Goal: Task Accomplishment & Management: Complete application form

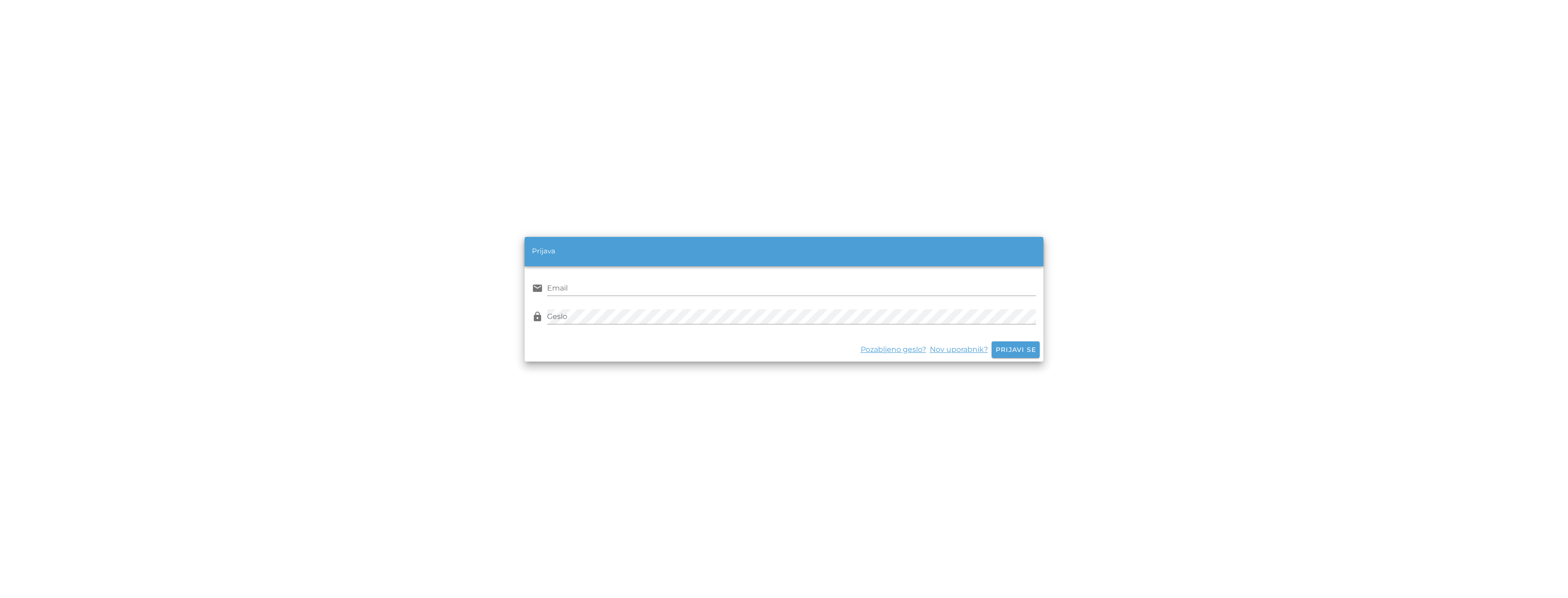
type input "[PERSON_NAME][EMAIL_ADDRESS][DOMAIN_NAME]"
click at [1012, 350] on span "Prijavi se" at bounding box center [1016, 349] width 41 height 8
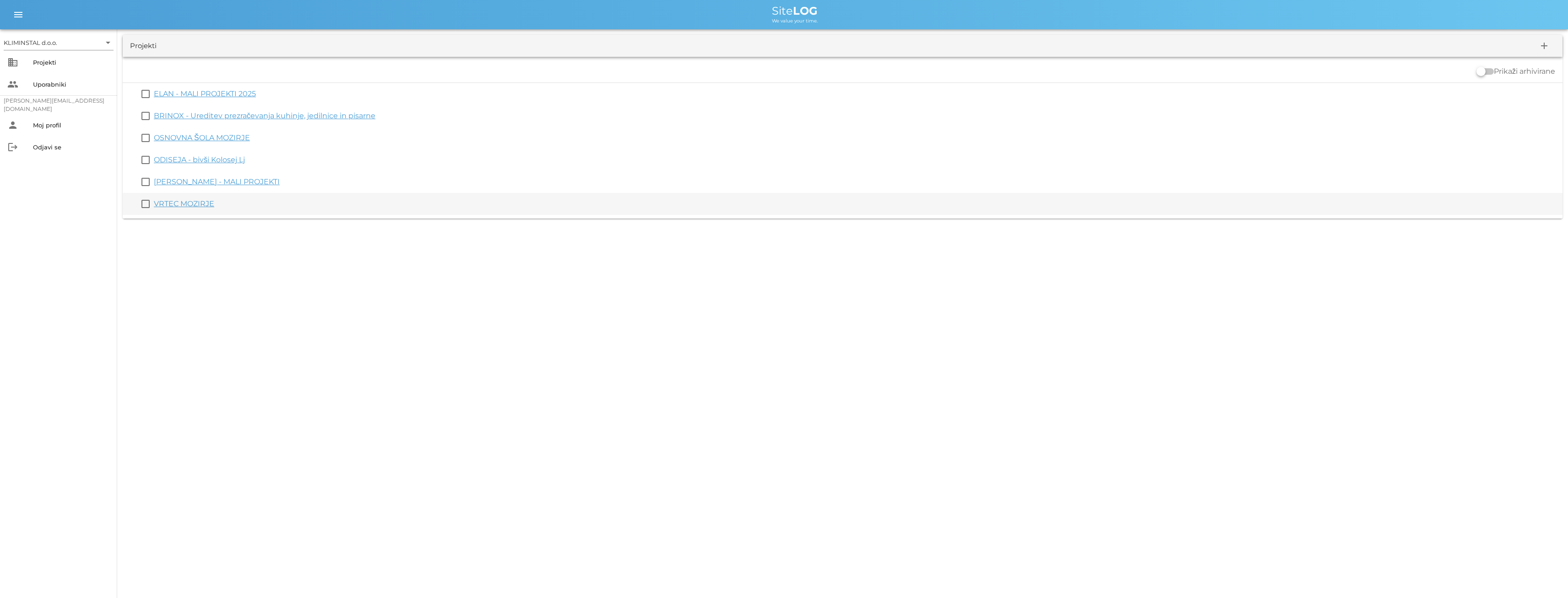
click at [187, 202] on link "VRTEC MOZIRJE" at bounding box center [184, 204] width 60 height 9
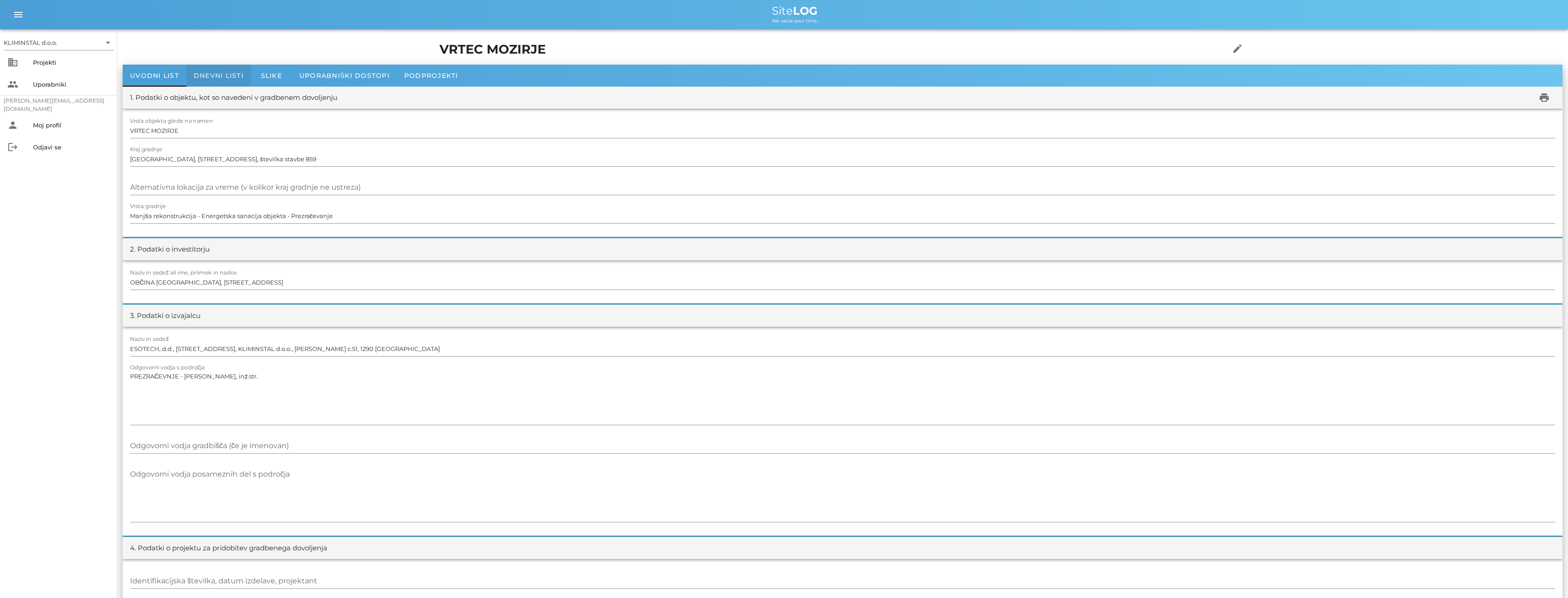
click at [219, 74] on span "Dnevni listi" at bounding box center [219, 75] width 50 height 8
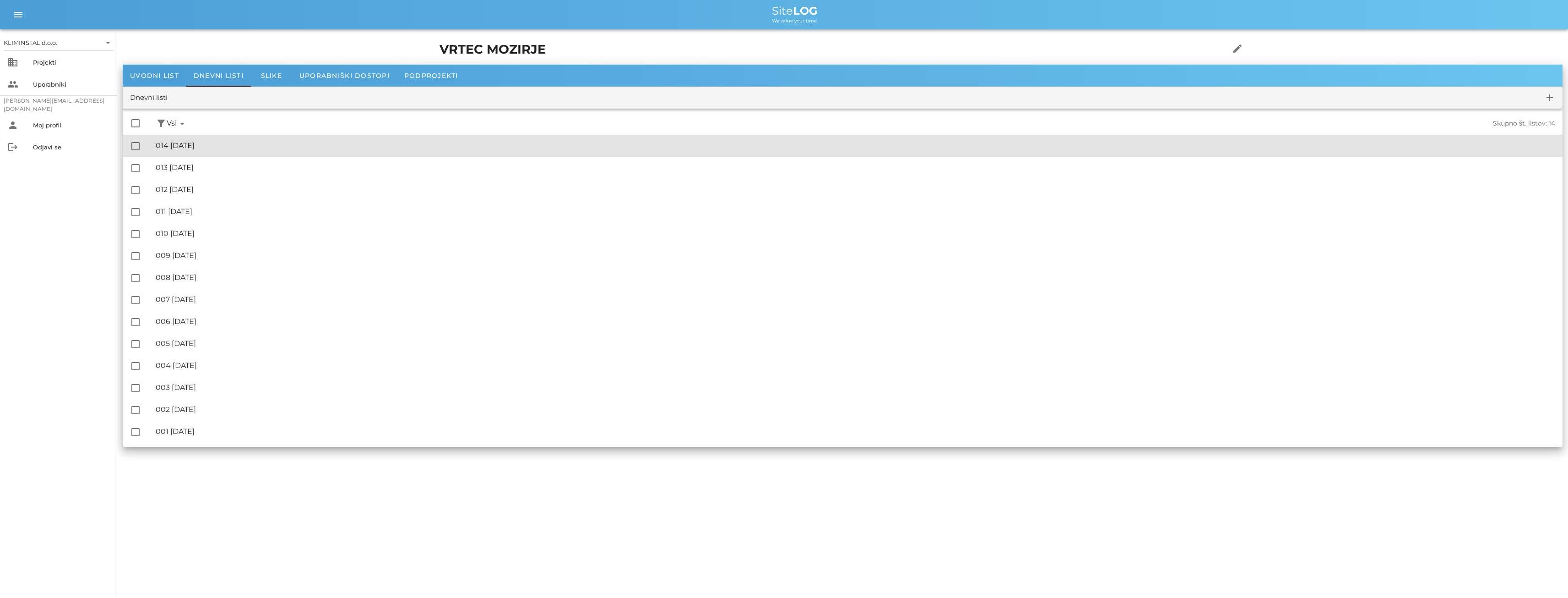
click at [185, 141] on div "🔏 014 [DATE]" at bounding box center [856, 145] width 1400 height 9
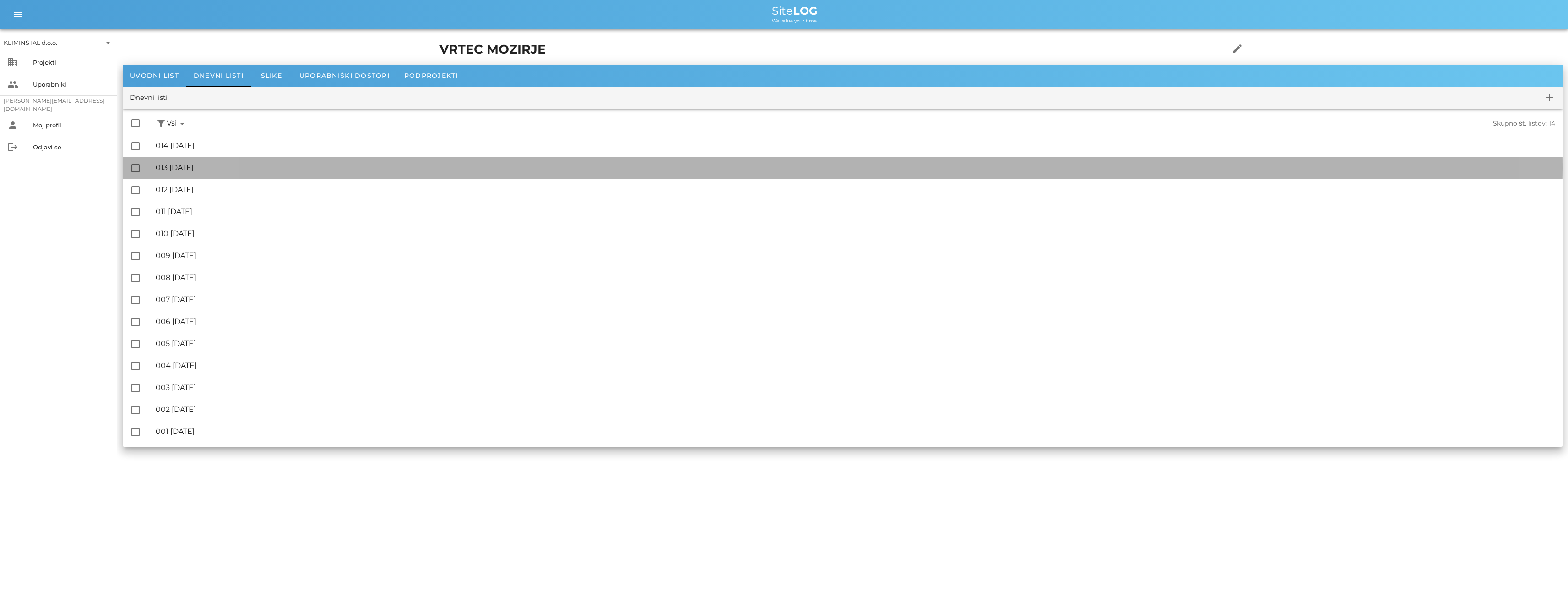
click at [204, 169] on div "🔏 013 [DATE]" at bounding box center [856, 168] width 1400 height 9
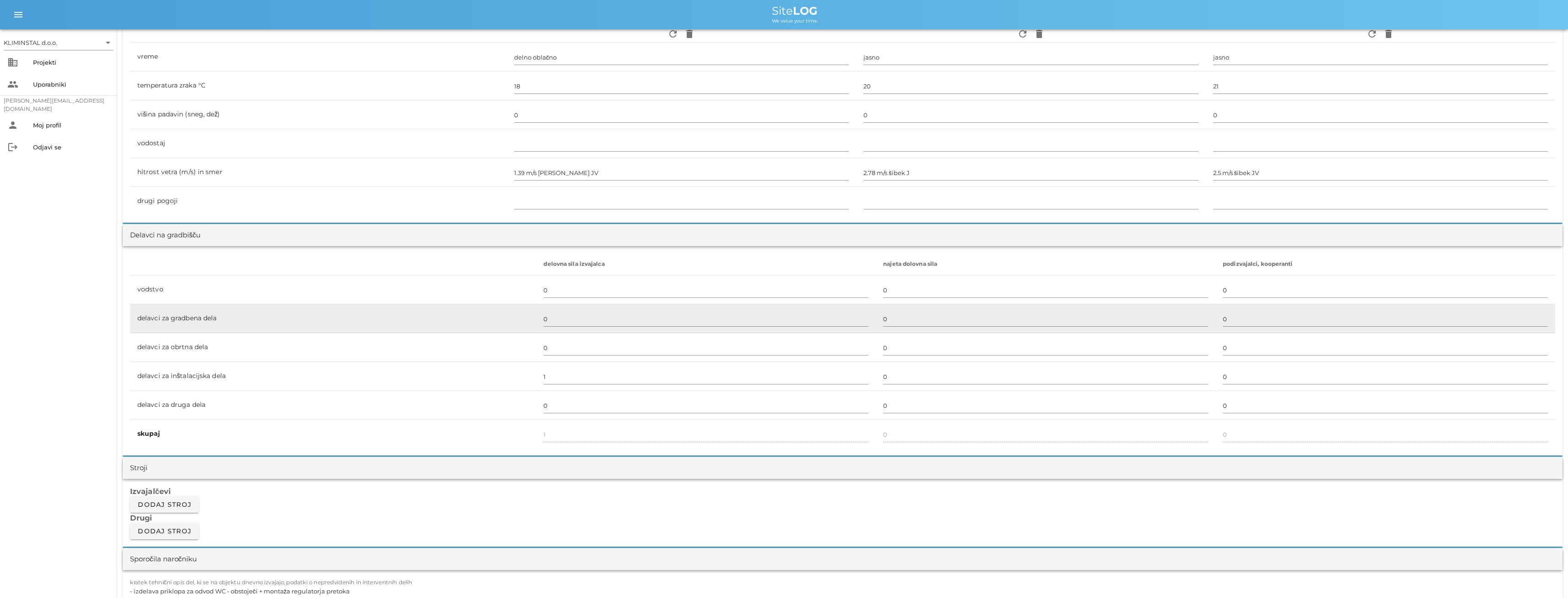
scroll to position [504, 0]
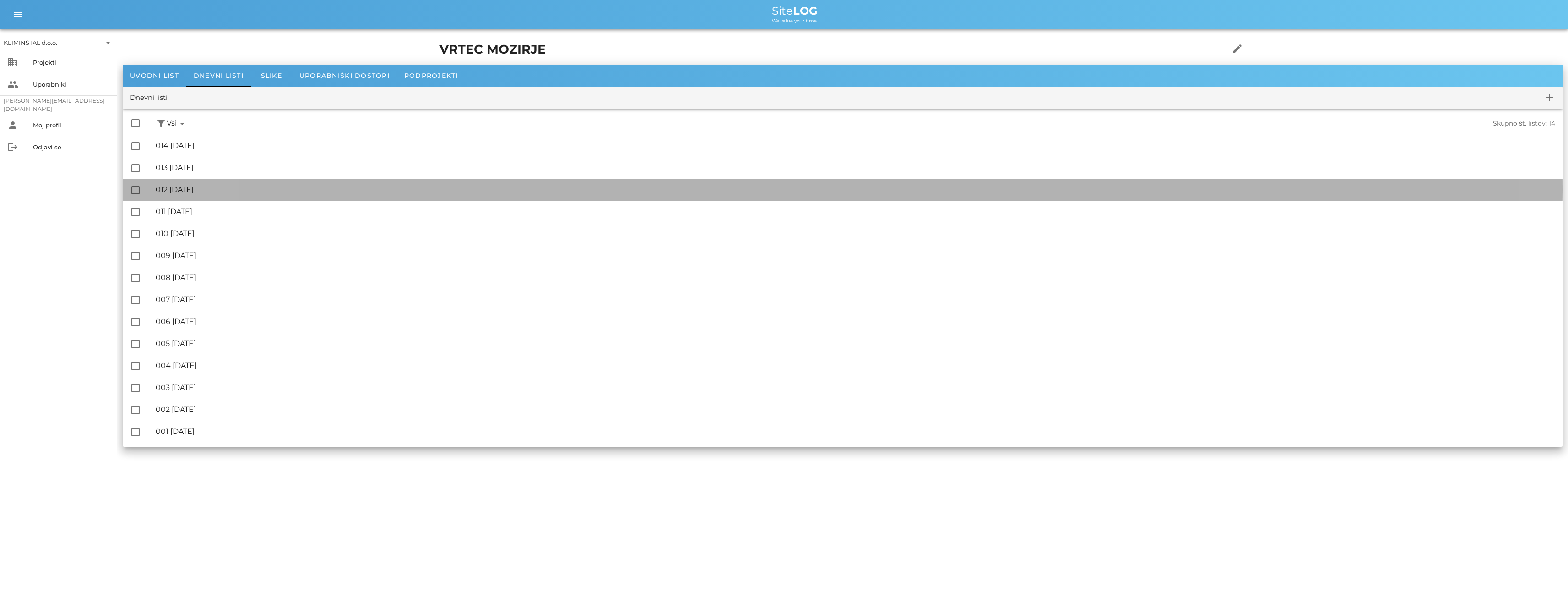
click at [202, 190] on div "🔏 012 [DATE]" at bounding box center [856, 189] width 1400 height 9
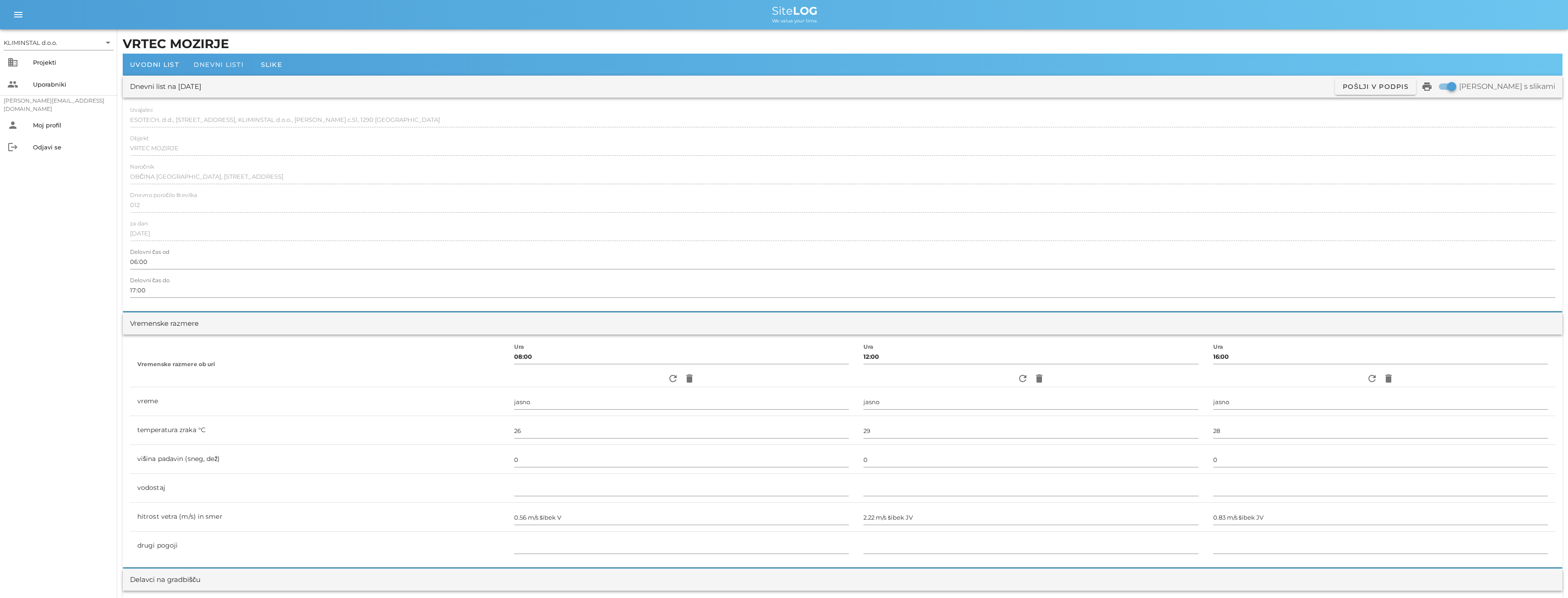
click at [208, 65] on span "Dnevni listi" at bounding box center [219, 64] width 50 height 8
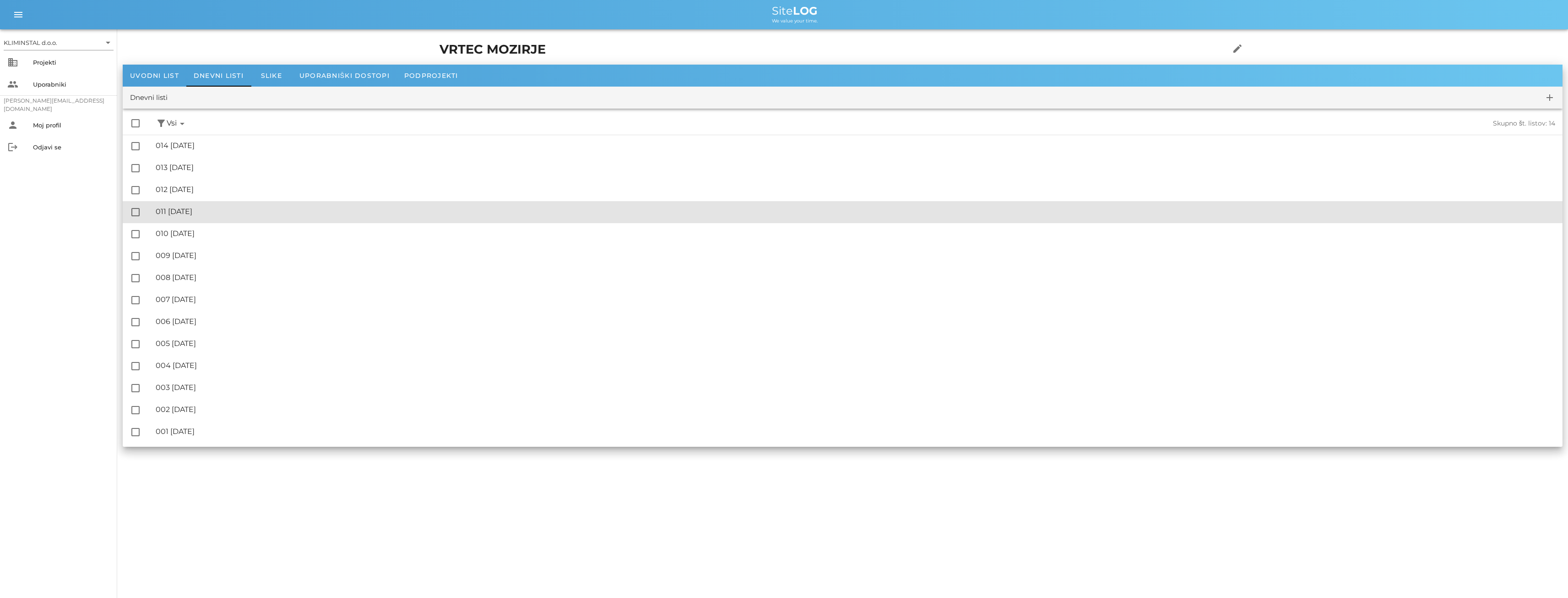
click at [195, 209] on div "🔏 011 [DATE]" at bounding box center [856, 212] width 1400 height 9
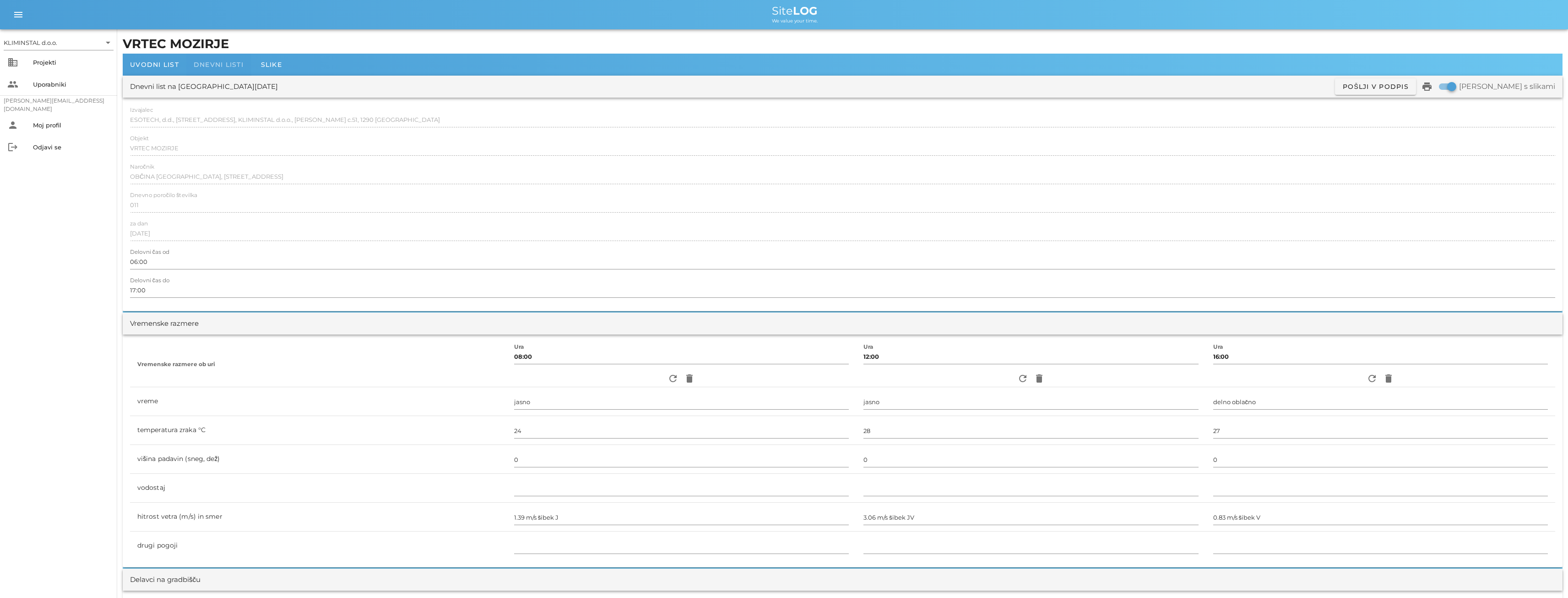
click at [211, 65] on span "Dnevni listi" at bounding box center [219, 64] width 50 height 8
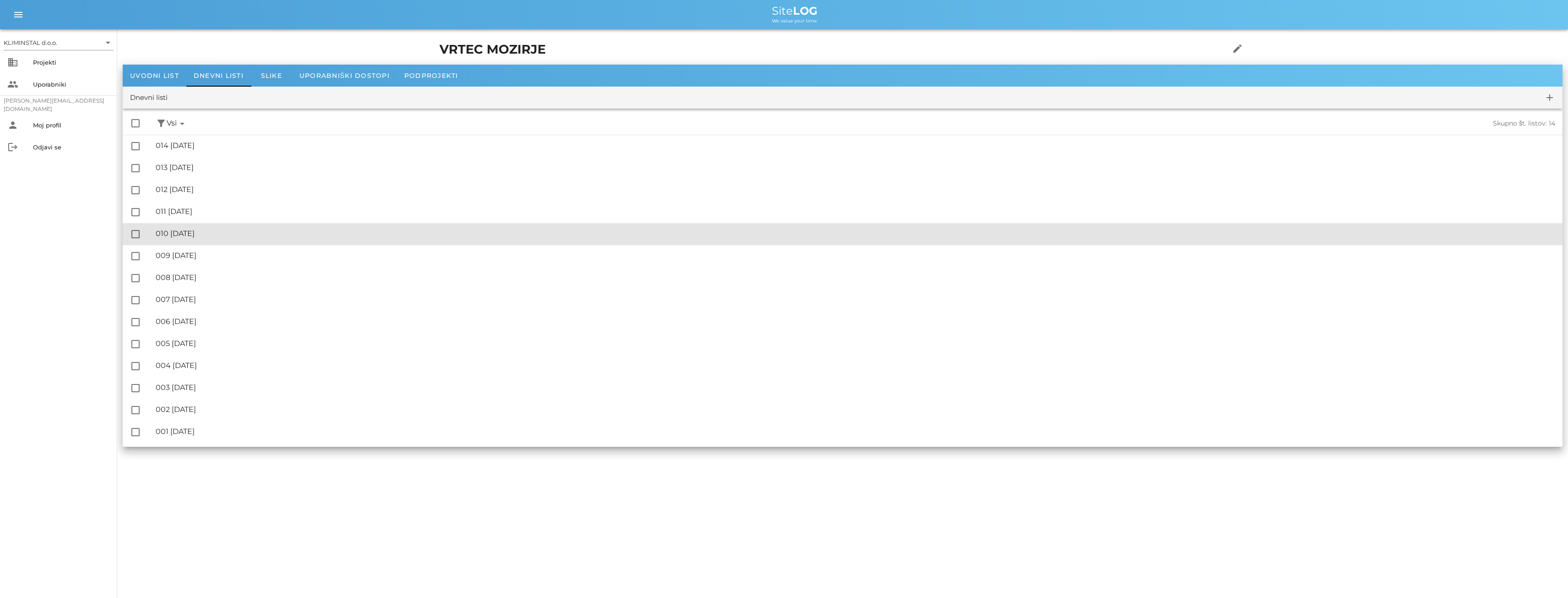
click at [212, 234] on div "🔏 010 [DATE]" at bounding box center [856, 233] width 1400 height 9
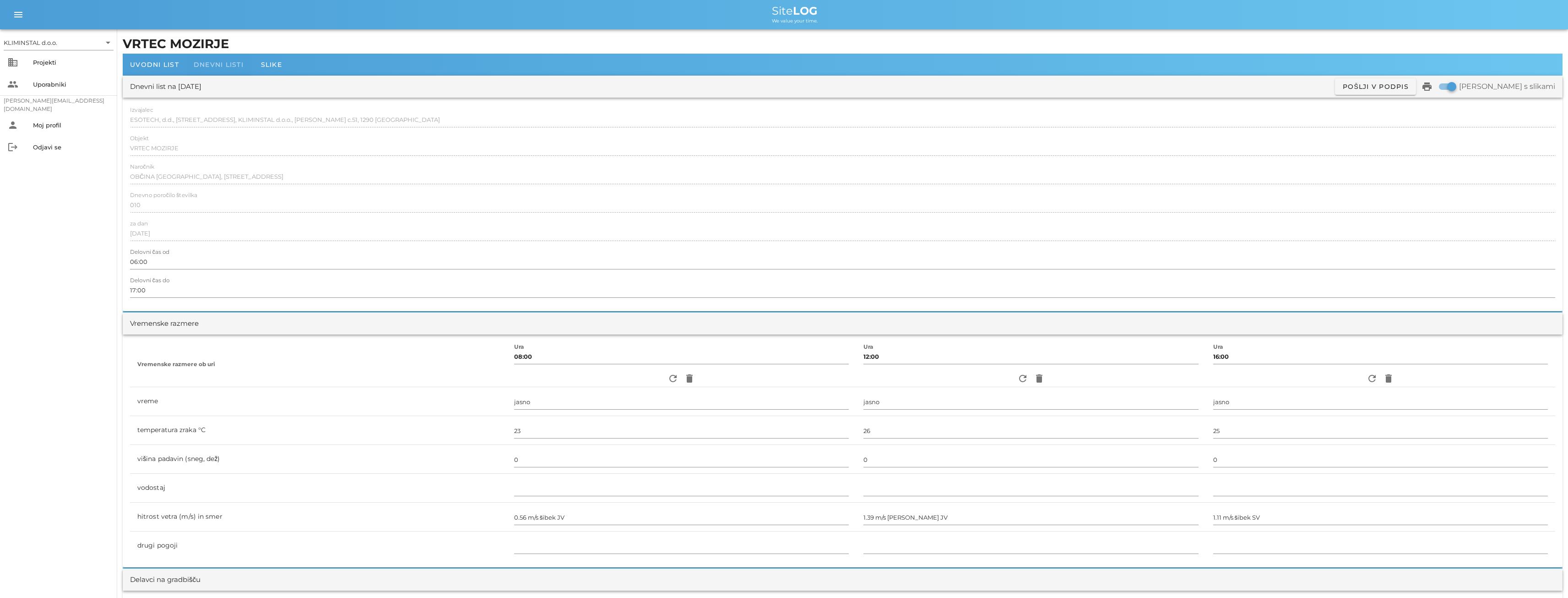
click at [213, 63] on span "Dnevni listi" at bounding box center [219, 64] width 50 height 8
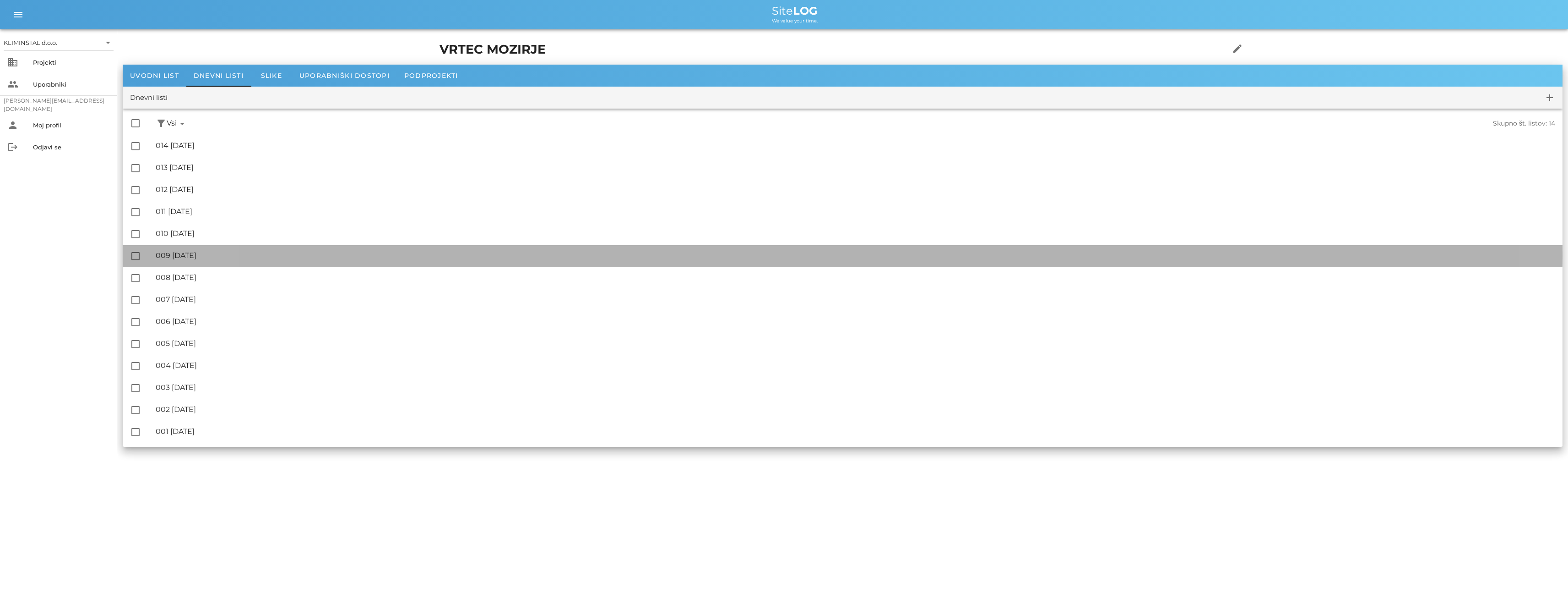
click at [217, 257] on div "🔏 009 [DATE]" at bounding box center [856, 256] width 1400 height 9
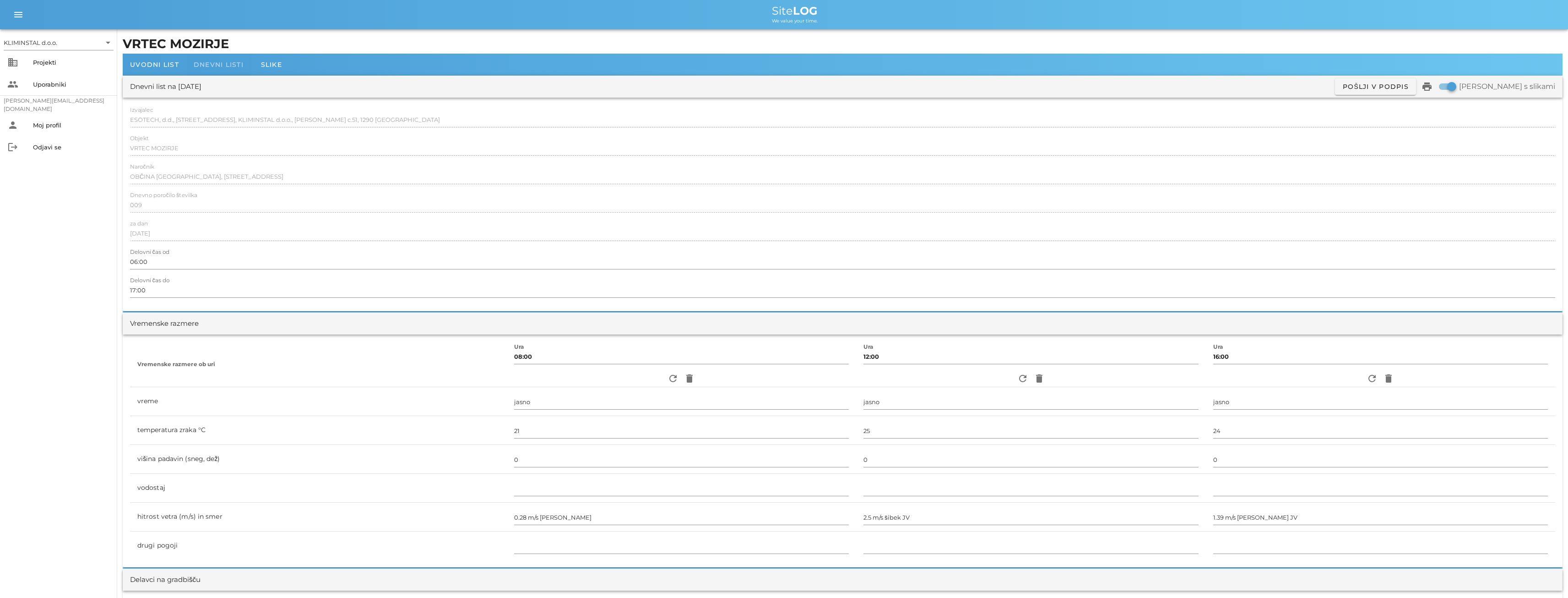
click at [209, 65] on span "Dnevni listi" at bounding box center [219, 64] width 50 height 8
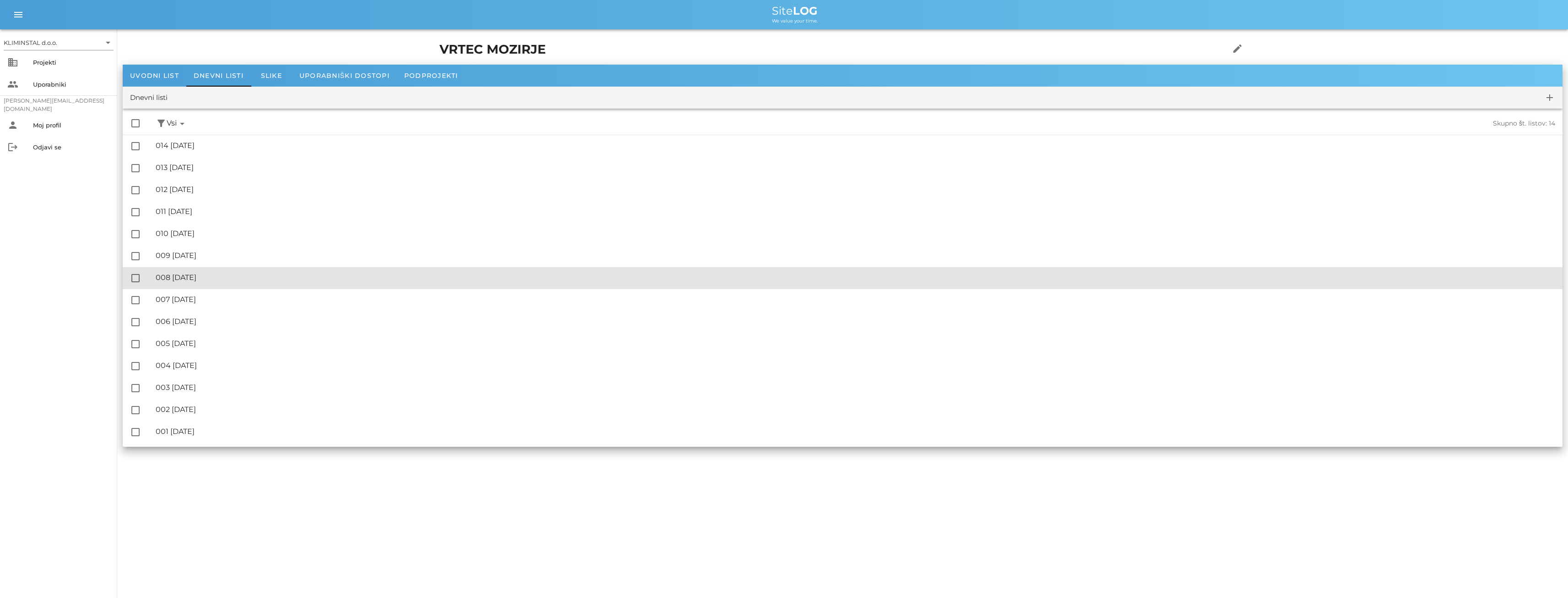
click at [216, 278] on div "🔏 008 [DATE]" at bounding box center [856, 277] width 1400 height 9
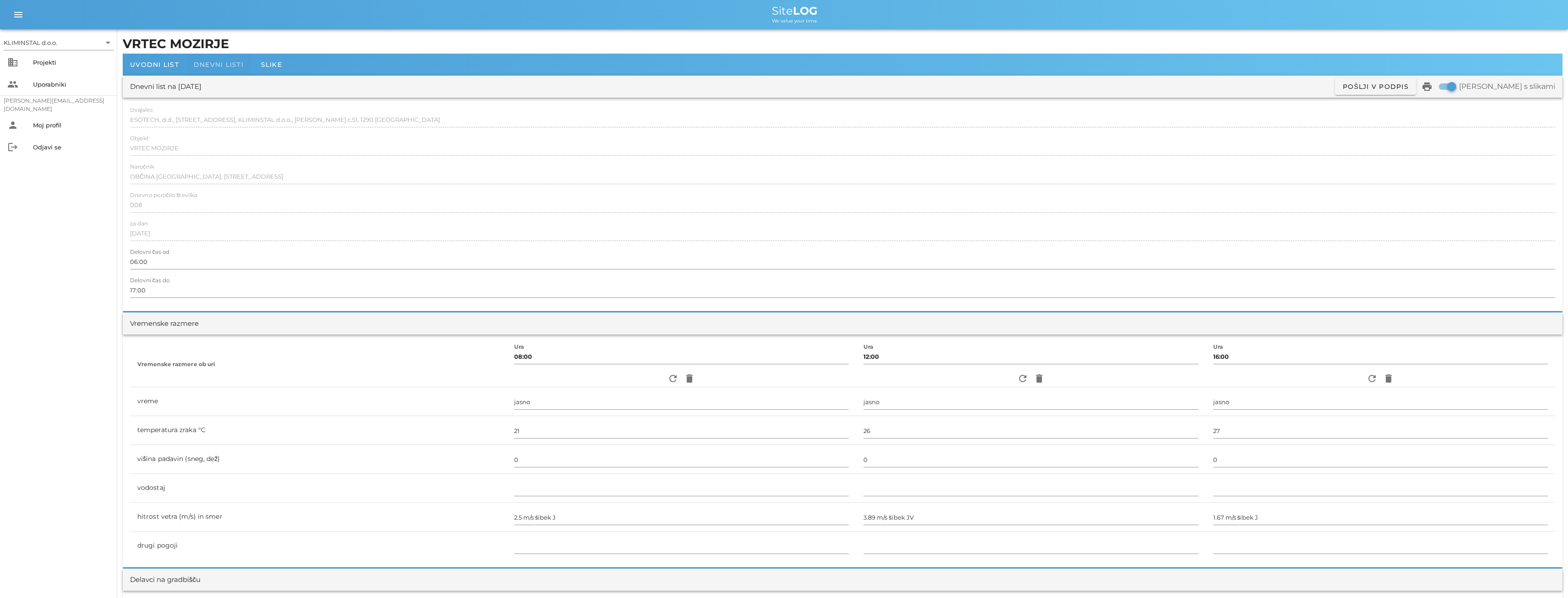
click at [213, 65] on span "Dnevni listi" at bounding box center [219, 64] width 50 height 8
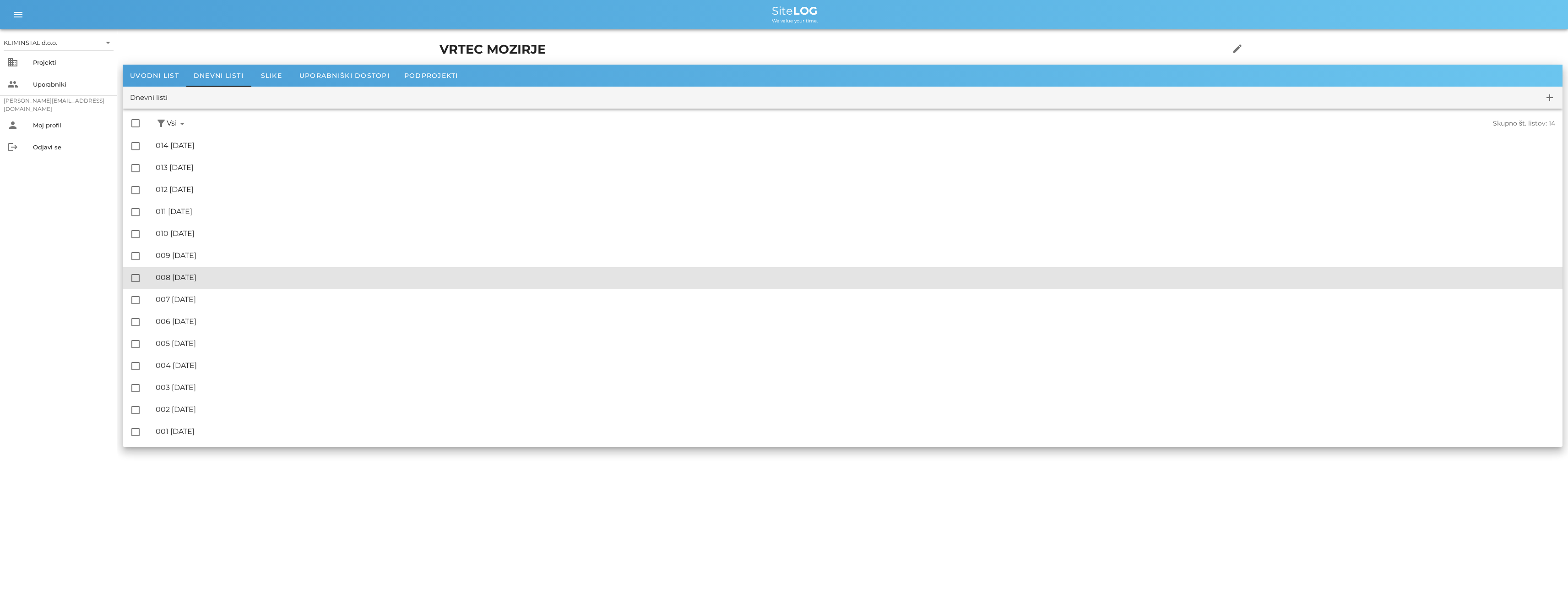
click at [208, 274] on div "🔏 008 [DATE]" at bounding box center [856, 277] width 1400 height 9
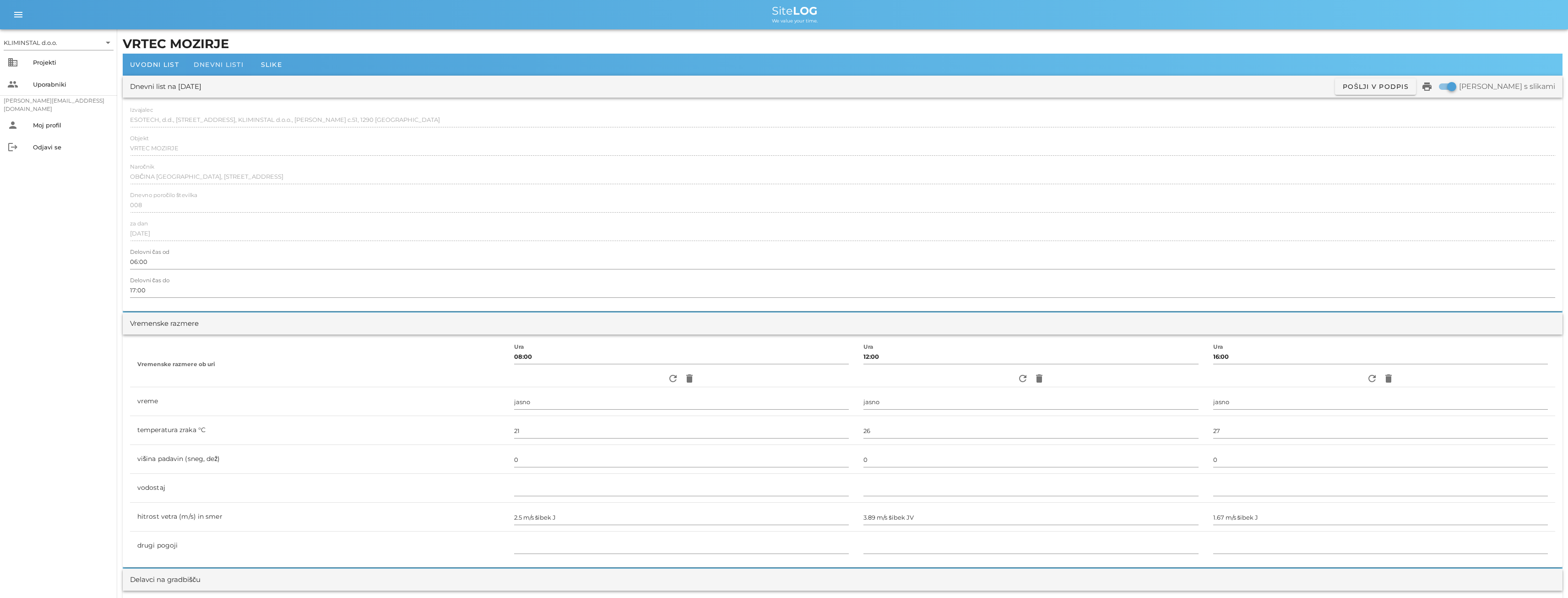
click at [221, 61] on span "Dnevni listi" at bounding box center [219, 64] width 50 height 8
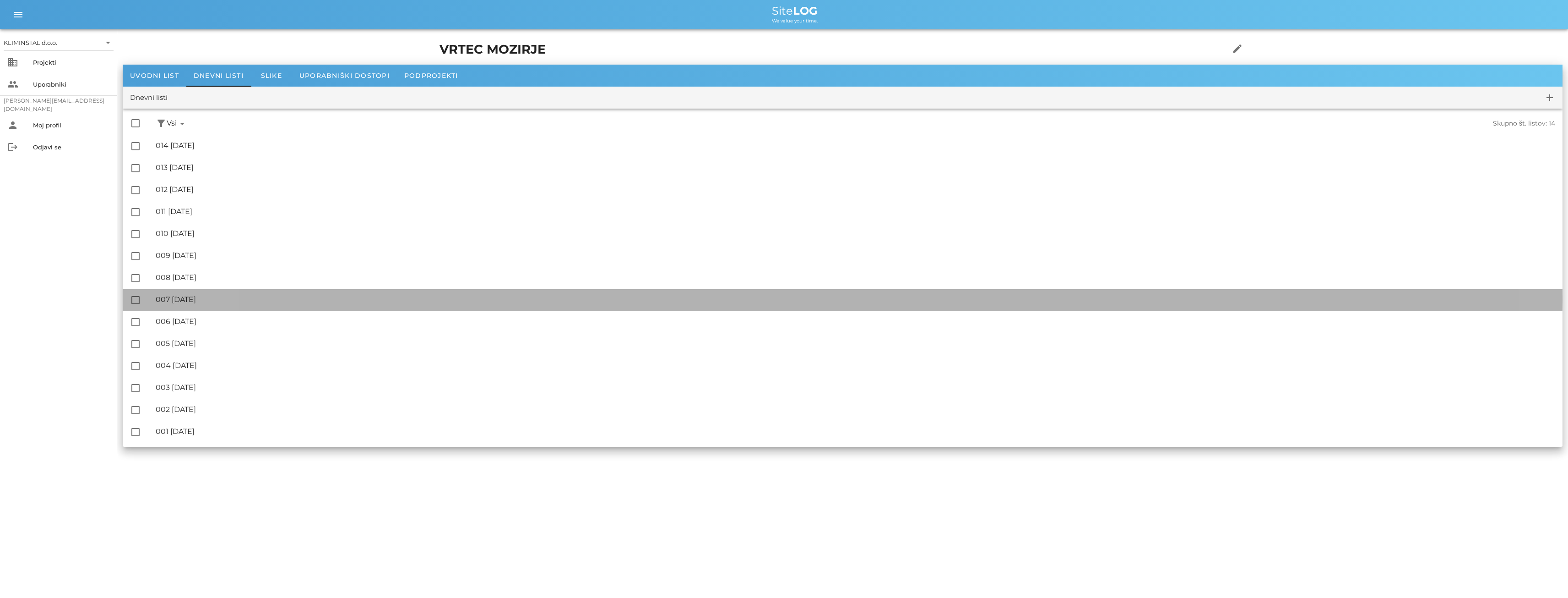
click at [221, 300] on div "🔏 007 [GEOGRAPHIC_DATA][DATE]" at bounding box center [856, 299] width 1400 height 9
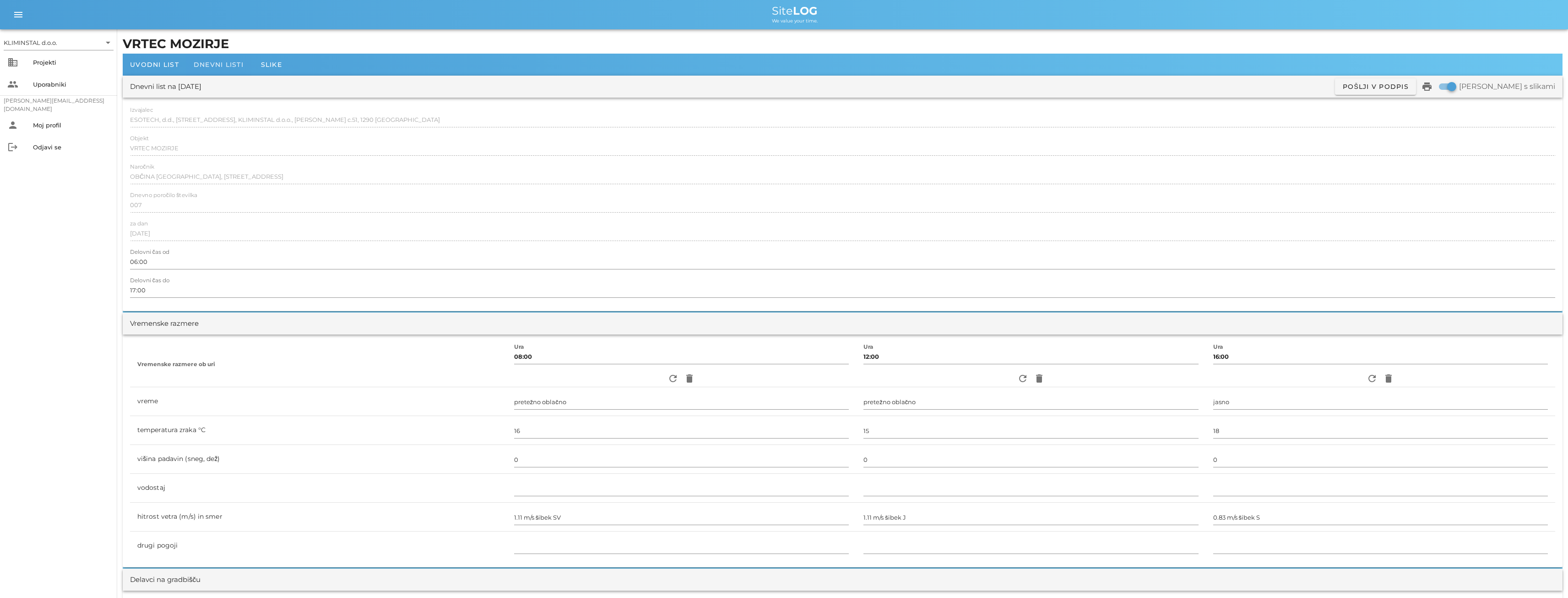
click at [216, 65] on span "Dnevni listi" at bounding box center [219, 64] width 50 height 8
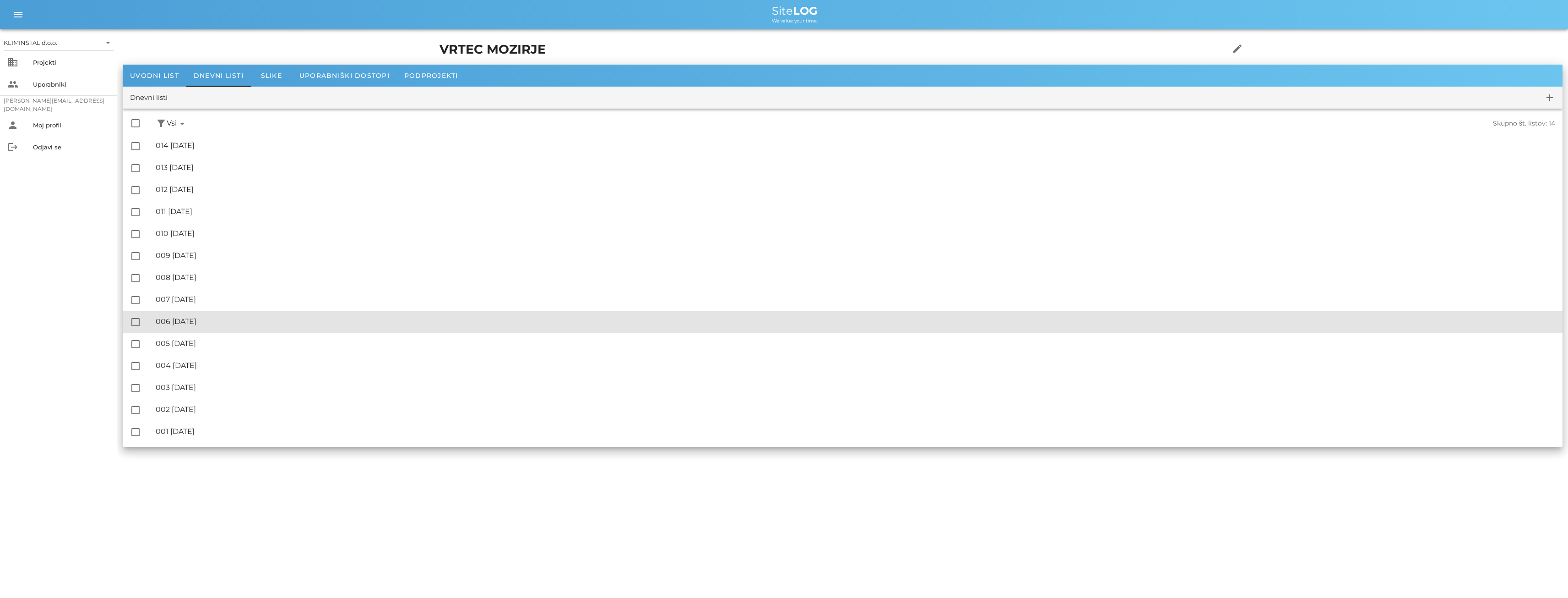
click at [214, 321] on div "🔏 006 [DATE]" at bounding box center [856, 322] width 1400 height 9
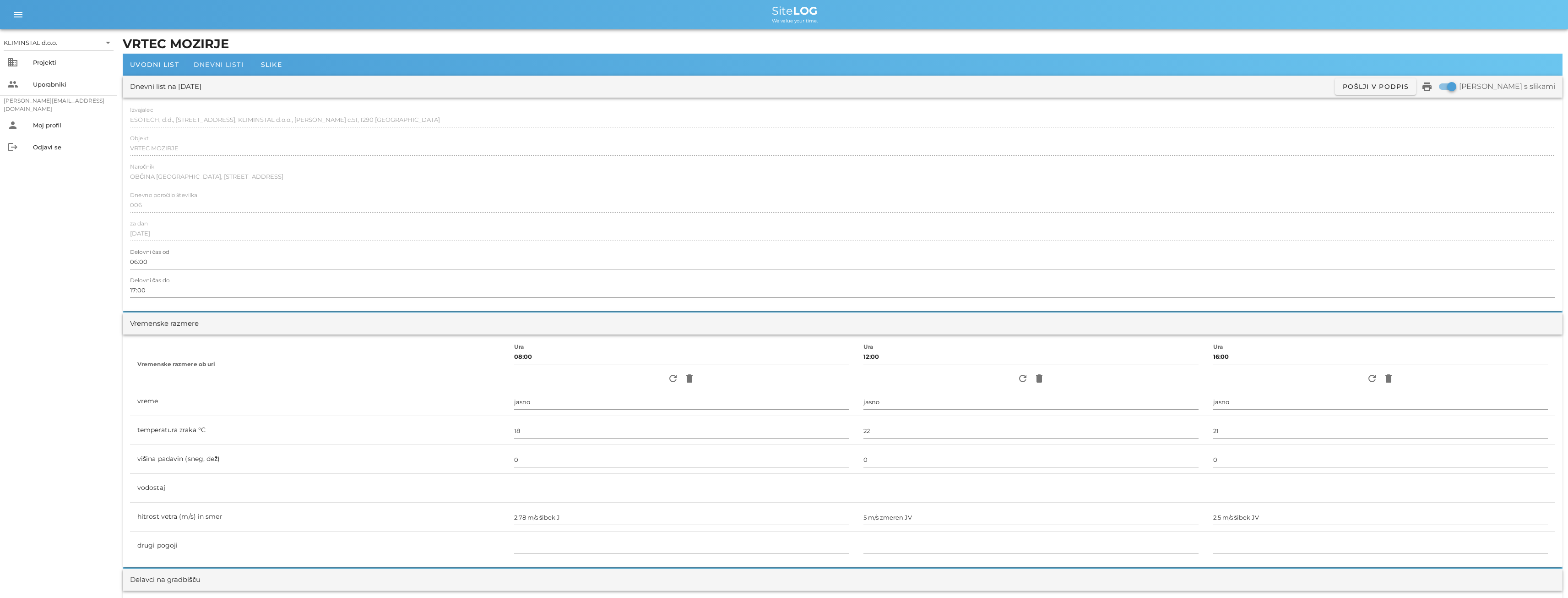
click at [214, 64] on span "Dnevni listi" at bounding box center [219, 64] width 50 height 8
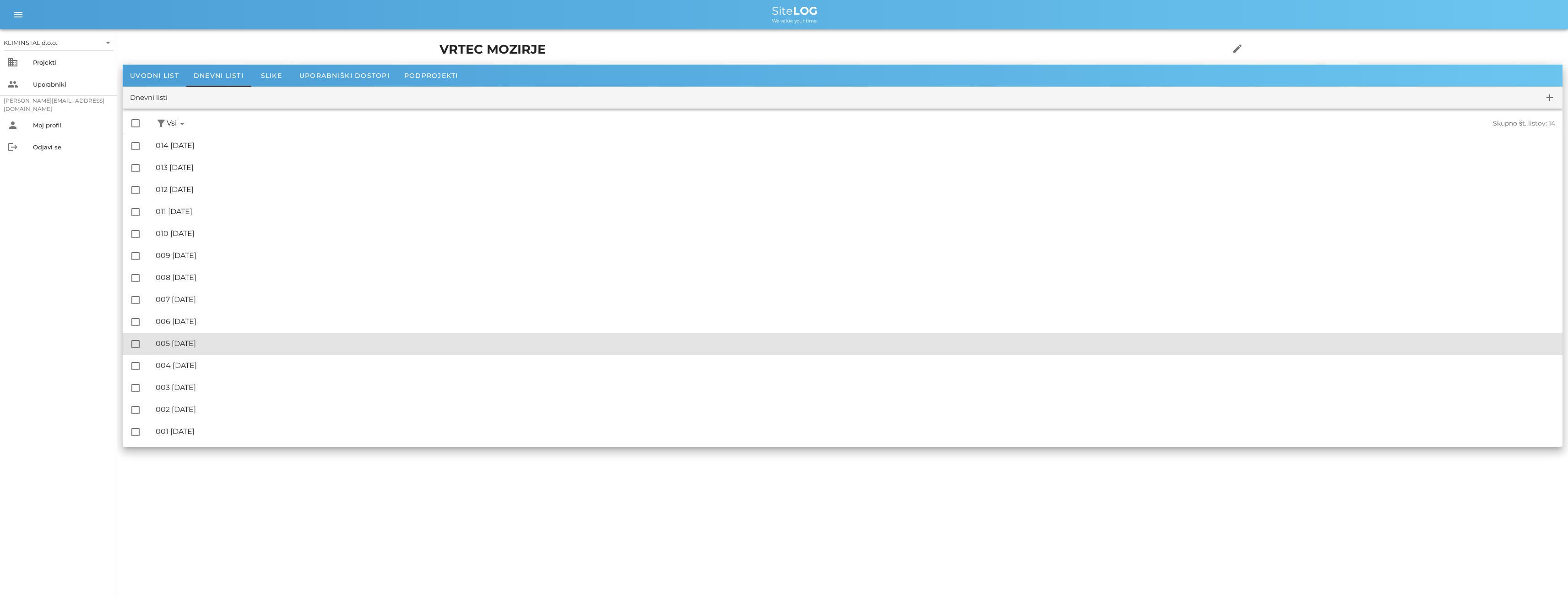
click at [216, 349] on div "🔏 005 [DATE] ✓ Podpisal: Nadzornik ✓ Podpisal: Sestavljalec ✓ Podpisal: Odgovor…" at bounding box center [856, 343] width 1400 height 21
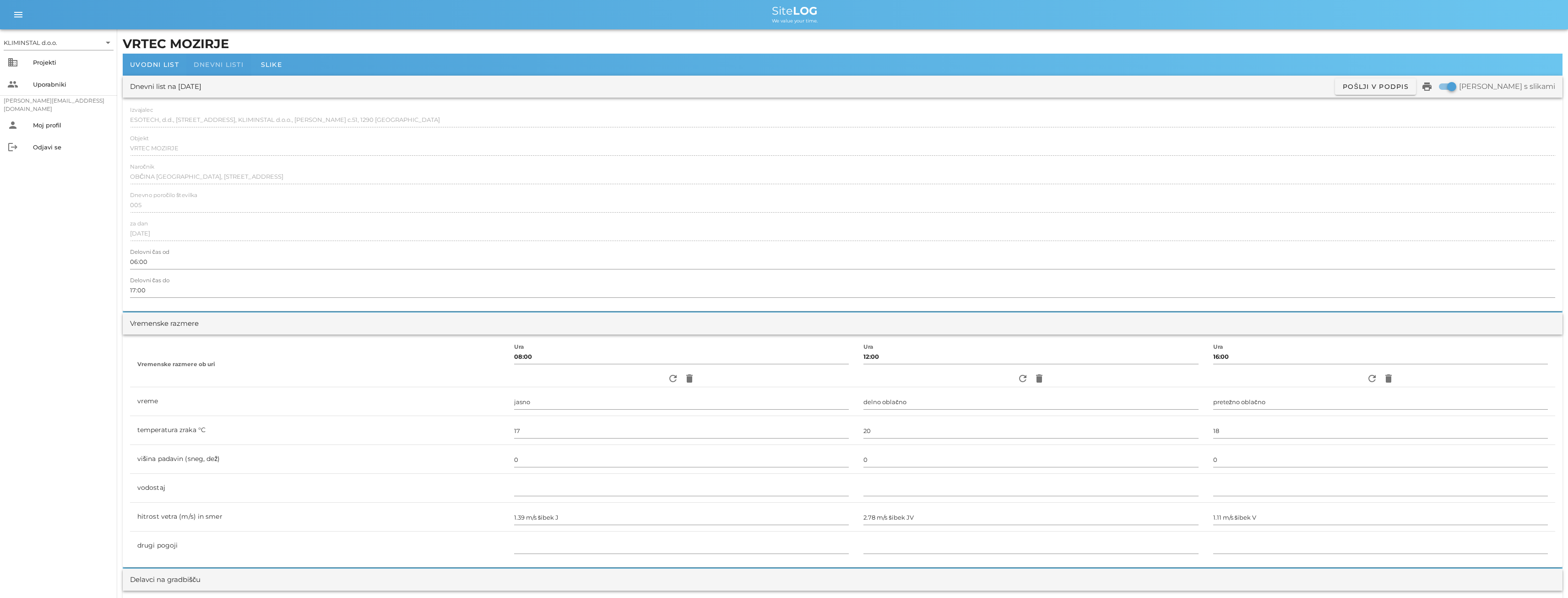
click at [218, 59] on div "Dnevni listi" at bounding box center [219, 65] width 65 height 22
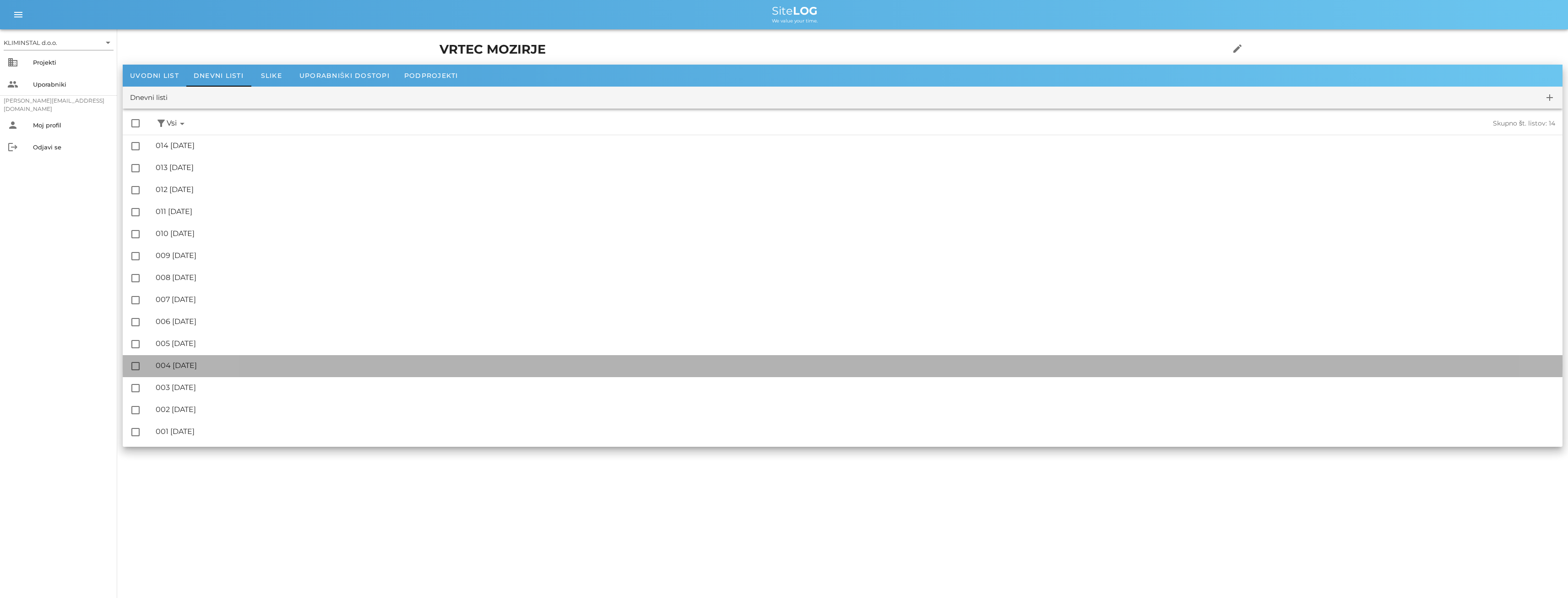
click at [203, 364] on div "🔏 004 [DATE]" at bounding box center [856, 366] width 1400 height 9
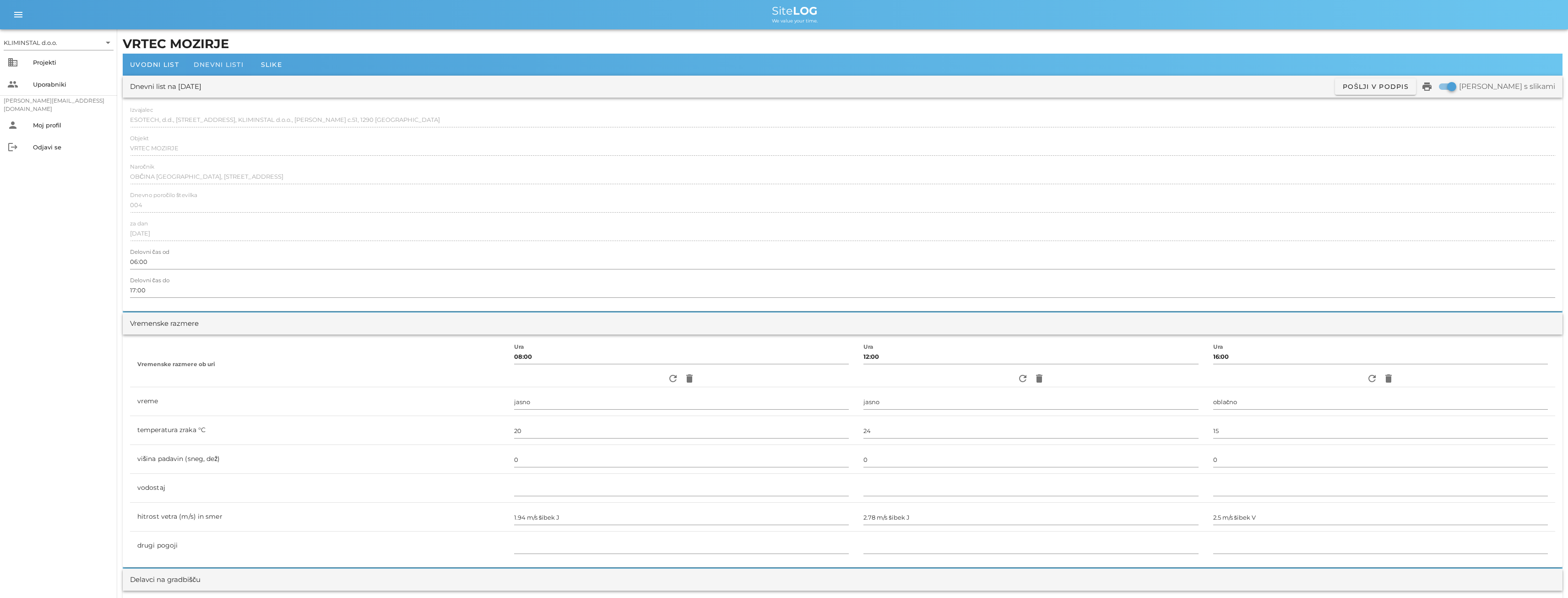
click at [212, 64] on span "Dnevni listi" at bounding box center [219, 64] width 50 height 8
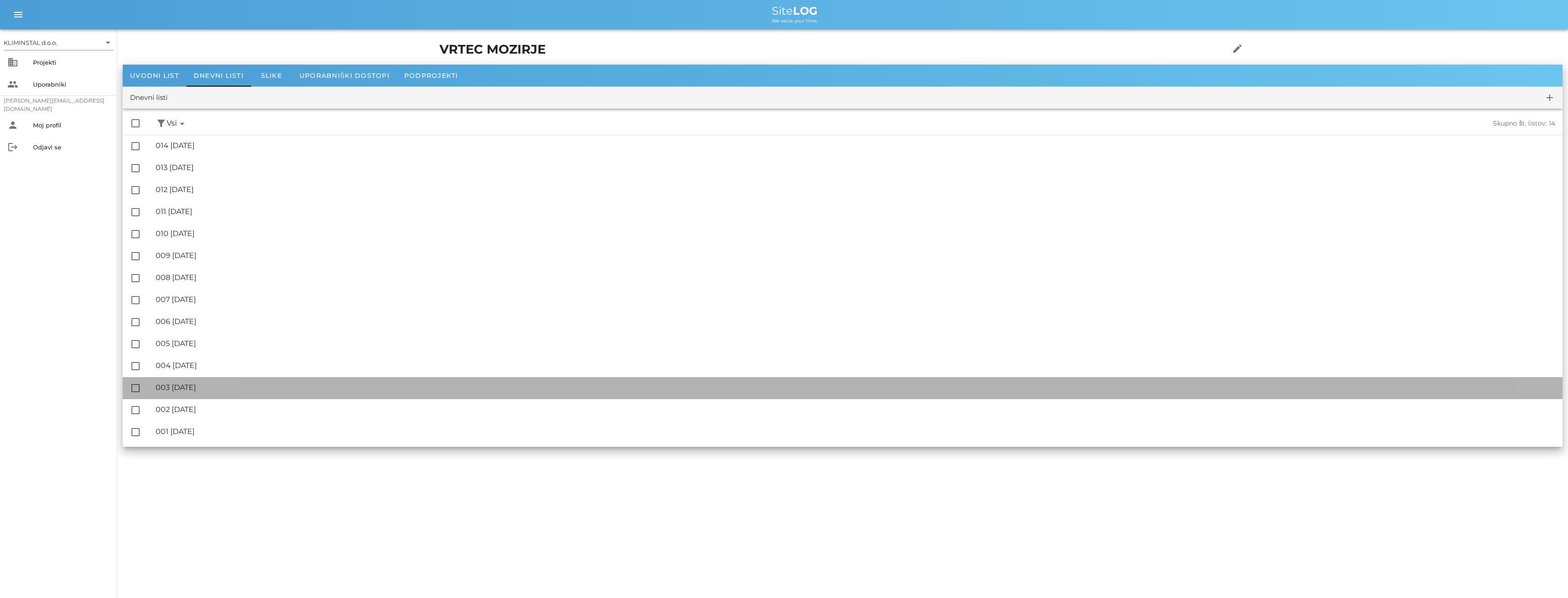
click at [202, 386] on div "🔏 003 [DATE]" at bounding box center [856, 387] width 1400 height 9
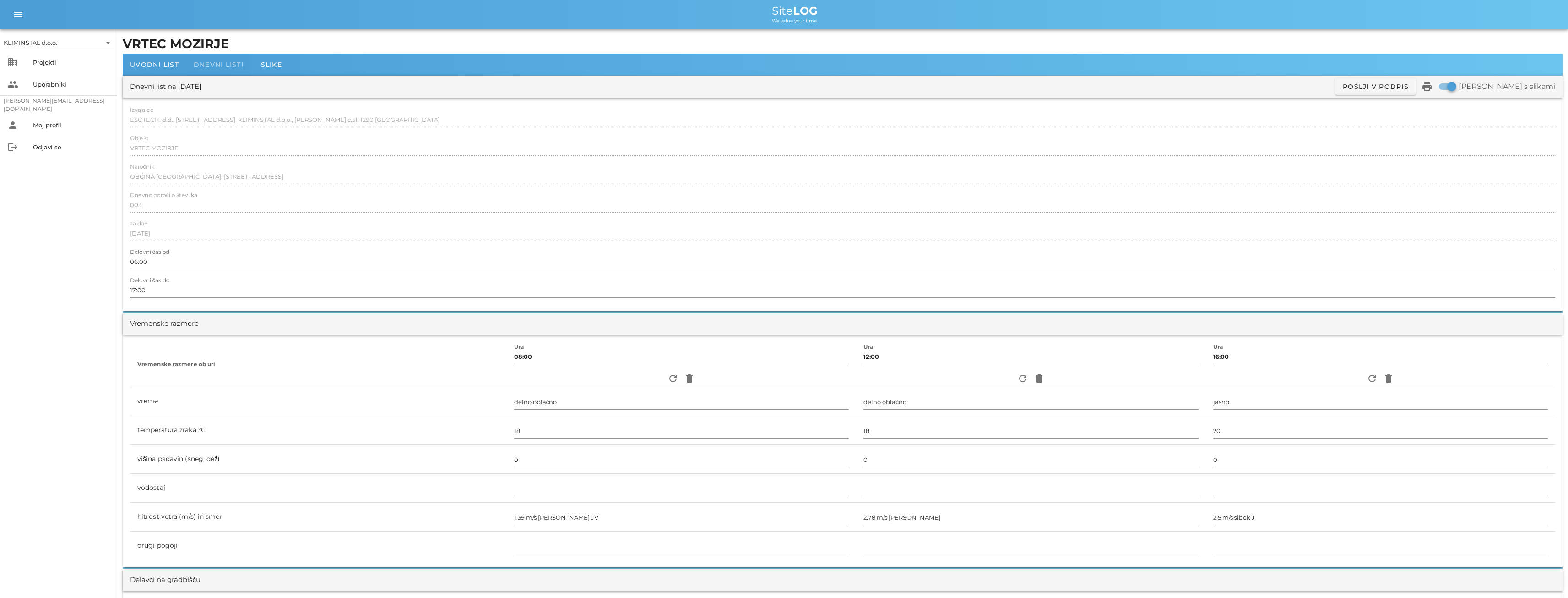
click at [212, 60] on div "Dnevni listi" at bounding box center [219, 65] width 65 height 22
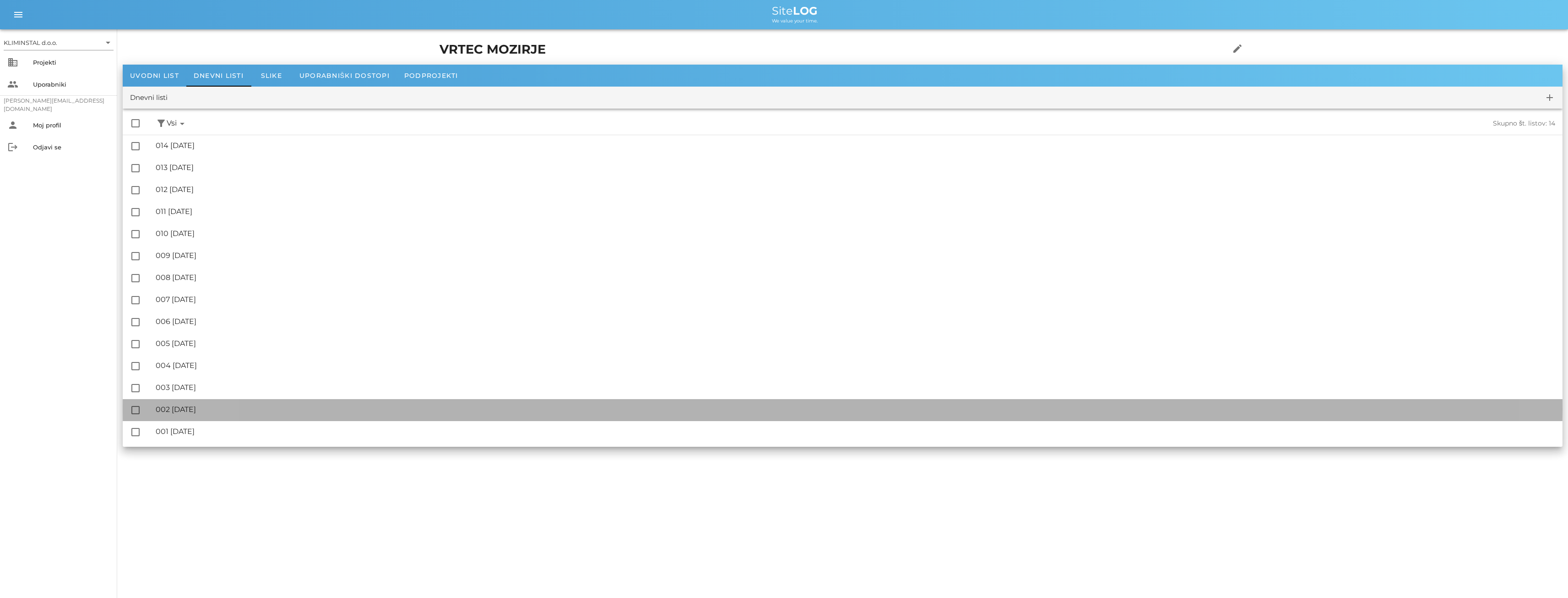
click at [178, 411] on div "🔏 002 [DATE]" at bounding box center [856, 410] width 1400 height 9
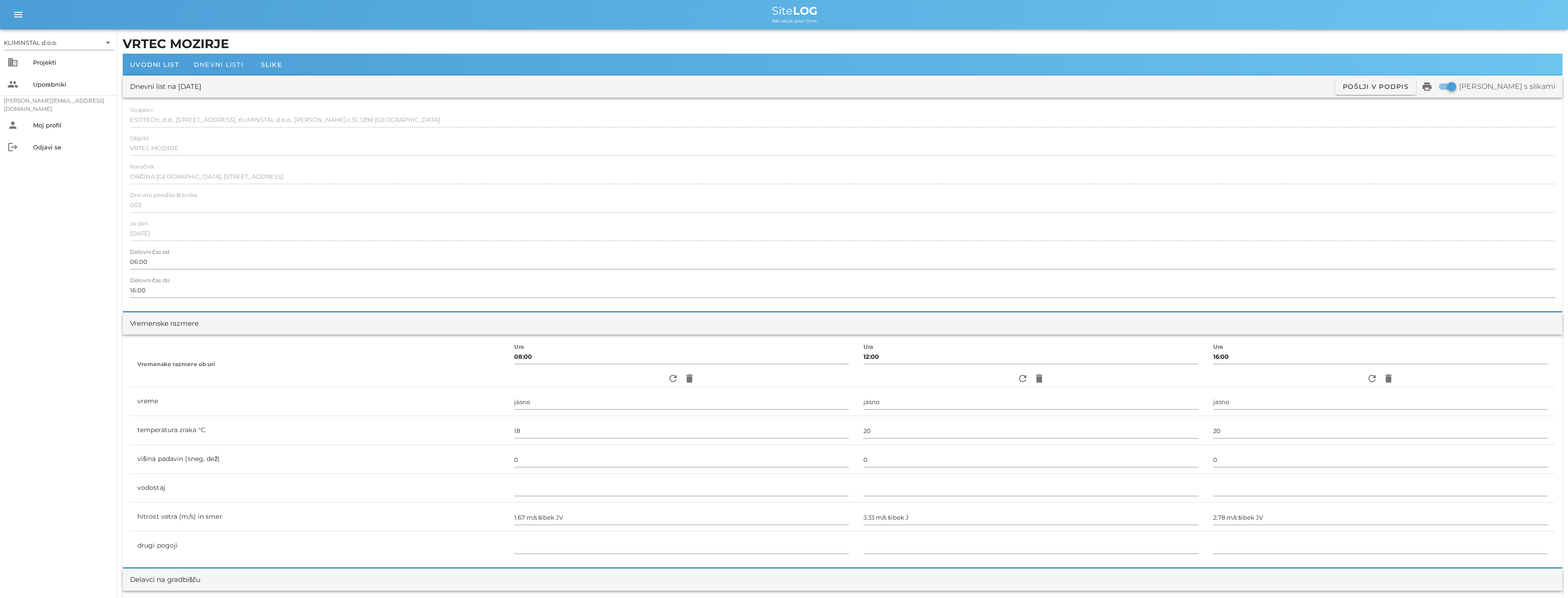
click at [217, 61] on span "Dnevni listi" at bounding box center [219, 64] width 50 height 8
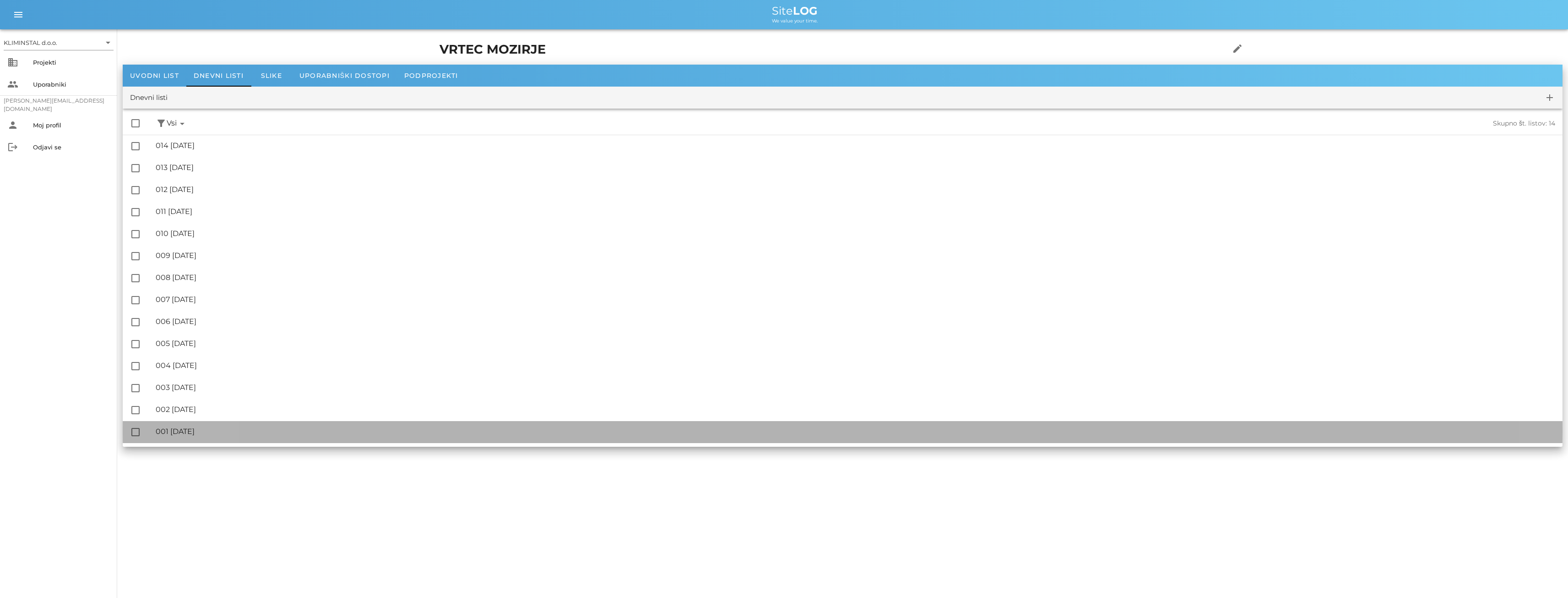
click at [194, 440] on div "🔏 001 [DATE] ✓ Podpisal: Nadzornik ✓ Podpisal: Sestavljalec ✓ Podpisal: Odgovor…" at bounding box center [856, 431] width 1400 height 21
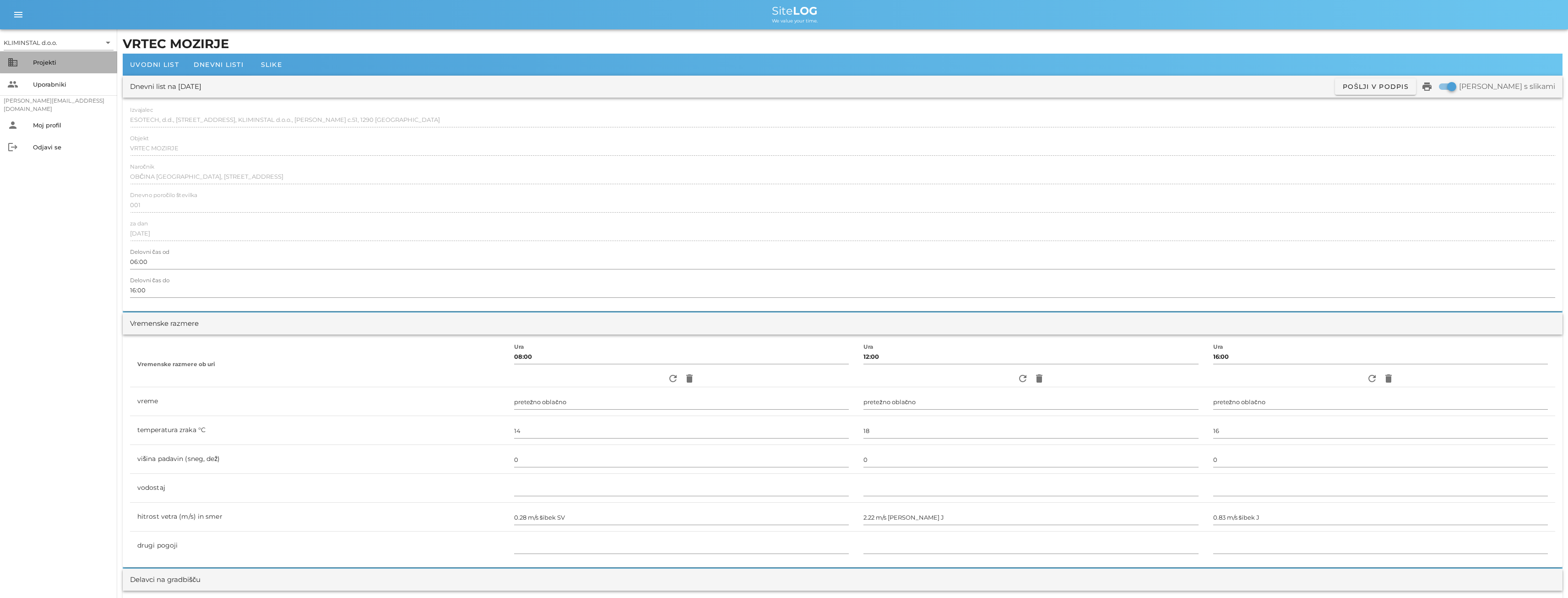
click at [41, 62] on div "Projekti" at bounding box center [72, 62] width 77 height 7
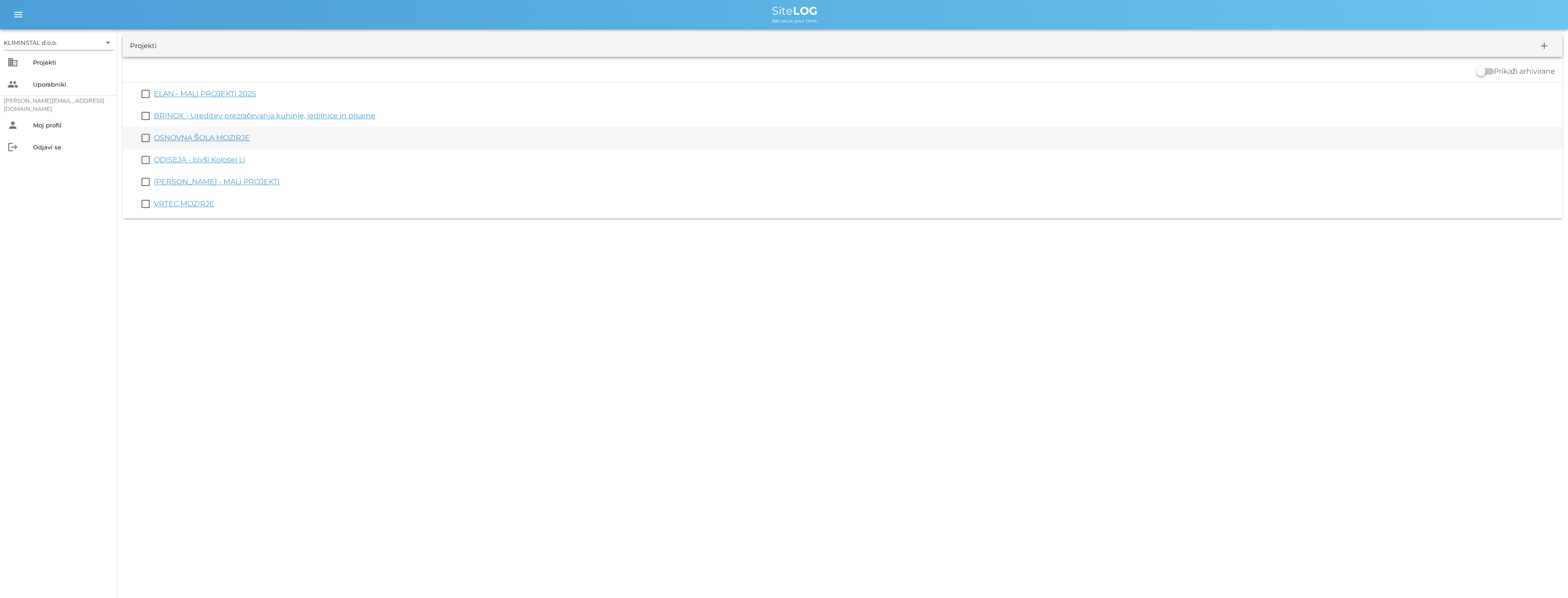
click at [172, 136] on link "OSNOVNA ŠOLA MOZIRJE" at bounding box center [202, 138] width 96 height 9
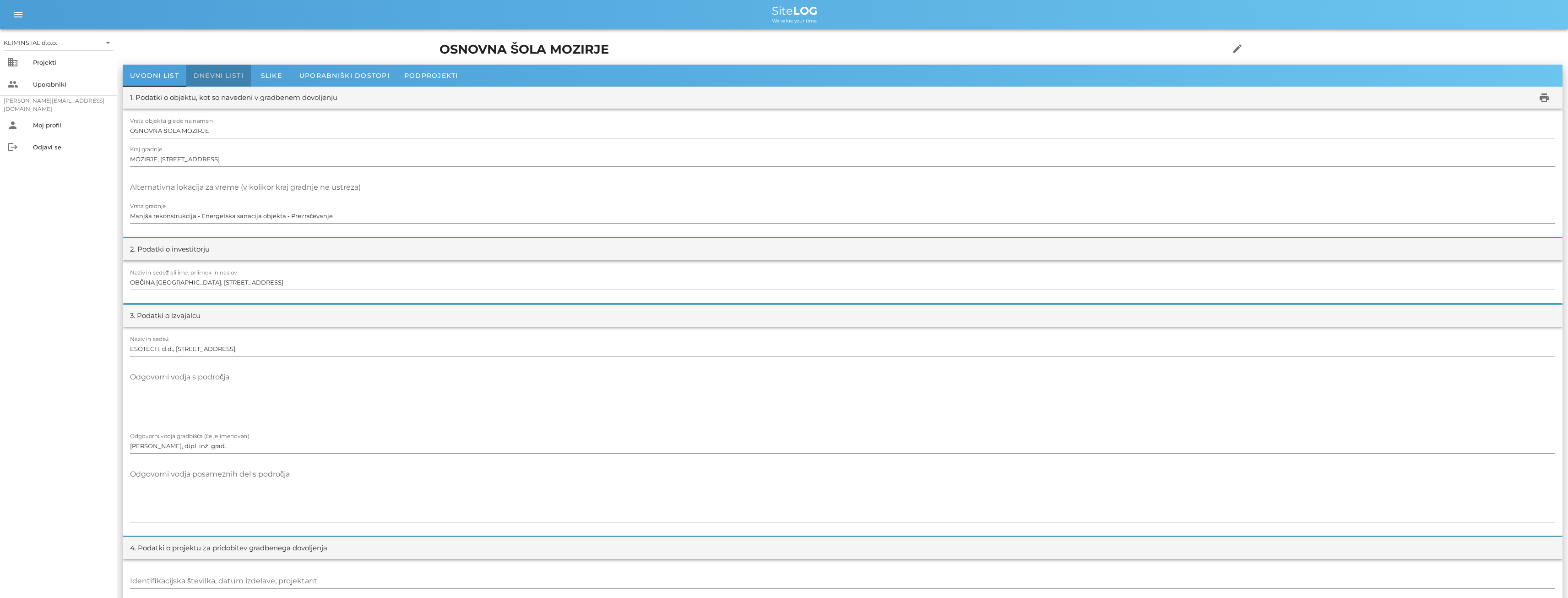
click at [216, 74] on span "Dnevni listi" at bounding box center [219, 75] width 50 height 8
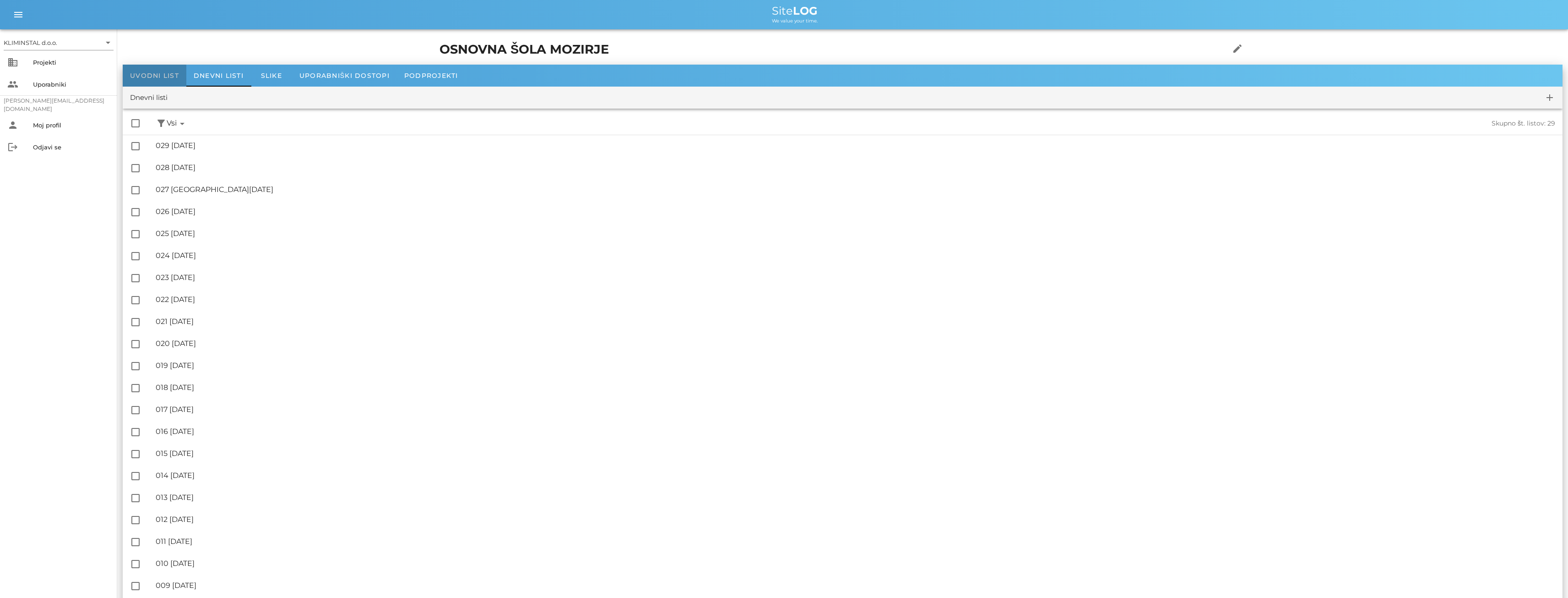
click at [163, 72] on span "Uvodni list" at bounding box center [154, 75] width 49 height 8
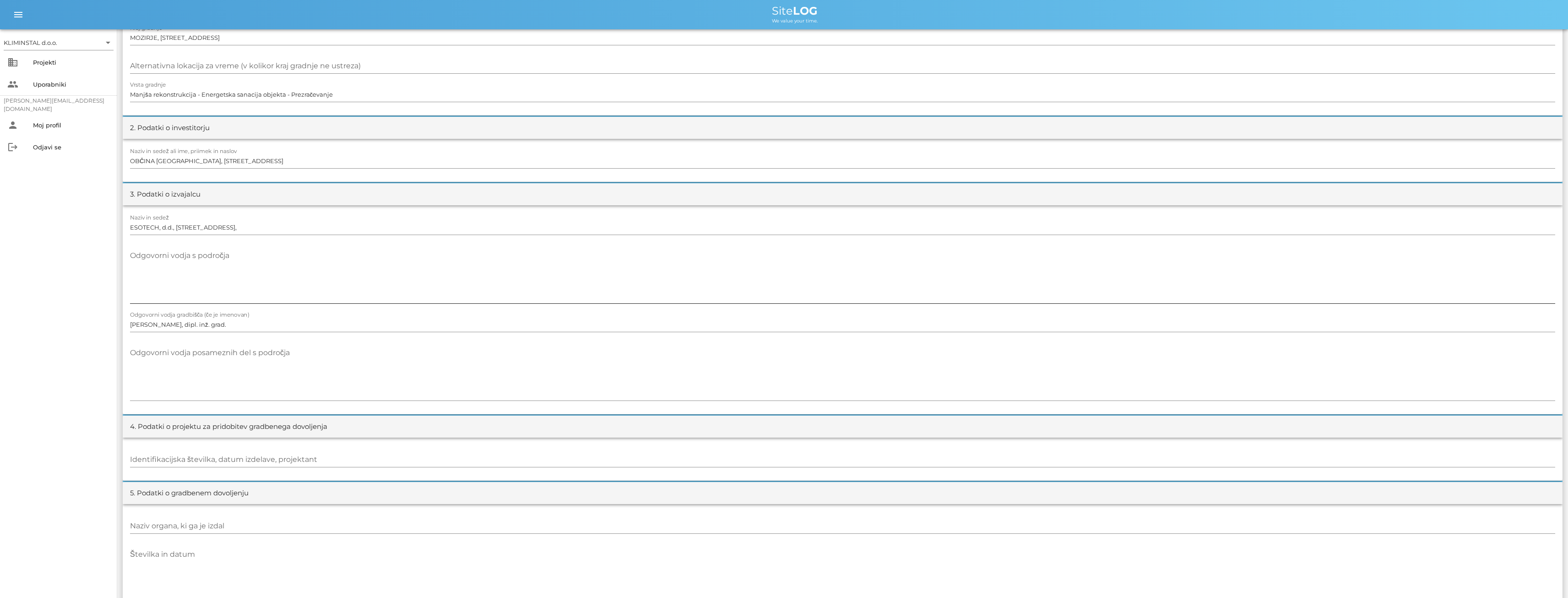
scroll to position [168, 0]
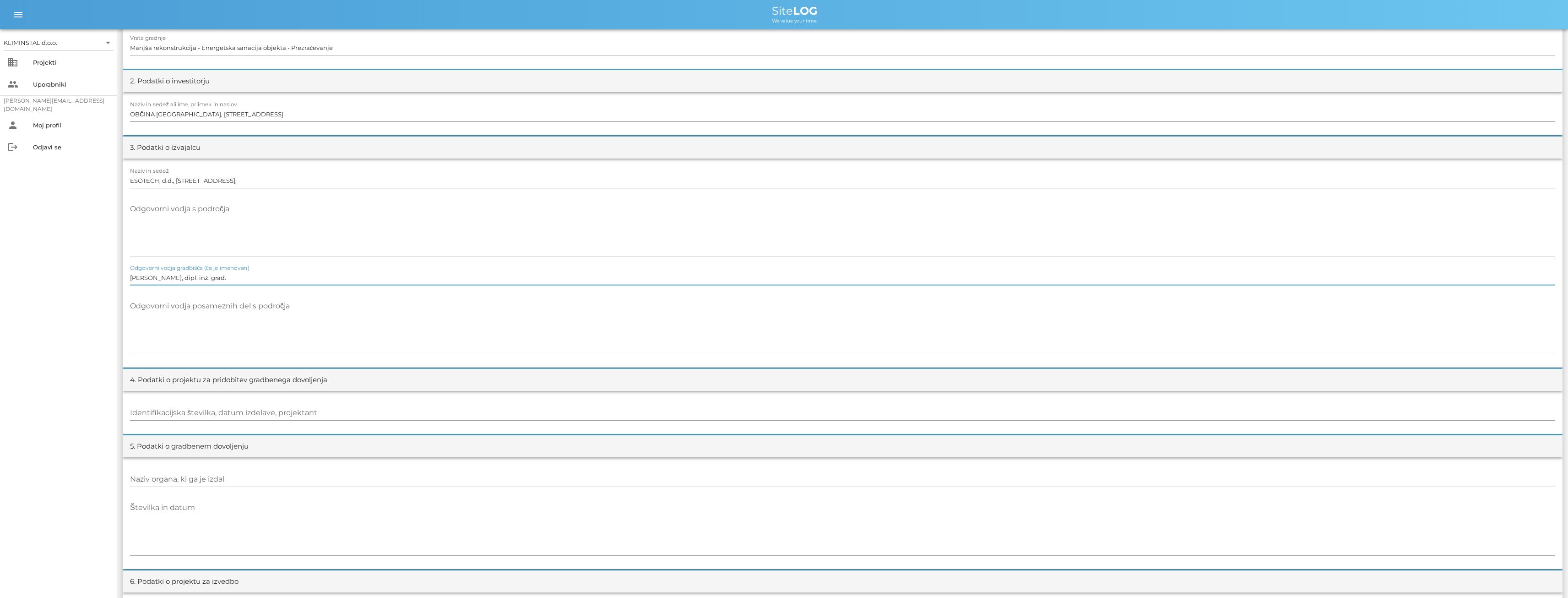
drag, startPoint x: 233, startPoint y: 277, endPoint x: 110, endPoint y: 277, distance: 123.0
click at [99, 277] on div "KLIMINSTAL d.o.o. arrow_drop_down business Projekti people Uporabniki [PERSON_N…" at bounding box center [784, 501] width 1568 height 1339
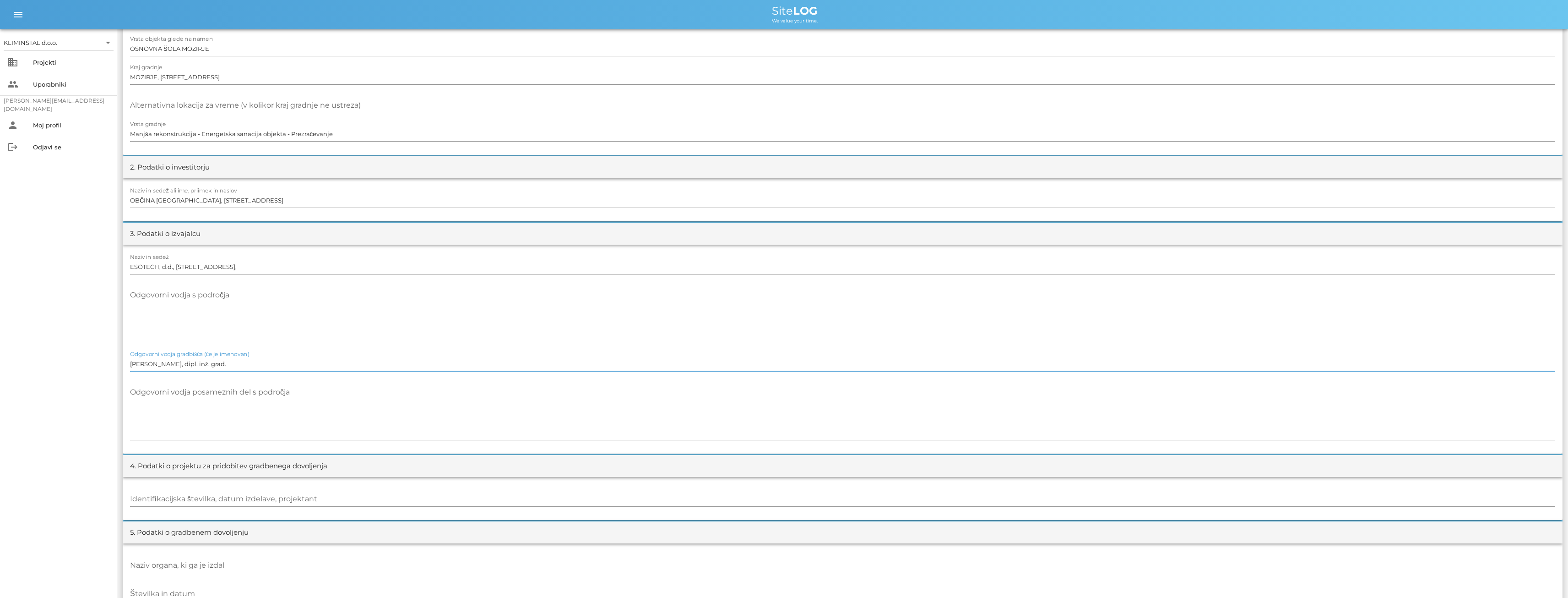
scroll to position [0, 0]
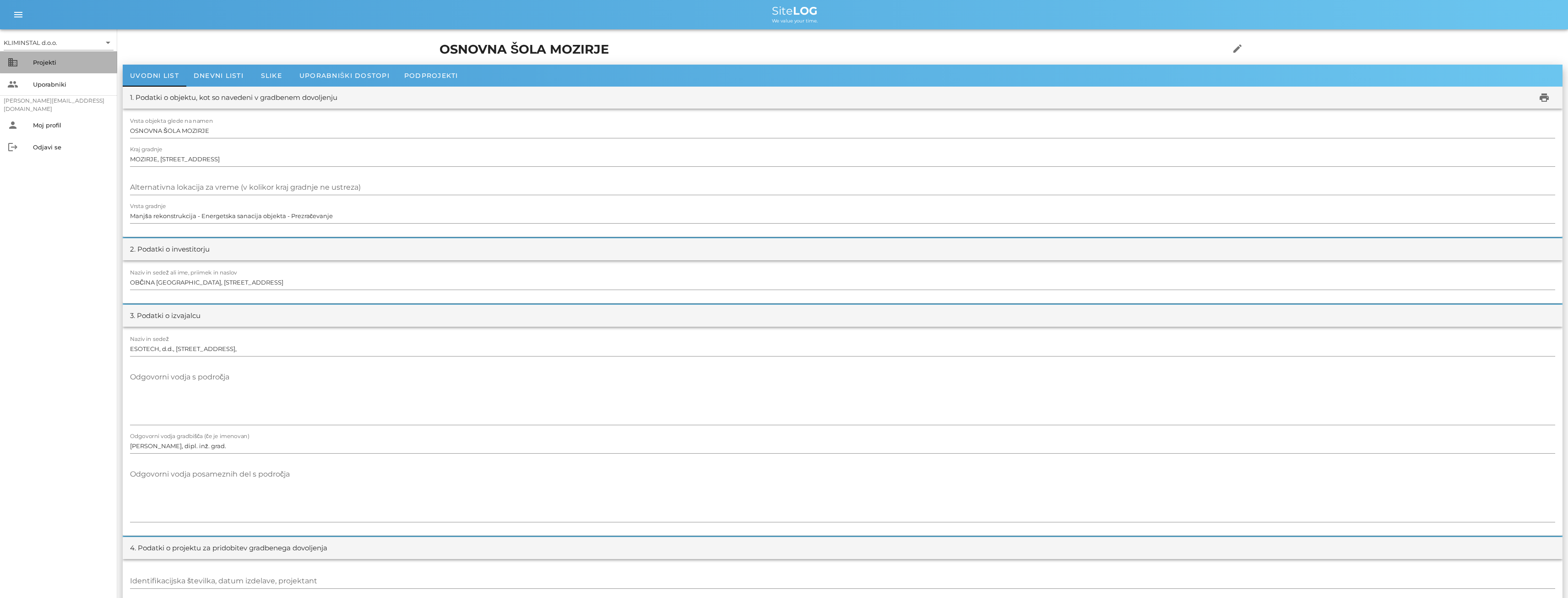
click at [47, 65] on div "Projekti" at bounding box center [72, 62] width 77 height 7
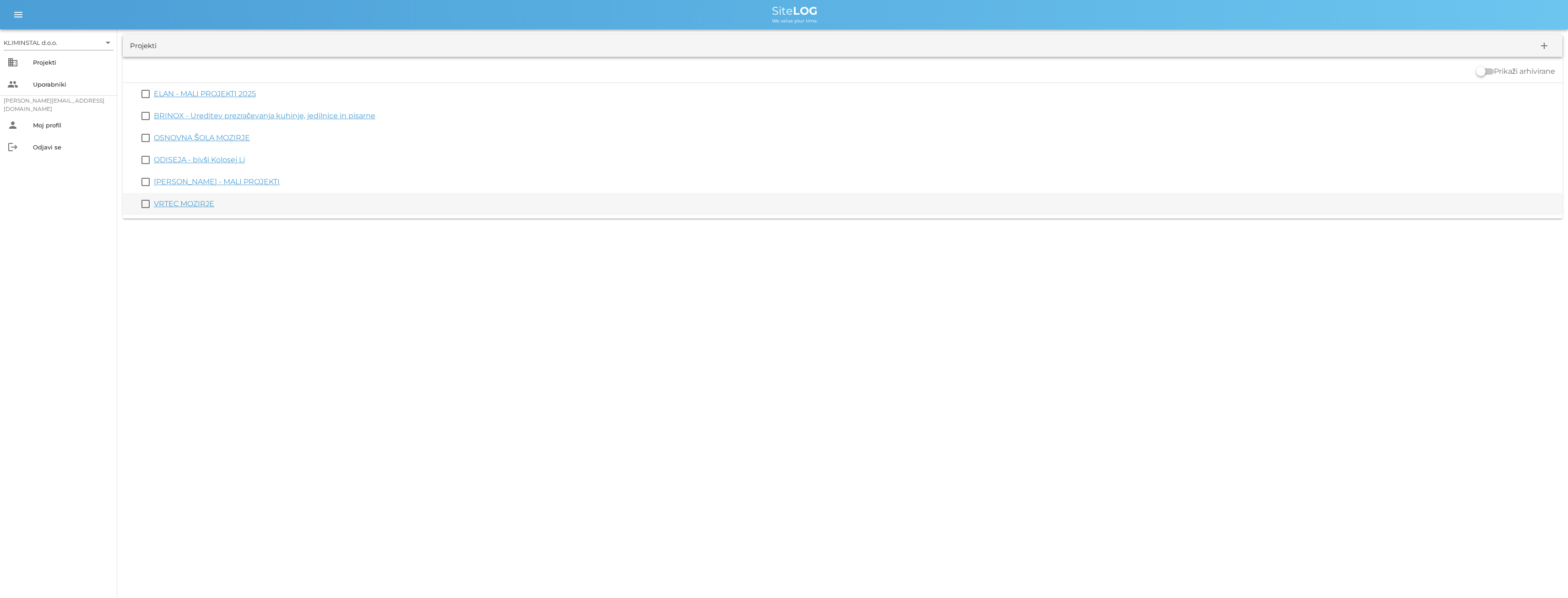
click at [175, 203] on link "VRTEC MOZIRJE" at bounding box center [184, 204] width 60 height 9
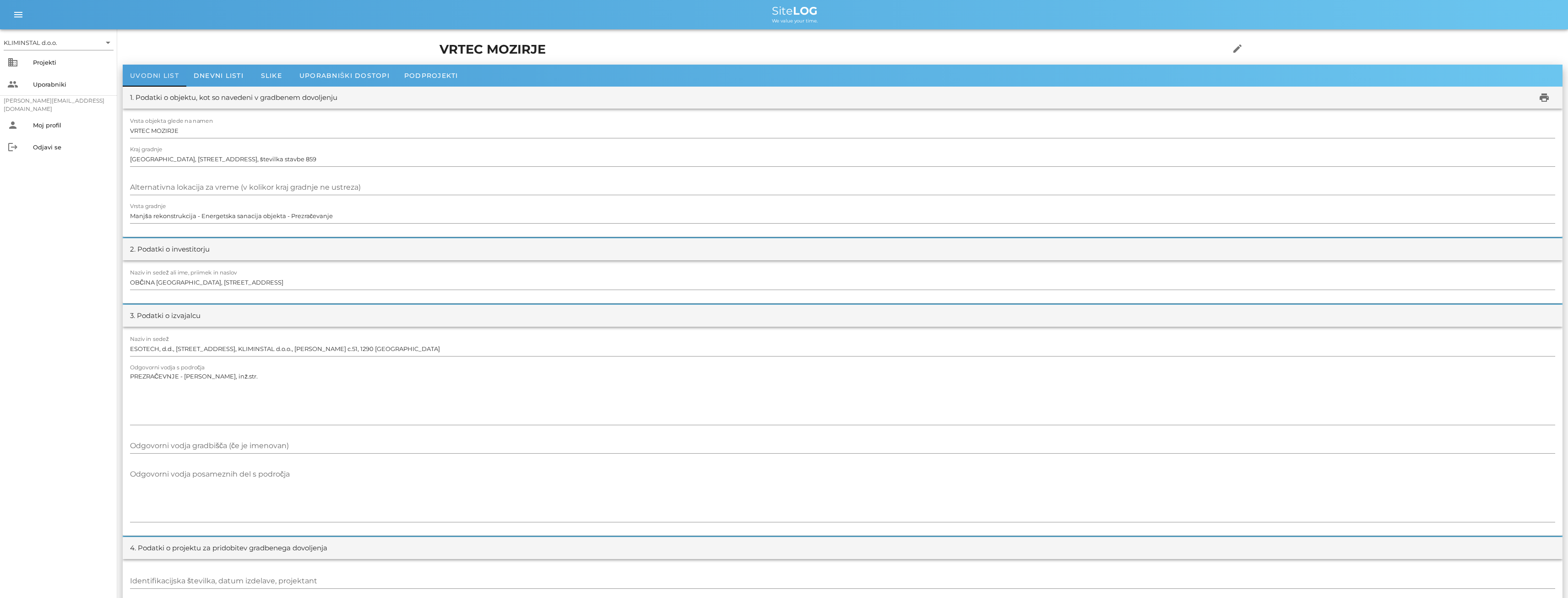
click at [167, 73] on span "Uvodni list" at bounding box center [154, 75] width 49 height 8
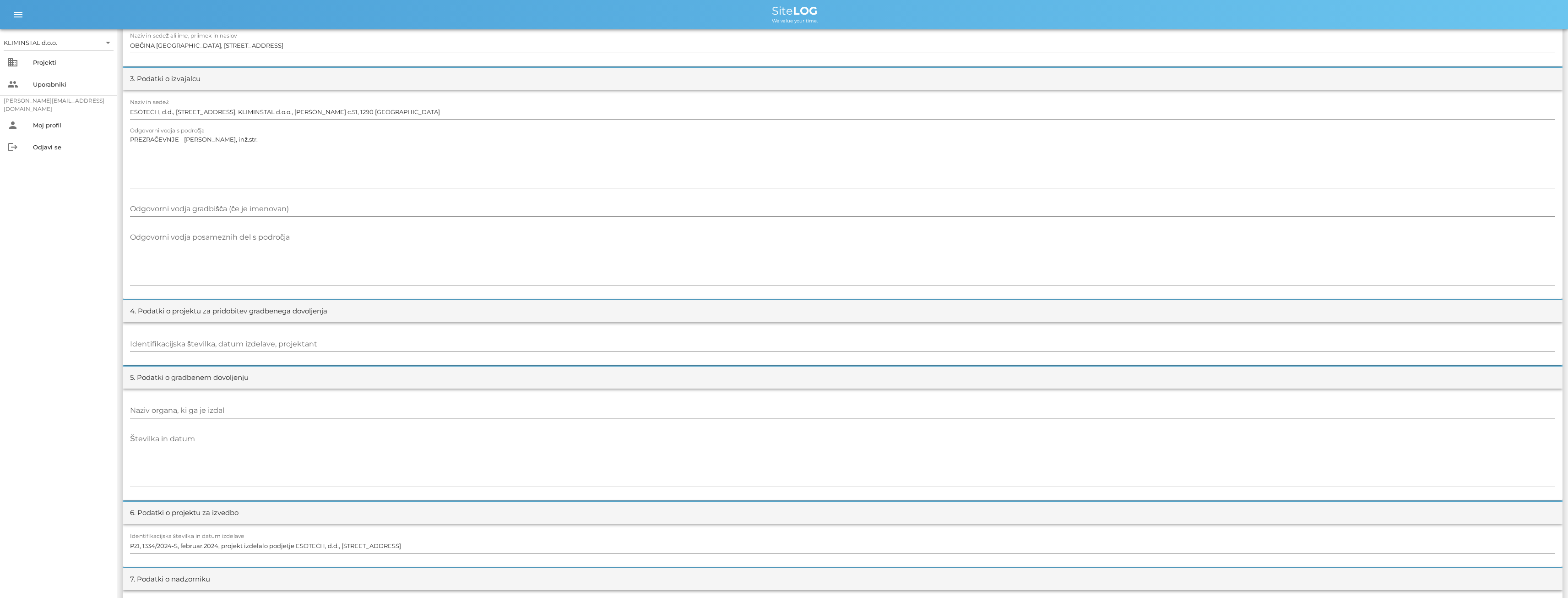
scroll to position [69, 0]
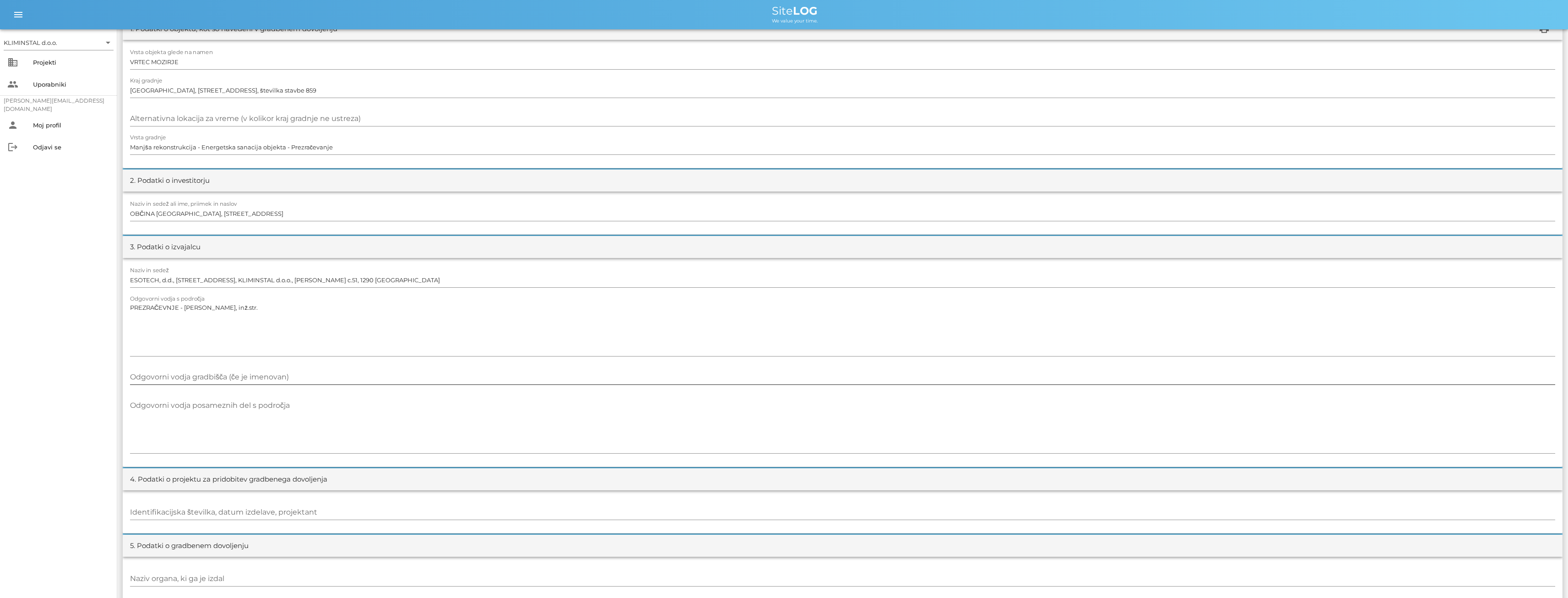
click at [305, 375] on input "Odgovorni vodja gradbišča (če je imenovan)" at bounding box center [842, 377] width 1425 height 14
paste input "[PERSON_NAME], dipl. inž. grad."
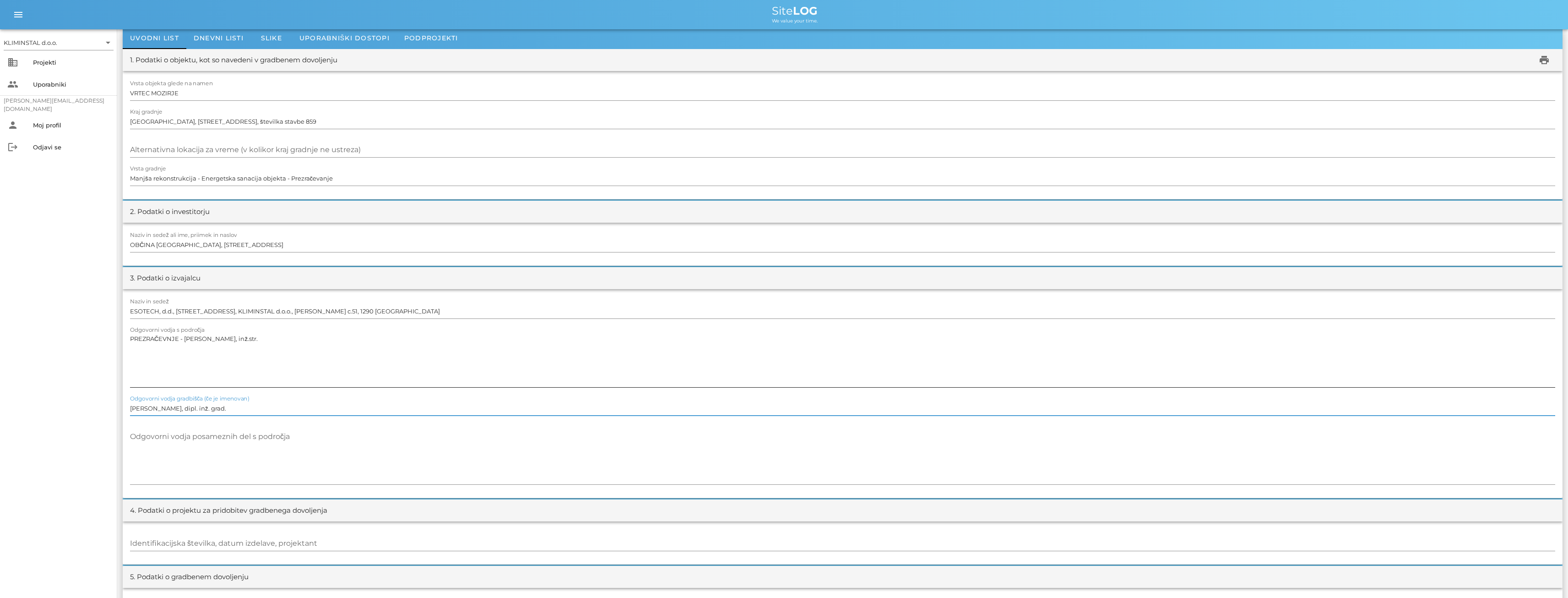
scroll to position [0, 0]
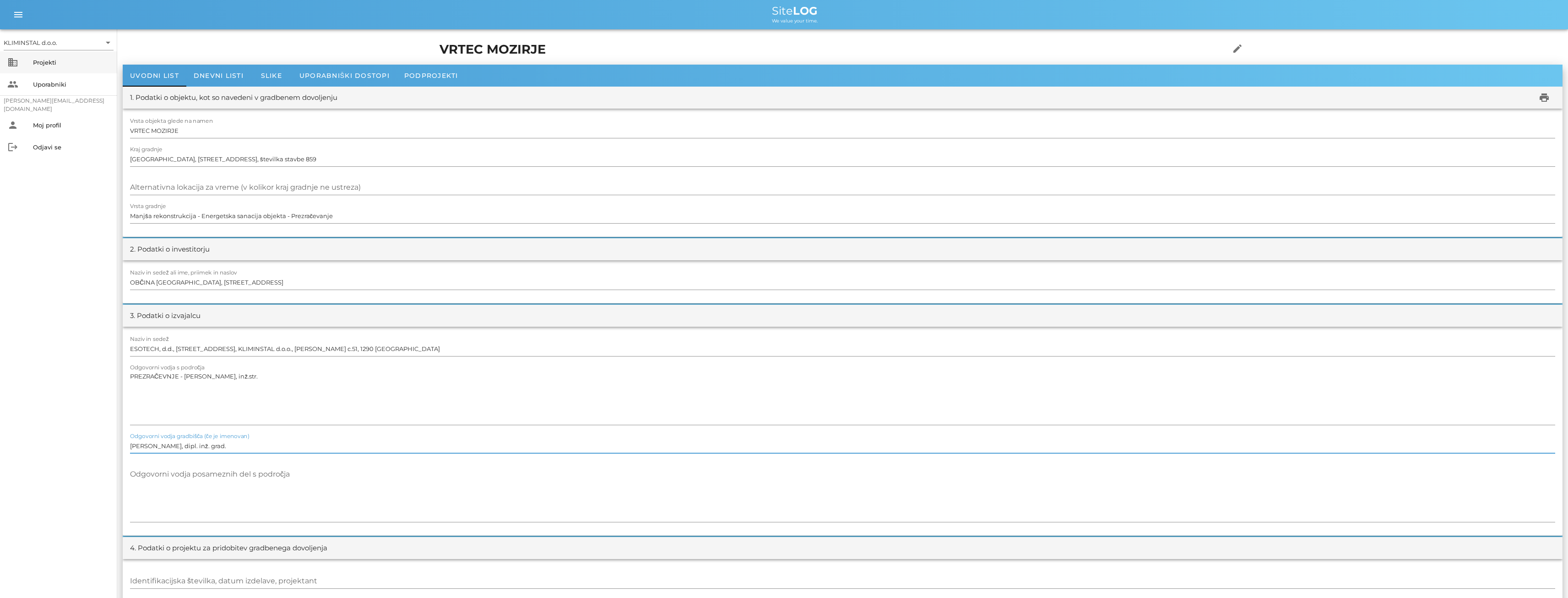
type input "[PERSON_NAME], dipl. inž. grad."
click at [34, 62] on div "Projekti" at bounding box center [72, 62] width 77 height 7
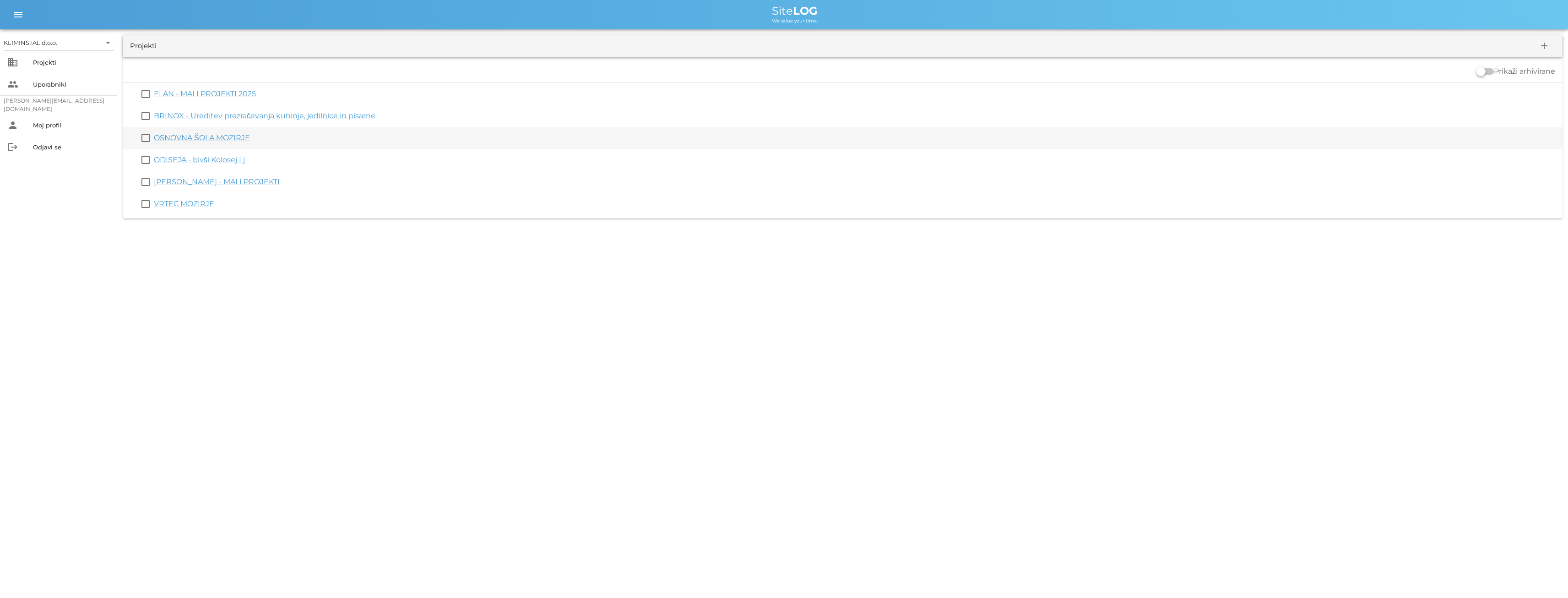
click at [172, 137] on link "OSNOVNA ŠOLA MOZIRJE" at bounding box center [202, 138] width 96 height 9
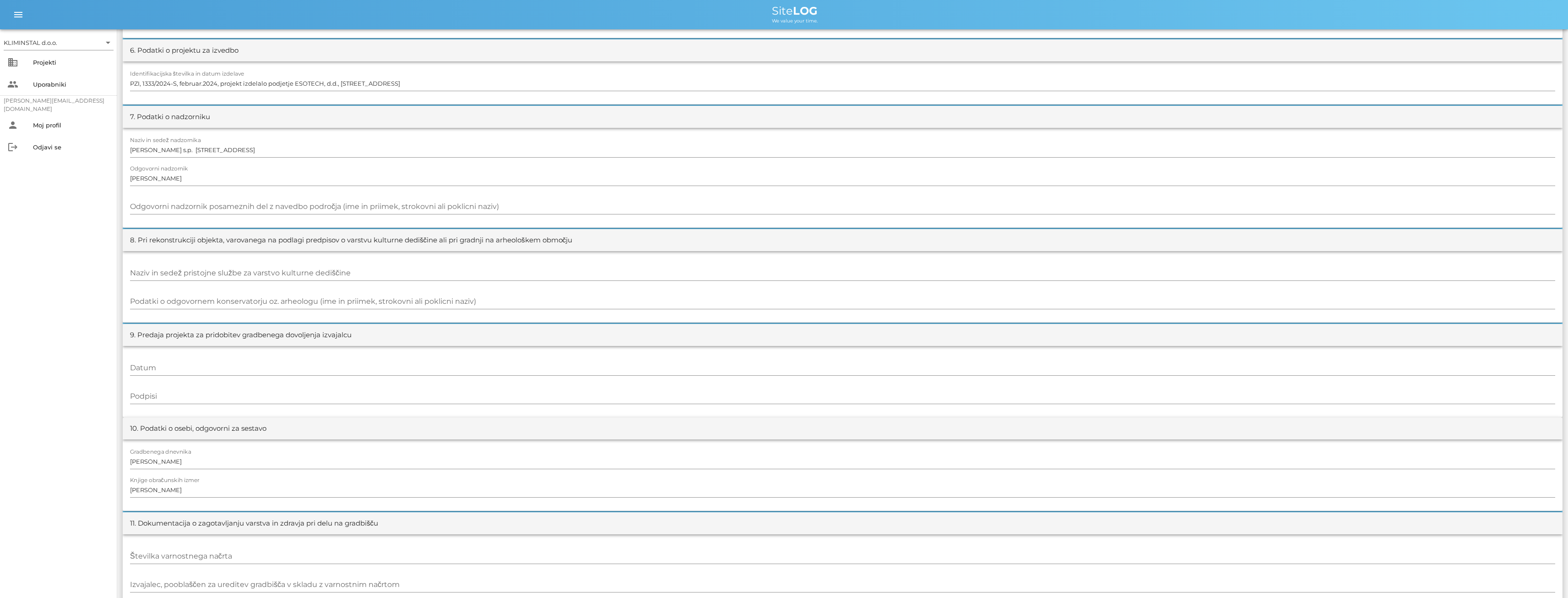
scroll to position [741, 0]
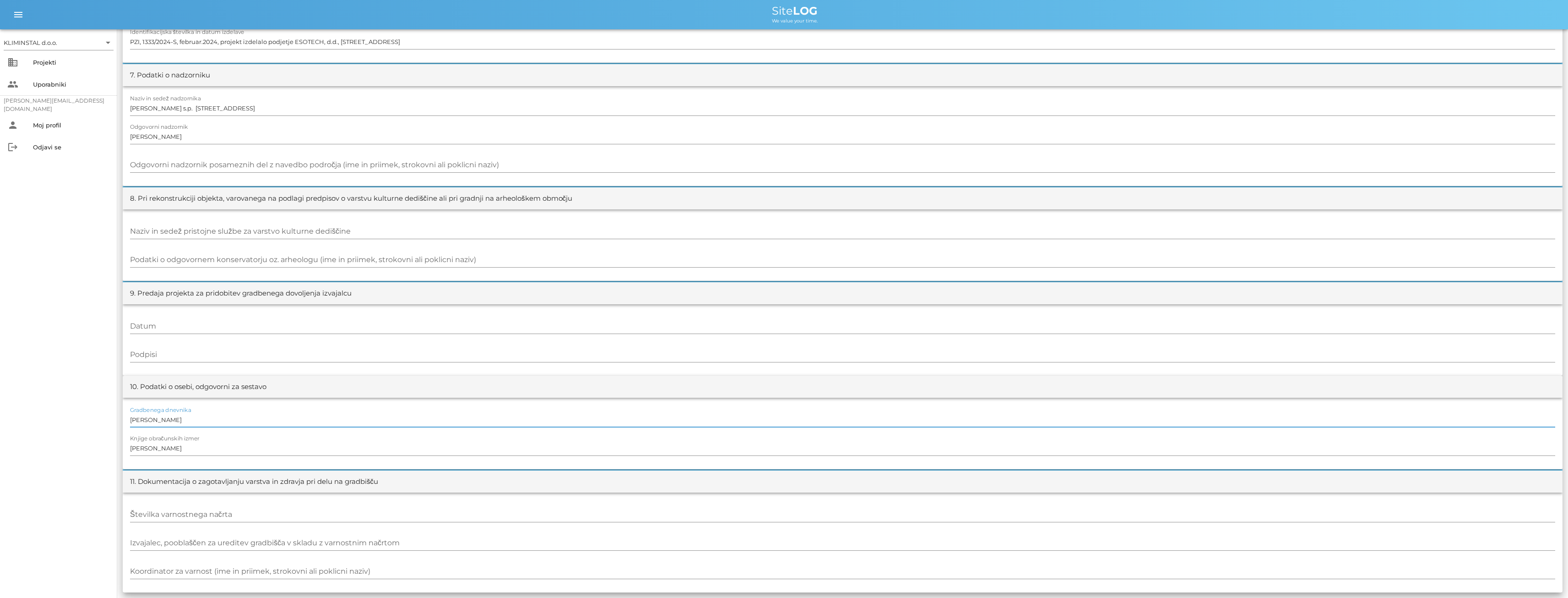
drag, startPoint x: 181, startPoint y: 420, endPoint x: 114, endPoint y: 418, distance: 67.0
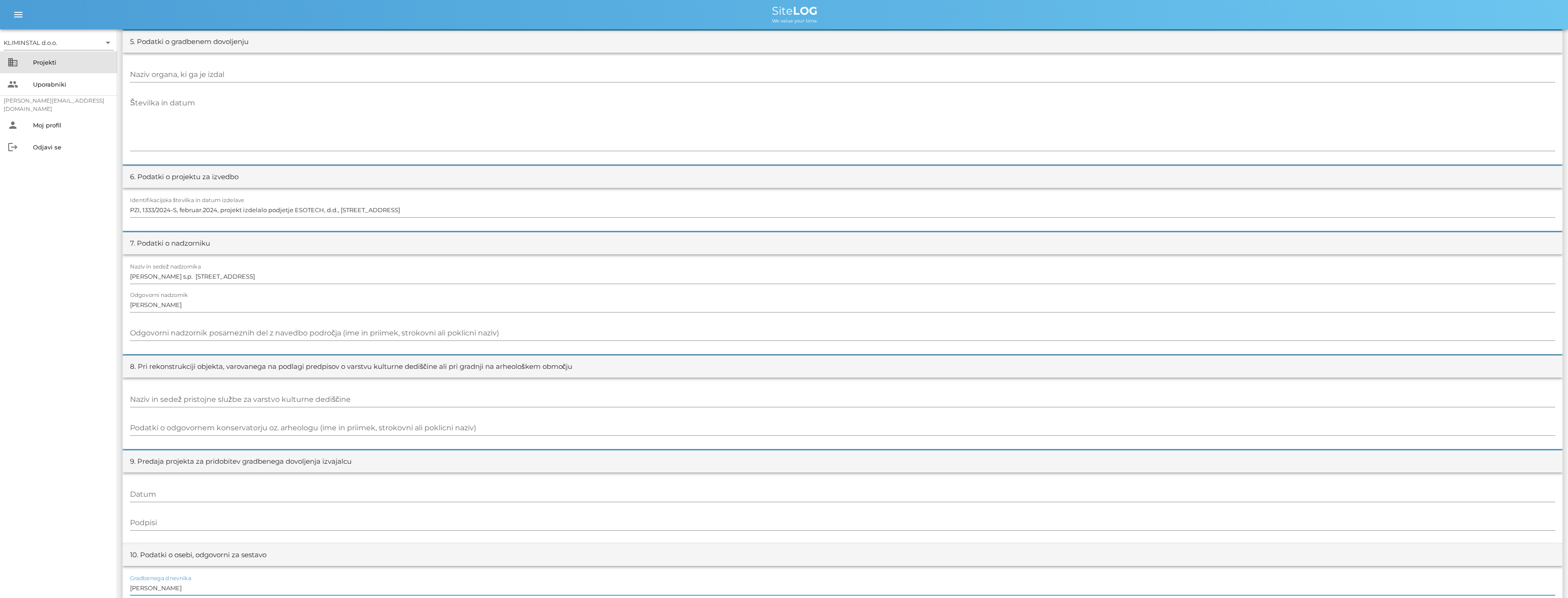
click at [45, 65] on div "Projekti" at bounding box center [72, 62] width 77 height 7
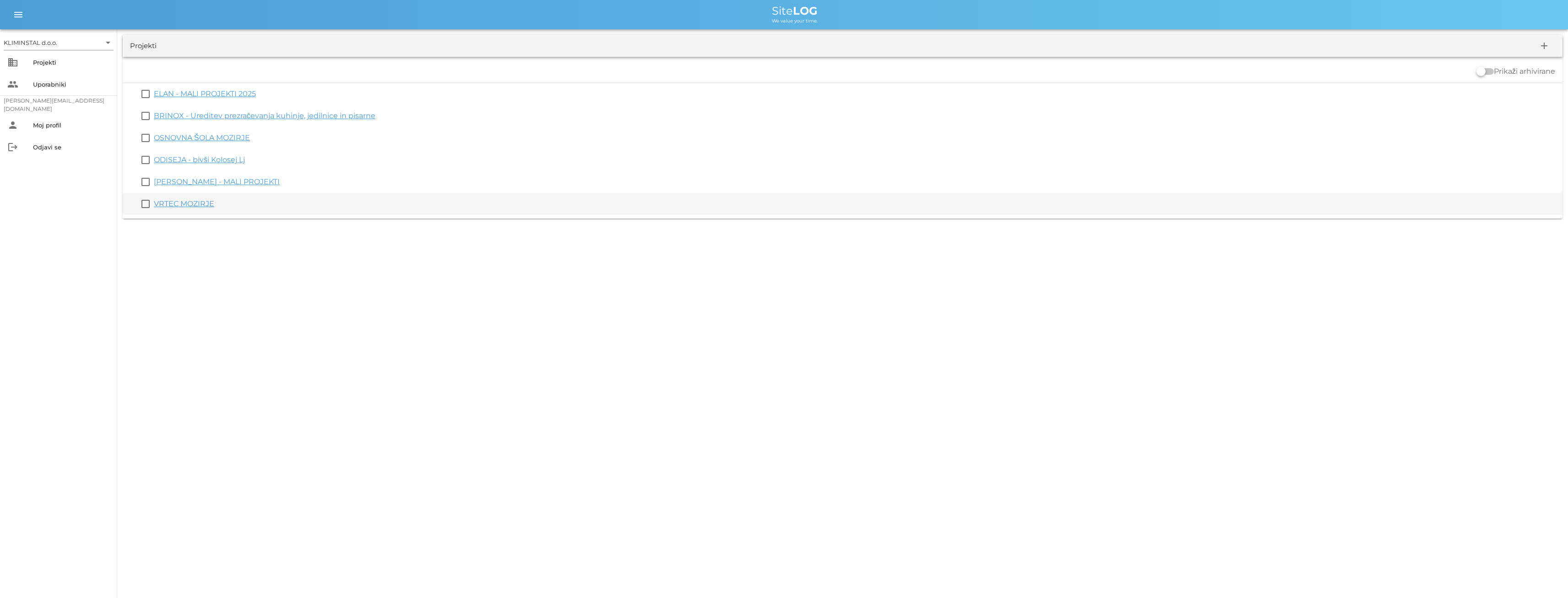
click at [183, 203] on link "VRTEC MOZIRJE" at bounding box center [184, 204] width 60 height 9
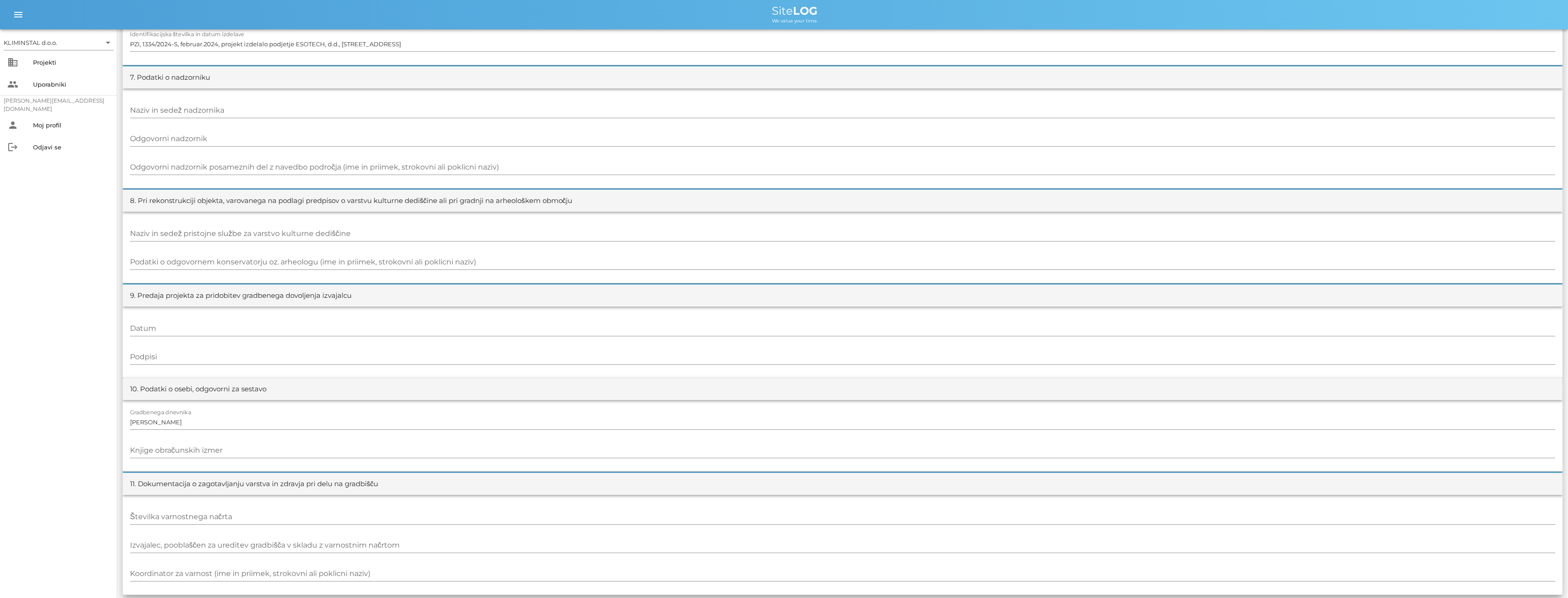
scroll to position [741, 0]
drag, startPoint x: 194, startPoint y: 422, endPoint x: 159, endPoint y: 421, distance: 35.0
paste input "[PERSON_NAME]"
click at [194, 419] on input "[PERSON_NAME]" at bounding box center [842, 420] width 1425 height 14
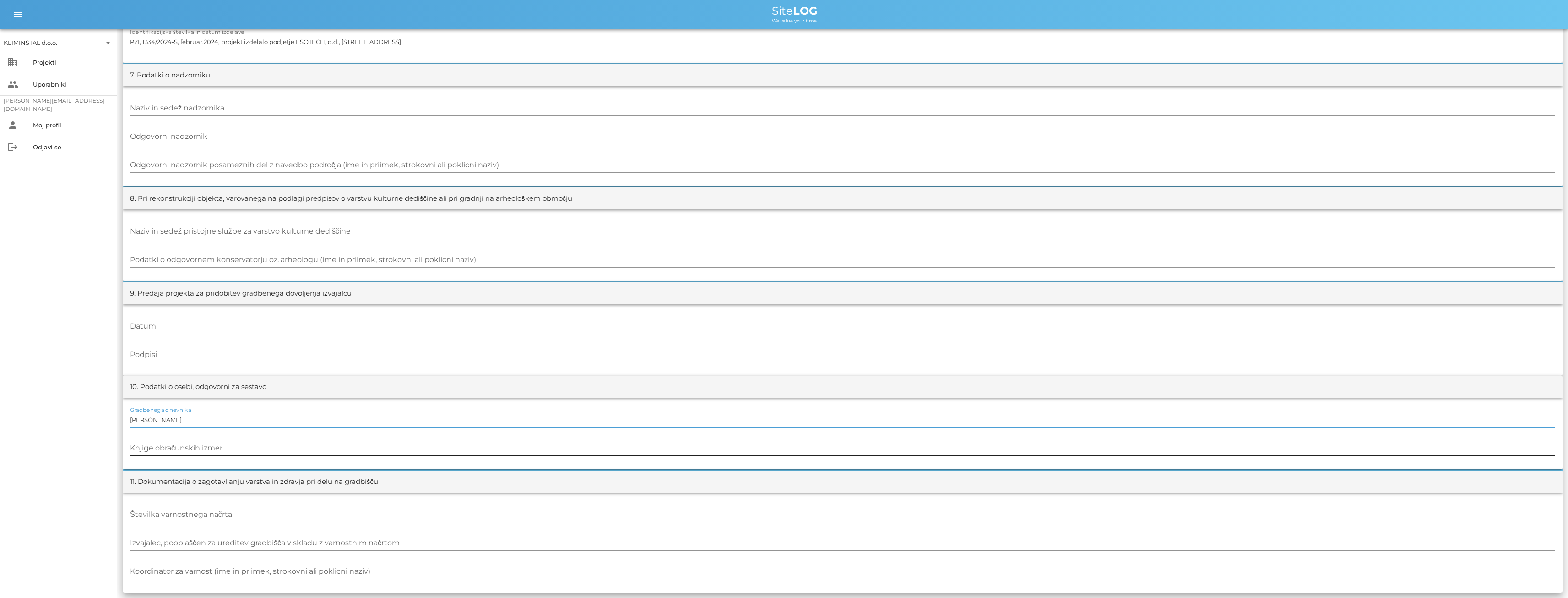
type input "[PERSON_NAME]"
click at [237, 455] on div at bounding box center [842, 458] width 1425 height 6
click at [215, 449] on input "Knjige obračunskih izmer" at bounding box center [842, 447] width 1425 height 14
paste input "[PERSON_NAME]"
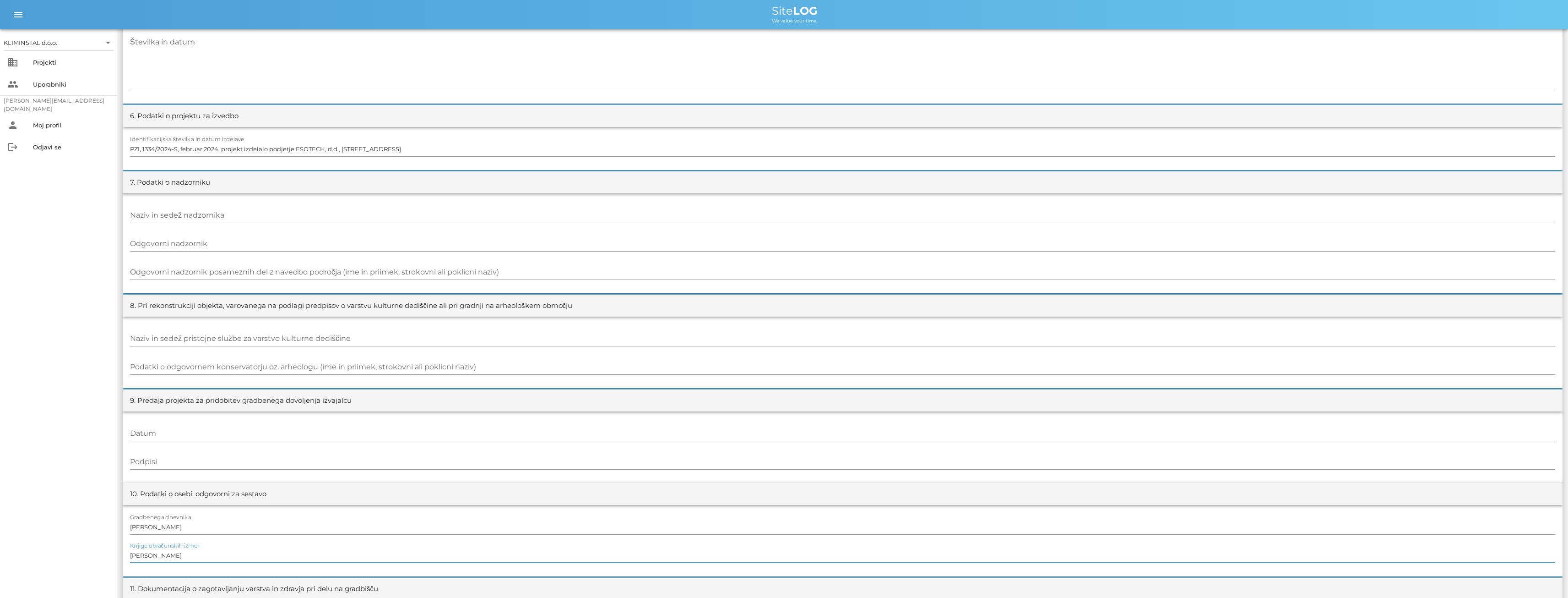
scroll to position [573, 0]
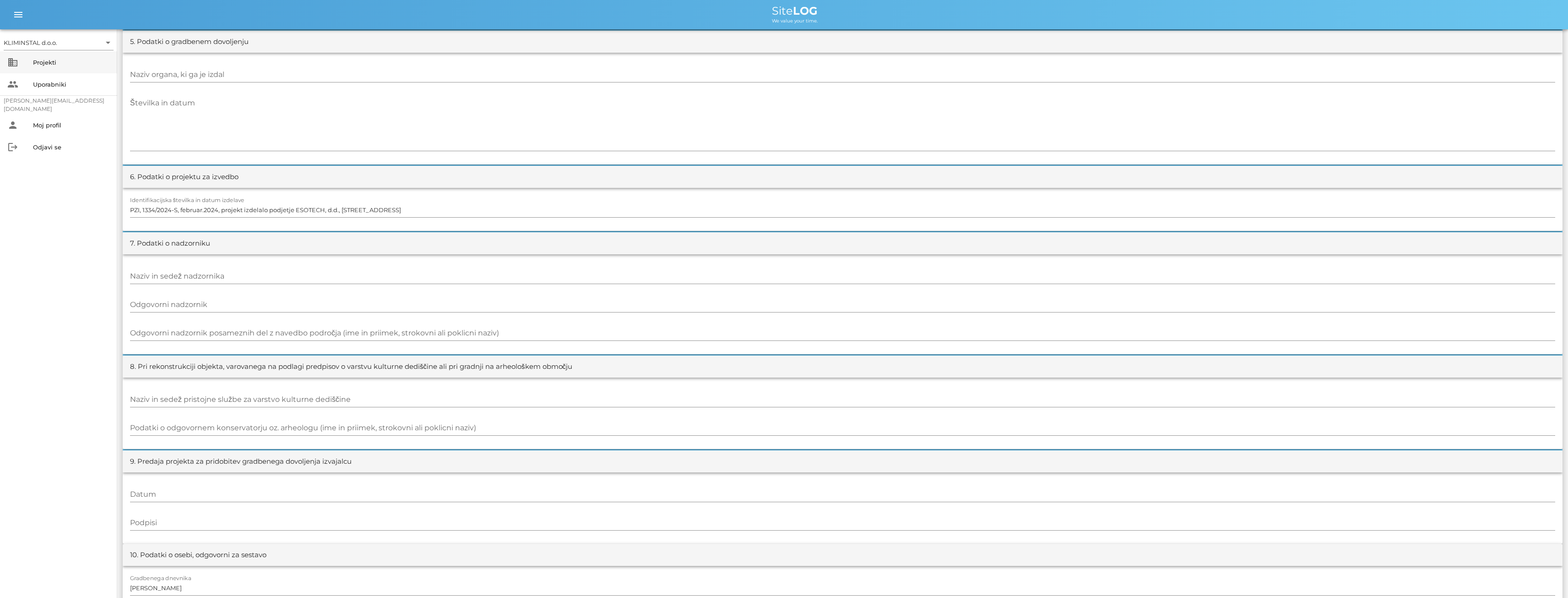
type input "[PERSON_NAME]"
click at [39, 56] on div "Projekti" at bounding box center [72, 62] width 77 height 14
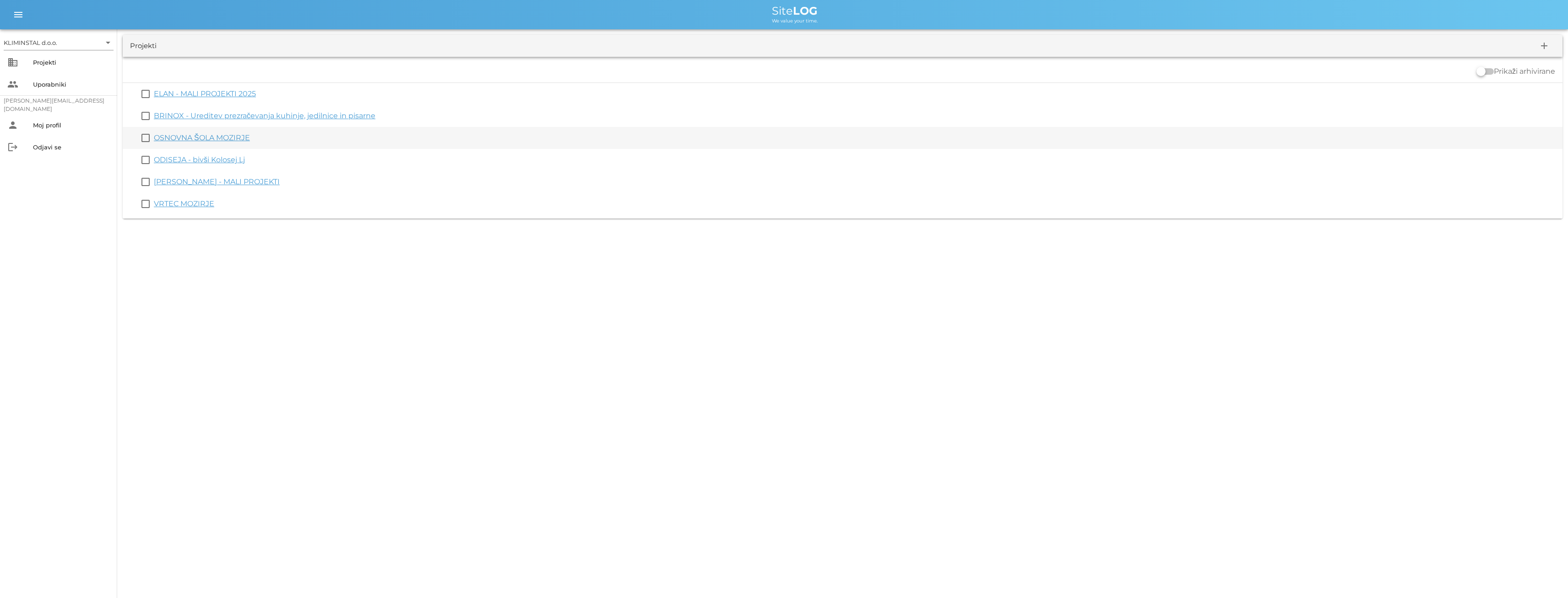
click at [200, 135] on link "OSNOVNA ŠOLA MOZIRJE" at bounding box center [202, 138] width 96 height 9
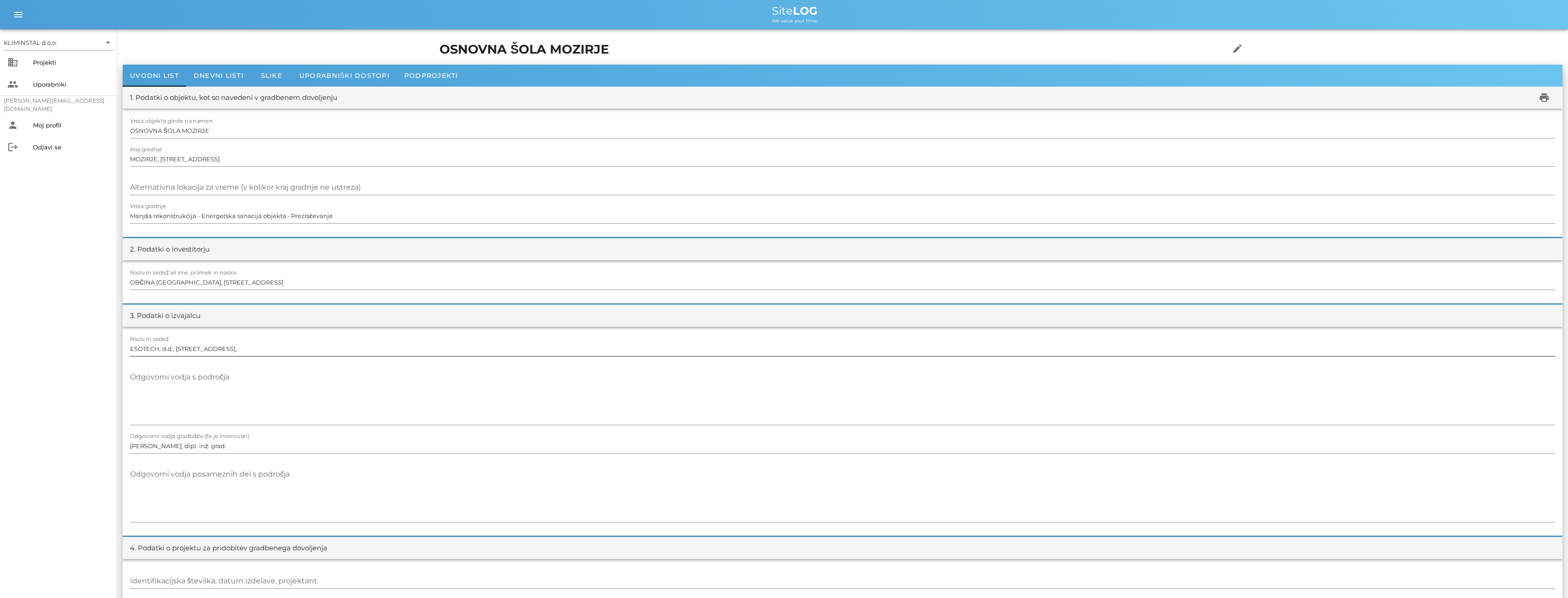
scroll to position [168, 0]
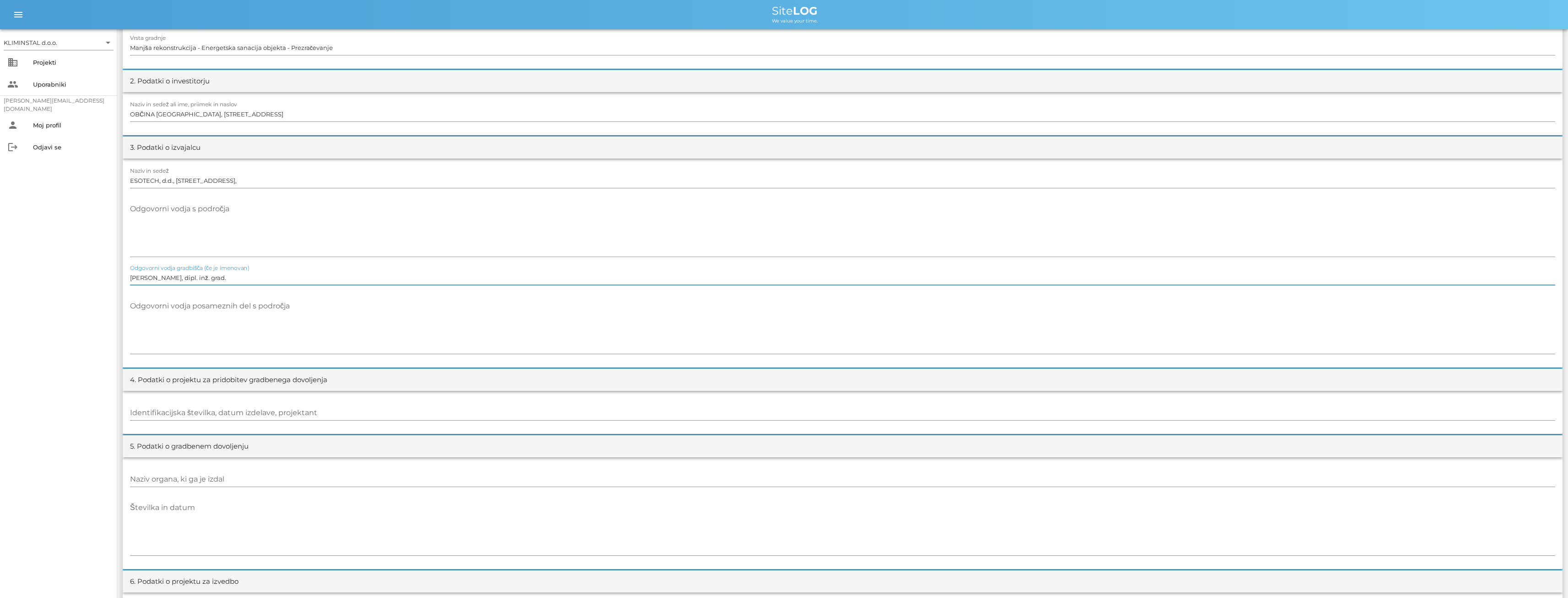
drag, startPoint x: 228, startPoint y: 276, endPoint x: 111, endPoint y: 275, distance: 117.0
click at [96, 274] on div "KLIMINSTAL d.o.o. arrow_drop_down business Projekti people Uporabniki [PERSON_N…" at bounding box center [784, 501] width 1568 height 1339
click at [45, 58] on div "Projekti" at bounding box center [72, 62] width 77 height 7
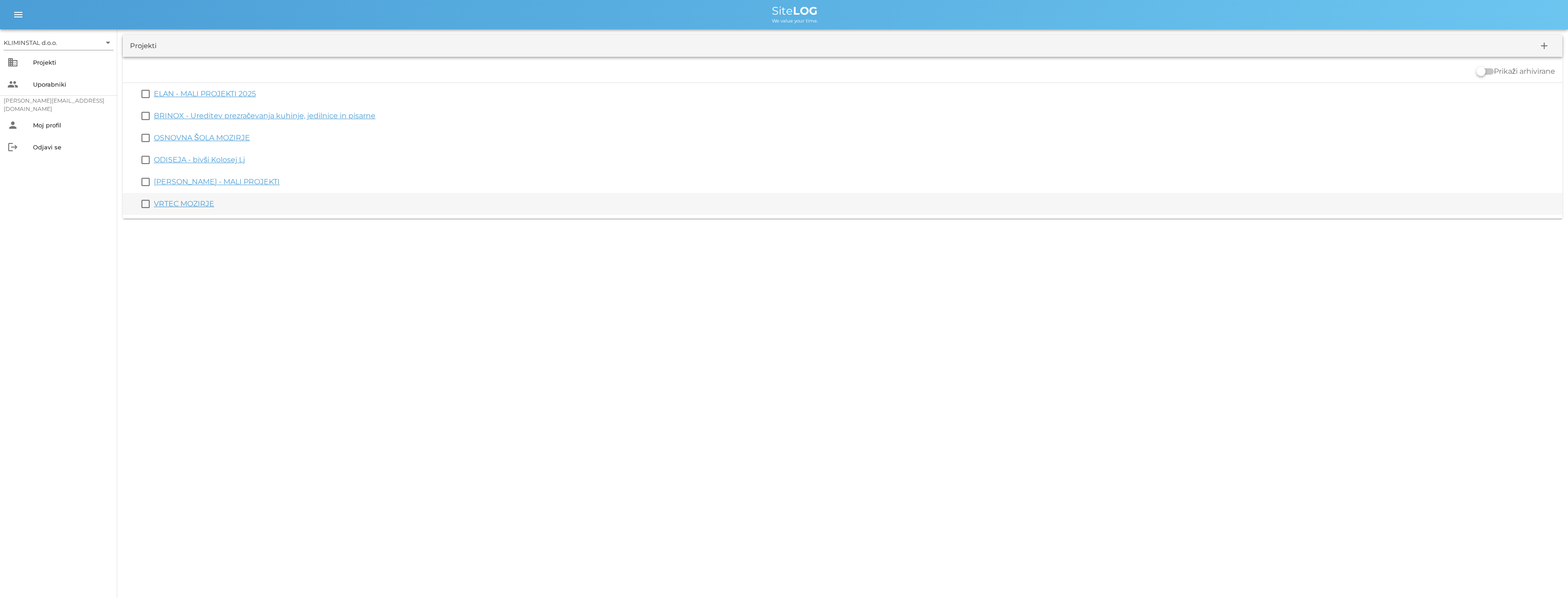
click at [179, 204] on link "VRTEC MOZIRJE" at bounding box center [184, 204] width 60 height 9
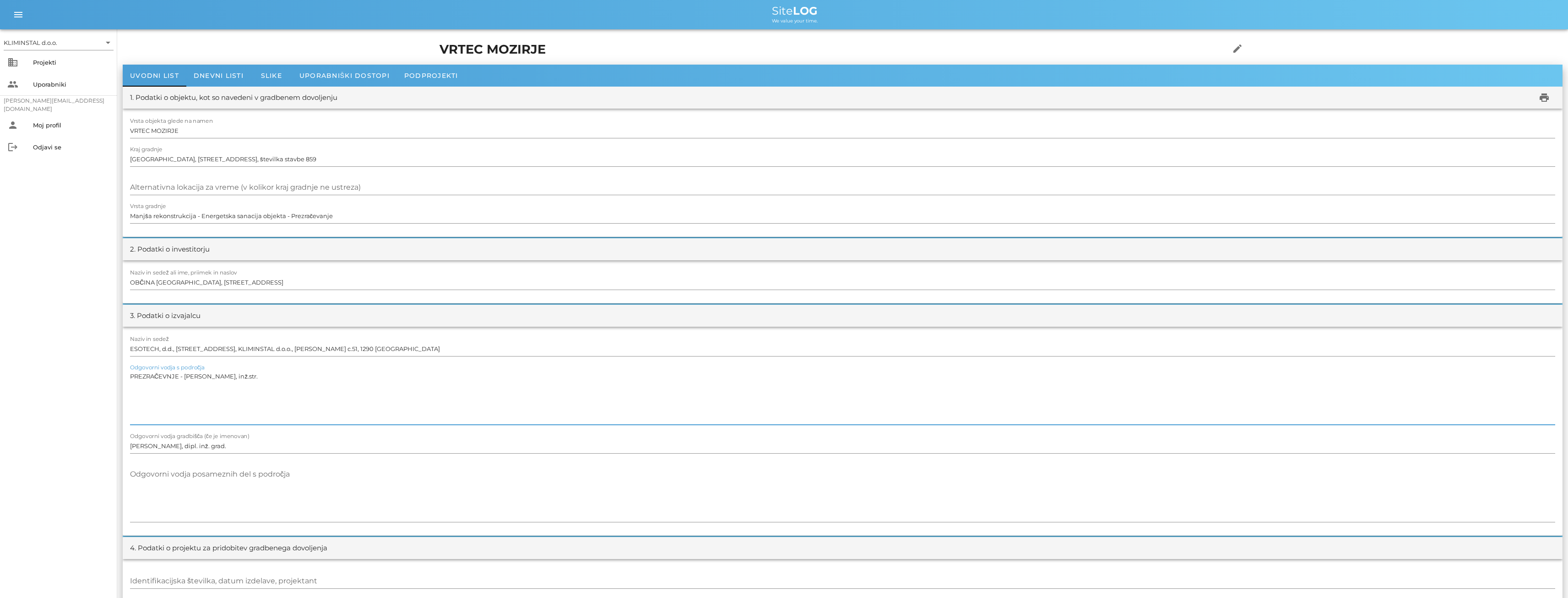
drag, startPoint x: 259, startPoint y: 379, endPoint x: 88, endPoint y: 379, distance: 171.0
click at [236, 451] on input "[PERSON_NAME], dipl. inž. grad." at bounding box center [842, 446] width 1425 height 14
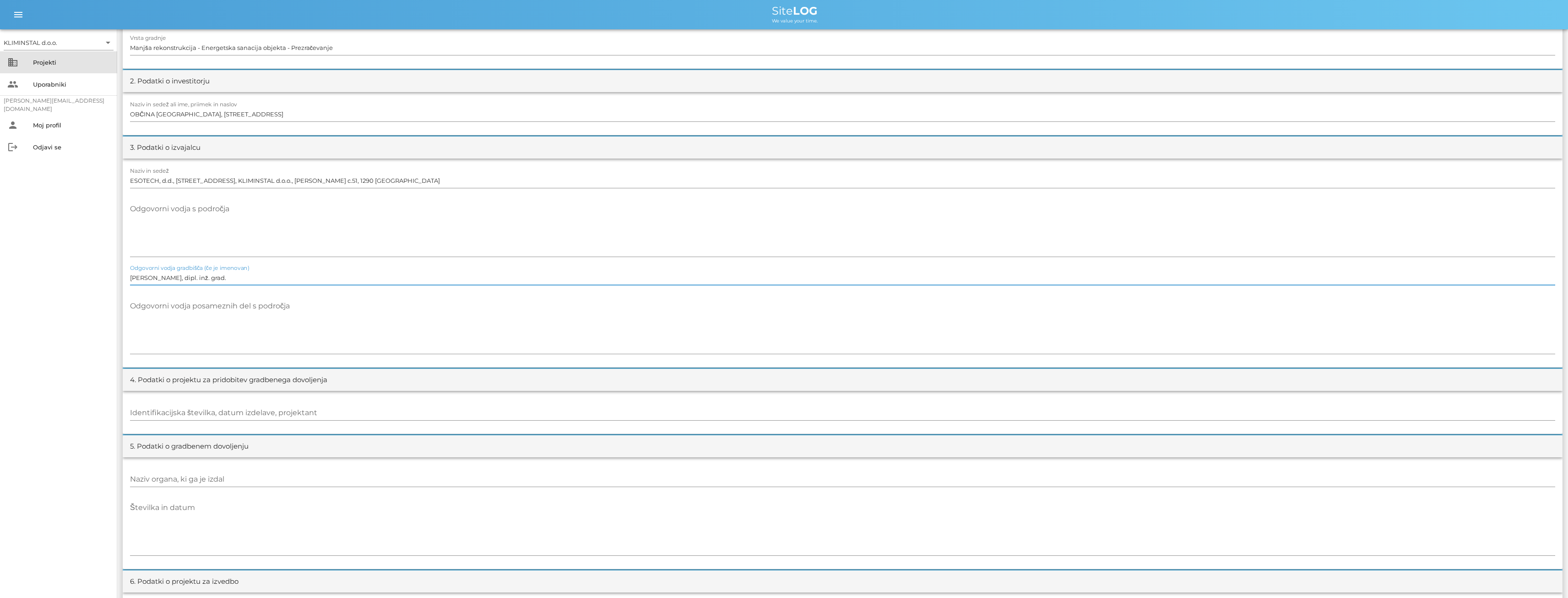
click at [40, 65] on div "Projekti" at bounding box center [72, 62] width 77 height 7
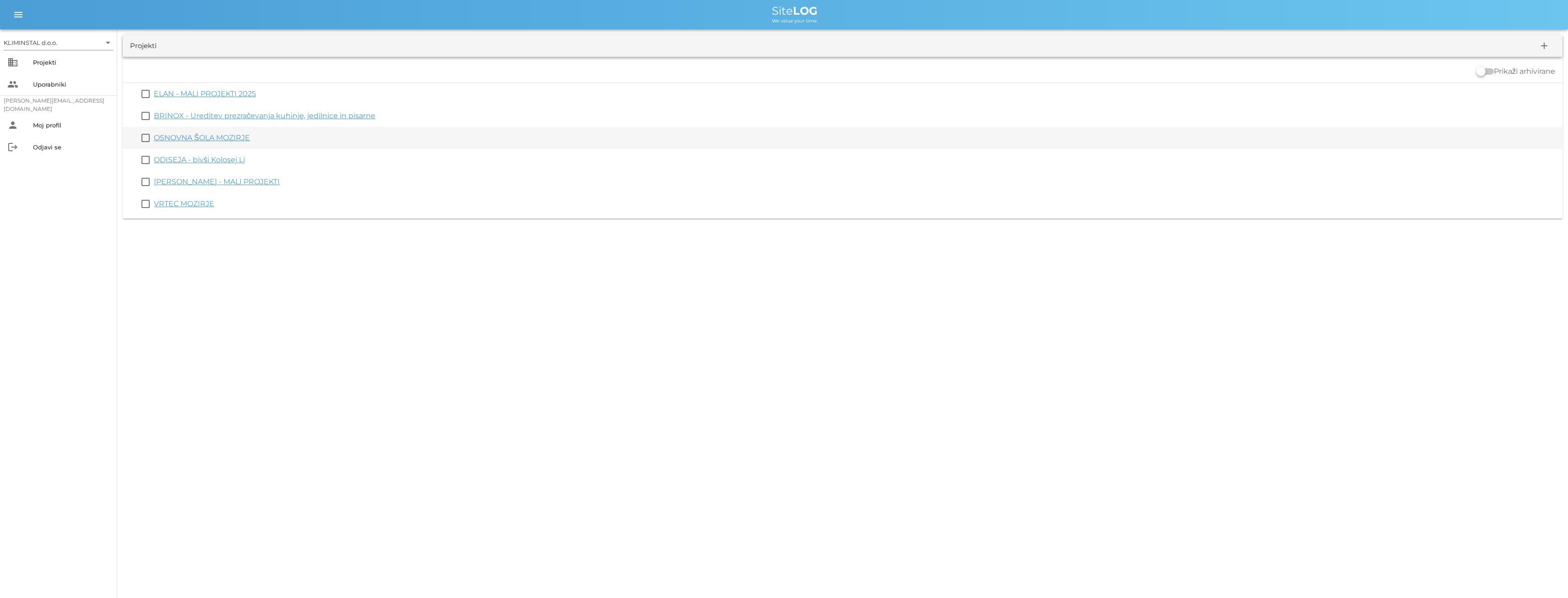
click at [166, 140] on link "OSNOVNA ŠOLA MOZIRJE" at bounding box center [202, 138] width 96 height 9
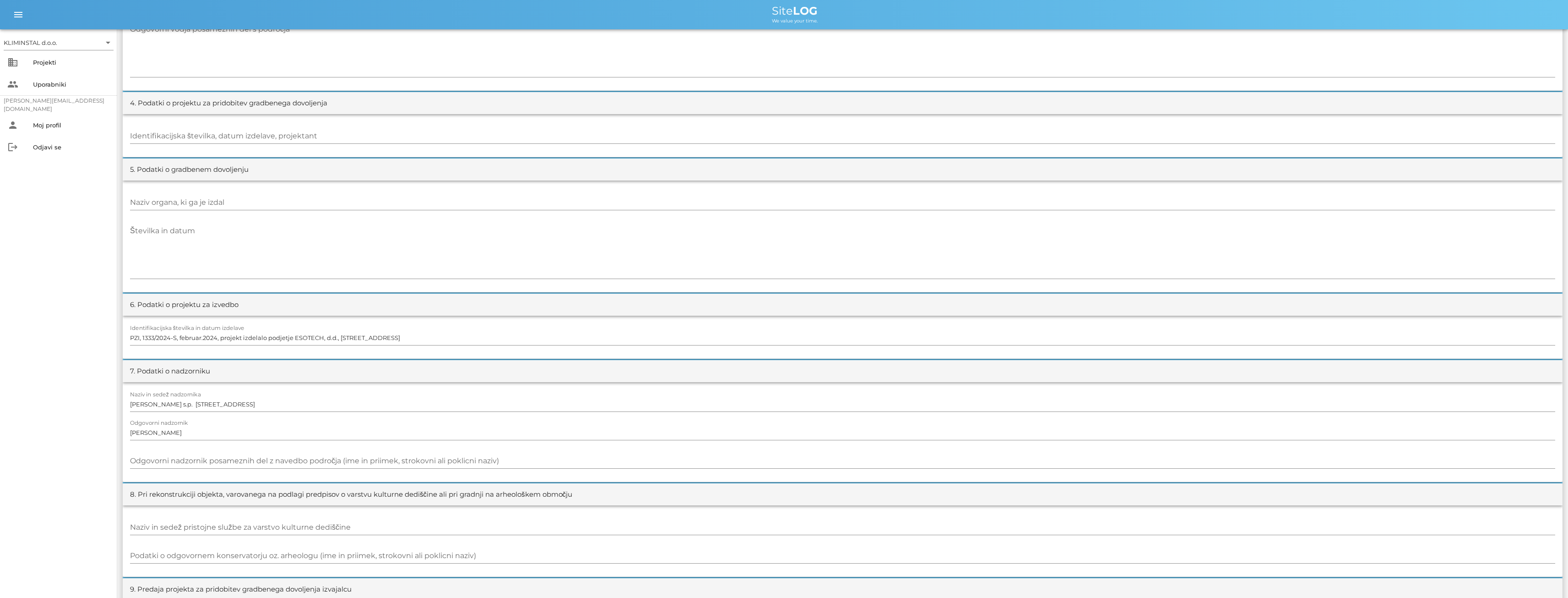
scroll to position [504, 0]
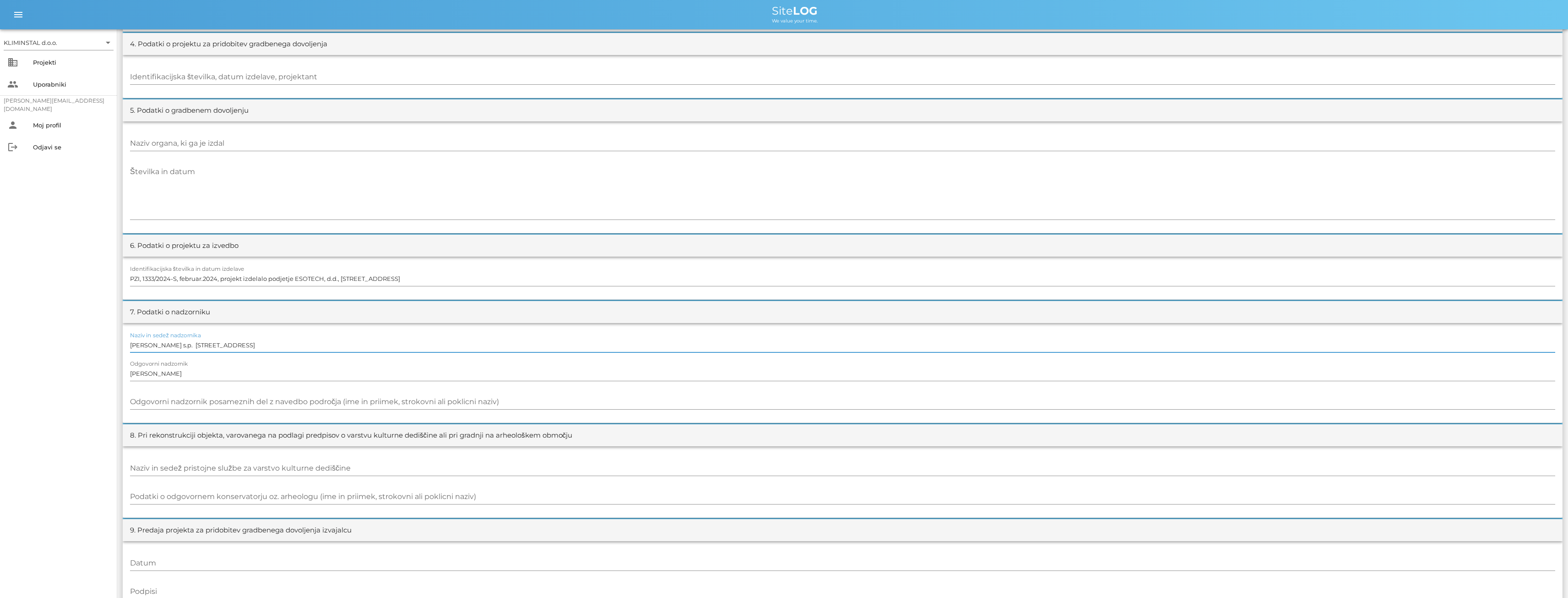
drag, startPoint x: 344, startPoint y: 345, endPoint x: 109, endPoint y: 338, distance: 235.1
click at [109, 338] on div "KLIMINSTAL d.o.o. arrow_drop_down business Projekti people Uporabniki [PERSON_N…" at bounding box center [784, 165] width 1568 height 1339
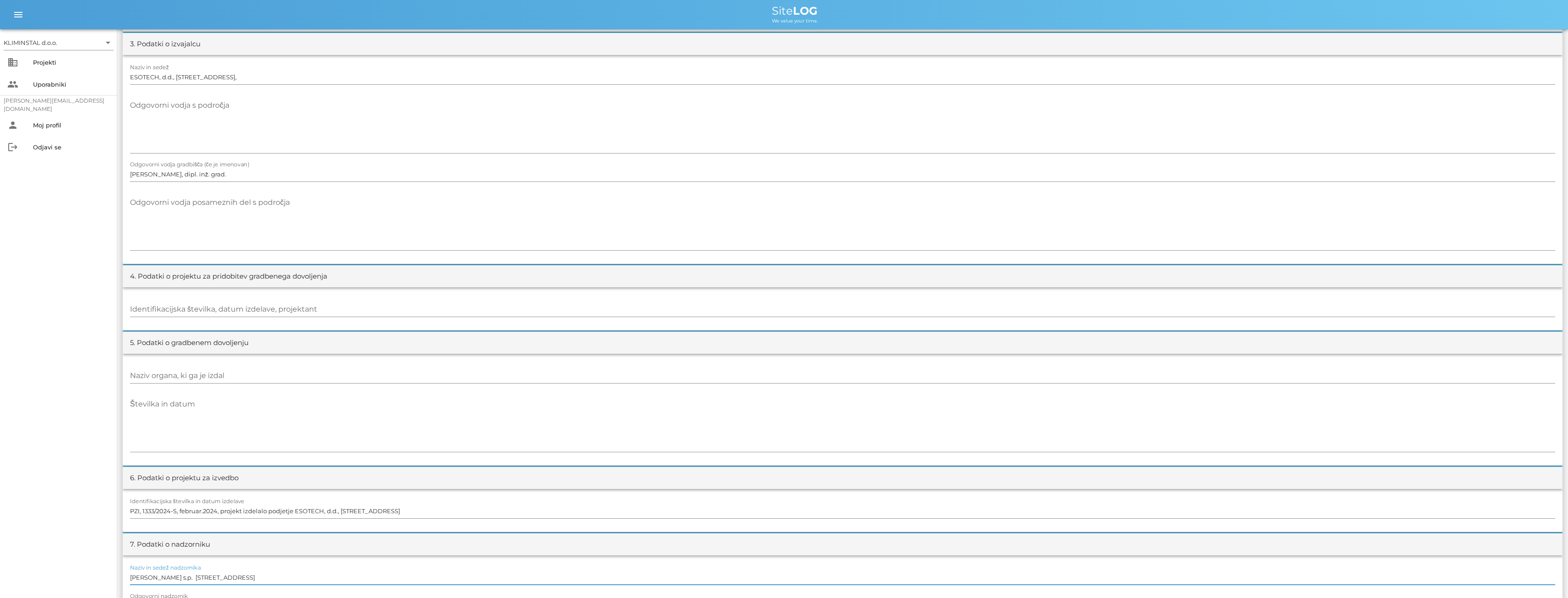
scroll to position [0, 0]
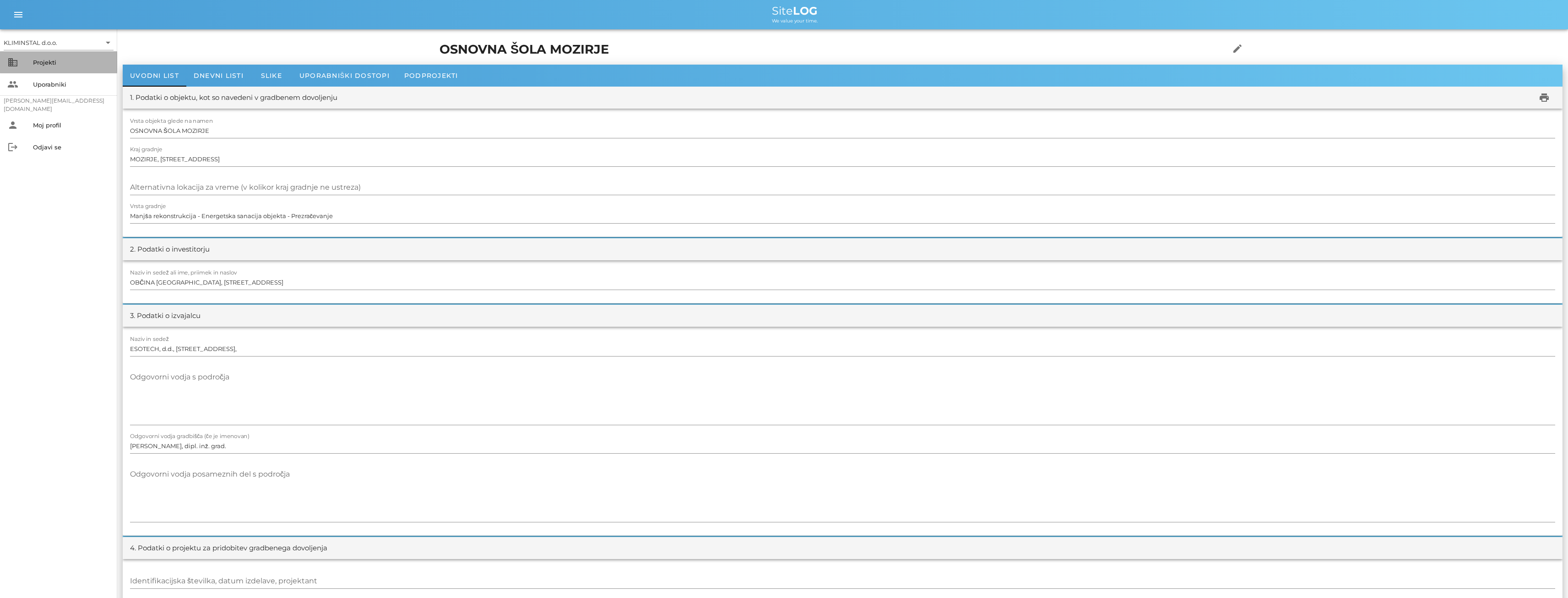
click at [40, 64] on div "Projekti" at bounding box center [72, 62] width 77 height 7
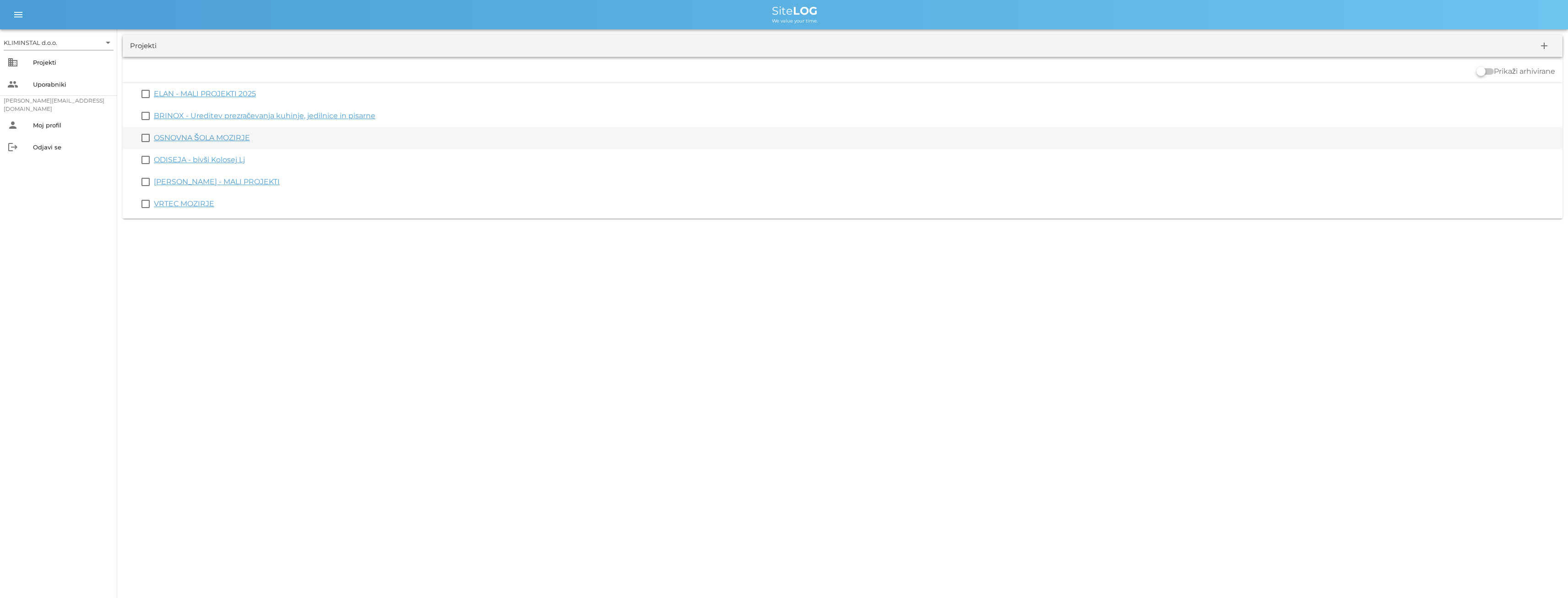
click at [174, 139] on link "OSNOVNA ŠOLA MOZIRJE" at bounding box center [202, 138] width 96 height 9
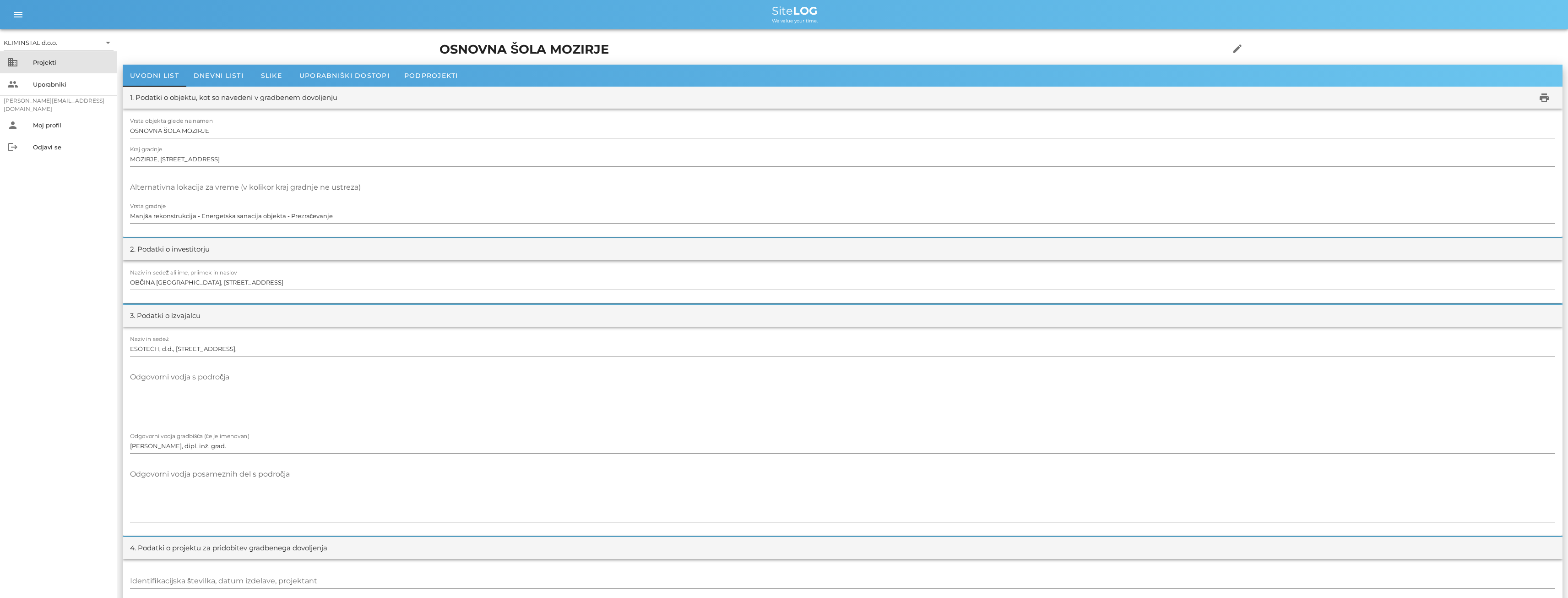
click at [41, 65] on div "Projekti" at bounding box center [72, 62] width 77 height 7
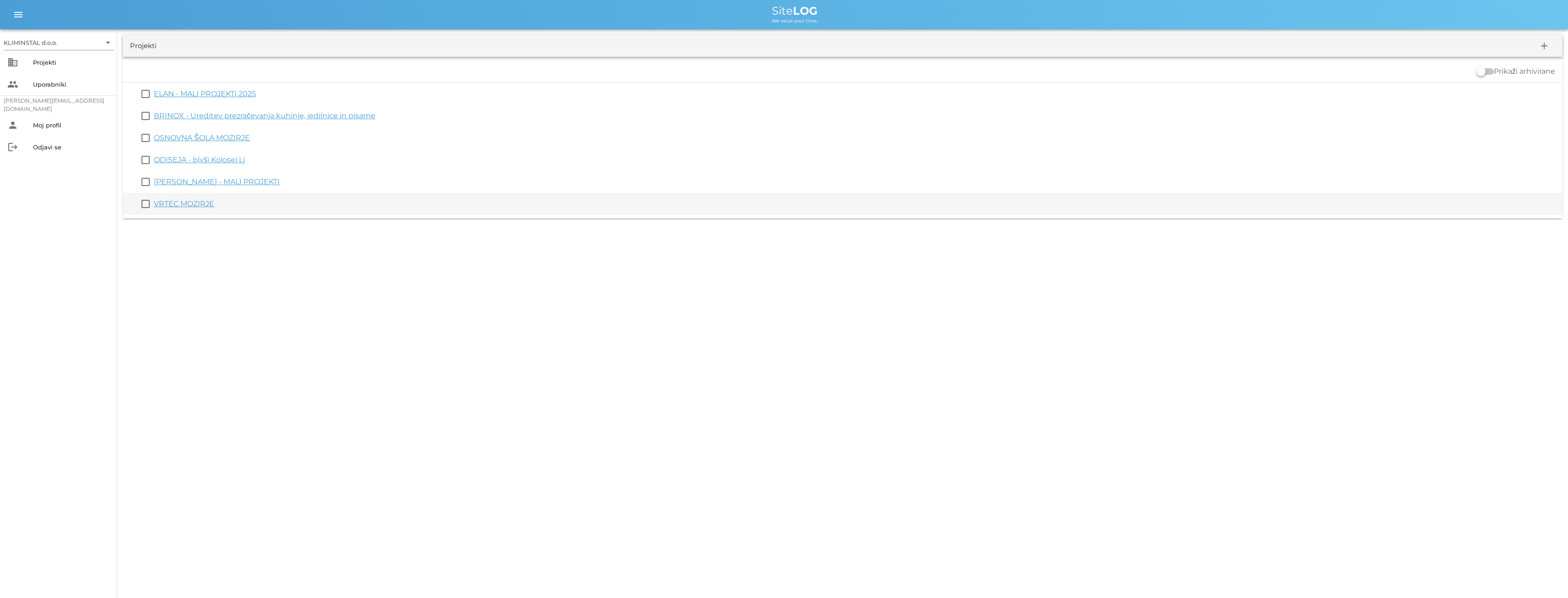
click at [168, 204] on link "VRTEC MOZIRJE" at bounding box center [184, 204] width 60 height 9
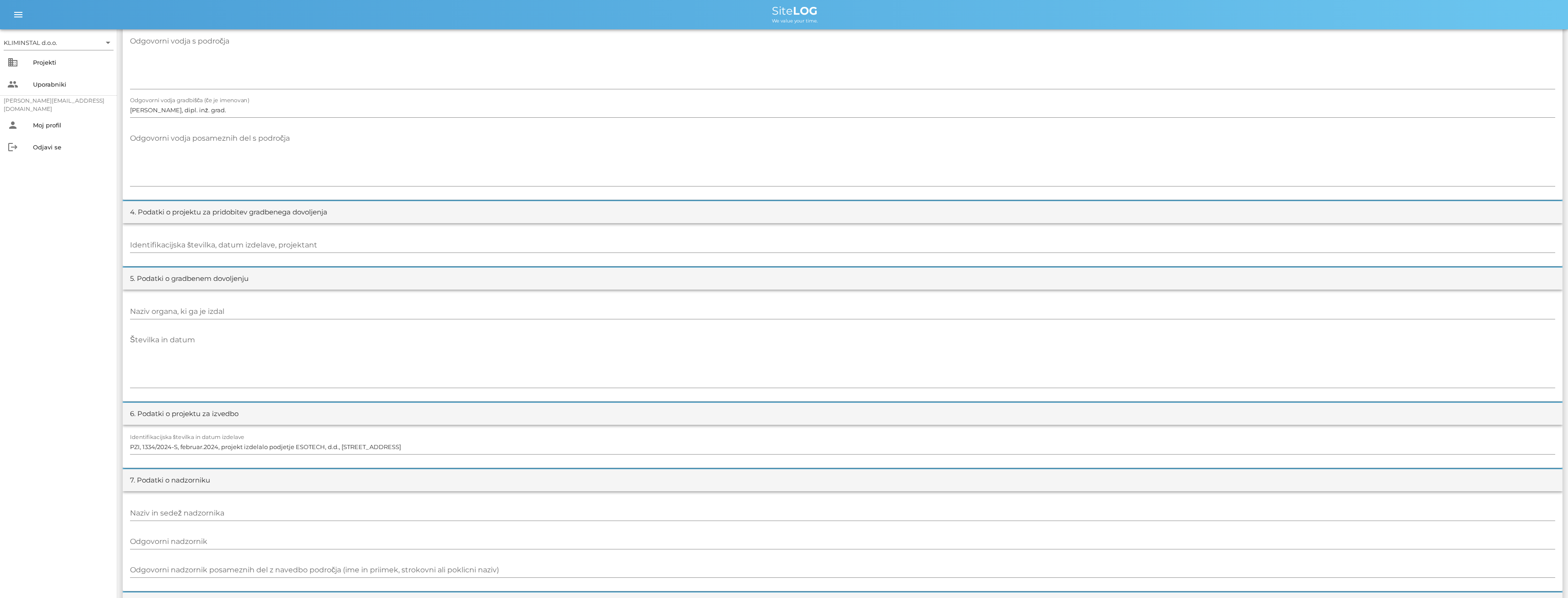
scroll to position [504, 0]
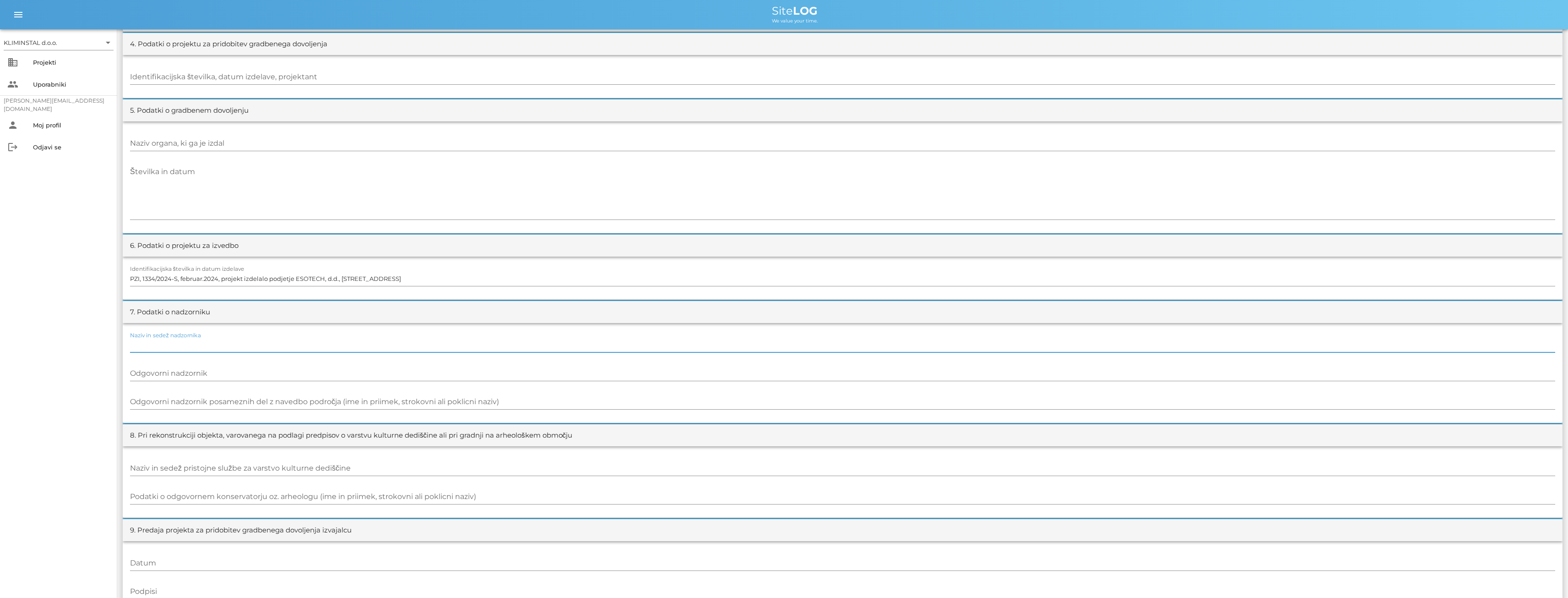
click at [158, 341] on div "Naziv in sedež nadzornika" at bounding box center [842, 345] width 1425 height 14
paste input "[PERSON_NAME] s.p. [STREET_ADDRESS]"
type input "[PERSON_NAME] s.p. [STREET_ADDRESS]"
click at [143, 372] on input "Odgovorni nadzornik" at bounding box center [842, 373] width 1425 height 14
type input "[PERSON_NAME]"
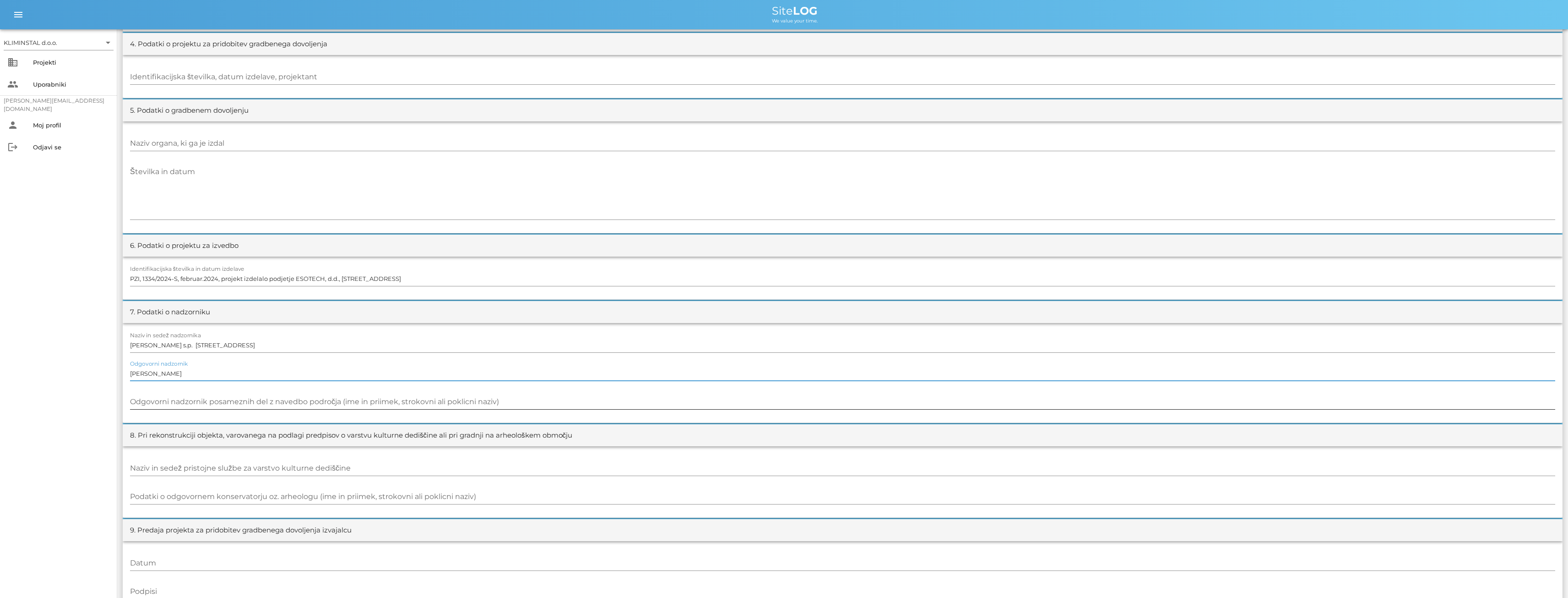
click at [224, 403] on input "Odgovorni nadzornik posameznih del z navedbo področja (ime in priimek, strokovn…" at bounding box center [842, 402] width 1425 height 14
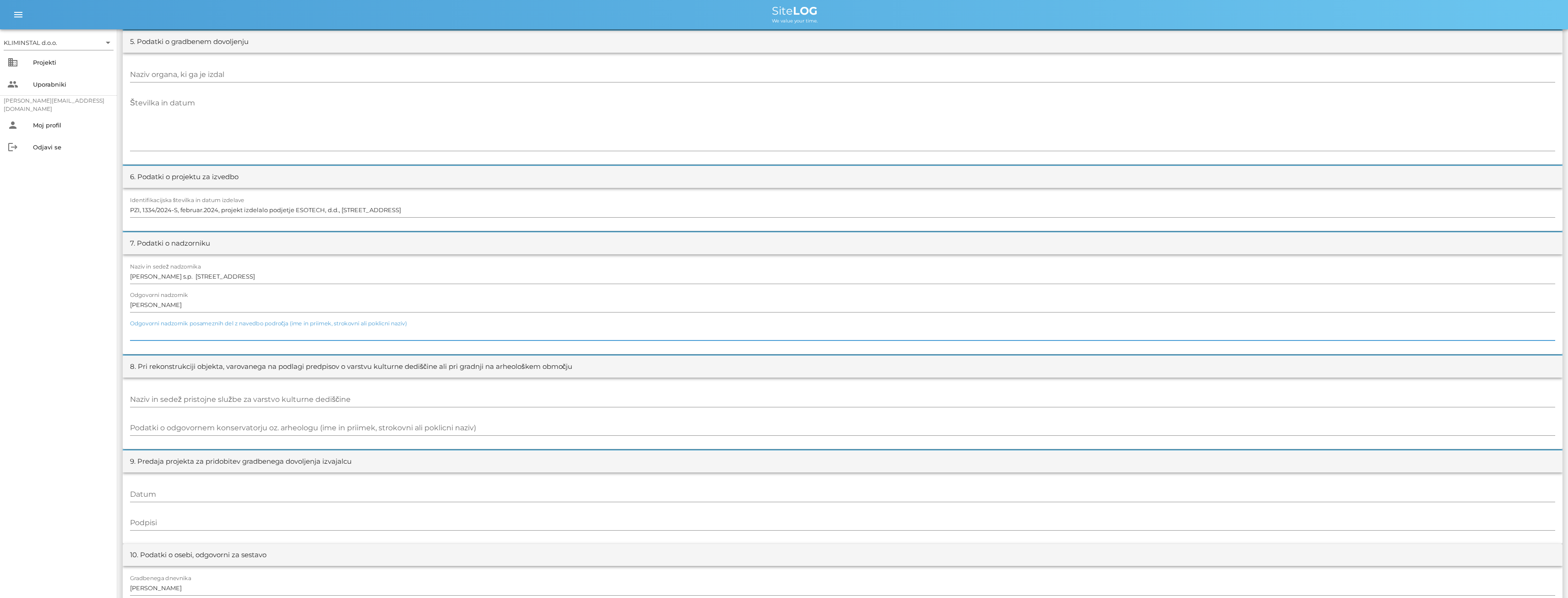
scroll to position [405, 0]
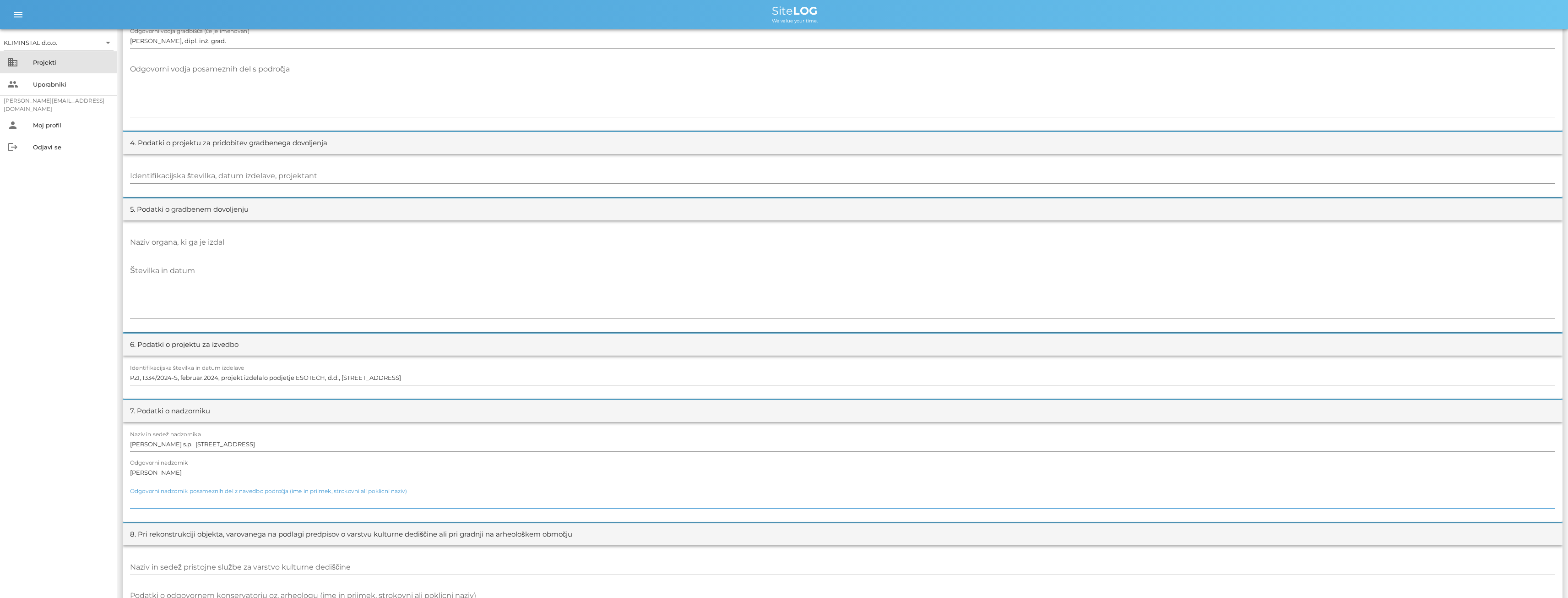
click at [46, 64] on div "Projekti" at bounding box center [72, 62] width 77 height 7
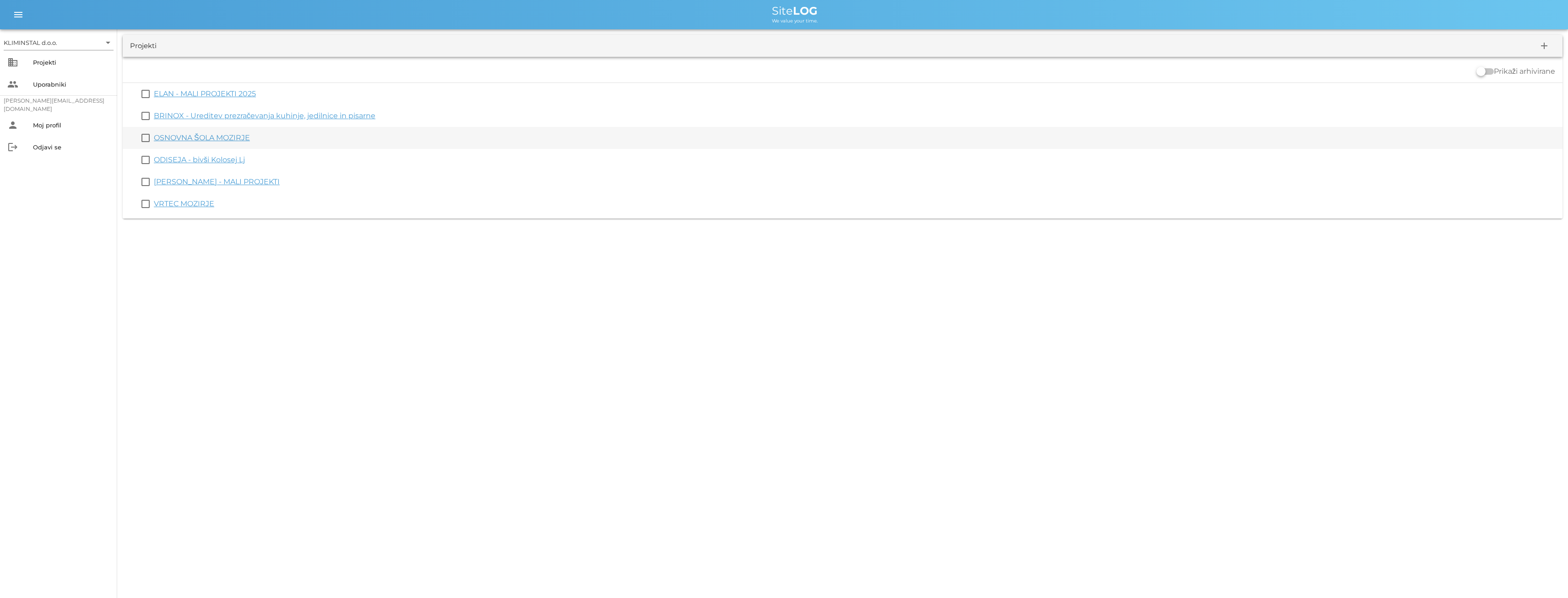
click at [193, 134] on link "OSNOVNA ŠOLA MOZIRJE" at bounding box center [202, 138] width 96 height 9
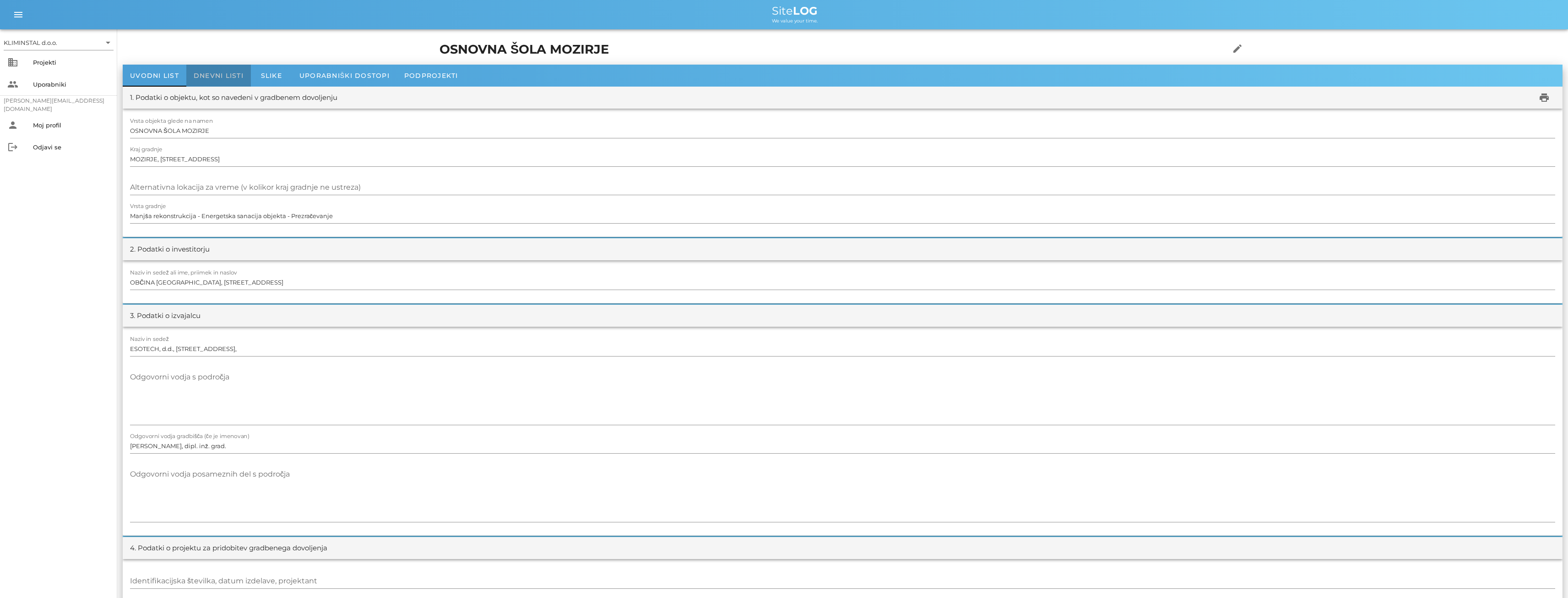
click at [207, 74] on span "Dnevni listi" at bounding box center [219, 75] width 50 height 8
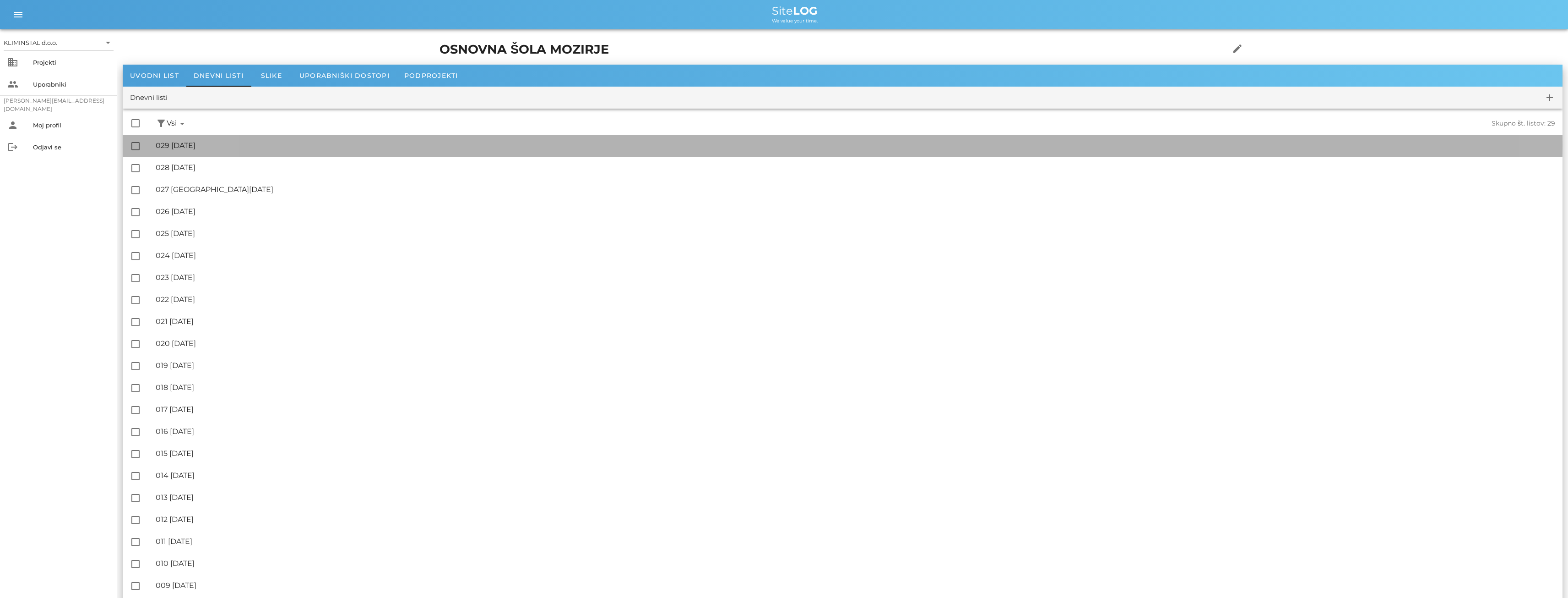
click at [171, 145] on div "🔏 029 [DATE]" at bounding box center [856, 145] width 1400 height 9
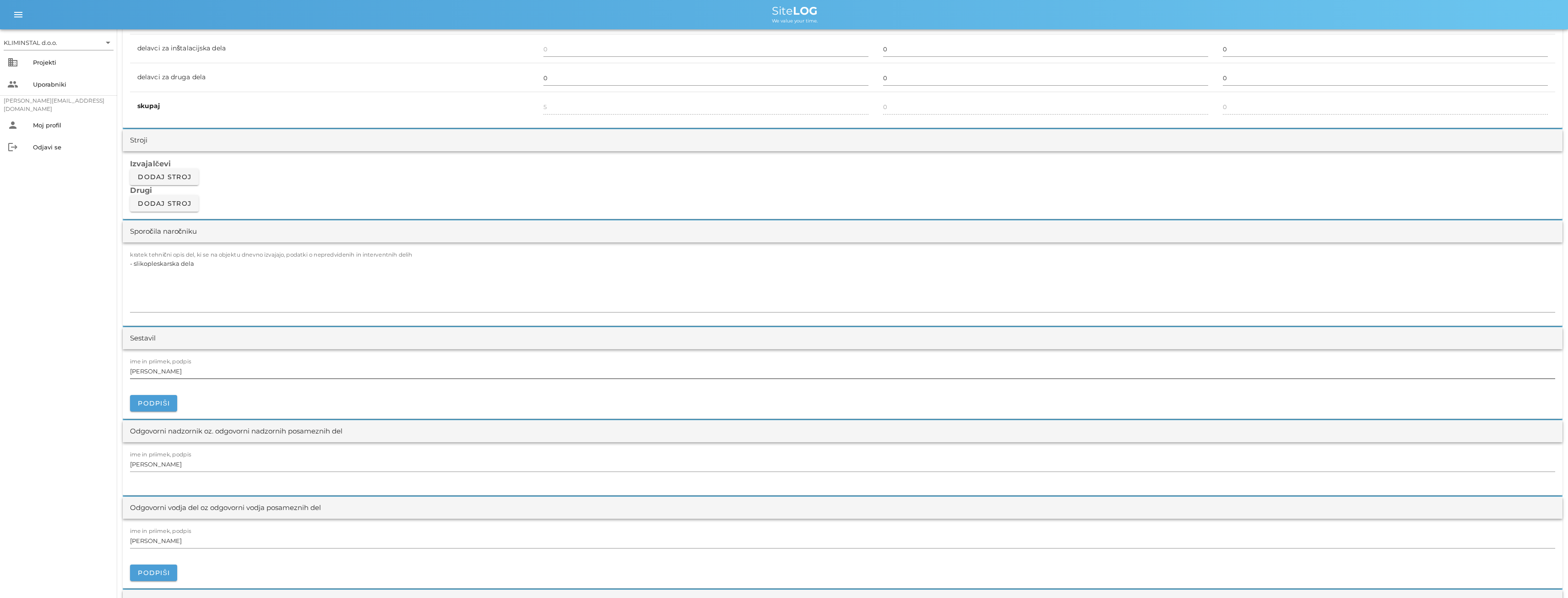
scroll to position [839, 0]
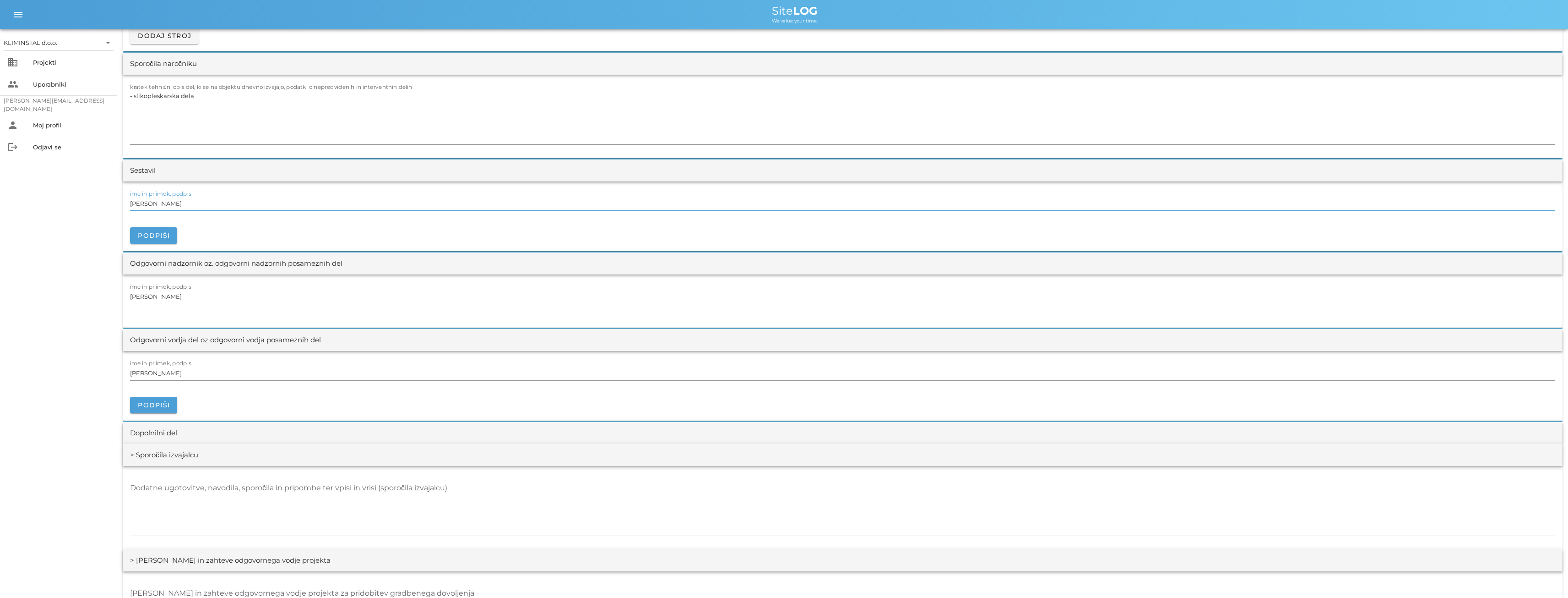
drag, startPoint x: 183, startPoint y: 205, endPoint x: 156, endPoint y: 206, distance: 27.0
click at [120, 202] on div "[DATE] Close OSNOVNA ŠOLA MOZIRJE Uvodni list Dnevni listi Slike Dnevni list na…" at bounding box center [842, 229] width 1451 height 2078
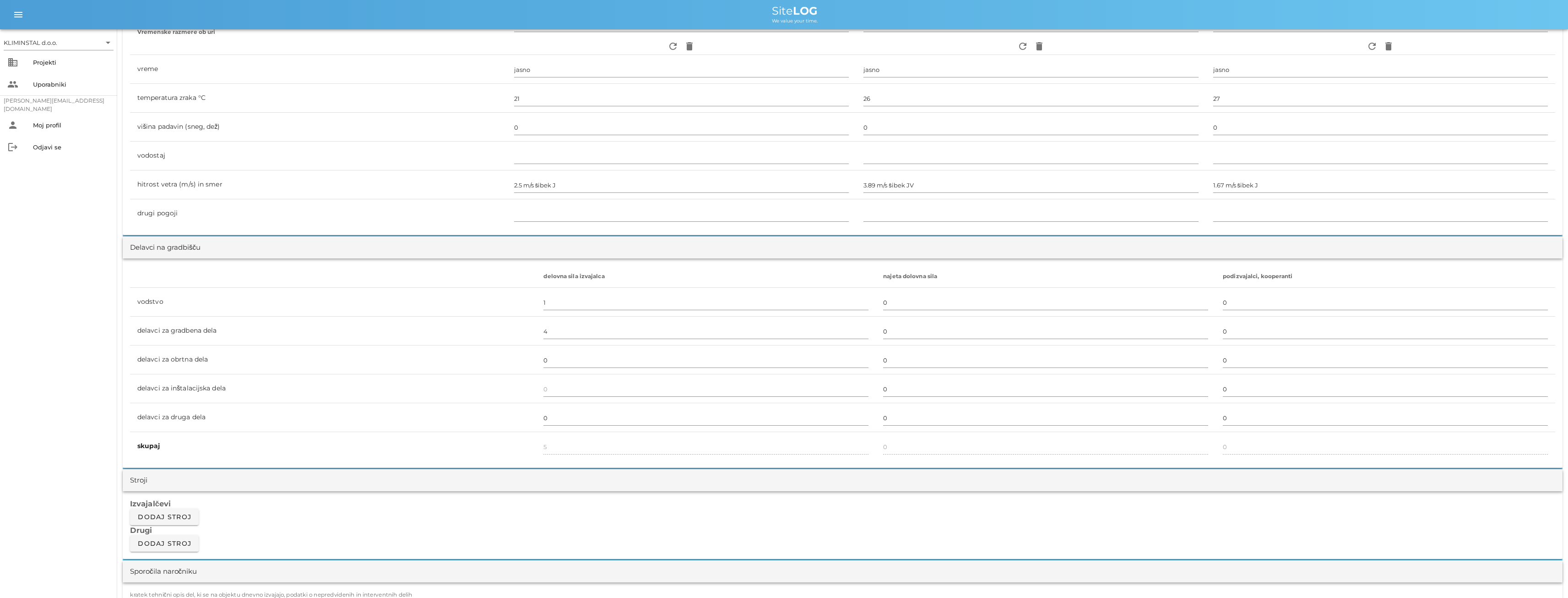
scroll to position [0, 0]
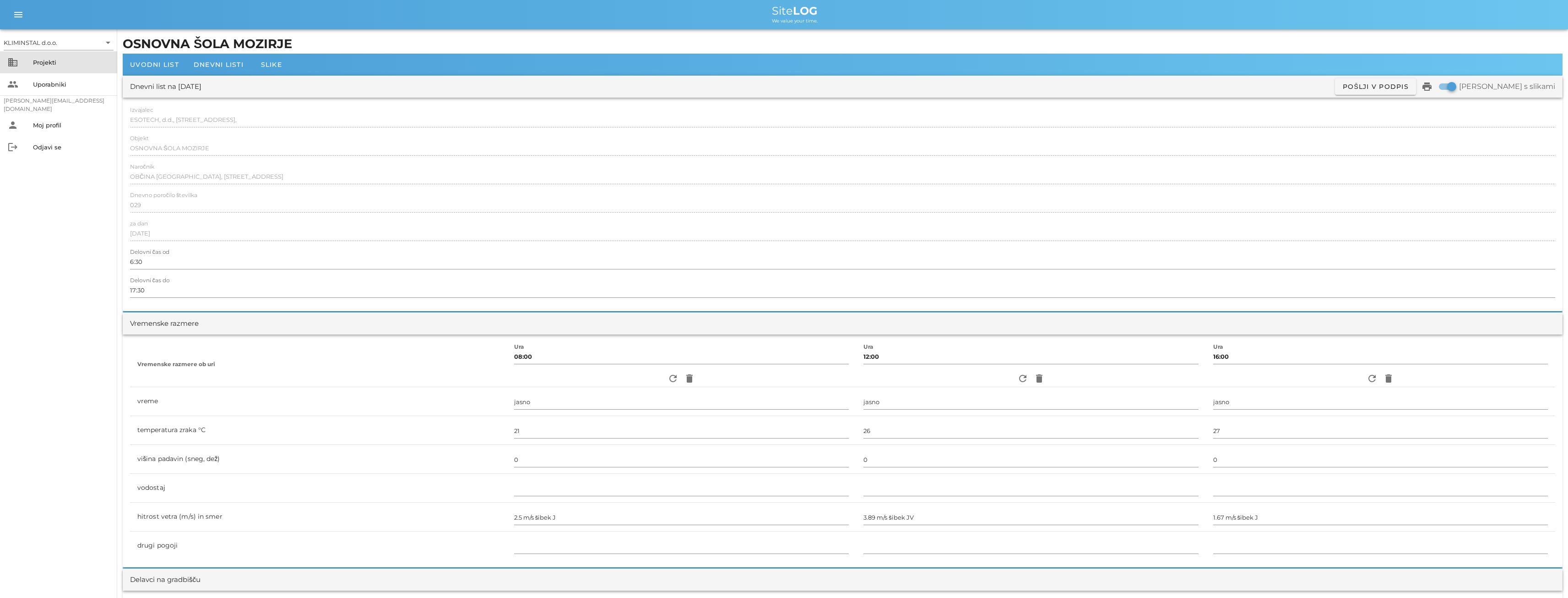
click at [41, 62] on div "Projekti" at bounding box center [72, 62] width 77 height 7
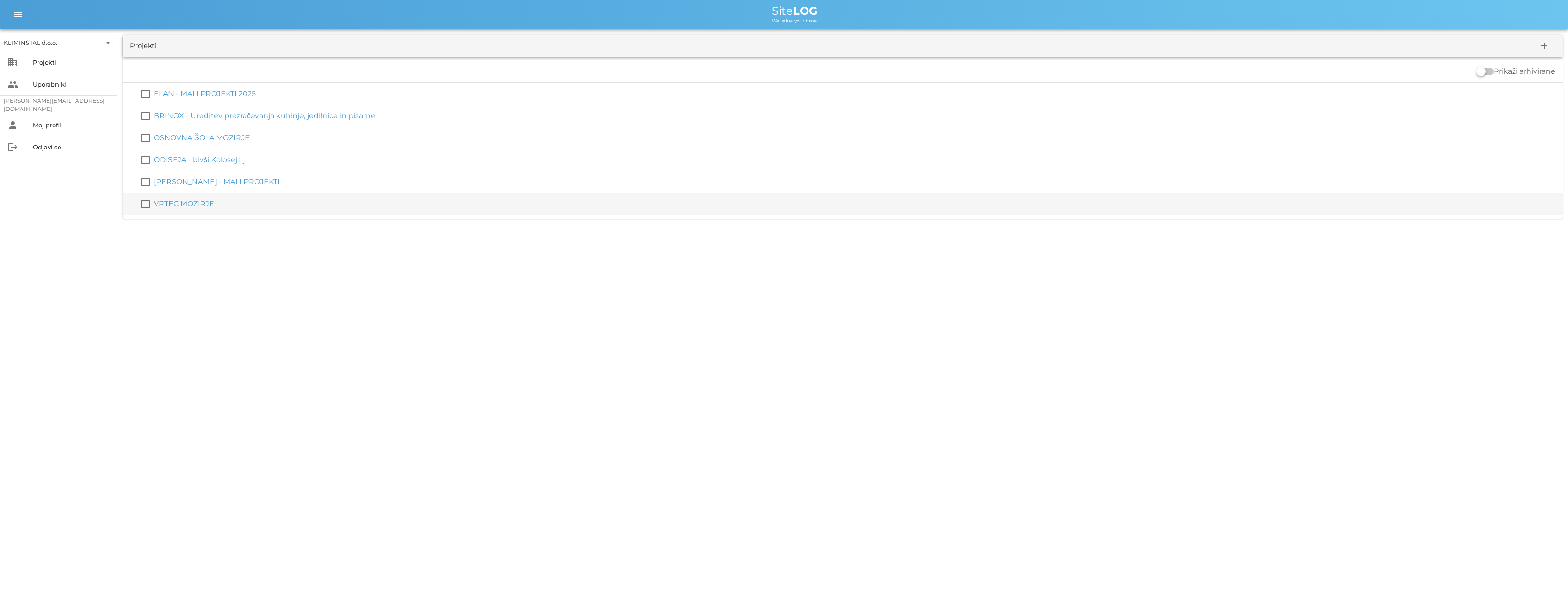
click at [174, 203] on link "VRTEC MOZIRJE" at bounding box center [184, 204] width 60 height 9
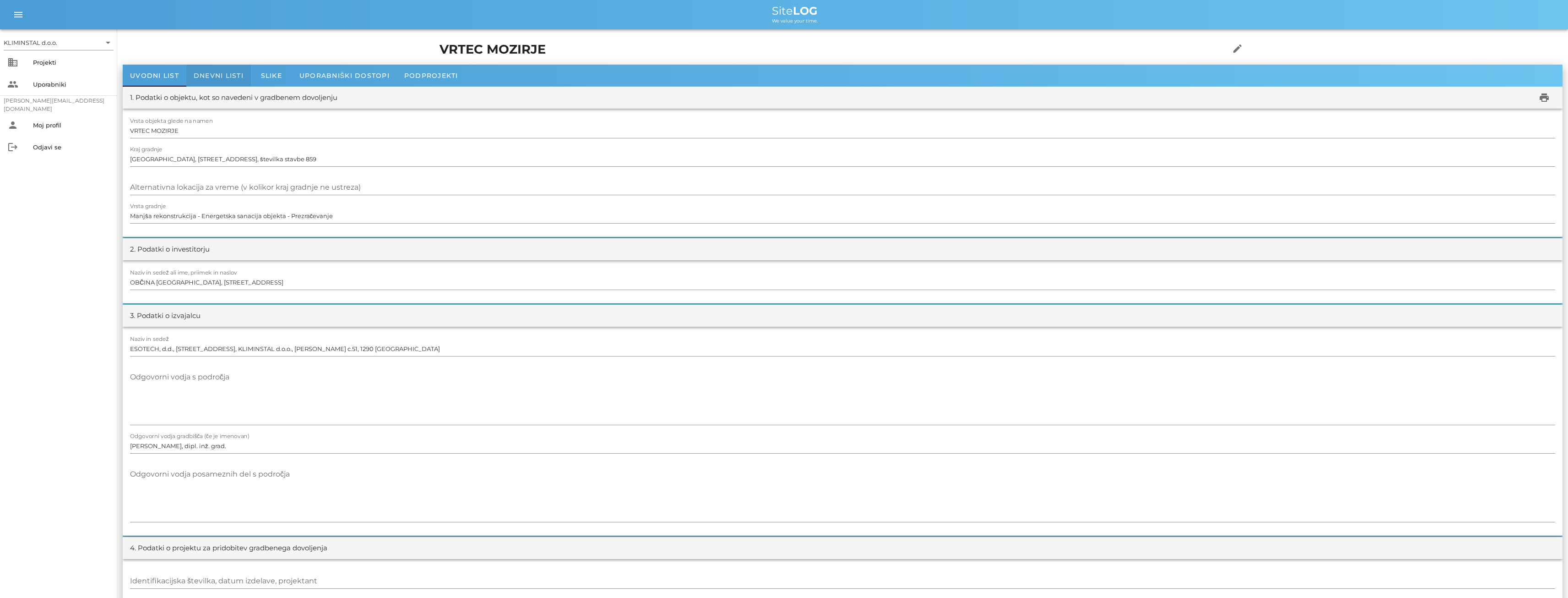
click at [219, 77] on span "Dnevni listi" at bounding box center [219, 75] width 50 height 8
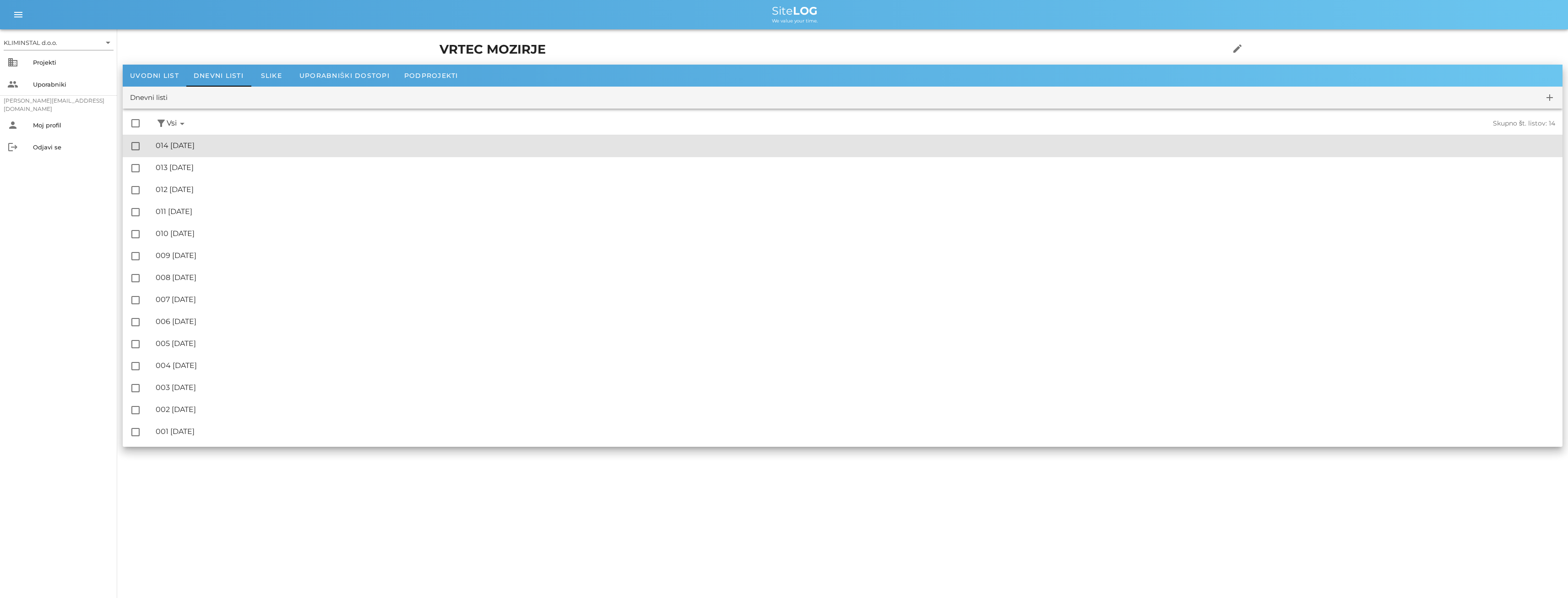
click at [187, 148] on div "🔏 014 [DATE]" at bounding box center [856, 145] width 1400 height 9
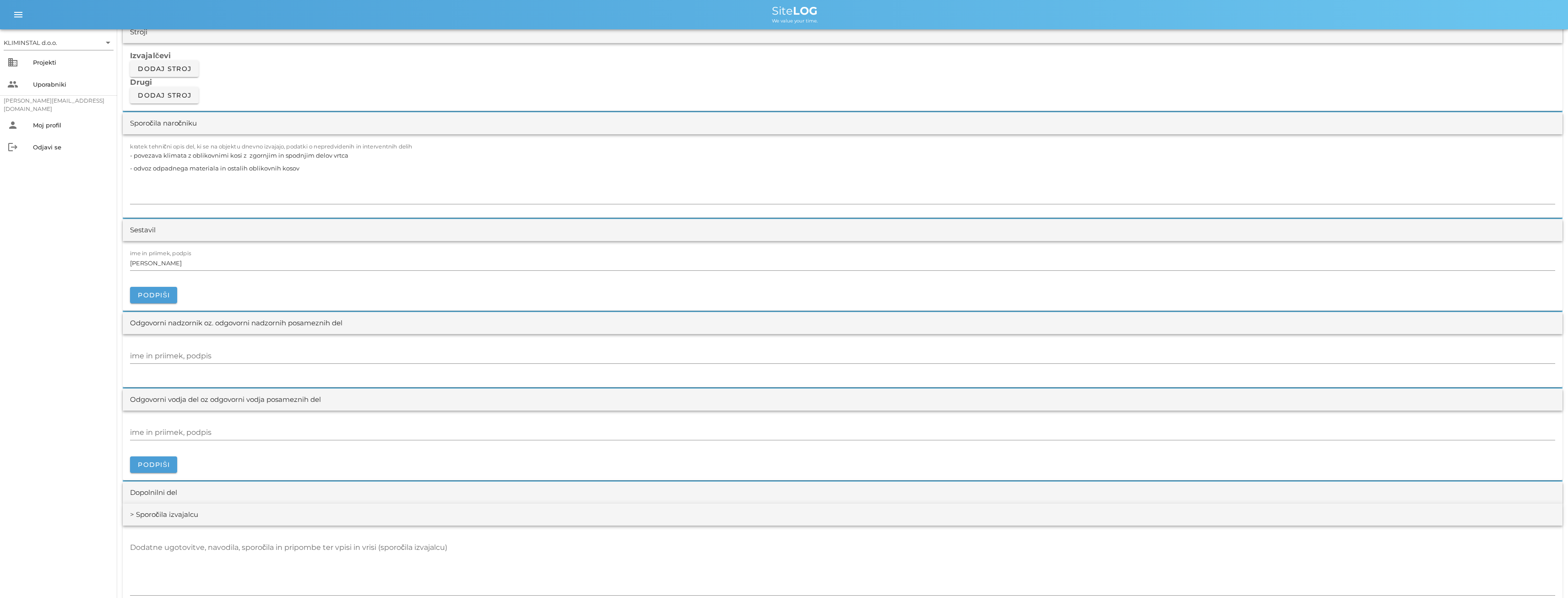
scroll to position [839, 0]
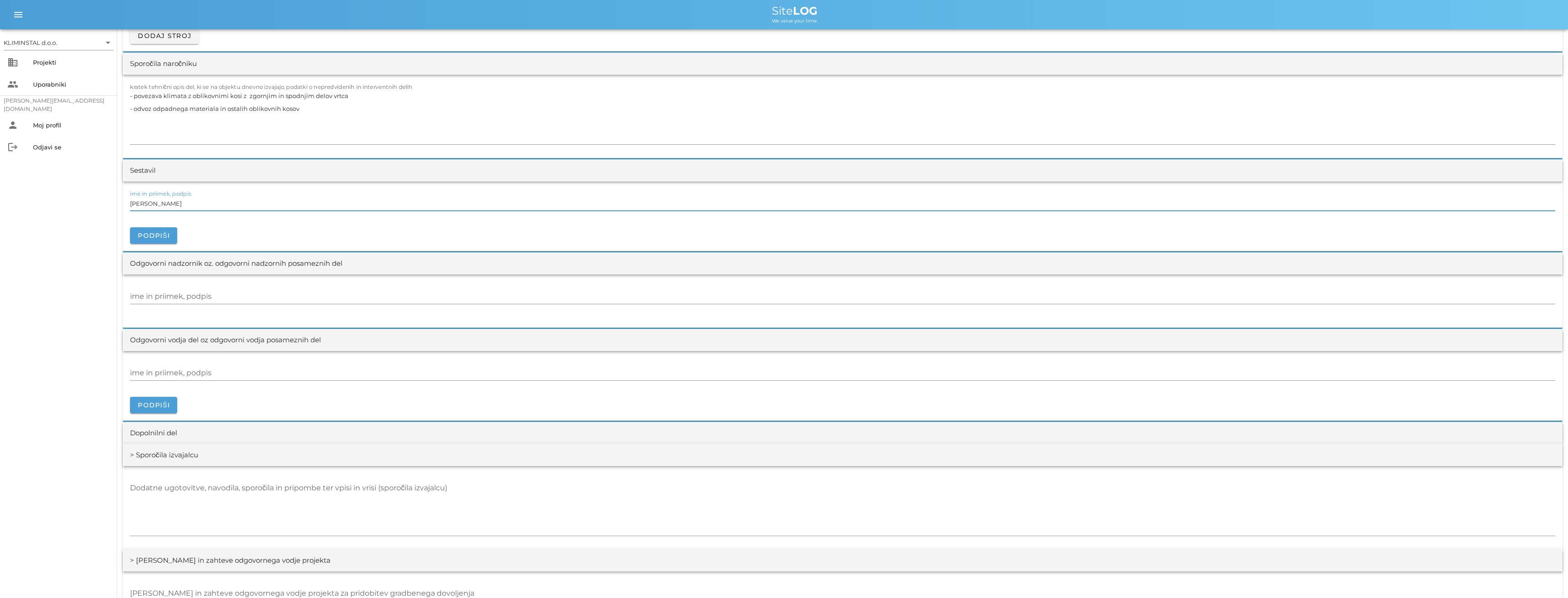
drag, startPoint x: 188, startPoint y: 205, endPoint x: 115, endPoint y: 202, distance: 73.1
click at [110, 200] on div "KLIMINSTAL d.o.o. arrow_drop_down business Projekti people Uporabniki [PERSON_N…" at bounding box center [784, 214] width 1568 height 2108
paste input "[PERSON_NAME]"
type input "[PERSON_NAME]"
click at [159, 294] on input "ime in priimek, podpis" at bounding box center [842, 296] width 1425 height 14
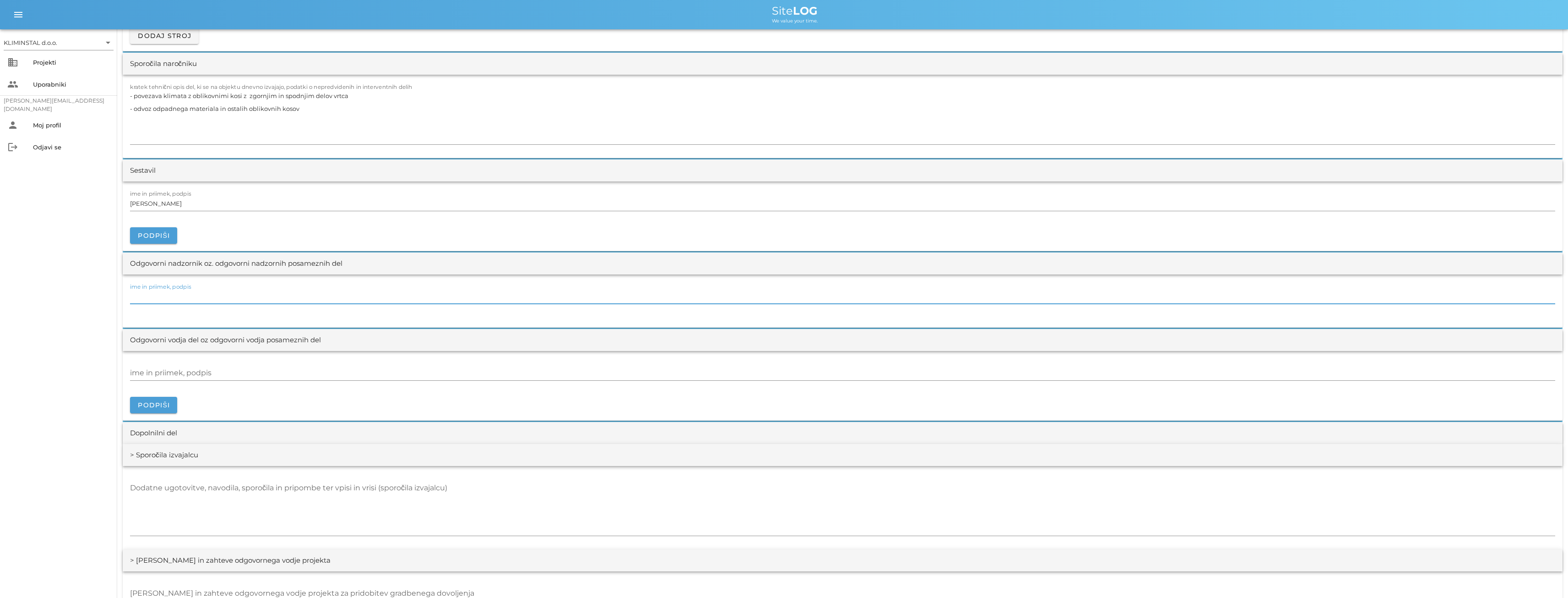
click at [159, 294] on input "ime in priimek, podpis" at bounding box center [842, 296] width 1425 height 14
click at [165, 289] on label "ime in priimek, podpis" at bounding box center [160, 287] width 61 height 7
click at [165, 289] on input "ime in priimek, podpis" at bounding box center [842, 296] width 1425 height 14
click at [156, 298] on input "ime in priimek, podpis" at bounding box center [842, 296] width 1425 height 14
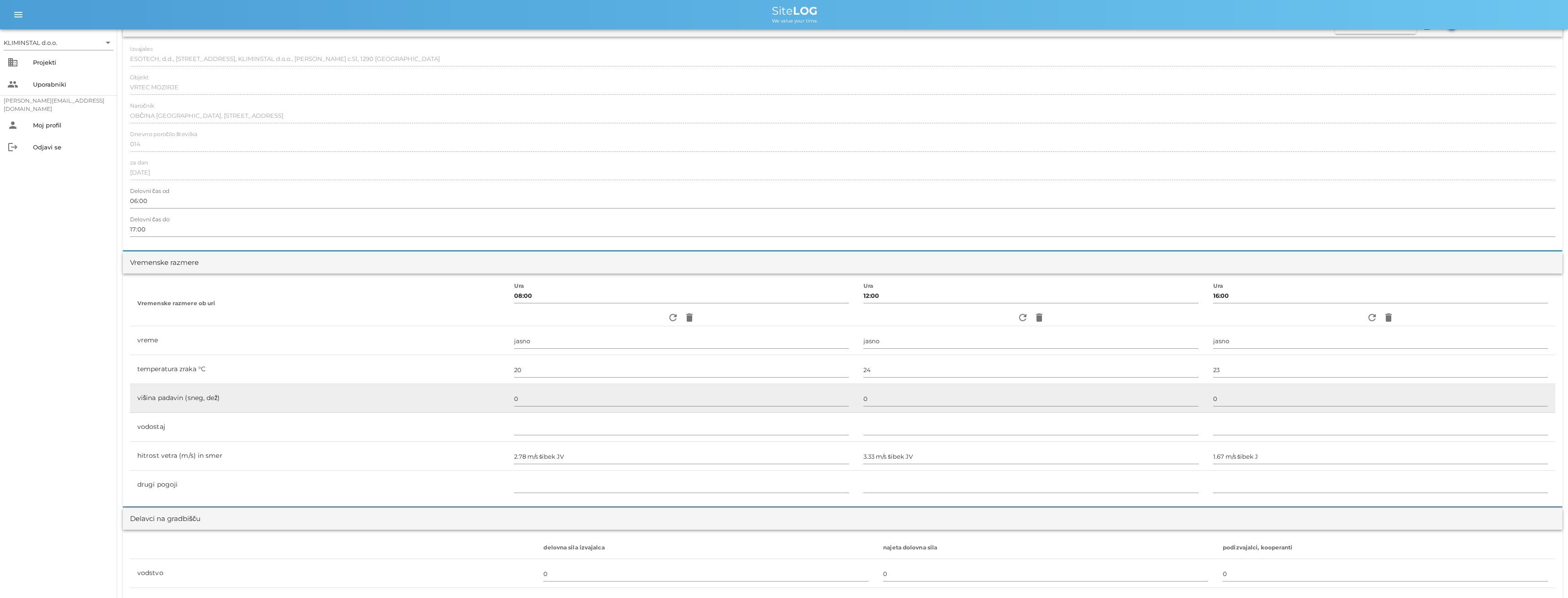
scroll to position [0, 0]
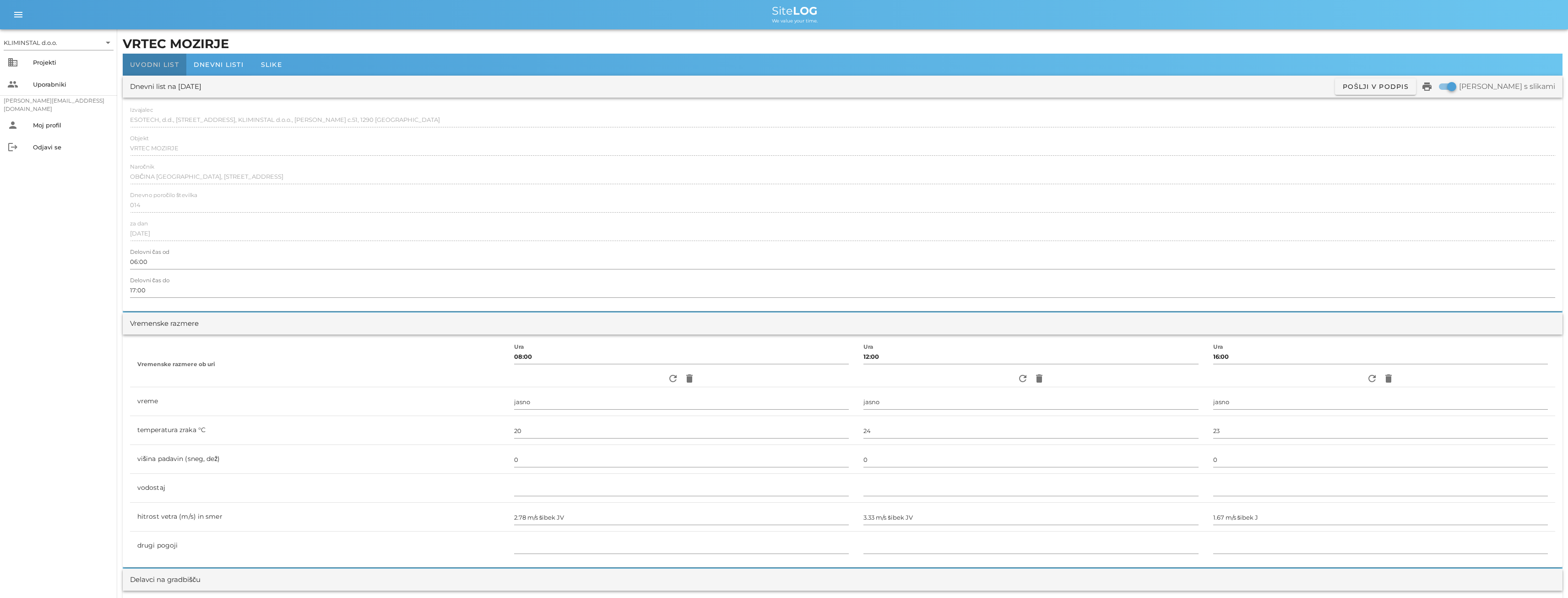
click at [150, 64] on span "Uvodni list" at bounding box center [154, 64] width 49 height 8
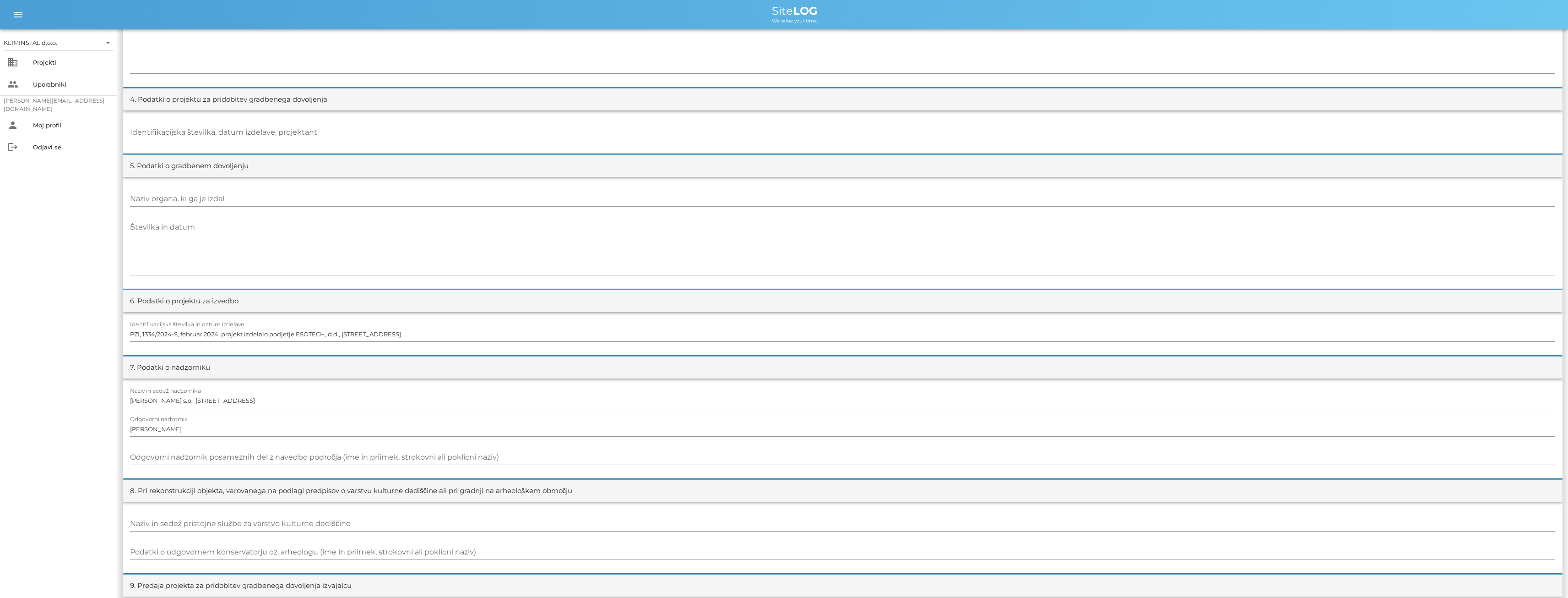
scroll to position [504, 0]
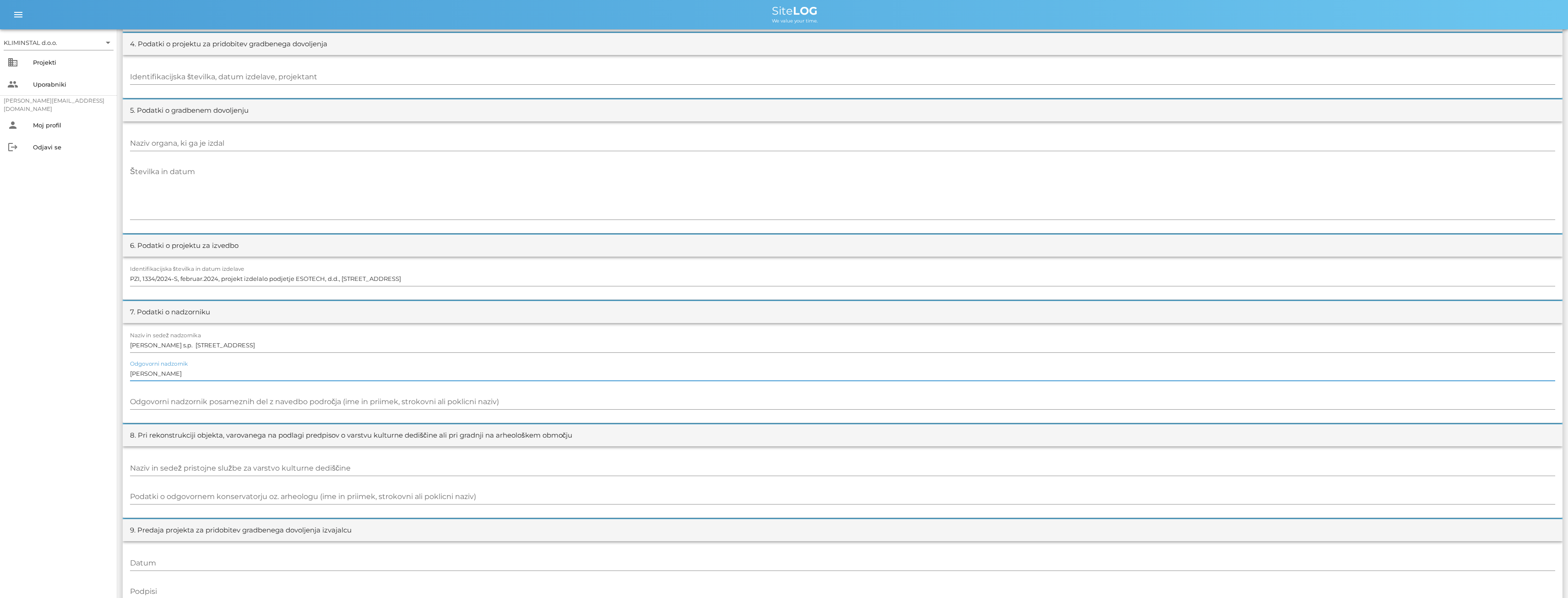
drag, startPoint x: 178, startPoint y: 375, endPoint x: 111, endPoint y: 372, distance: 67.1
click at [106, 371] on div "KLIMINSTAL d.o.o. arrow_drop_down business Projekti people Uporabniki [PERSON_N…" at bounding box center [784, 165] width 1568 height 1339
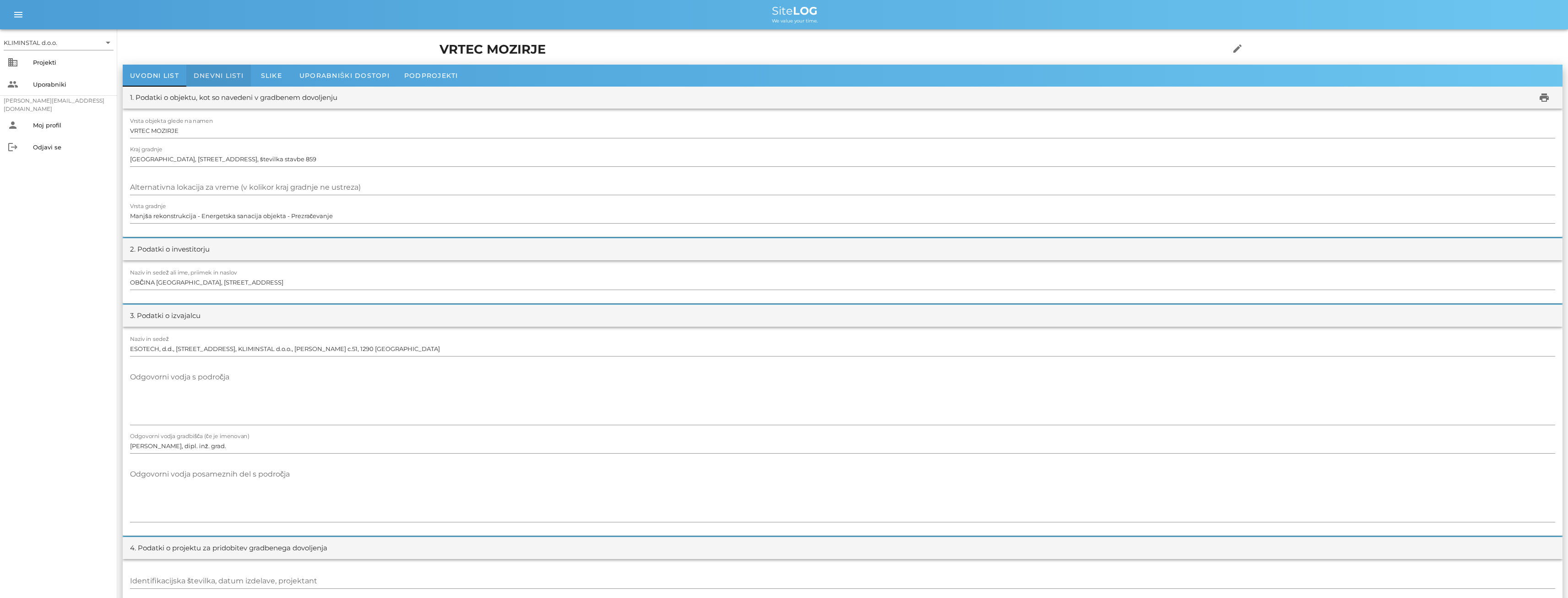
click at [217, 77] on span "Dnevni listi" at bounding box center [219, 75] width 50 height 8
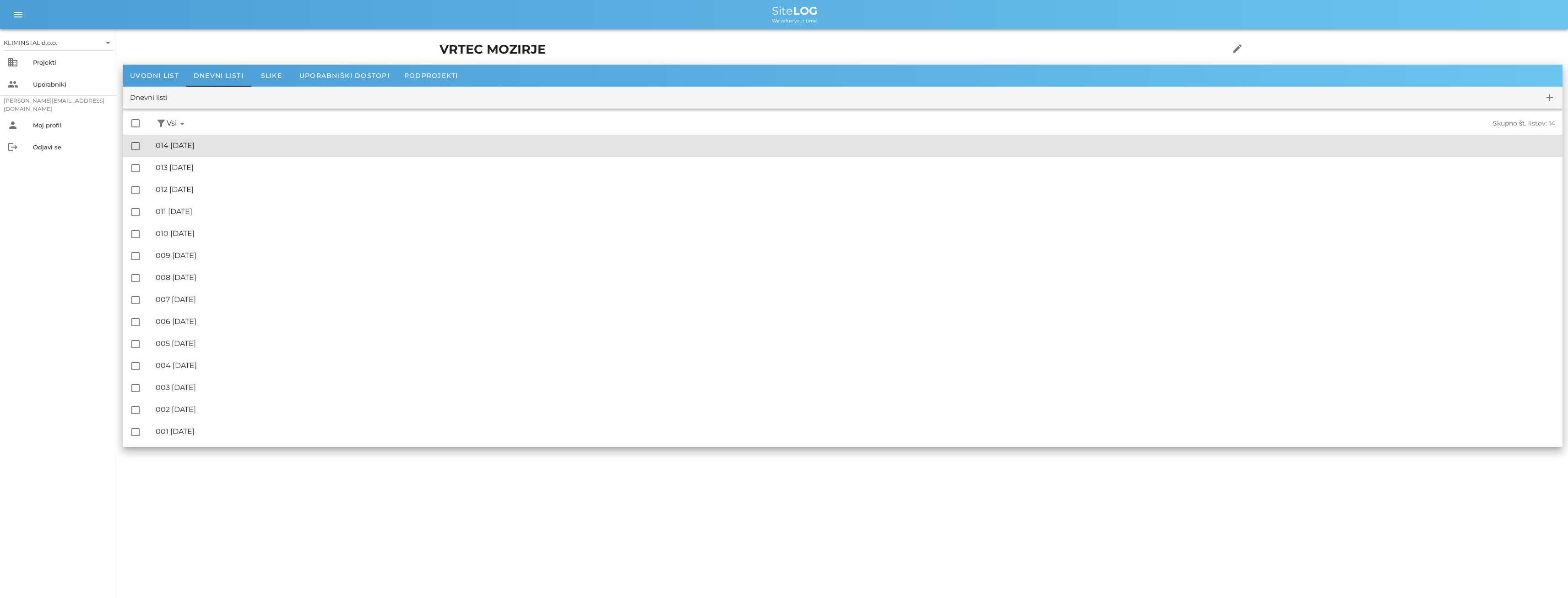
click at [170, 149] on div "🔏 014 [DATE]" at bounding box center [856, 145] width 1400 height 9
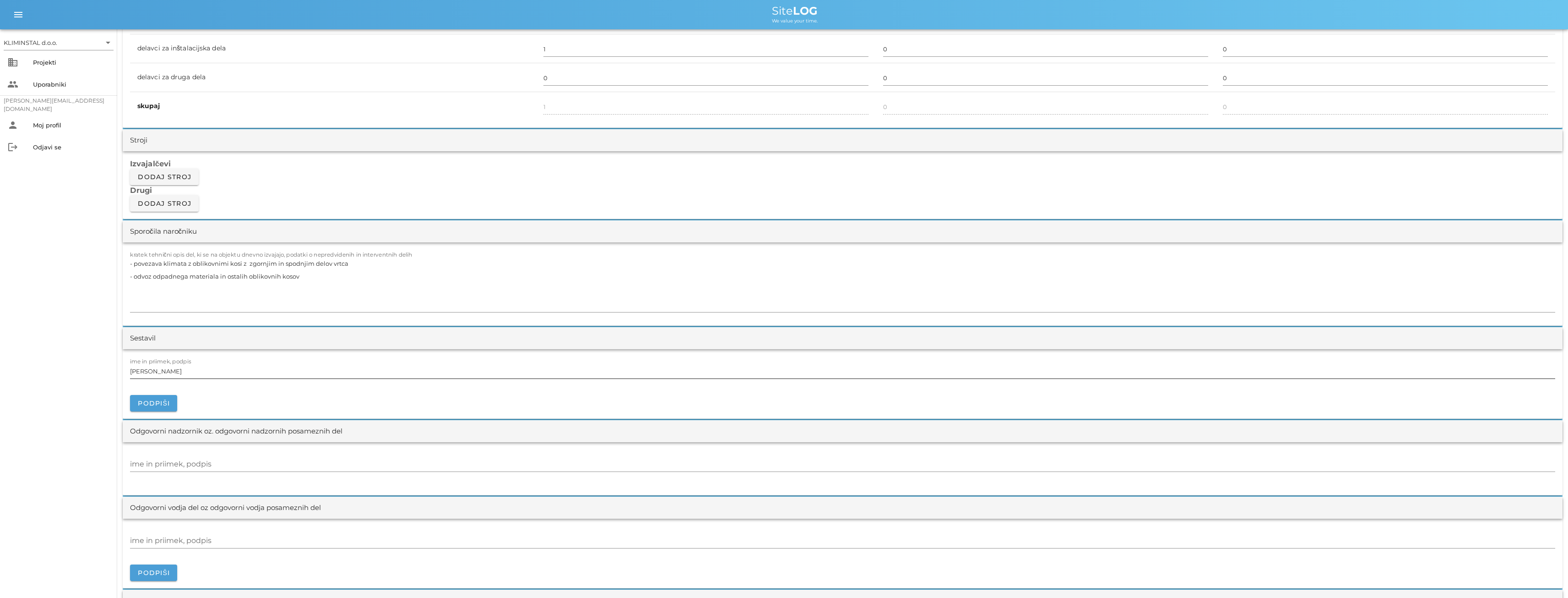
scroll to position [839, 0]
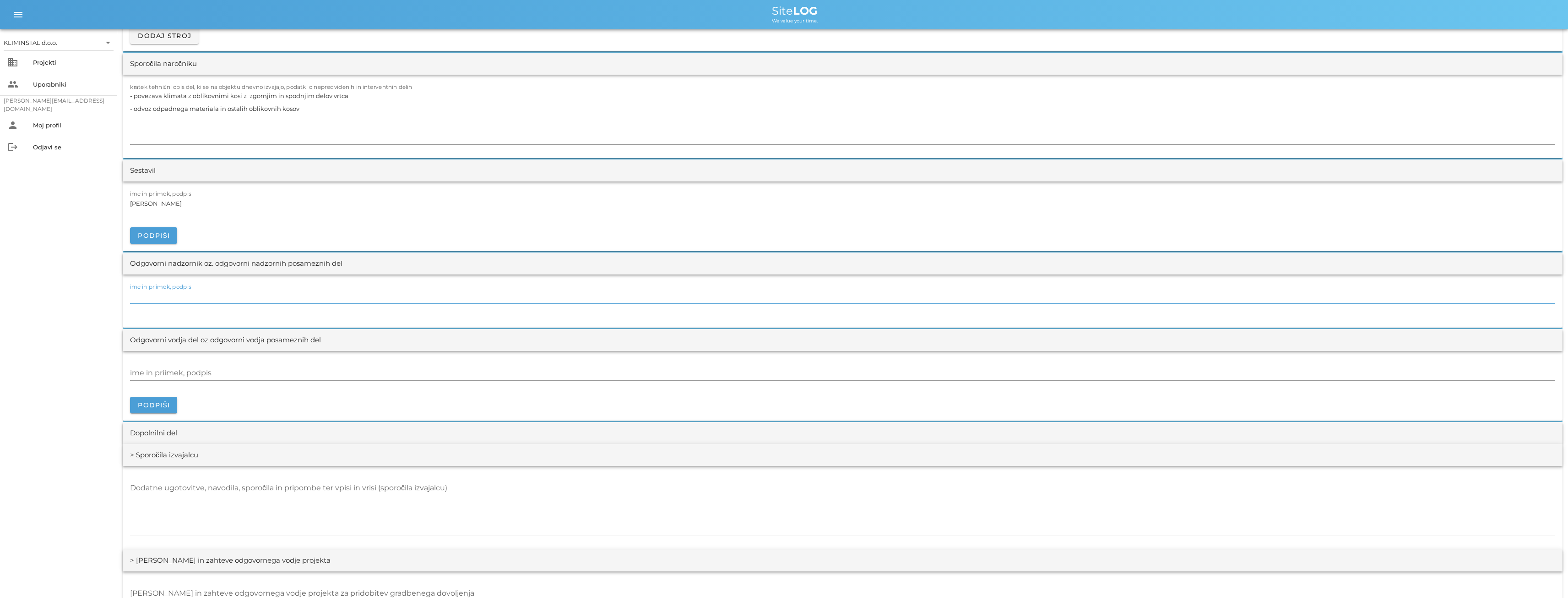
click at [150, 293] on input "ime in priimek, podpis" at bounding box center [842, 296] width 1425 height 14
paste input "[PERSON_NAME]"
type input "[PERSON_NAME]"
click at [190, 369] on div "ime in priimek, podpis" at bounding box center [842, 373] width 1425 height 14
click at [40, 62] on div "Projekti" at bounding box center [72, 62] width 77 height 7
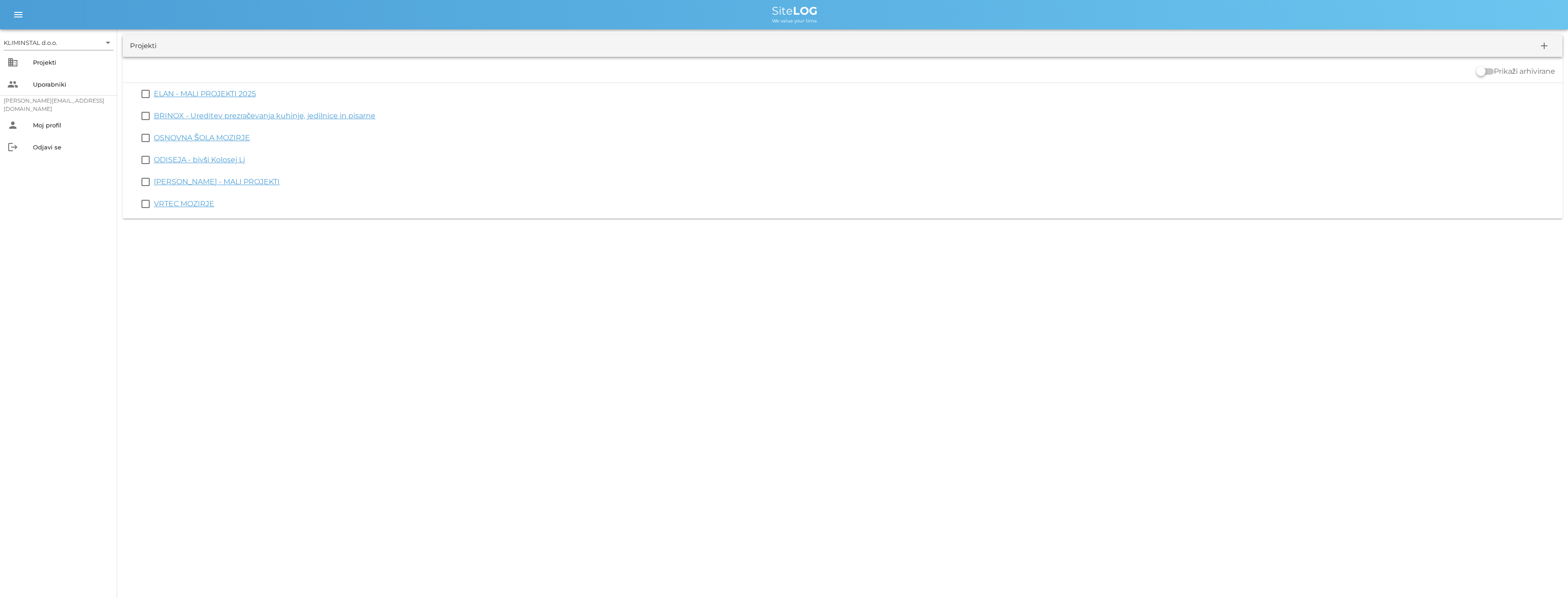
click at [172, 135] on link "OSNOVNA ŠOLA MOZIRJE" at bounding box center [202, 138] width 96 height 9
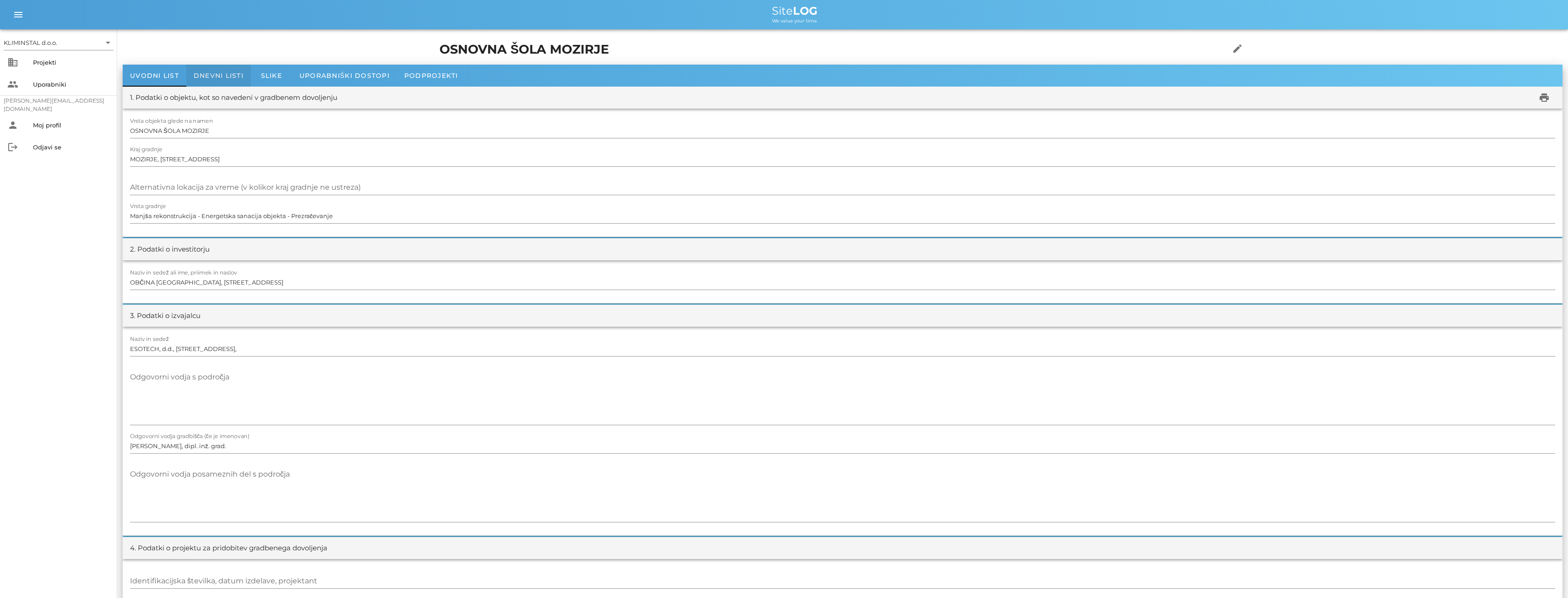
click at [219, 77] on span "Dnevni listi" at bounding box center [219, 75] width 50 height 8
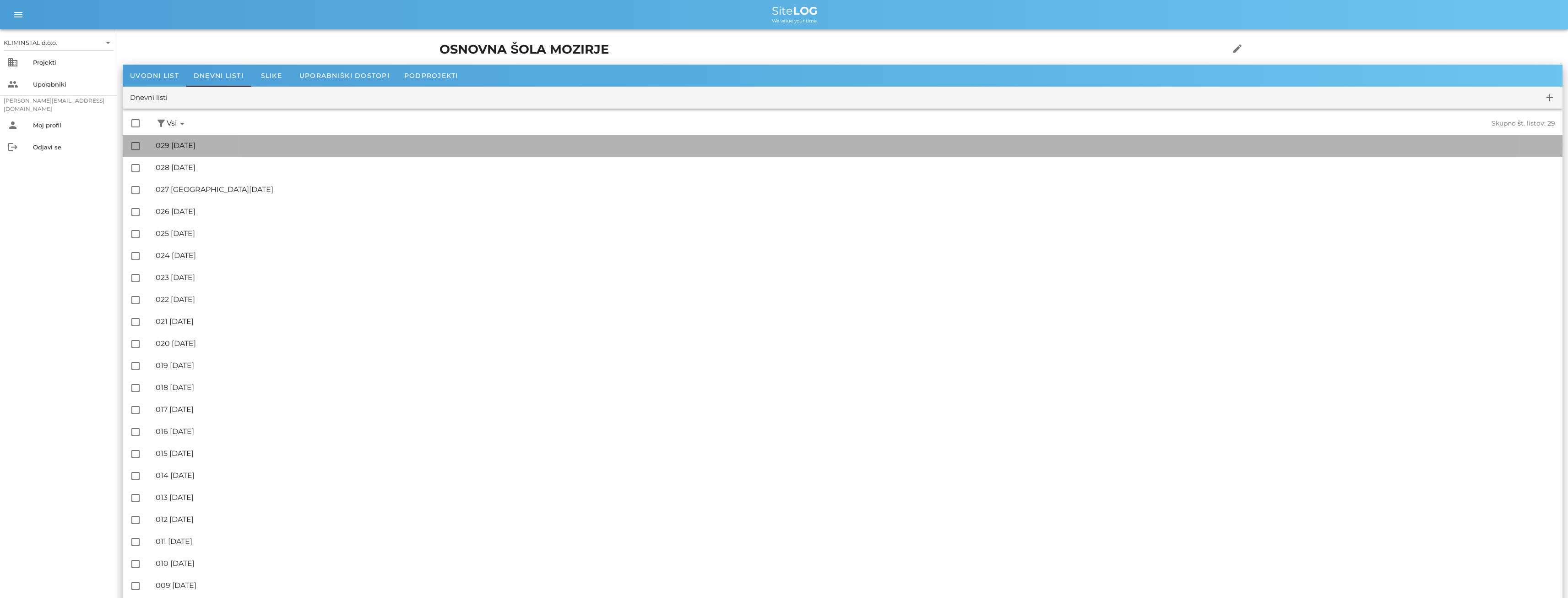
click at [188, 148] on div "🔏 029 [DATE]" at bounding box center [856, 145] width 1400 height 9
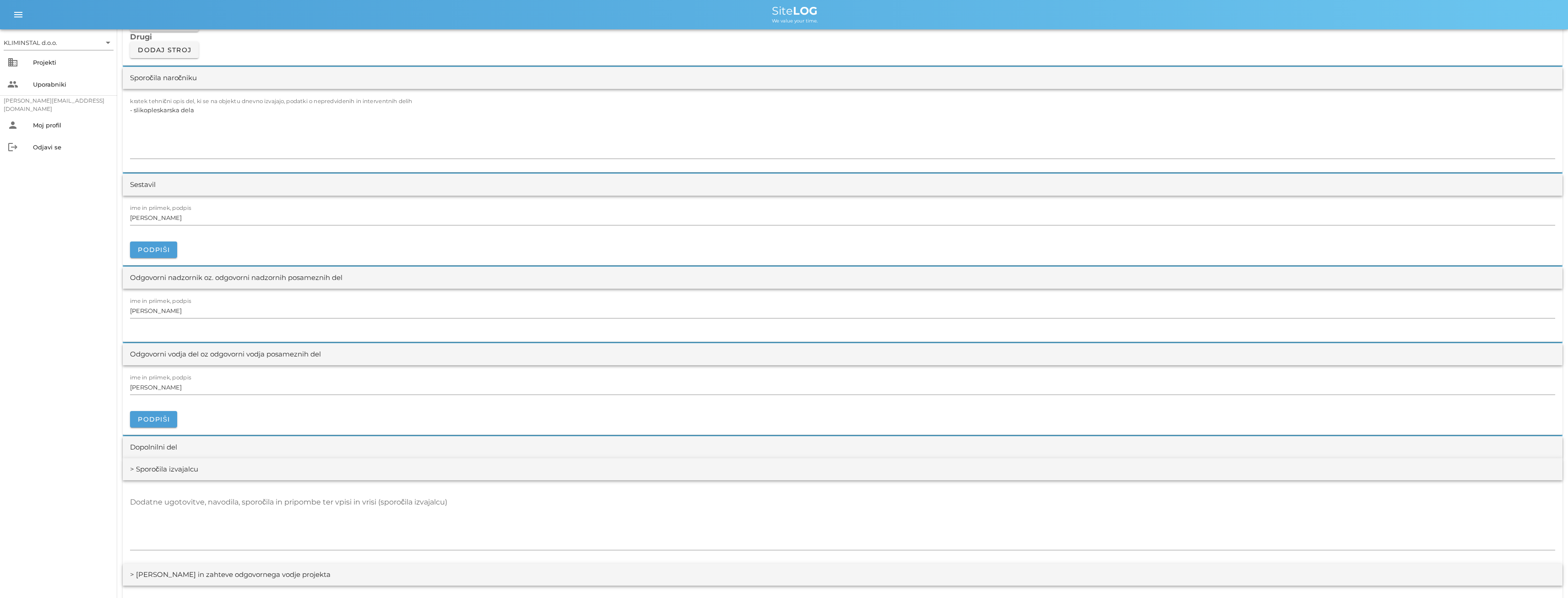
scroll to position [839, 0]
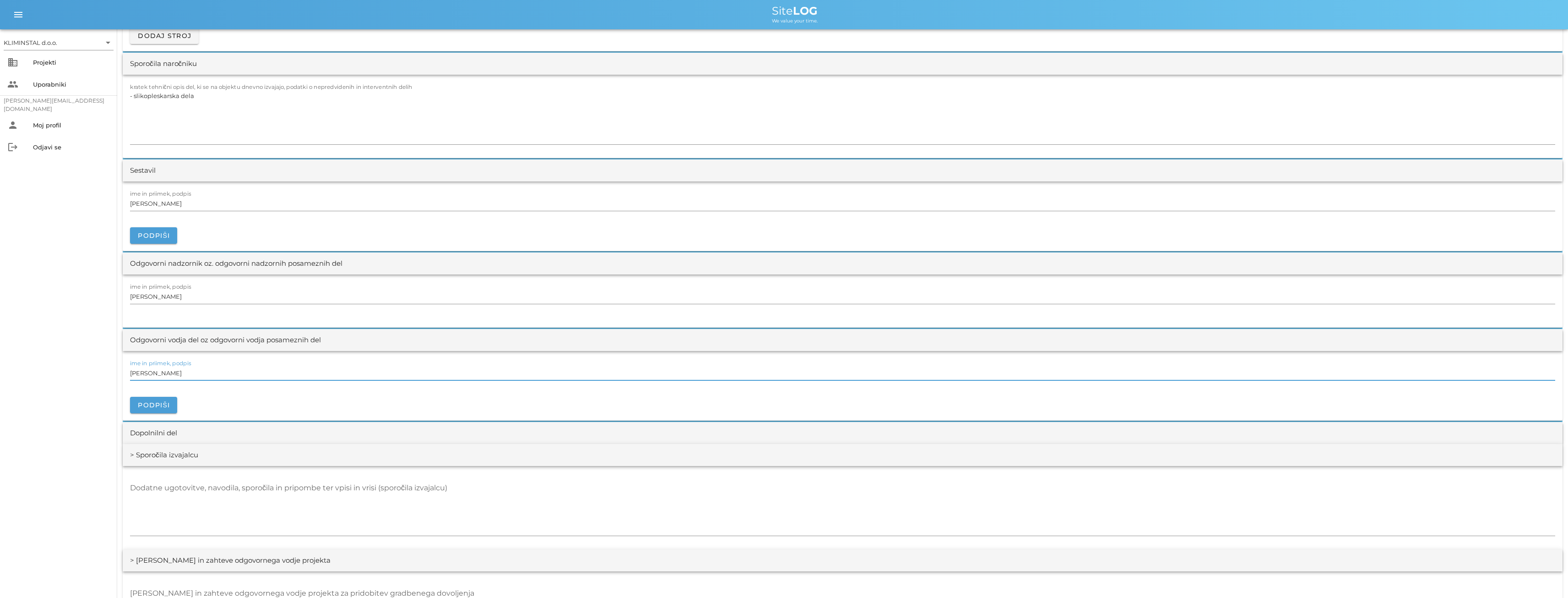
drag, startPoint x: 183, startPoint y: 376, endPoint x: 122, endPoint y: 373, distance: 61.1
click at [122, 373] on div "[DATE] Close OSNOVNA ŠOLA MOZIRJE Uvodni list Dnevni listi Slike Dnevni list na…" at bounding box center [842, 229] width 1451 height 2078
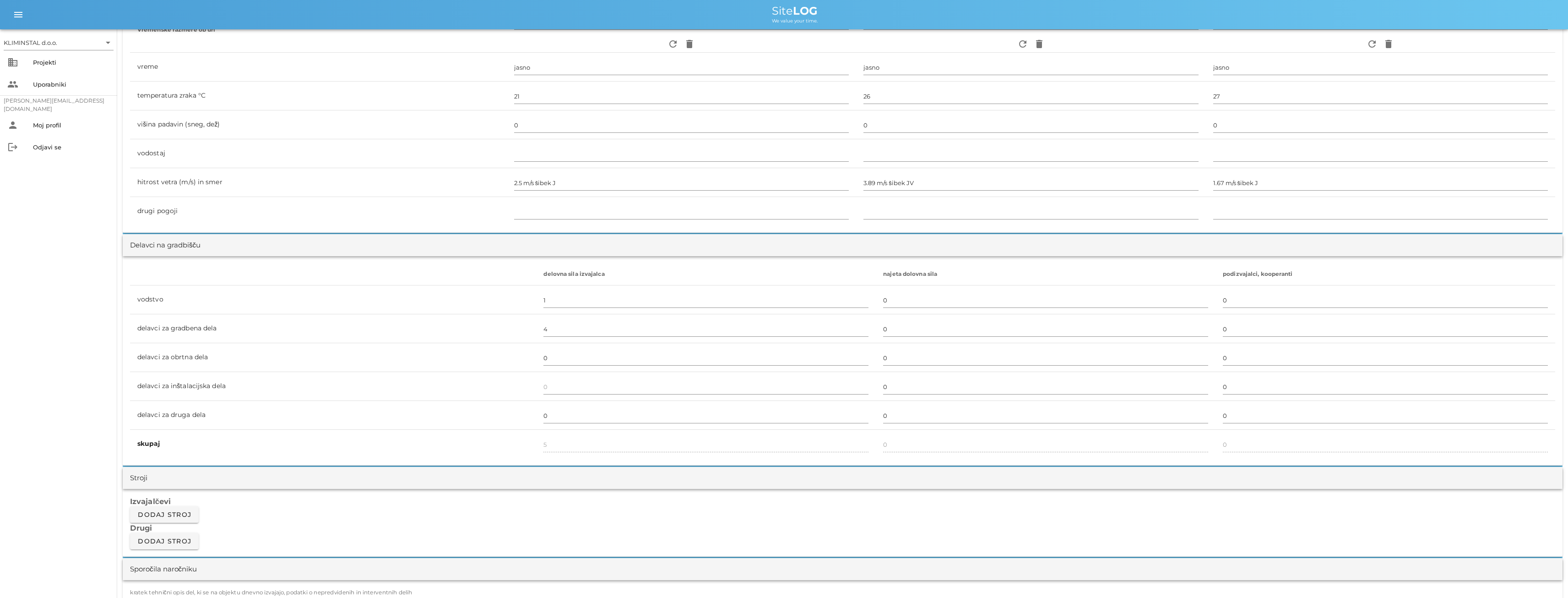
scroll to position [0, 0]
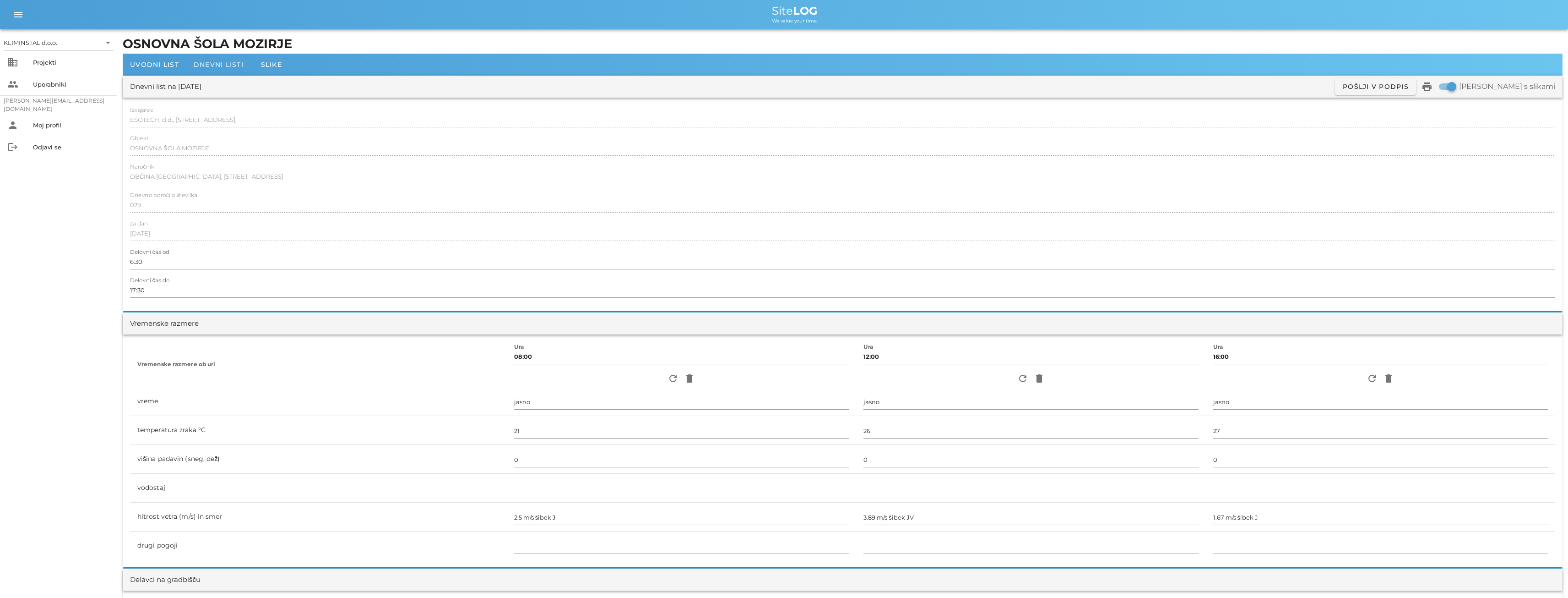
click at [220, 62] on span "Dnevni listi" at bounding box center [219, 64] width 50 height 8
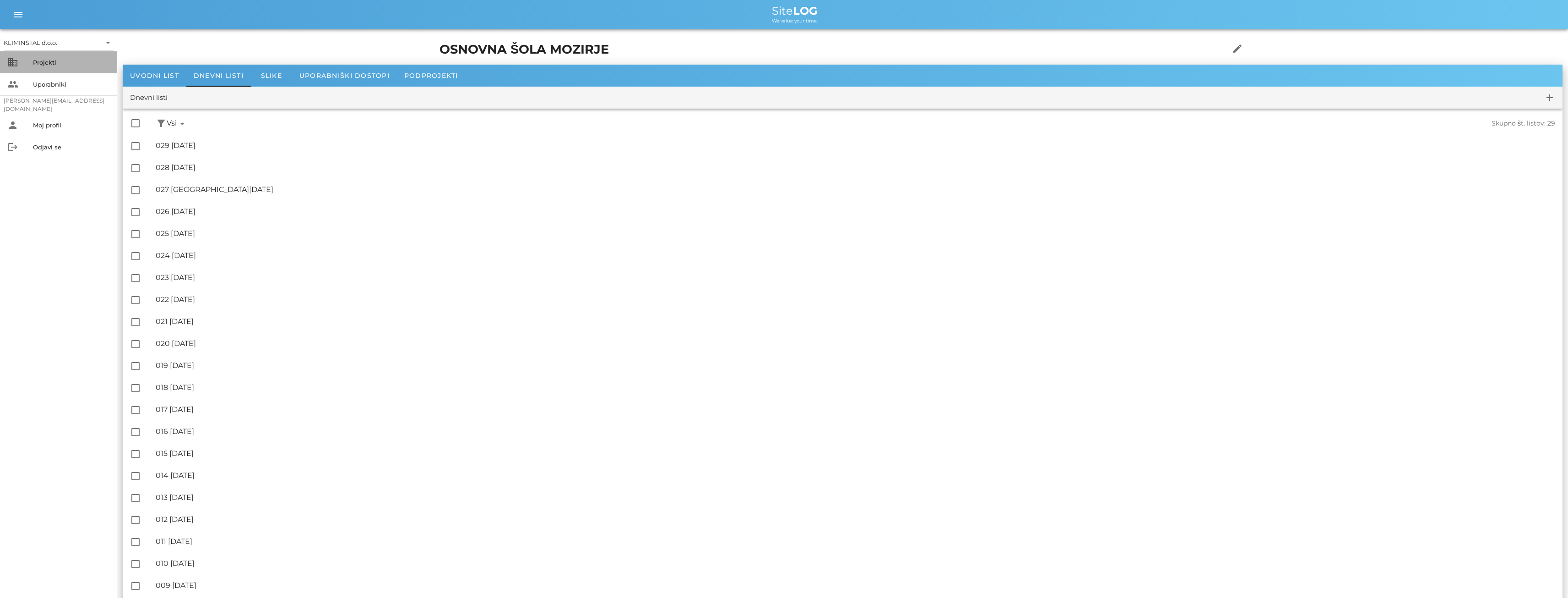
click at [37, 58] on div "Projekti" at bounding box center [72, 62] width 77 height 14
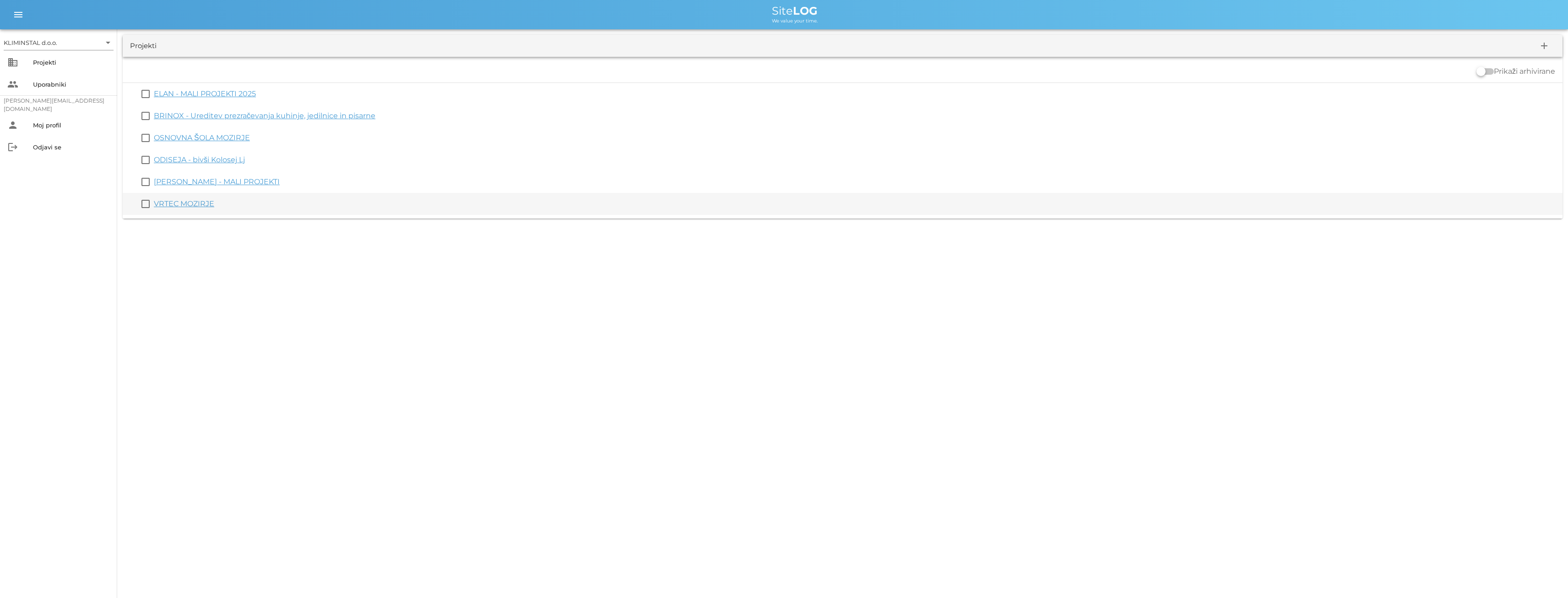
click at [185, 204] on link "VRTEC MOZIRJE" at bounding box center [184, 204] width 60 height 9
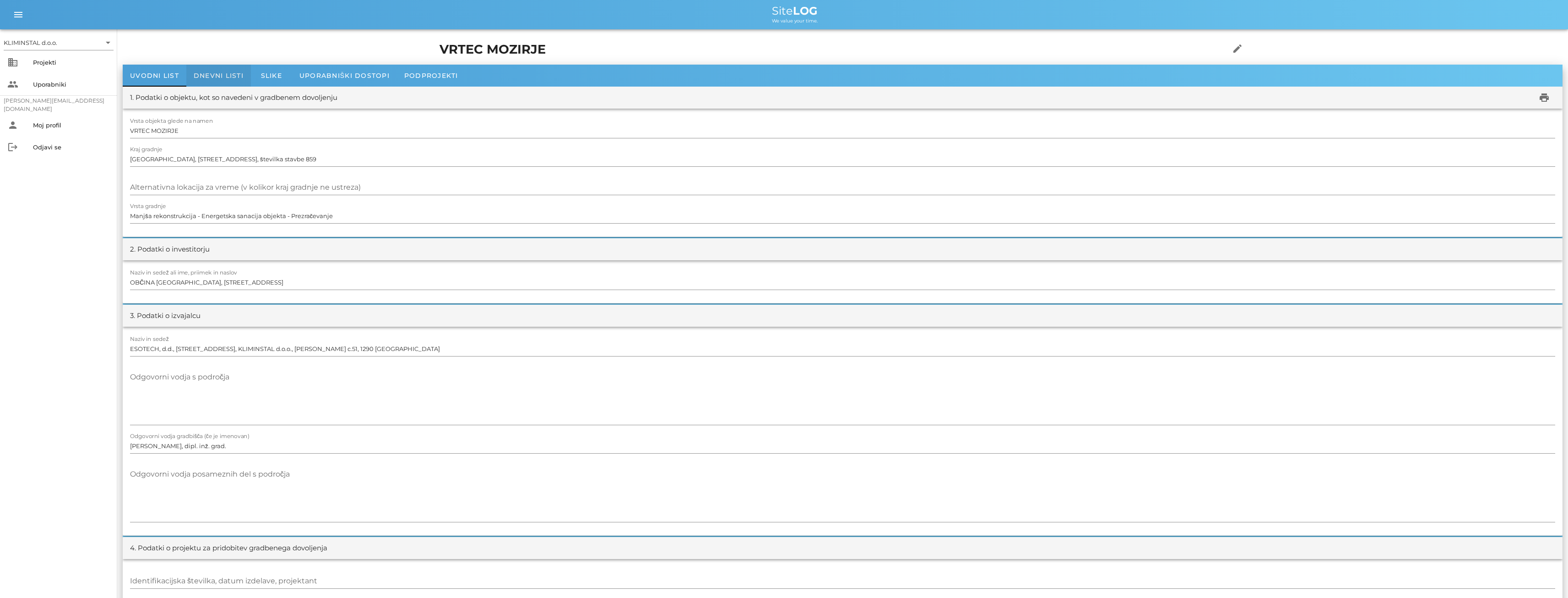
click at [223, 74] on span "Dnevni listi" at bounding box center [219, 75] width 50 height 8
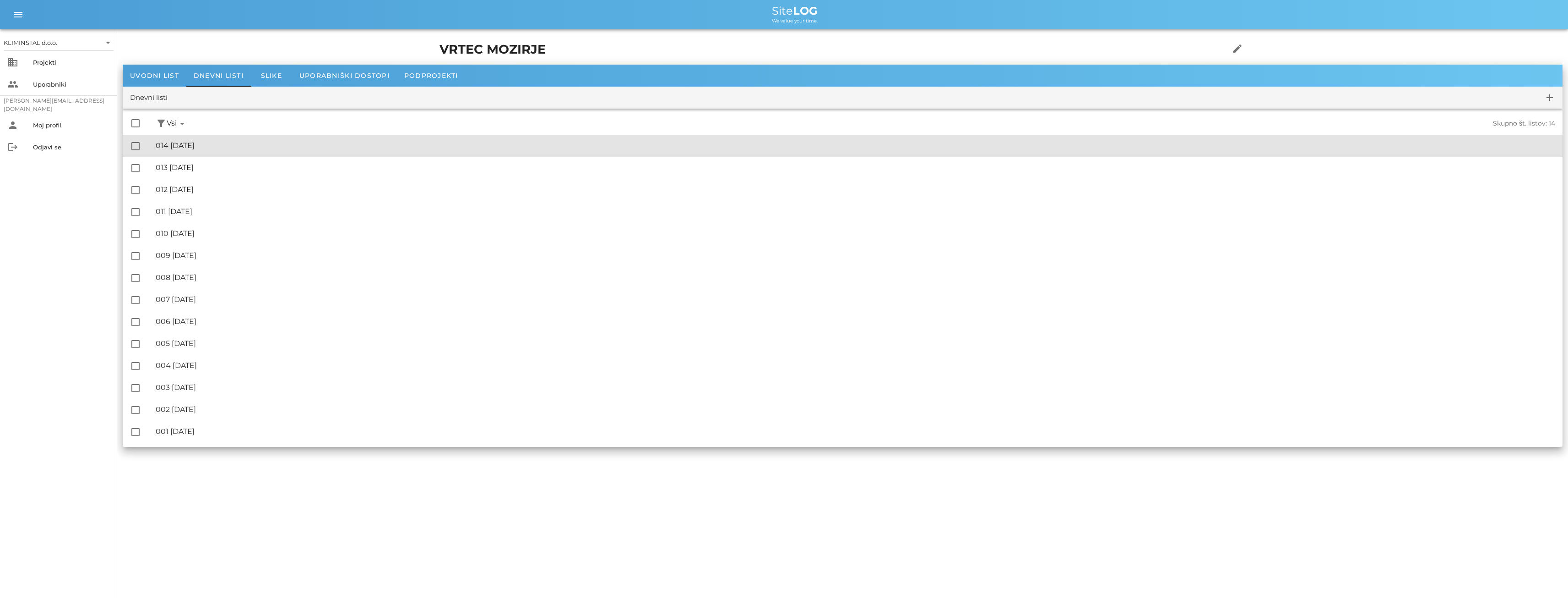
click at [172, 146] on div "🔏 014 [DATE]" at bounding box center [856, 145] width 1400 height 9
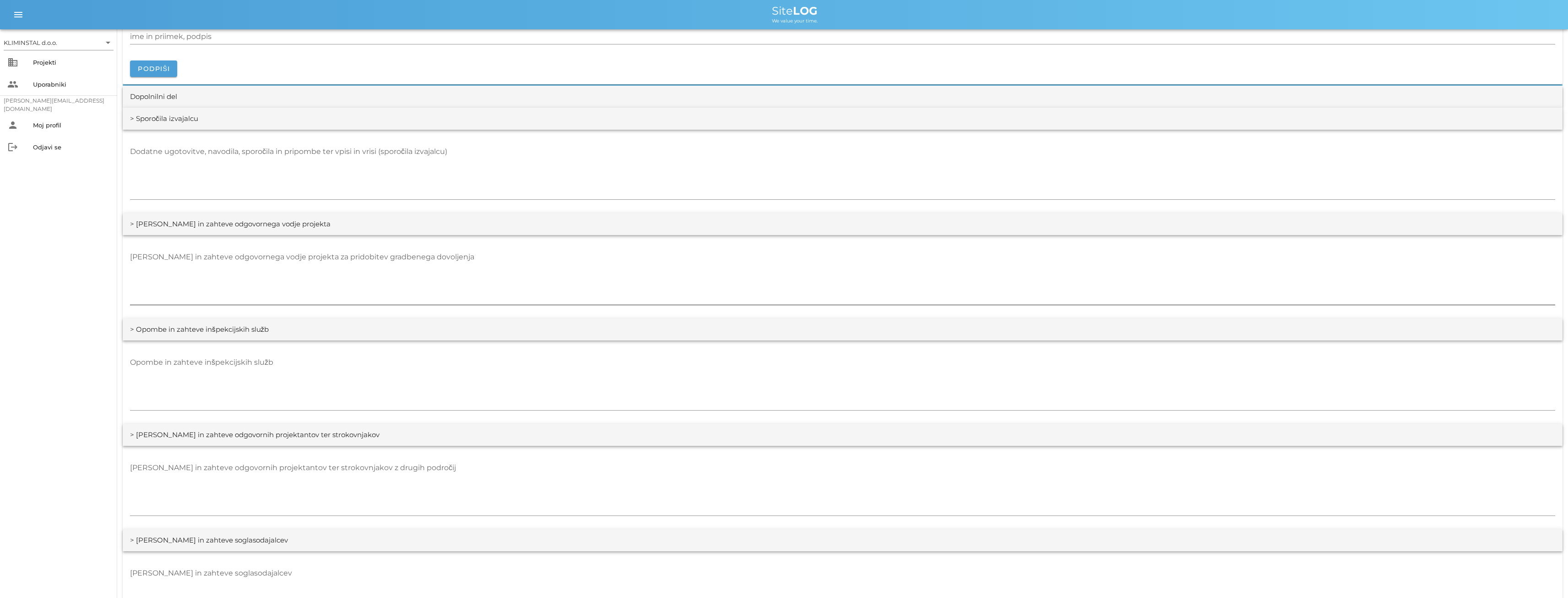
scroll to position [1008, 0]
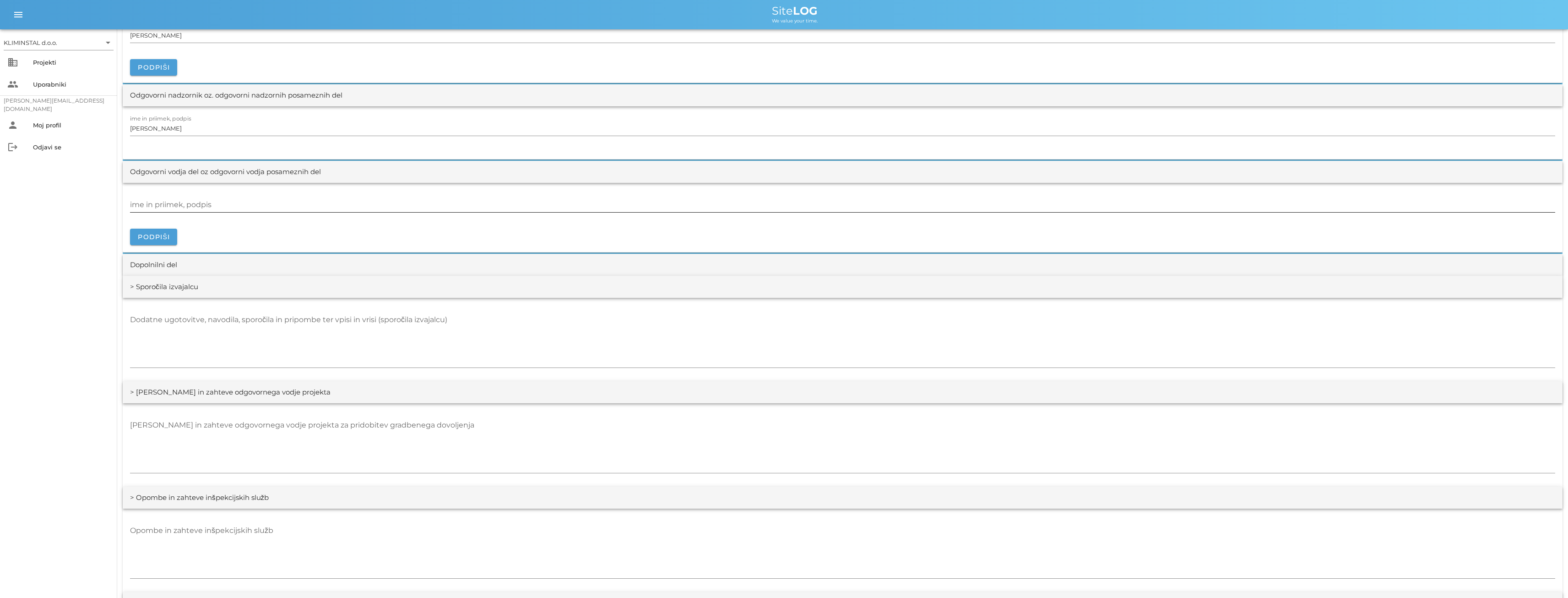
click at [193, 205] on input "ime in priimek, podpis" at bounding box center [842, 204] width 1425 height 14
paste input "[PERSON_NAME]"
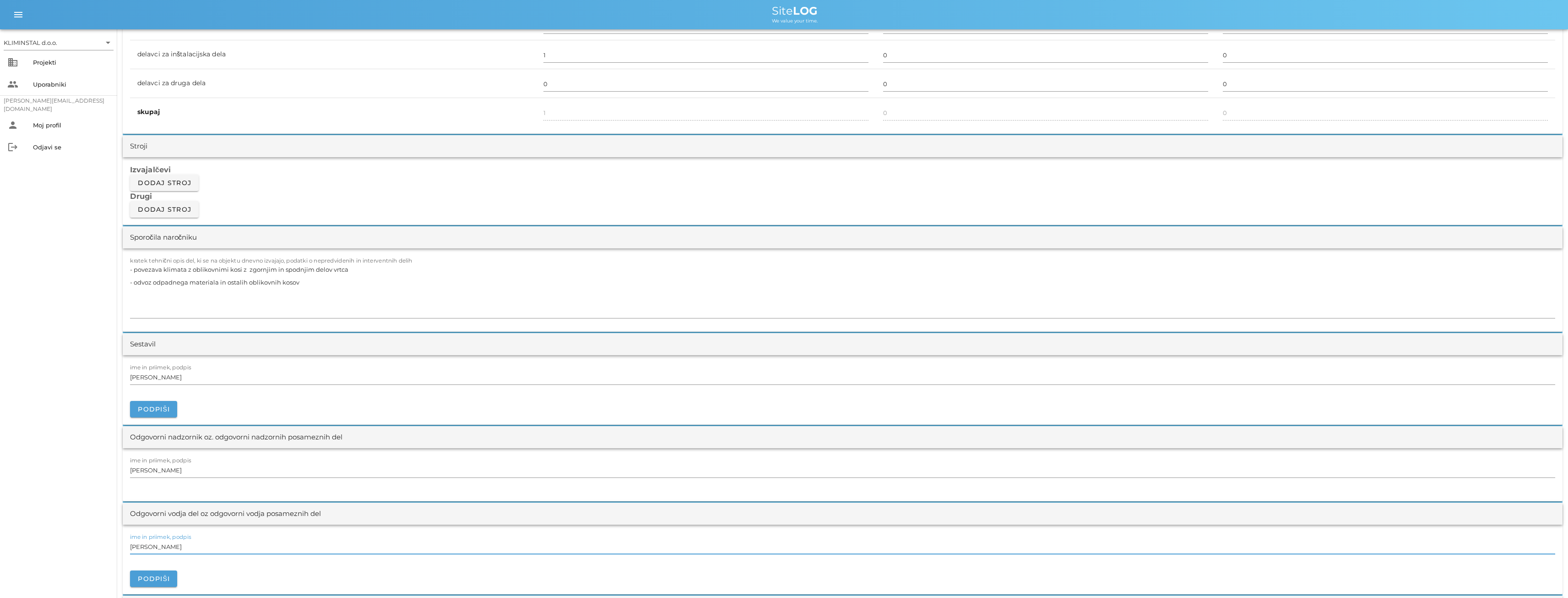
scroll to position [0, 0]
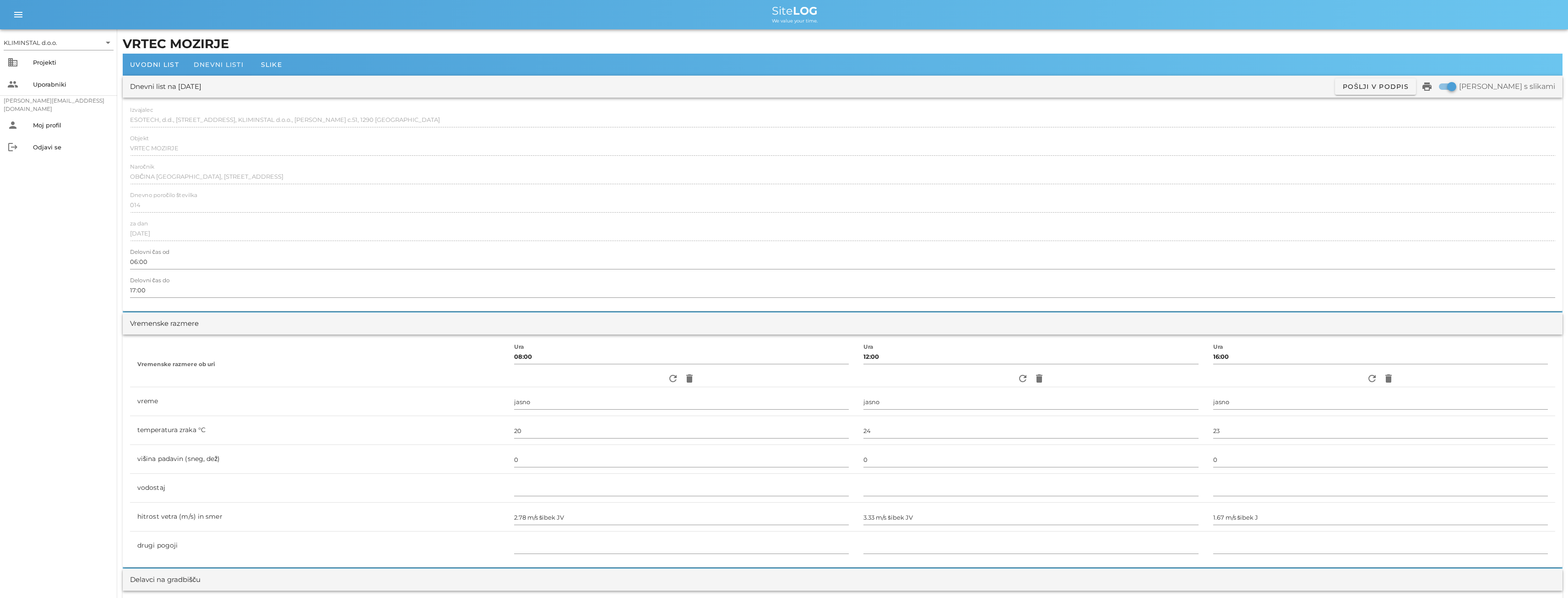
type input "[PERSON_NAME]"
click at [218, 65] on span "Dnevni listi" at bounding box center [219, 64] width 50 height 8
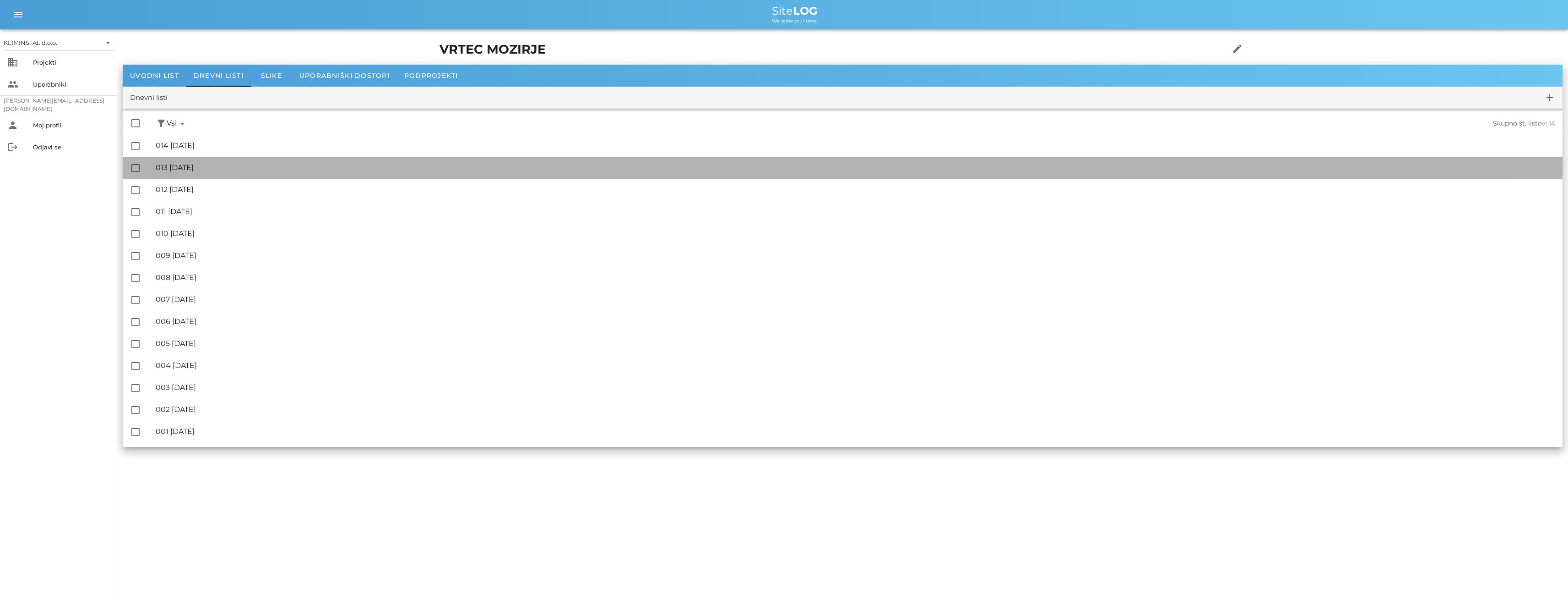
click at [203, 168] on div "🔏 013 [DATE]" at bounding box center [856, 168] width 1400 height 9
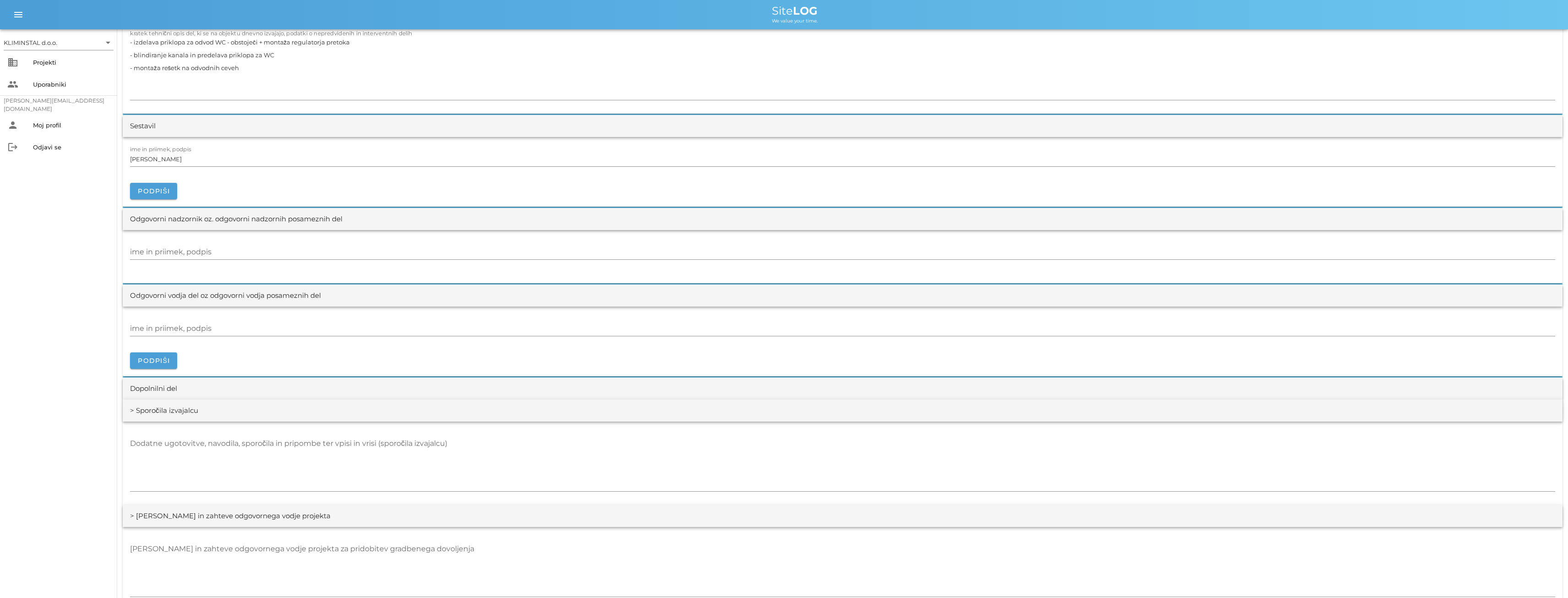
scroll to position [847, 0]
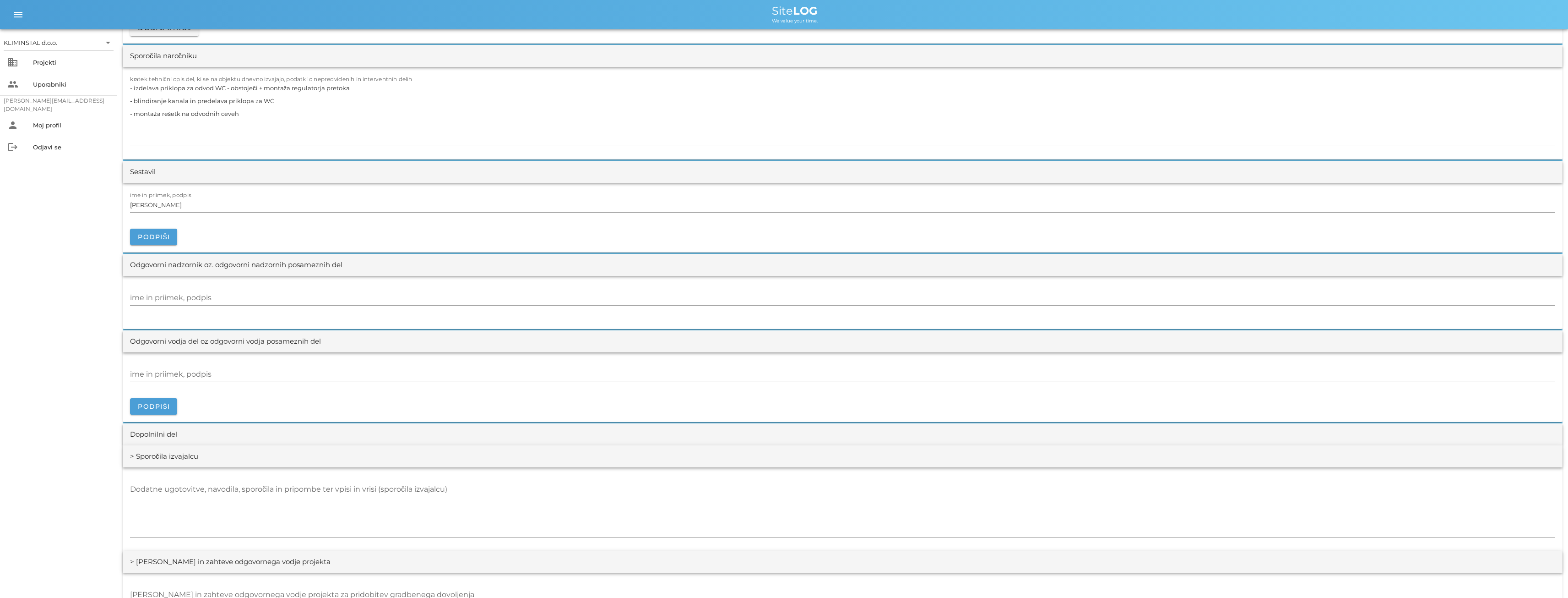
click at [185, 373] on input "ime in priimek, podpis" at bounding box center [842, 374] width 1425 height 14
paste input "[PERSON_NAME]"
type input "[PERSON_NAME]"
drag, startPoint x: 172, startPoint y: 204, endPoint x: 137, endPoint y: 204, distance: 35.0
click at [107, 202] on div "KLIMINSTAL d.o.o. arrow_drop_down business Projekti people Uporabniki [PERSON_N…" at bounding box center [784, 211] width 1568 height 2117
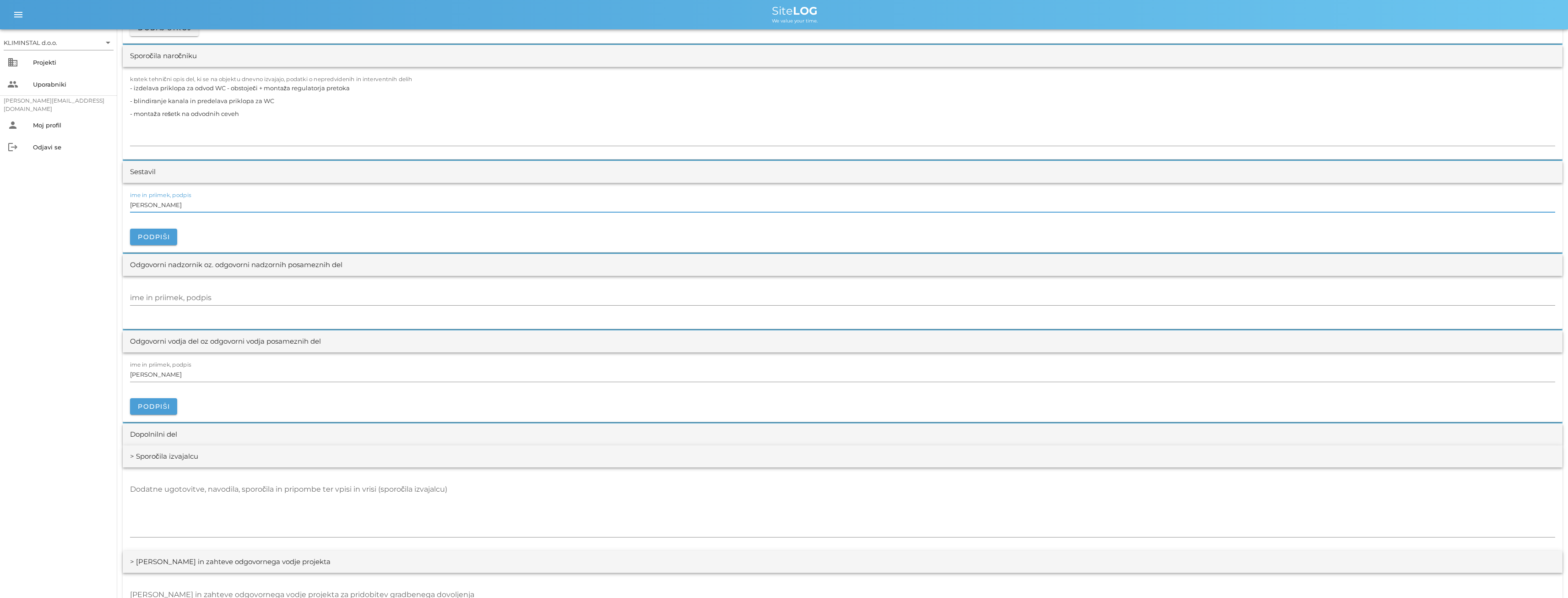
paste input "[PERSON_NAME]"
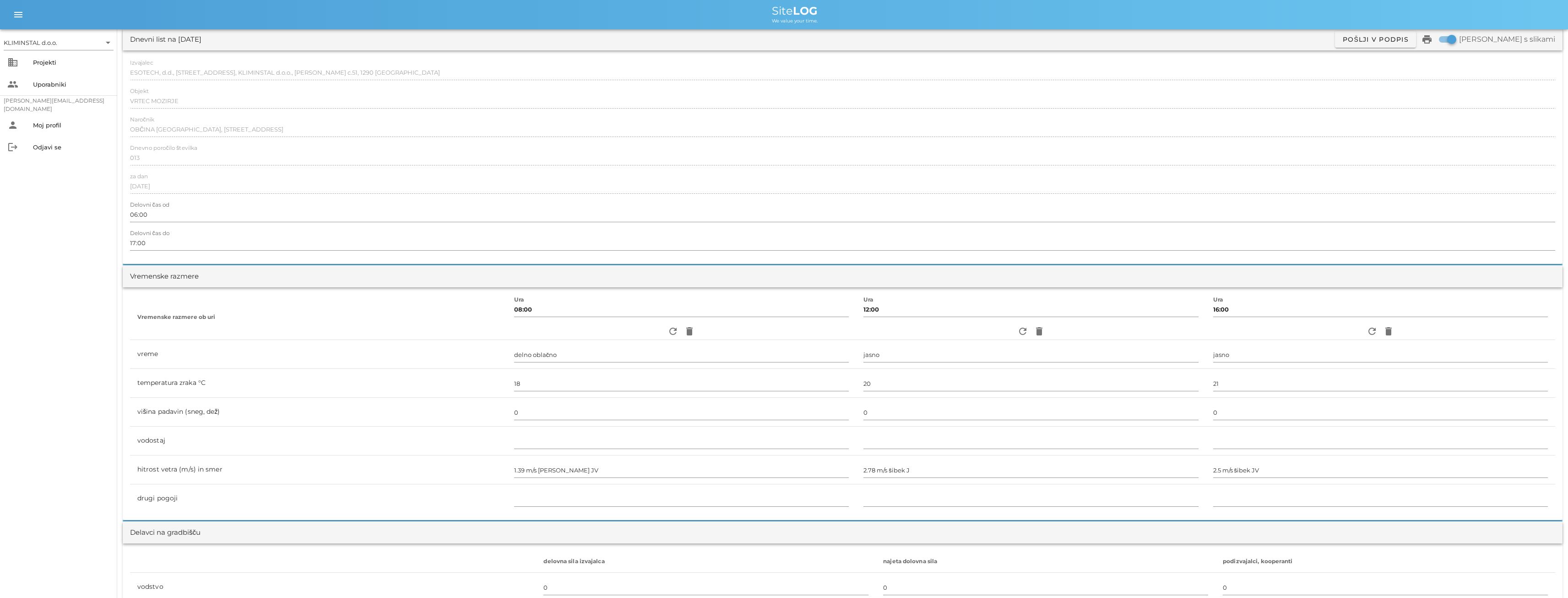
scroll to position [0, 0]
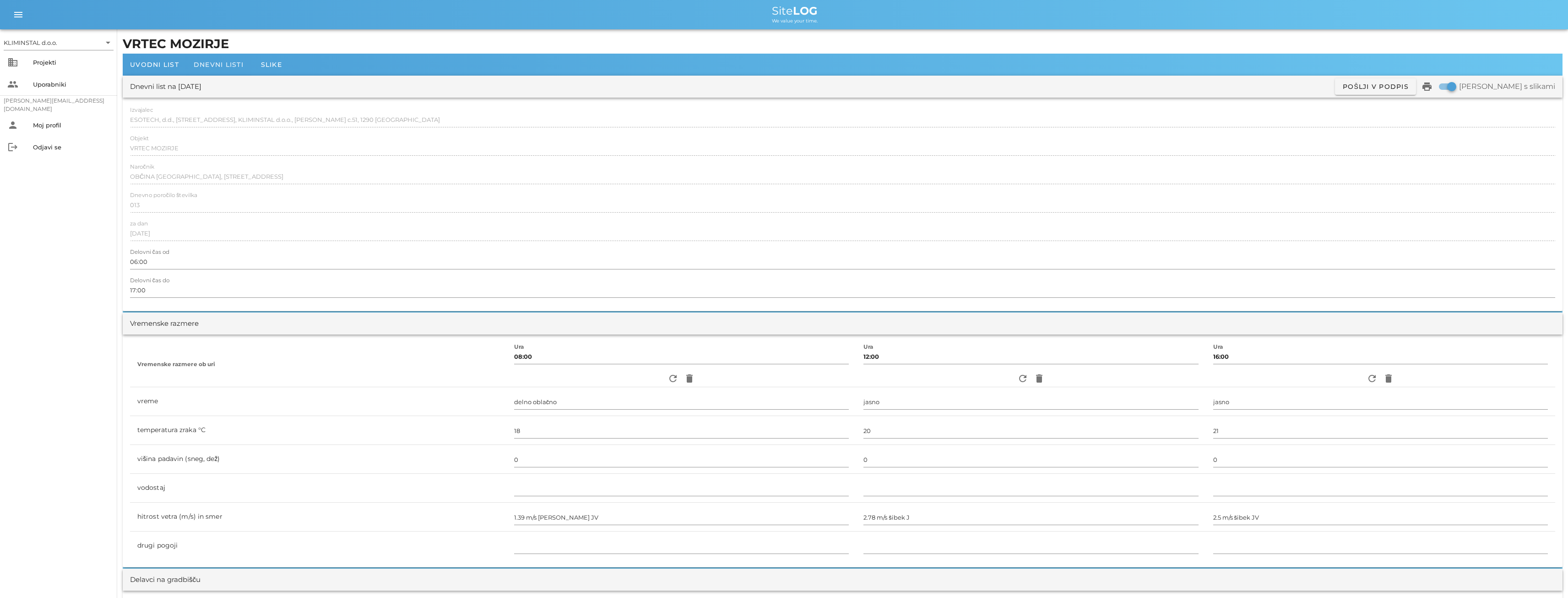
type input "[PERSON_NAME]"
click at [201, 65] on span "Dnevni listi" at bounding box center [219, 64] width 50 height 8
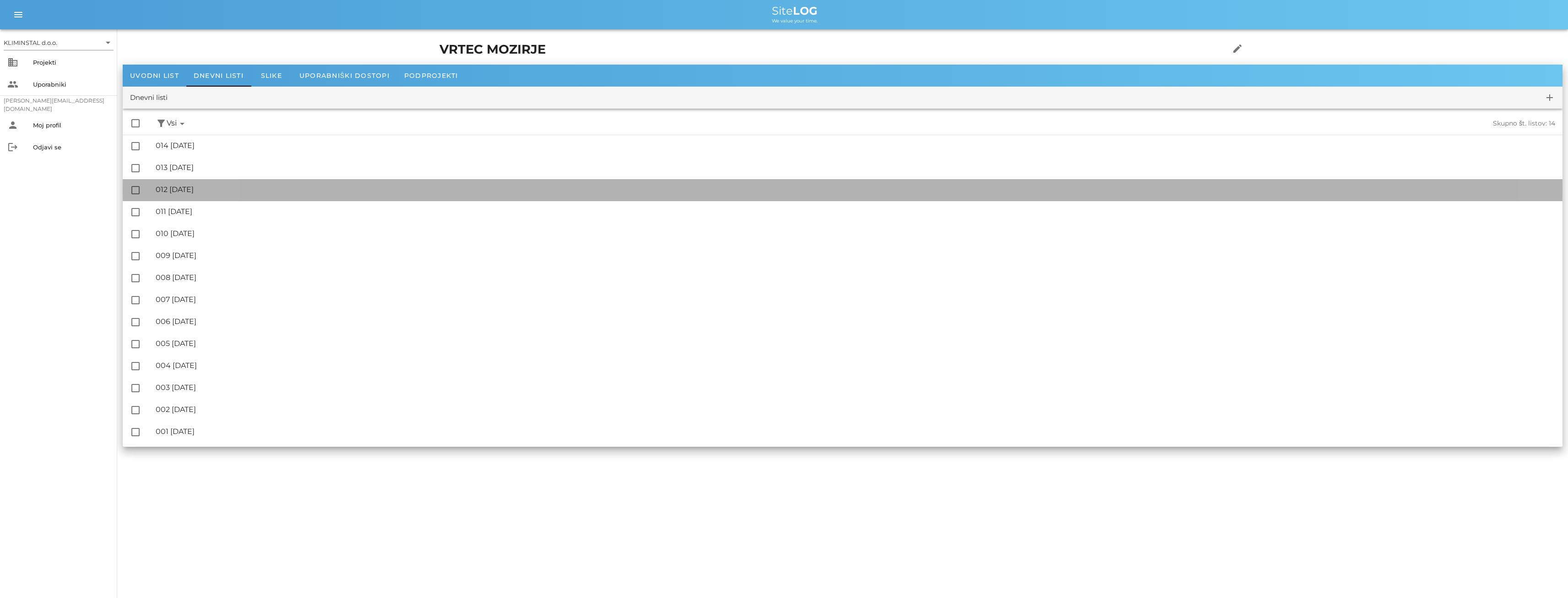
click at [180, 188] on div "🔏 012 [DATE]" at bounding box center [856, 189] width 1400 height 9
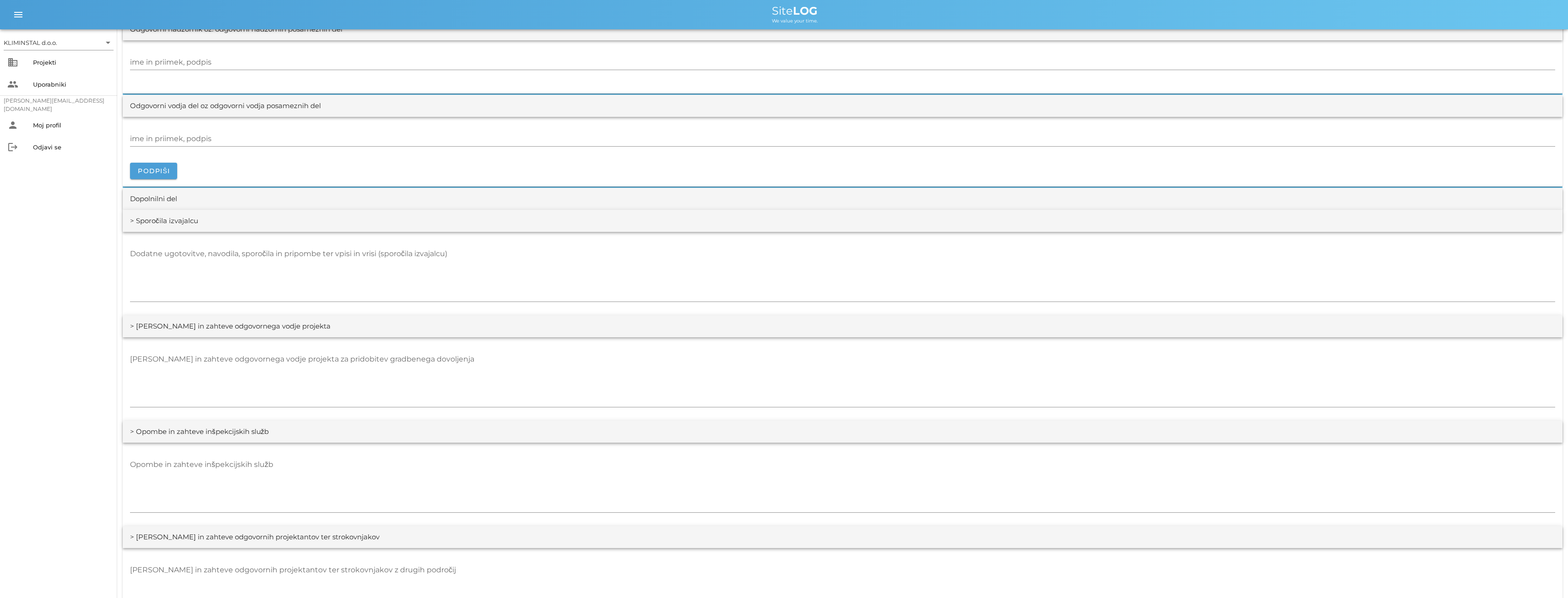
scroll to position [1028, 0]
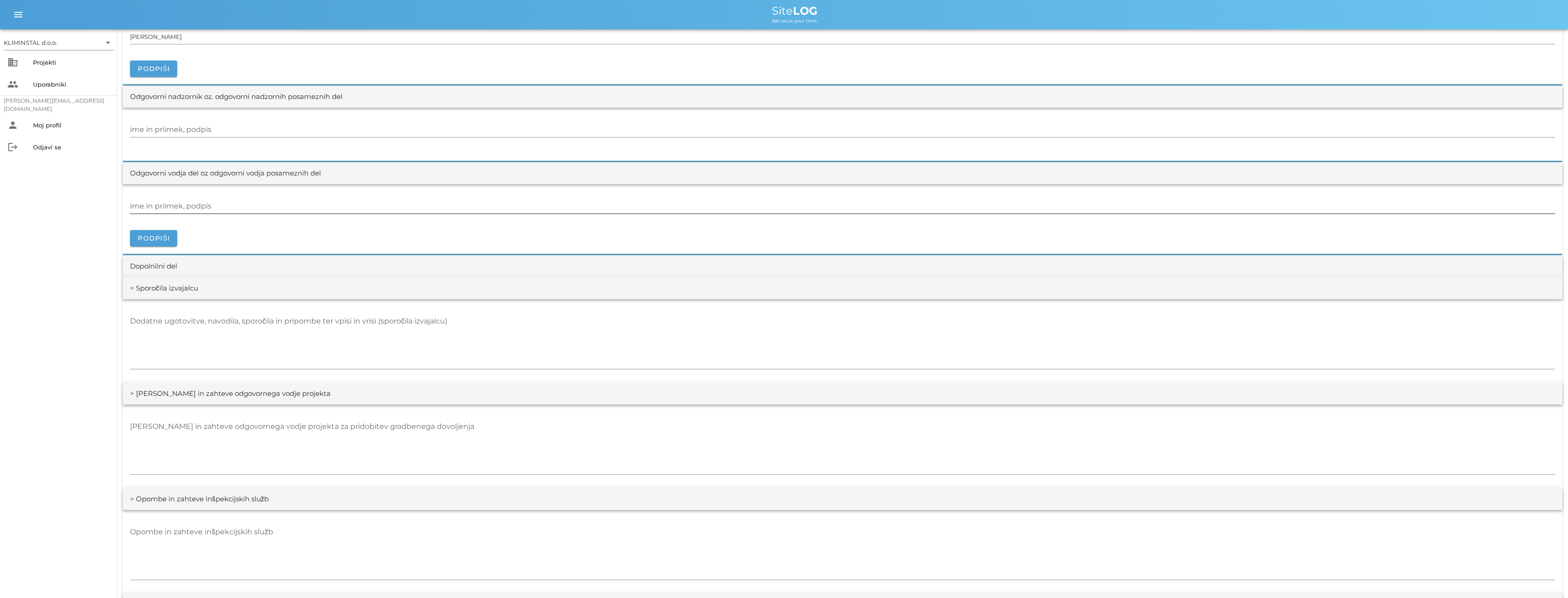
click at [210, 206] on input "ime in priimek, podpis" at bounding box center [842, 206] width 1425 height 14
paste input "[PERSON_NAME]"
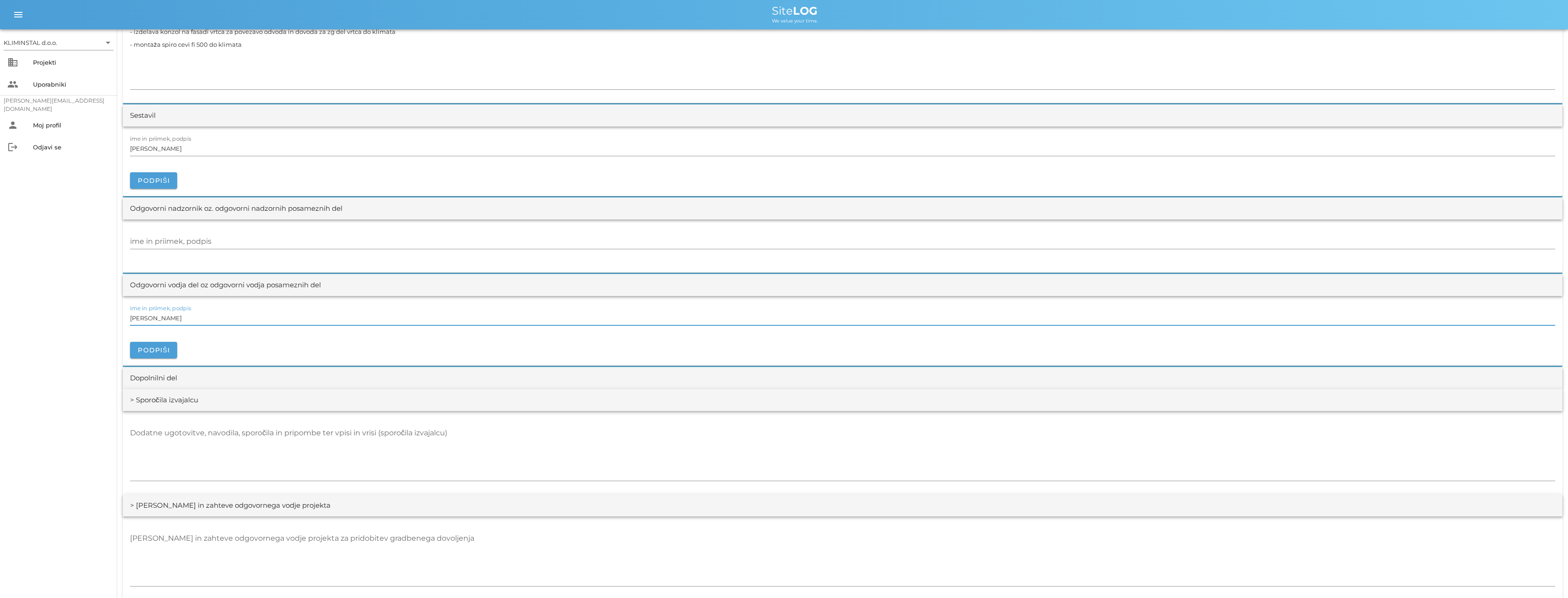
scroll to position [860, 0]
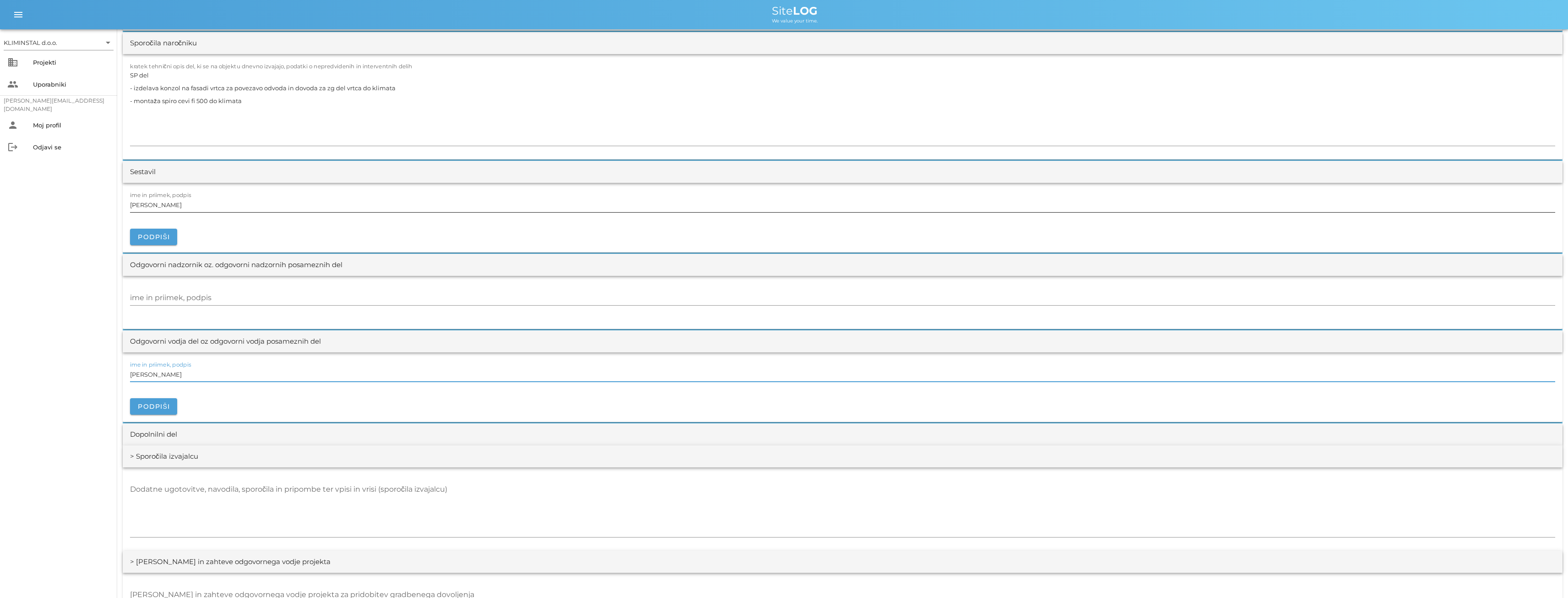
type input "[PERSON_NAME]"
drag, startPoint x: 193, startPoint y: 205, endPoint x: 115, endPoint y: 203, distance: 78.0
click at [115, 203] on div "KLIMINSTAL d.o.o. arrow_drop_down business Projekti people Uporabniki [PERSON_N…" at bounding box center [784, 205] width 1568 height 2130
paste input "[PERSON_NAME]"
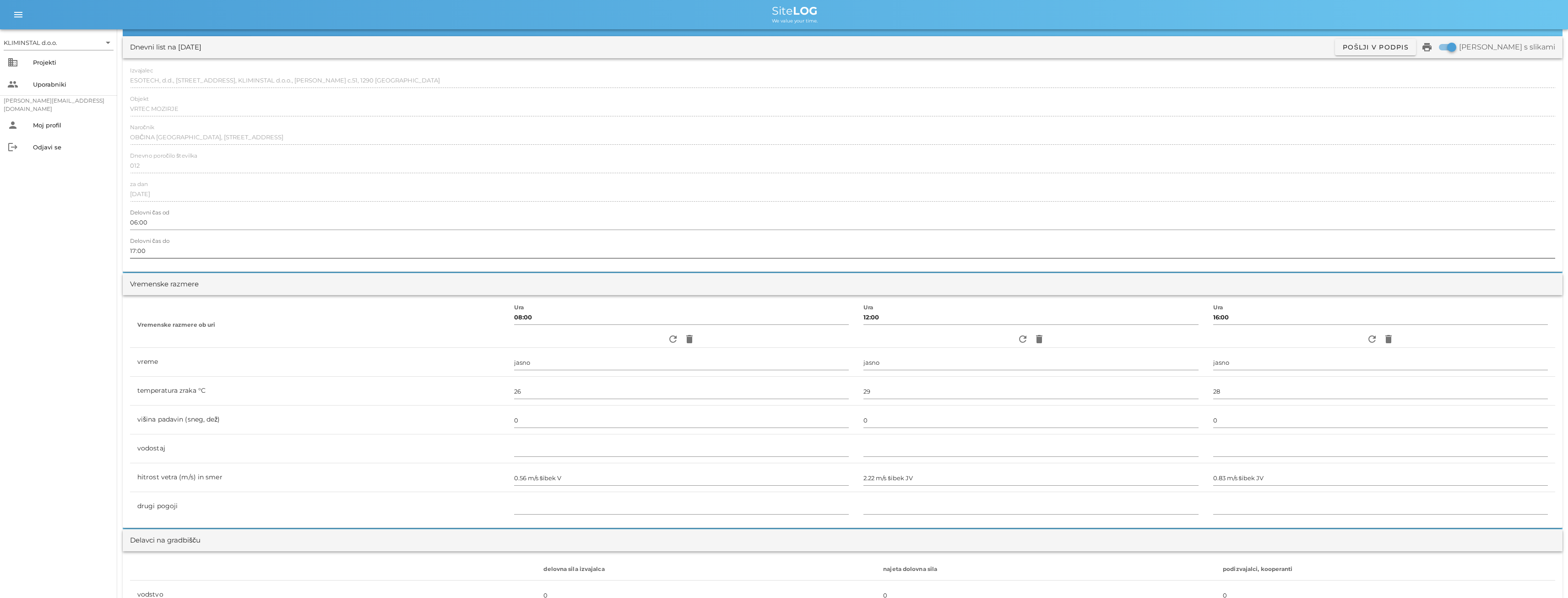
scroll to position [0, 0]
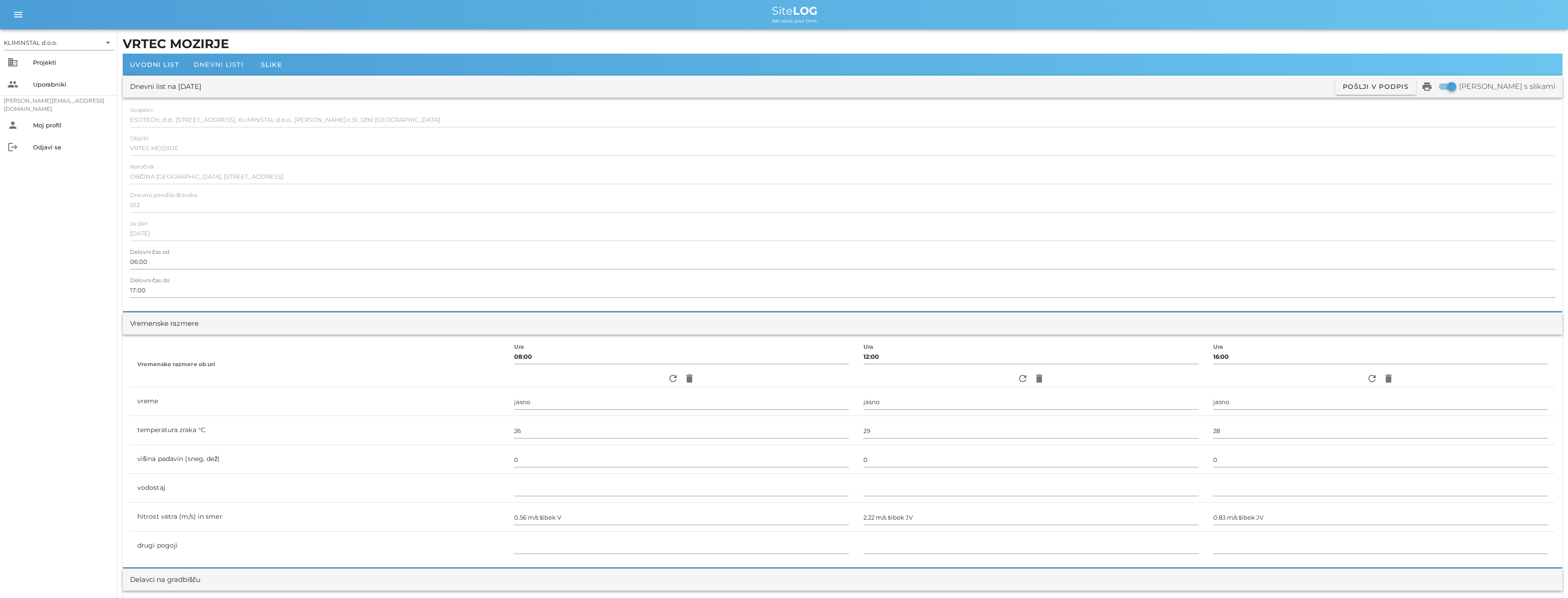
type input "[PERSON_NAME]"
click at [217, 69] on div "Dnevni listi" at bounding box center [219, 65] width 65 height 22
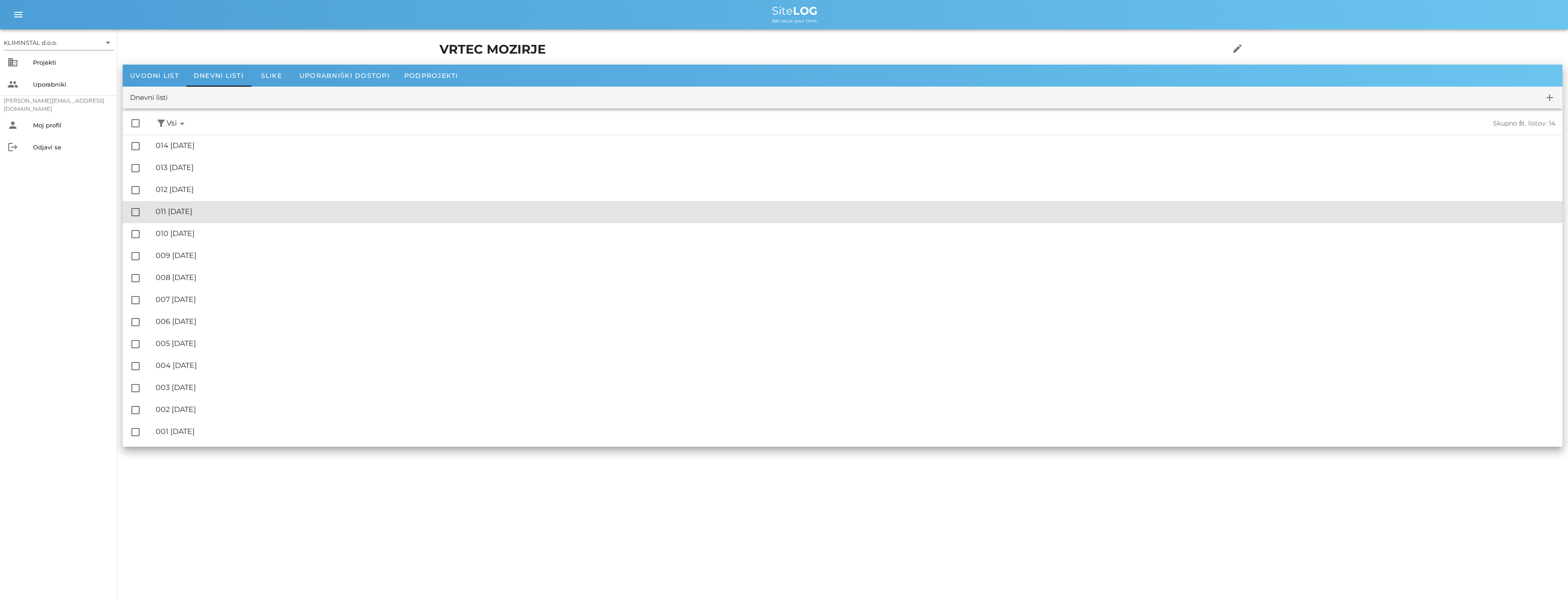
click at [196, 212] on div "🔏 011 [DATE]" at bounding box center [856, 212] width 1400 height 9
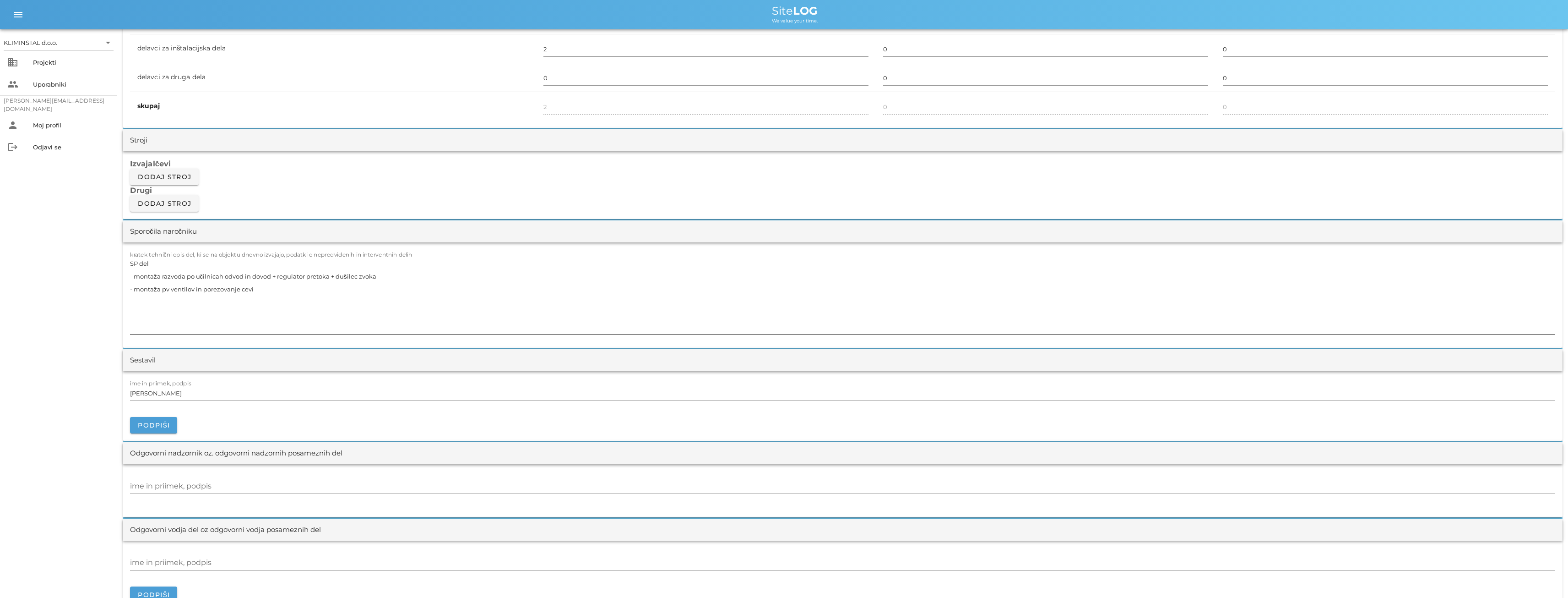
scroll to position [839, 0]
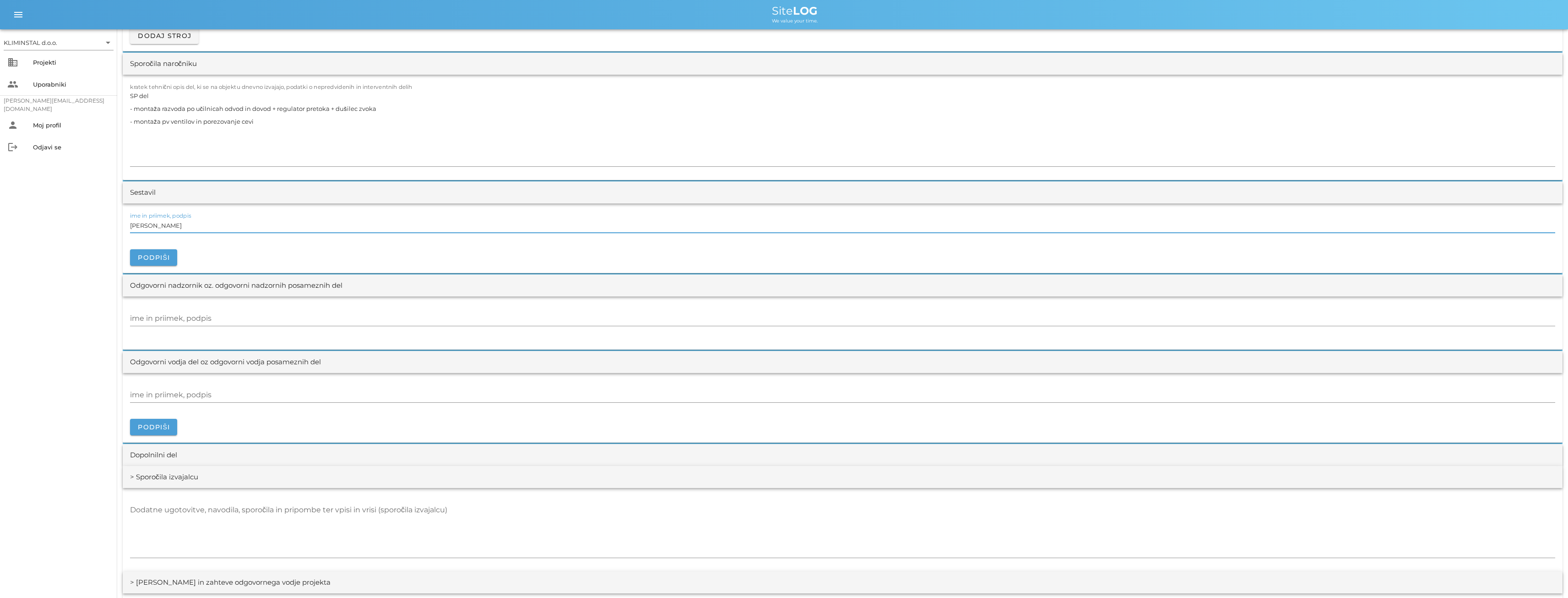
drag, startPoint x: 194, startPoint y: 227, endPoint x: 150, endPoint y: 231, distance: 44.2
click at [110, 228] on div "KLIMINSTAL d.o.o. arrow_drop_down business Projekti people Uporabniki [PERSON_N…" at bounding box center [784, 226] width 1568 height 2130
paste input "[PERSON_NAME]"
type input "[PERSON_NAME]"
click at [172, 392] on div "ime in priimek, podpis" at bounding box center [842, 394] width 1425 height 14
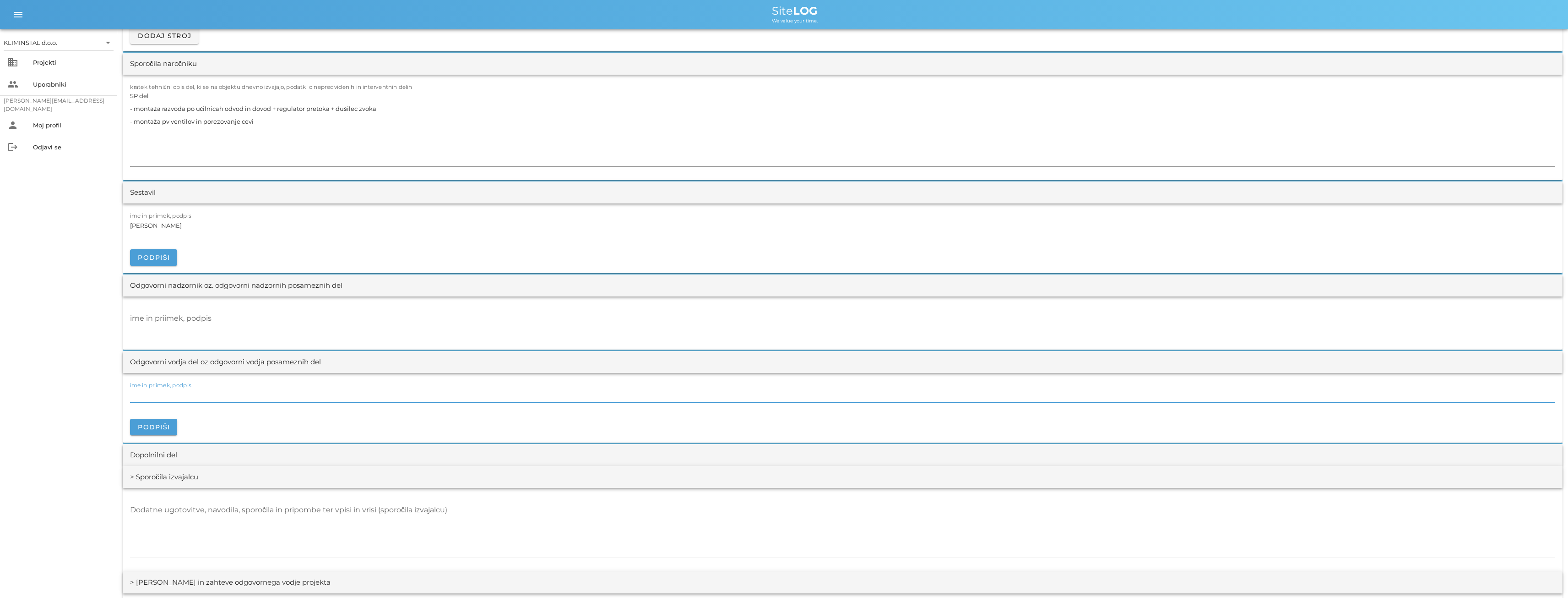
paste input "[PERSON_NAME]"
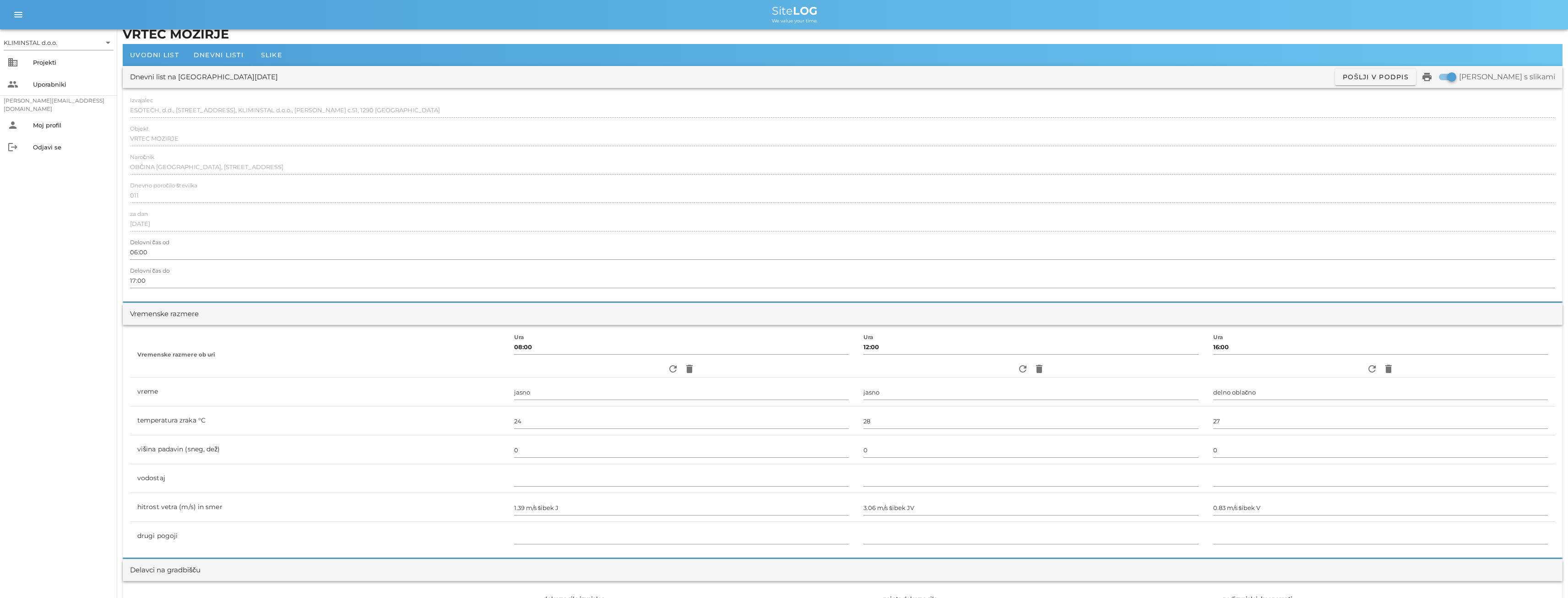
scroll to position [0, 0]
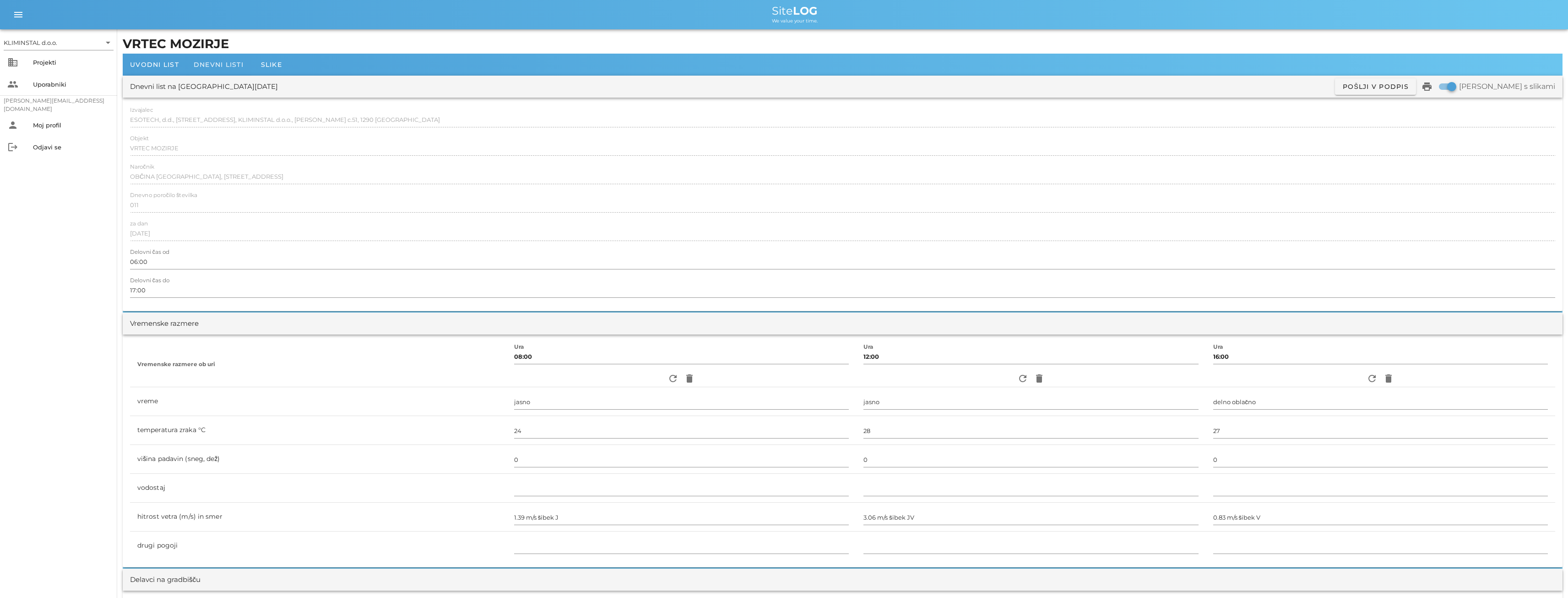
type input "[PERSON_NAME]"
click at [216, 68] on span "Dnevni listi" at bounding box center [219, 64] width 50 height 8
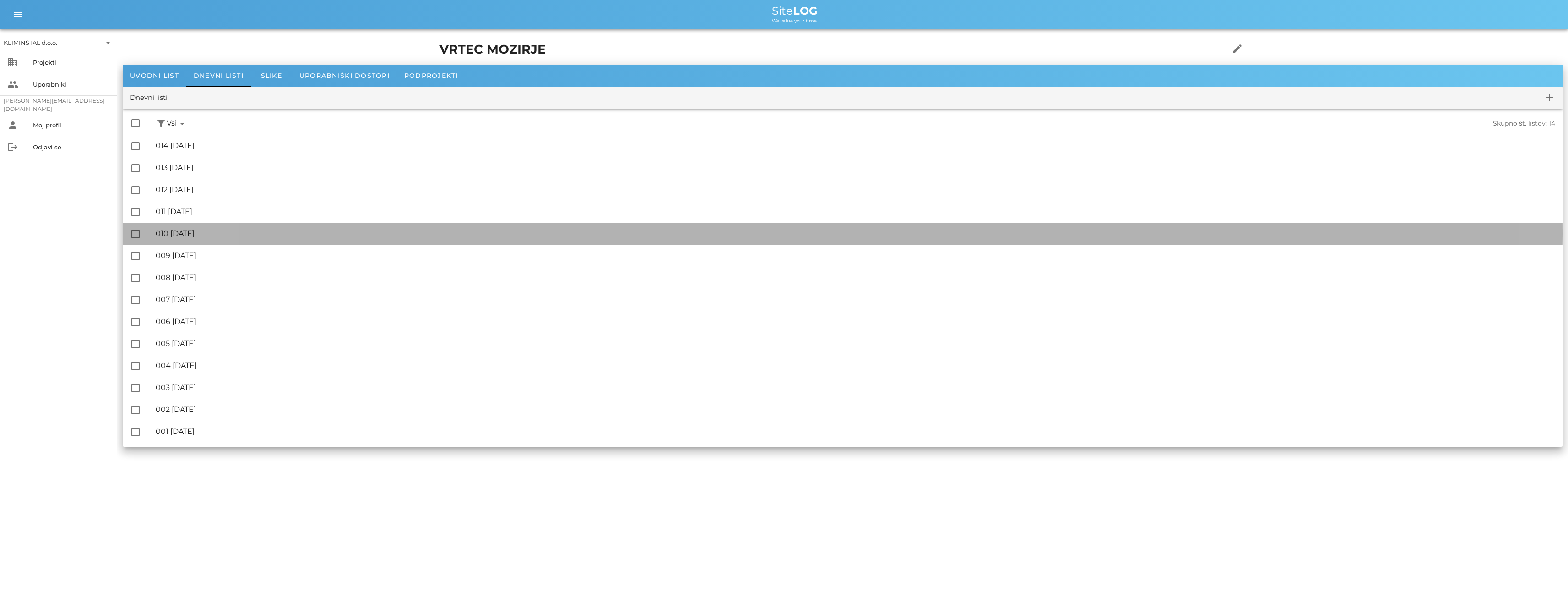
click at [200, 234] on div "🔏 010 [DATE]" at bounding box center [856, 233] width 1400 height 9
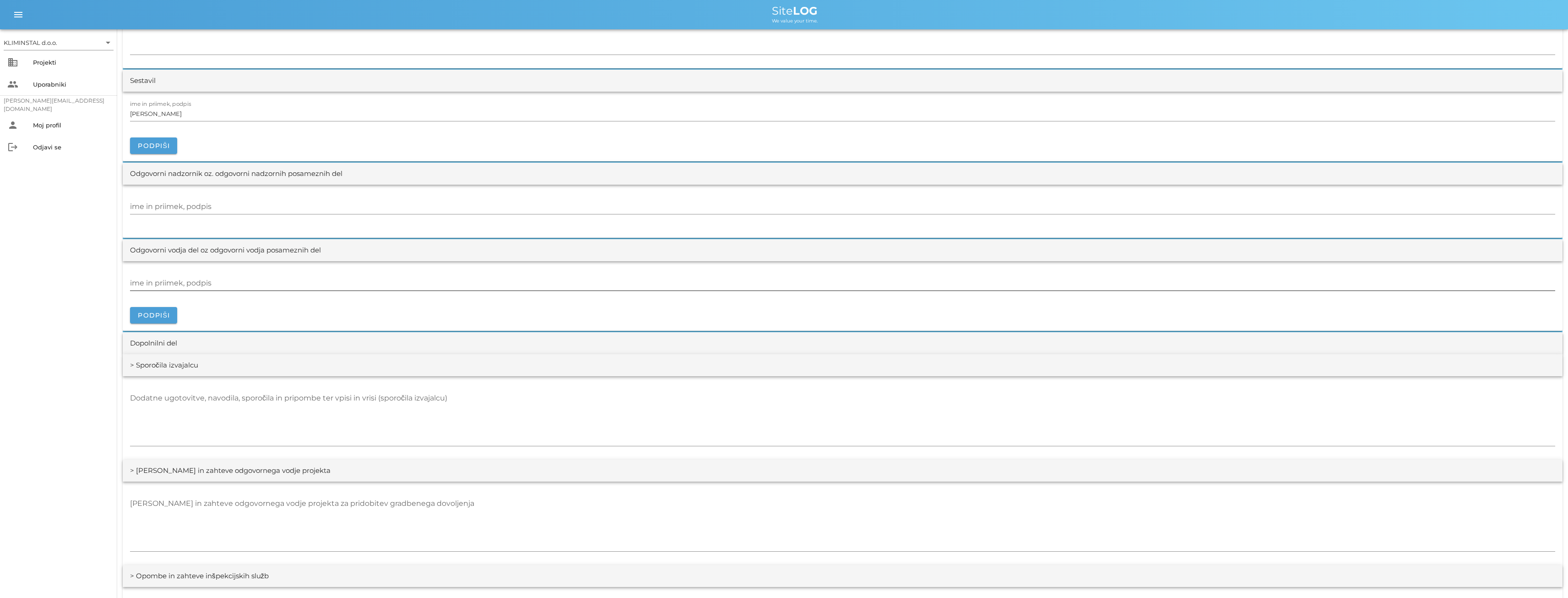
scroll to position [1008, 0]
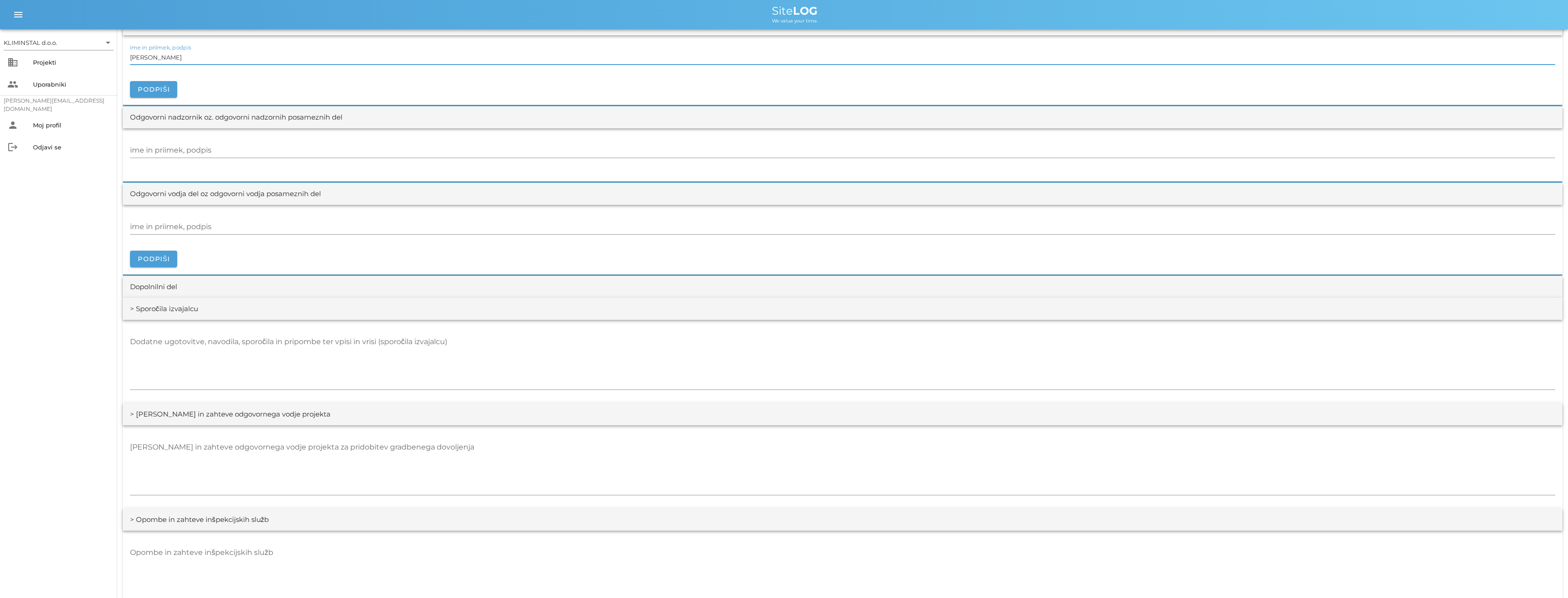
drag, startPoint x: 180, startPoint y: 58, endPoint x: 139, endPoint y: 64, distance: 41.4
click at [86, 53] on div "KLIMINSTAL d.o.o. arrow_drop_down business Projekti people Uporabniki [PERSON_N…" at bounding box center [784, 57] width 1568 height 2130
paste input "[PERSON_NAME]"
type input "[PERSON_NAME]"
click at [164, 225] on div "ime in priimek, podpis" at bounding box center [842, 227] width 1425 height 14
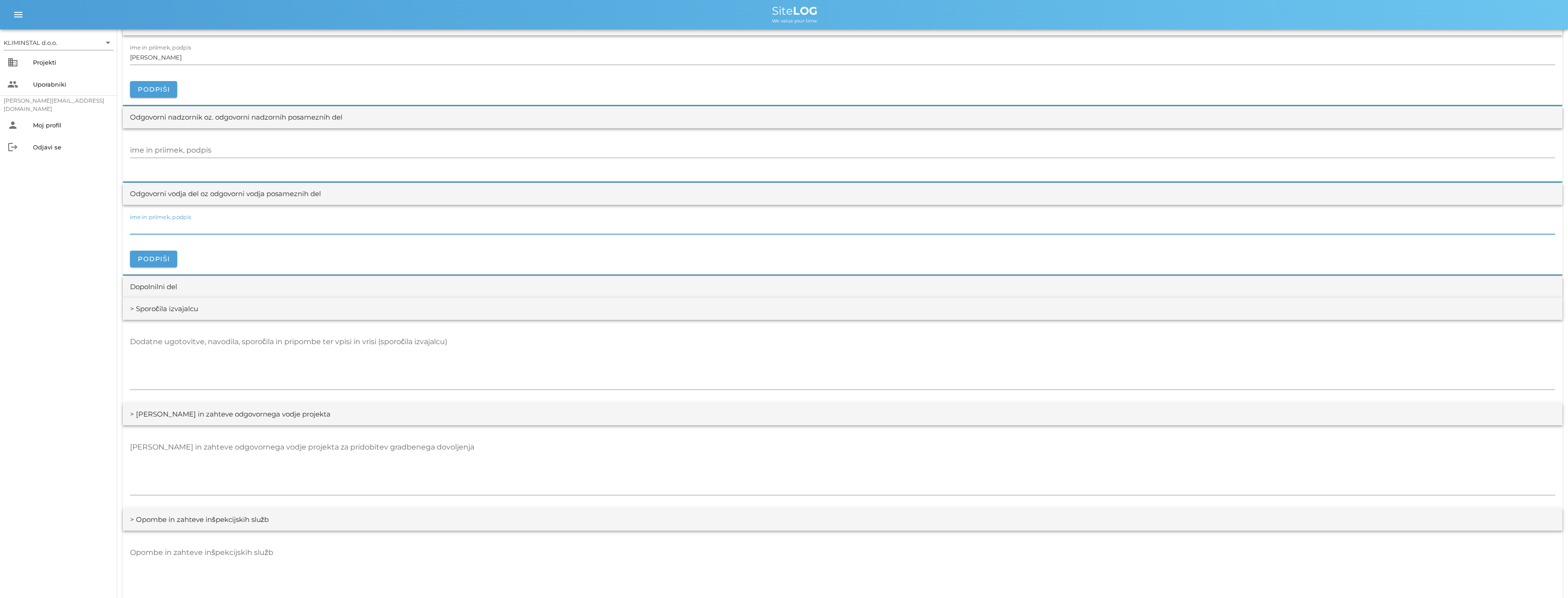
paste input "[PERSON_NAME]"
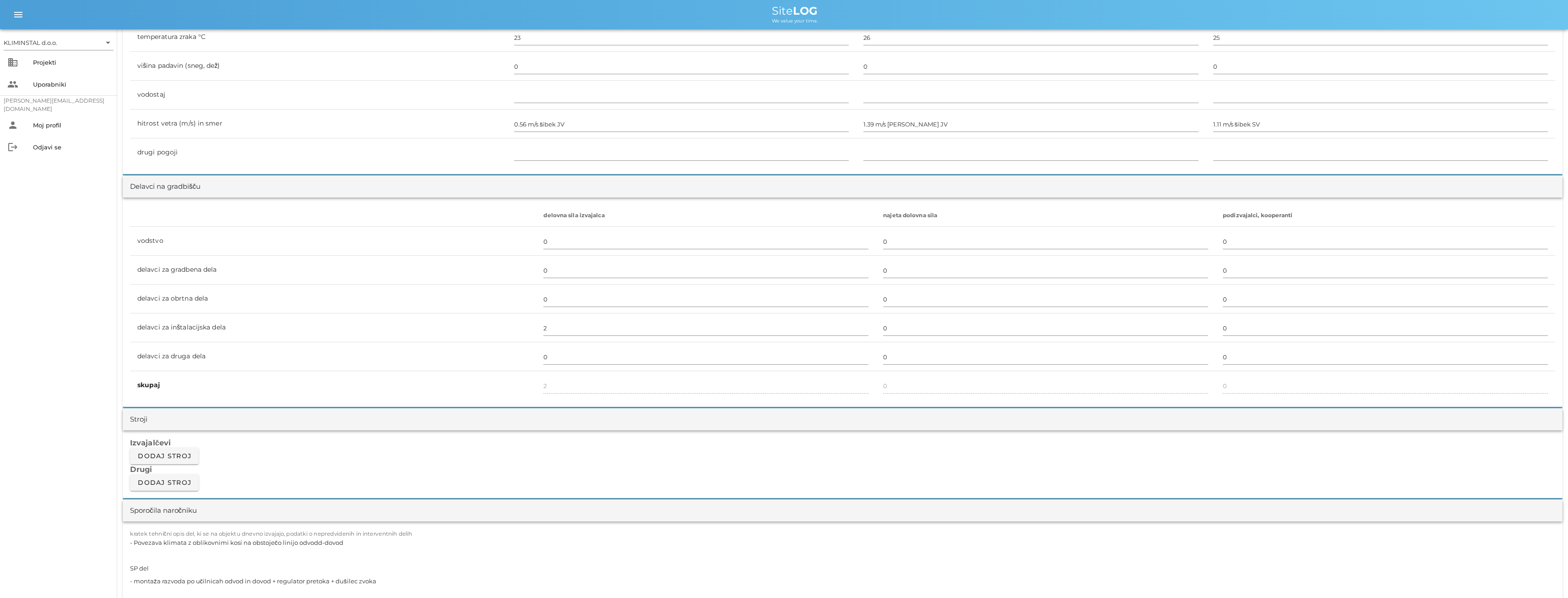
scroll to position [0, 0]
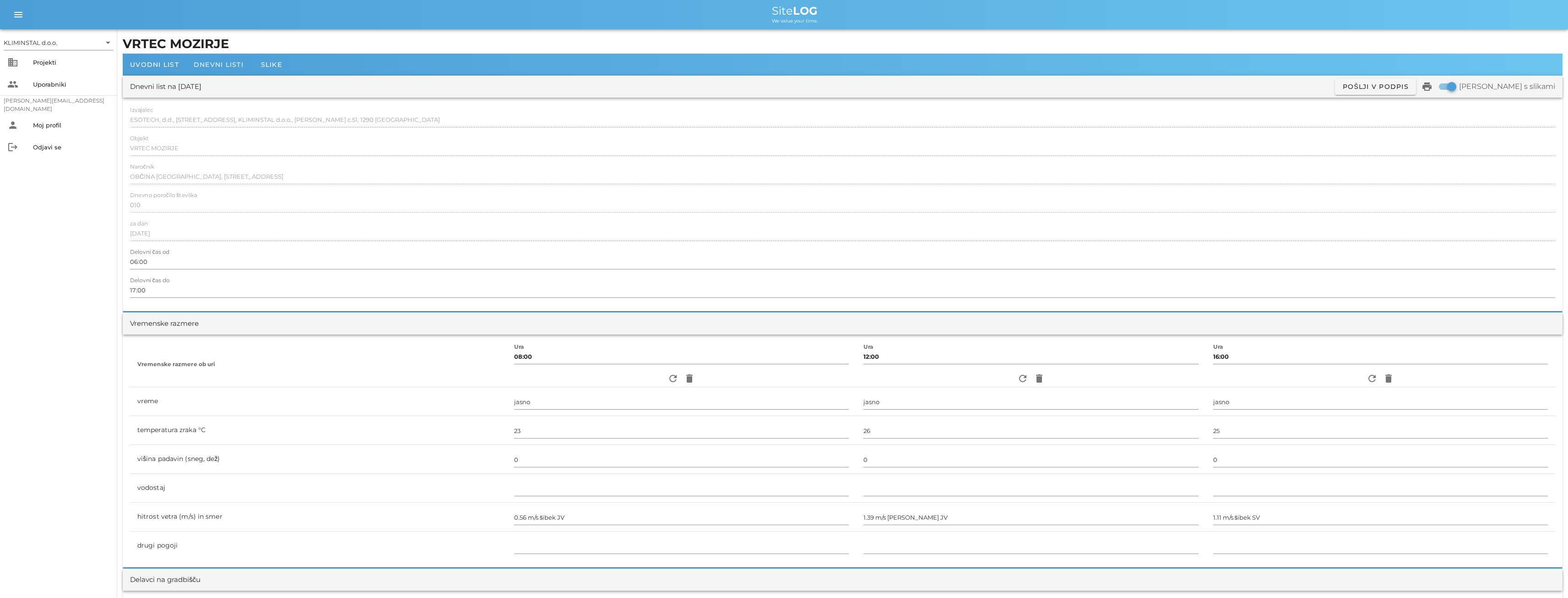
type input "[PERSON_NAME]"
click at [202, 64] on span "Dnevni listi" at bounding box center [219, 64] width 50 height 8
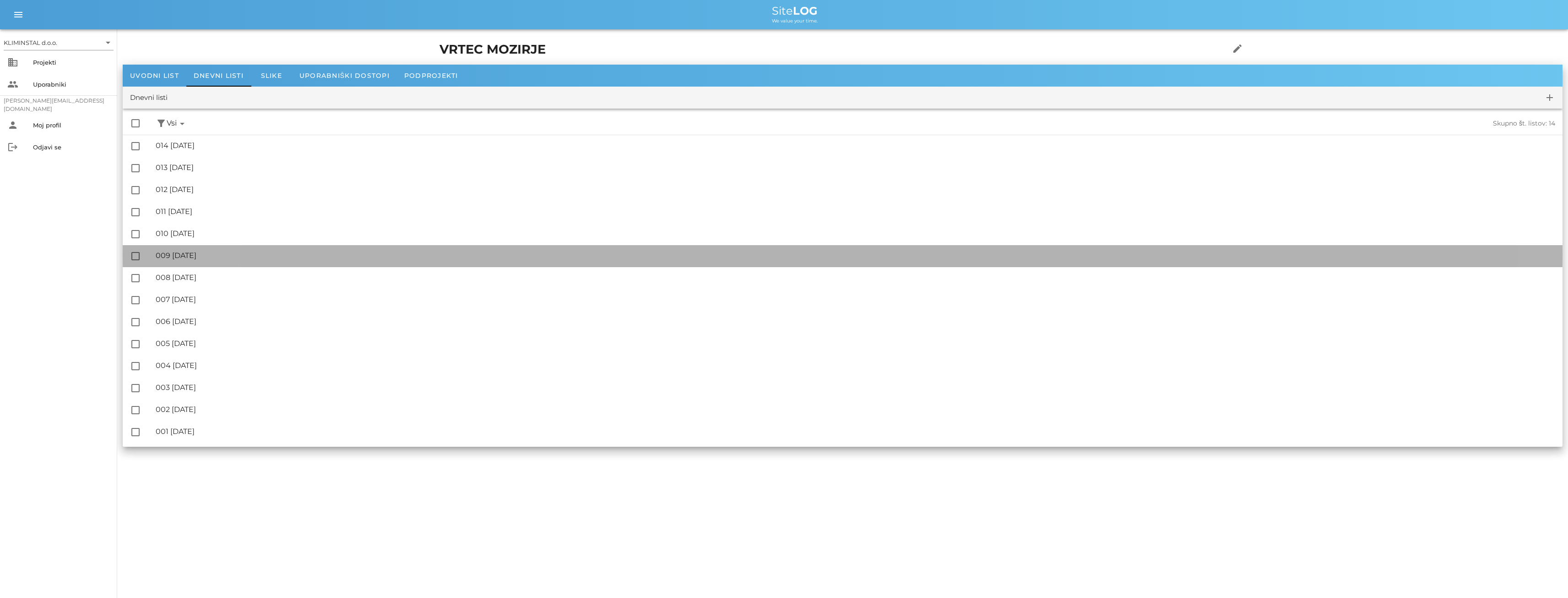
click at [178, 256] on div "🔏 009 [DATE]" at bounding box center [856, 256] width 1400 height 9
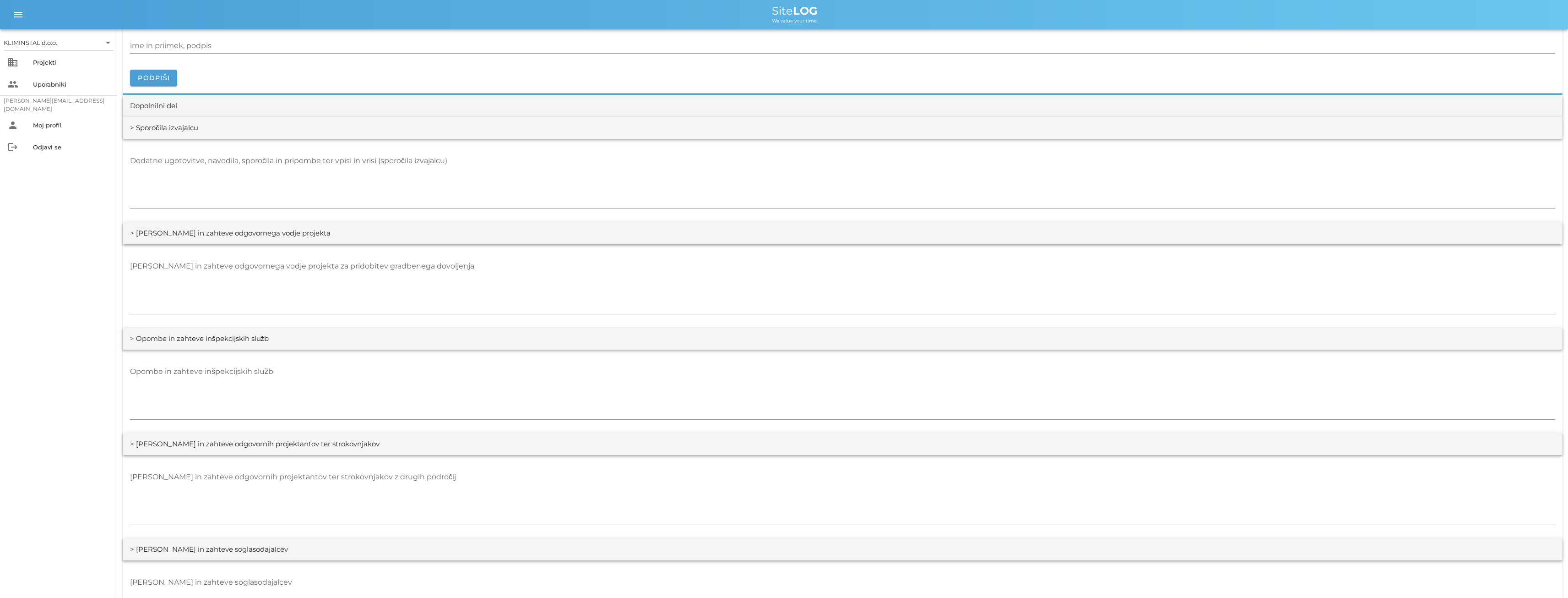
scroll to position [1008, 0]
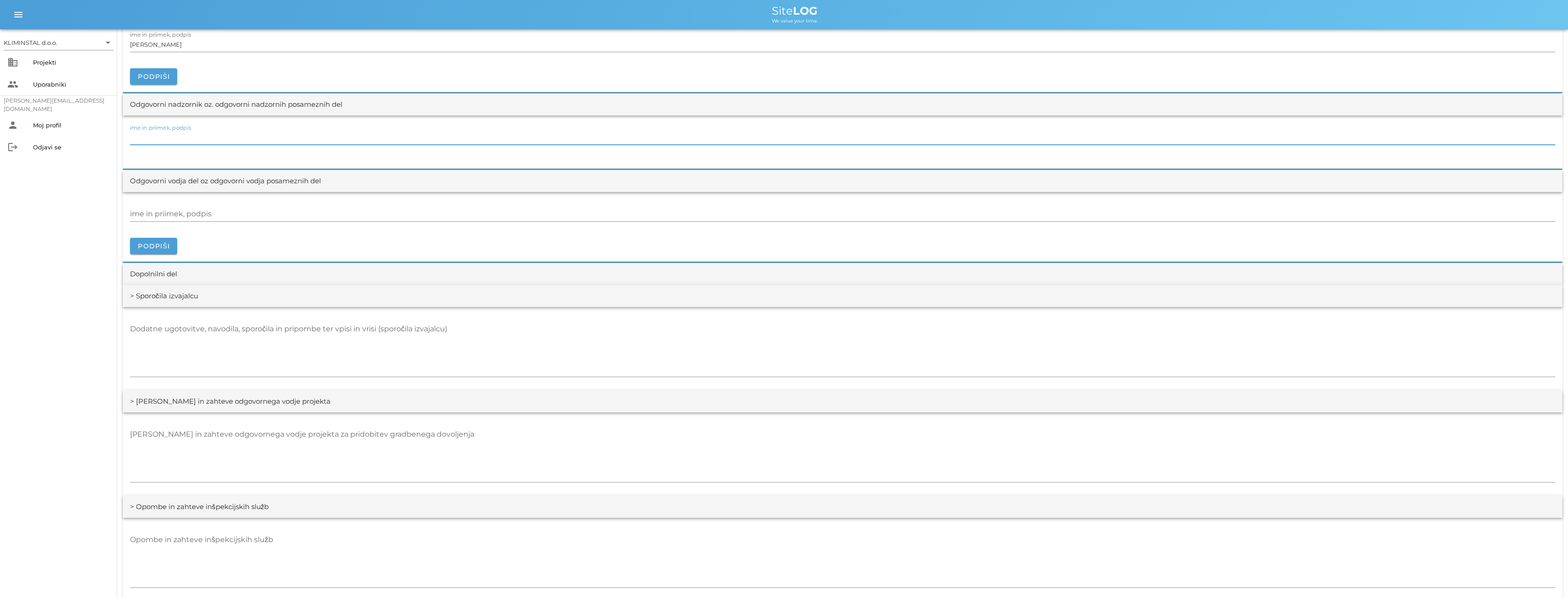
click at [159, 138] on input "ime in priimek, podpis" at bounding box center [842, 137] width 1425 height 14
click at [152, 212] on input "ime in priimek, podpis" at bounding box center [842, 213] width 1425 height 14
paste input "[PERSON_NAME]"
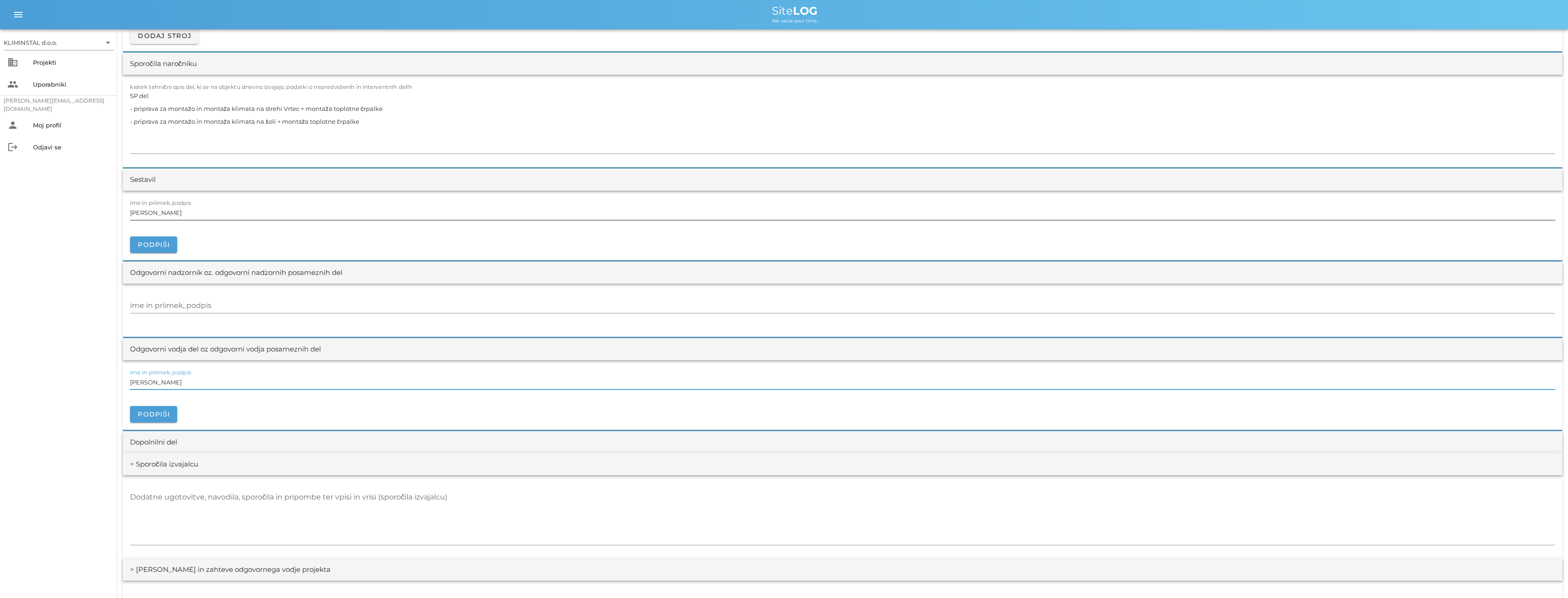
type input "[PERSON_NAME]"
drag, startPoint x: 197, startPoint y: 215, endPoint x: 131, endPoint y: 212, distance: 66.1
click at [108, 212] on div "KLIMINSTAL d.o.o. arrow_drop_down business Projekti people Uporabniki [PERSON_N…" at bounding box center [784, 219] width 1568 height 2117
paste input "[PERSON_NAME]"
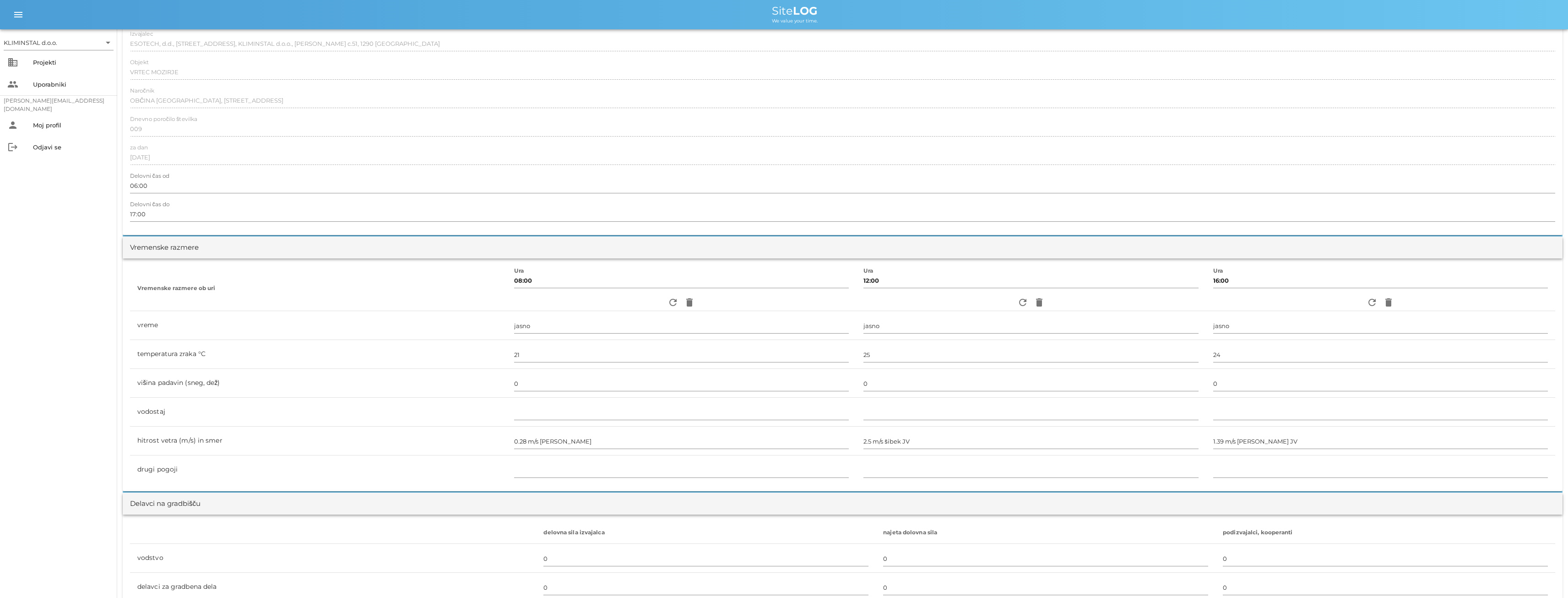
scroll to position [0, 0]
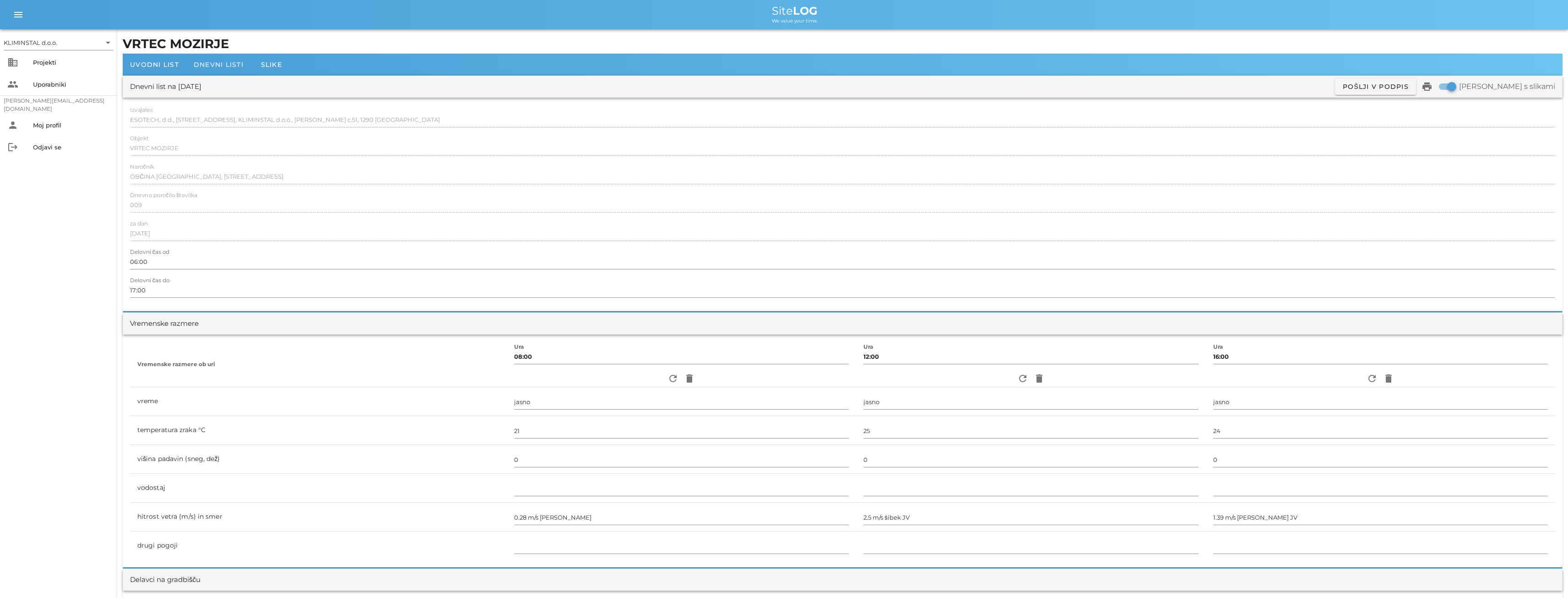
type input "[PERSON_NAME]"
click at [216, 65] on span "Dnevni listi" at bounding box center [219, 64] width 50 height 8
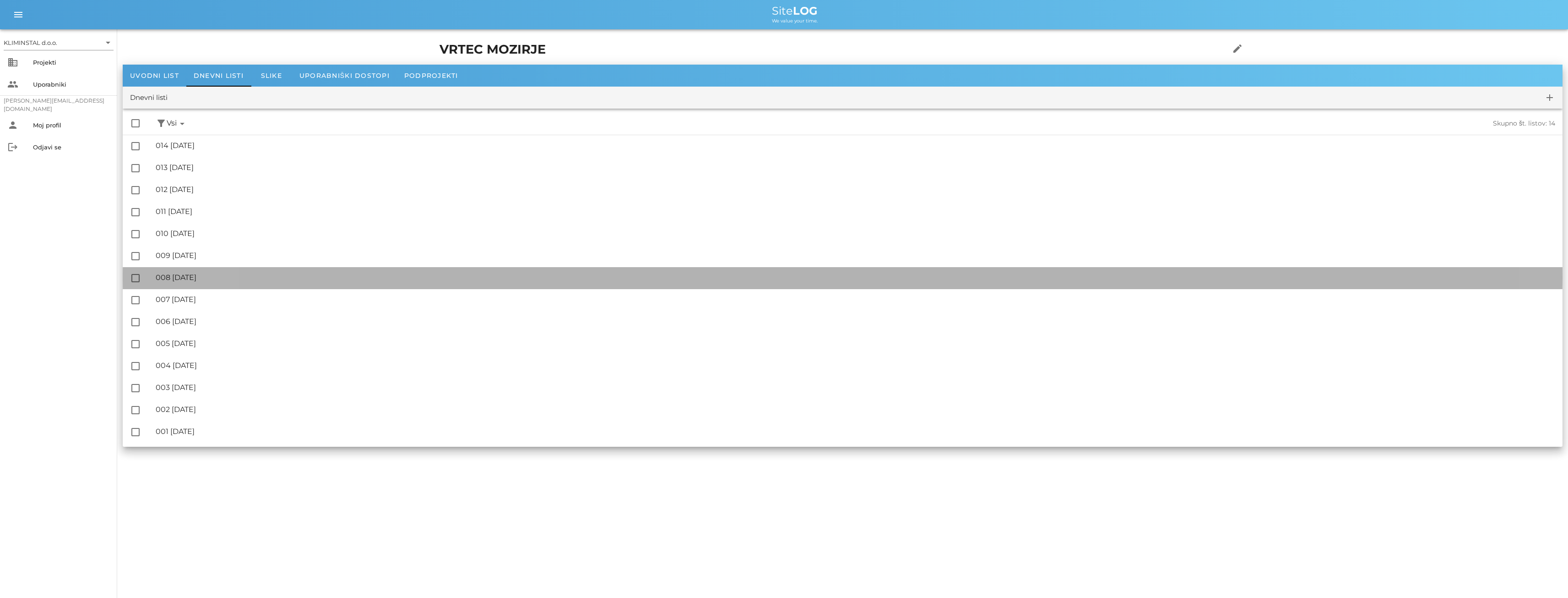
click at [198, 277] on div "🔏 008 [DATE]" at bounding box center [856, 277] width 1400 height 9
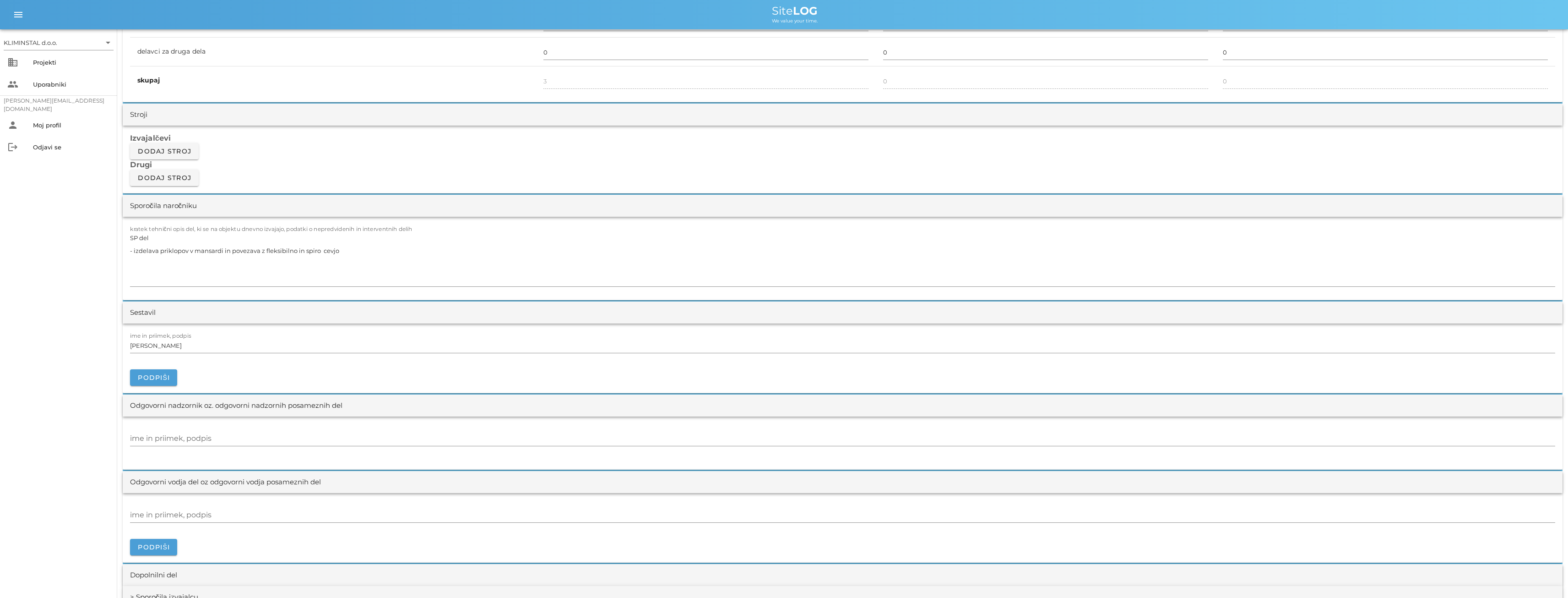
scroll to position [839, 0]
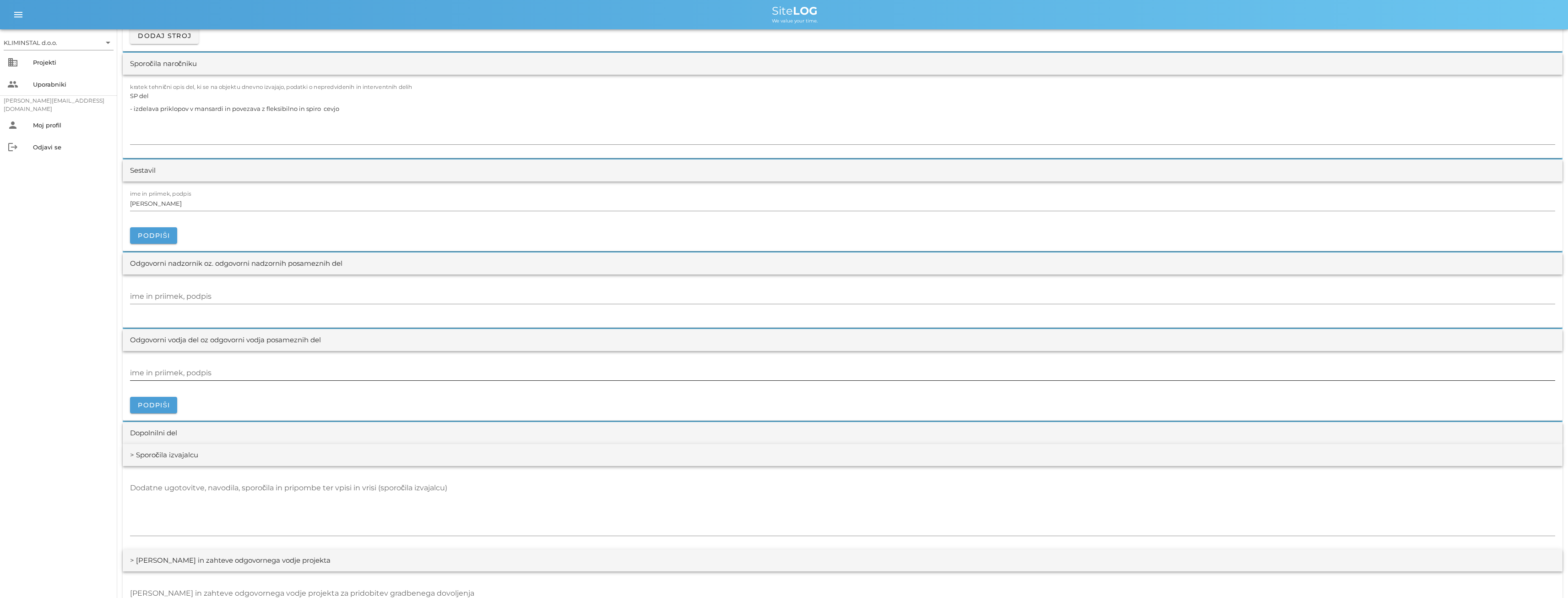
click at [150, 369] on div "ime in priimek, podpis" at bounding box center [842, 373] width 1425 height 14
paste input "[PERSON_NAME]"
type input "[PERSON_NAME]"
drag, startPoint x: 164, startPoint y: 205, endPoint x: 105, endPoint y: 203, distance: 59.0
click at [105, 203] on div "KLIMINSTAL d.o.o. arrow_drop_down business Projekti people Uporabniki [PERSON_N…" at bounding box center [784, 214] width 1568 height 2108
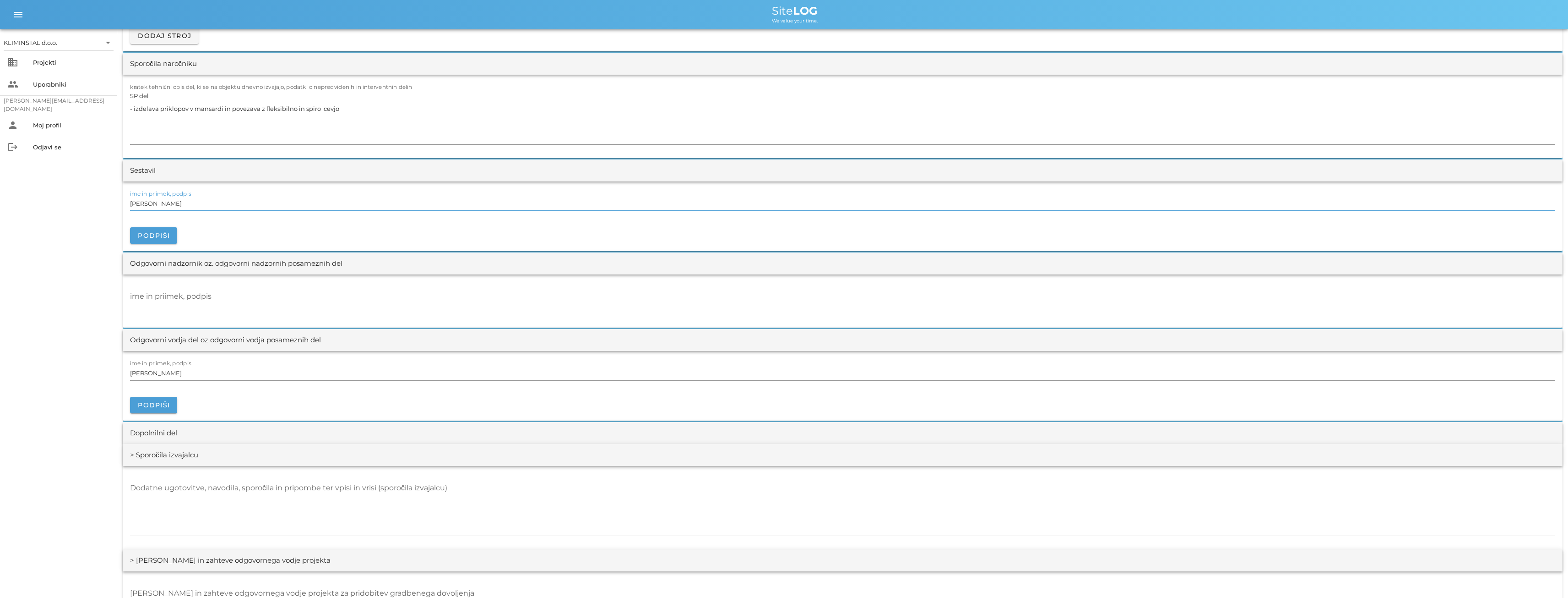
paste input "[PERSON_NAME]"
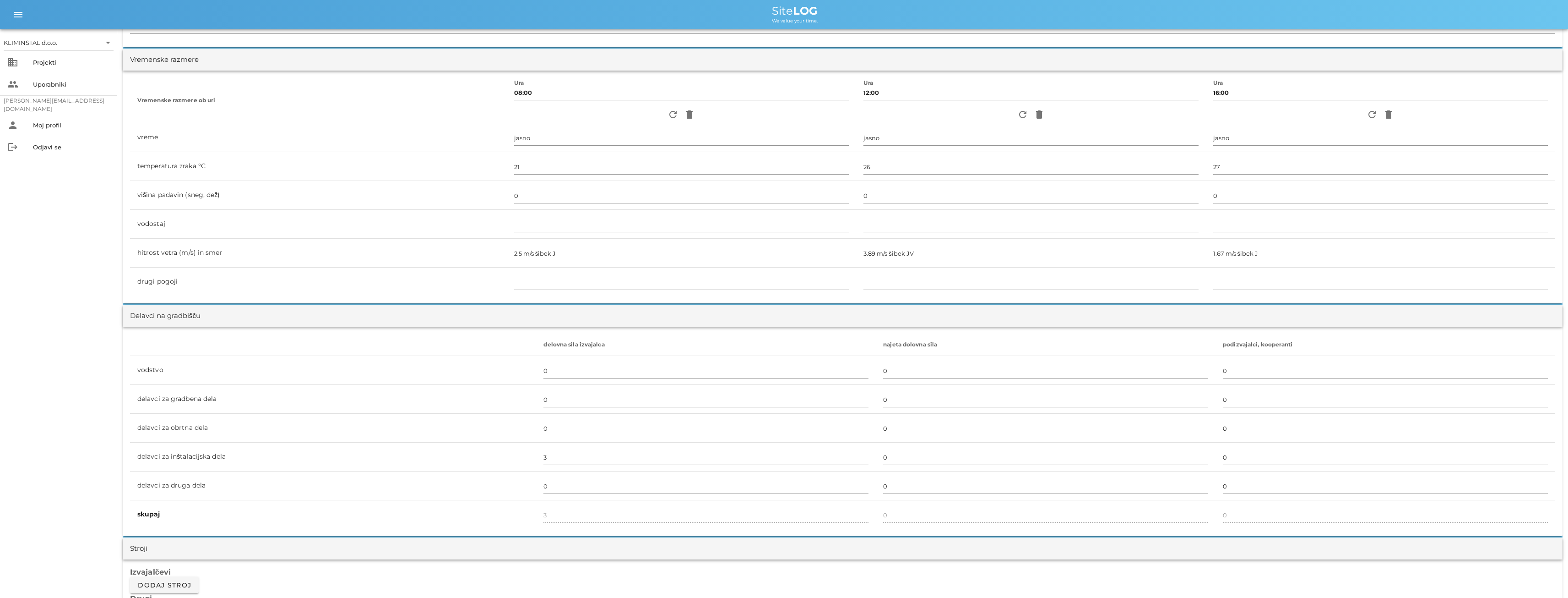
scroll to position [0, 0]
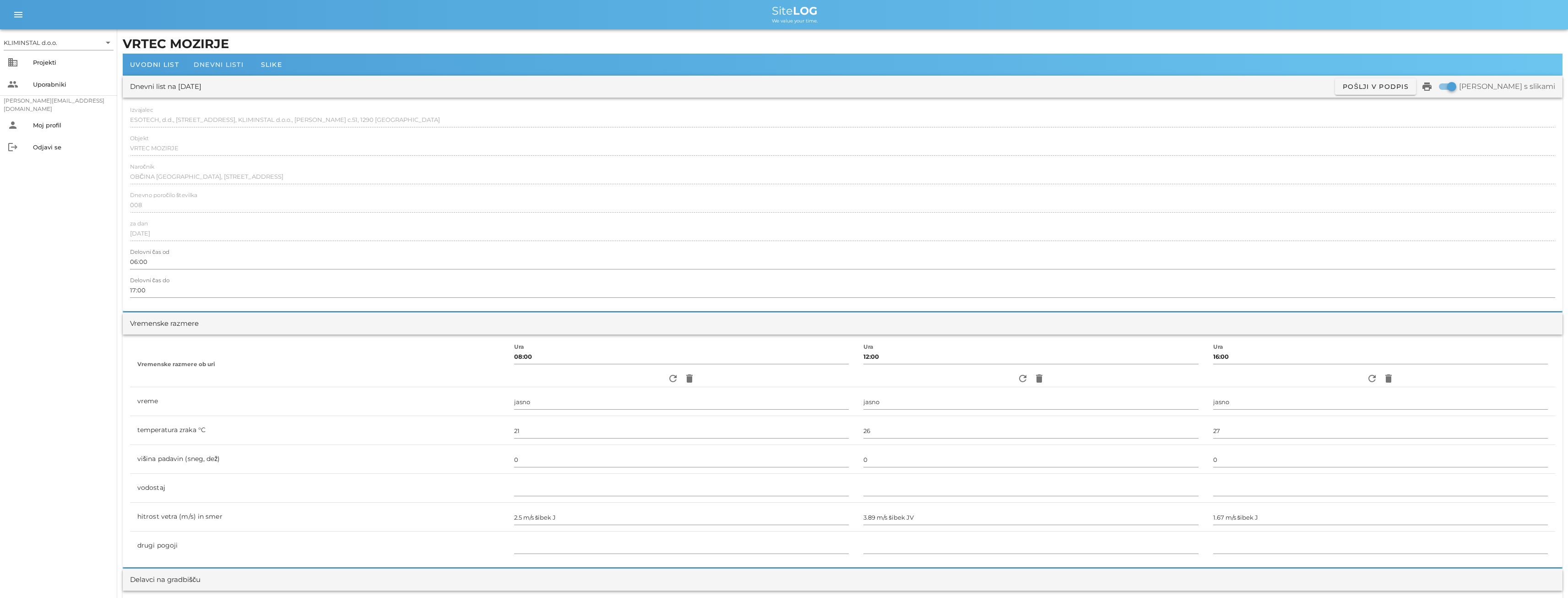
type input "[PERSON_NAME]"
click at [210, 66] on span "Dnevni listi" at bounding box center [219, 64] width 50 height 8
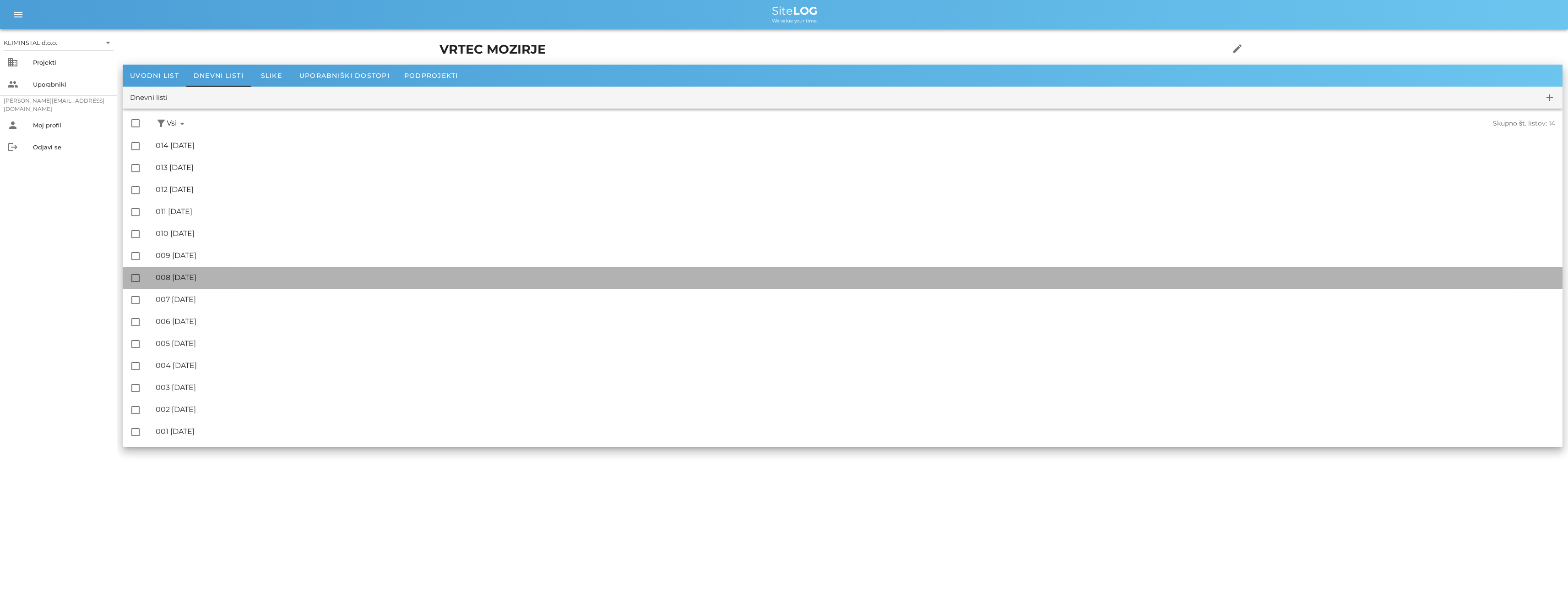
click at [208, 281] on div "🔏 008 [DATE]" at bounding box center [856, 277] width 1400 height 9
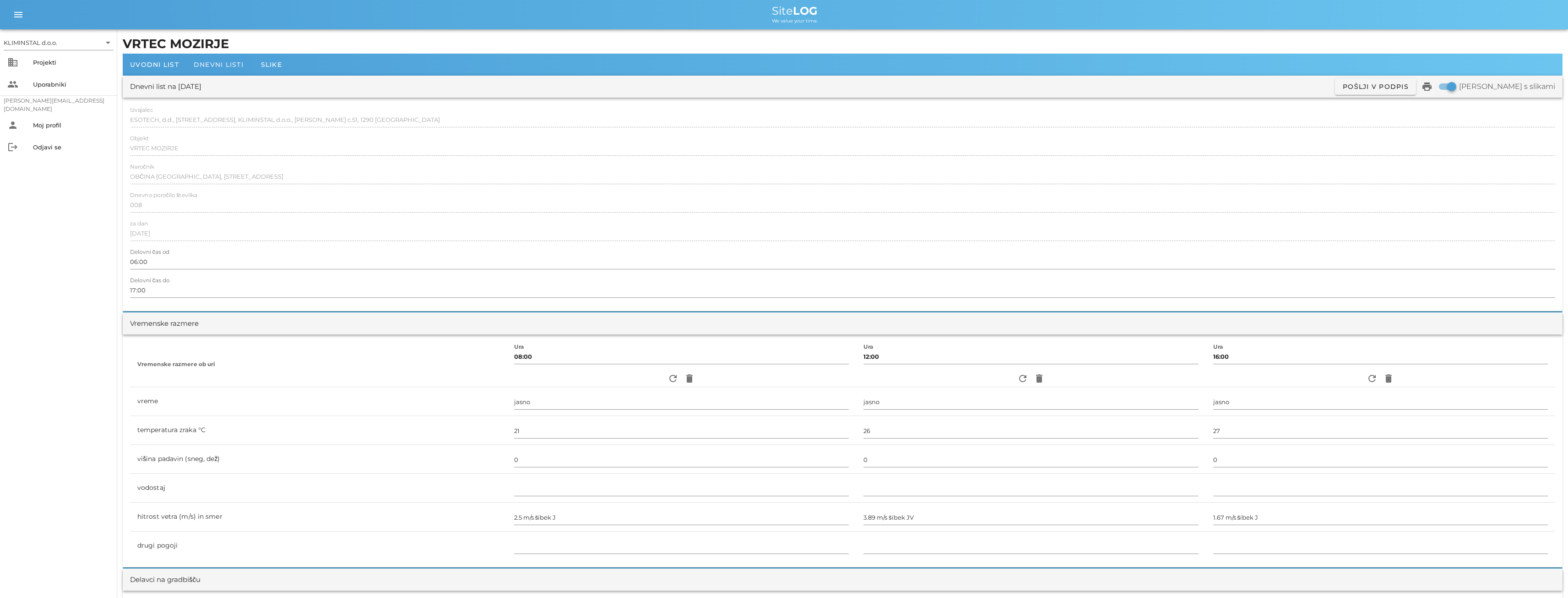
click at [208, 58] on div "Dnevni listi" at bounding box center [219, 65] width 65 height 22
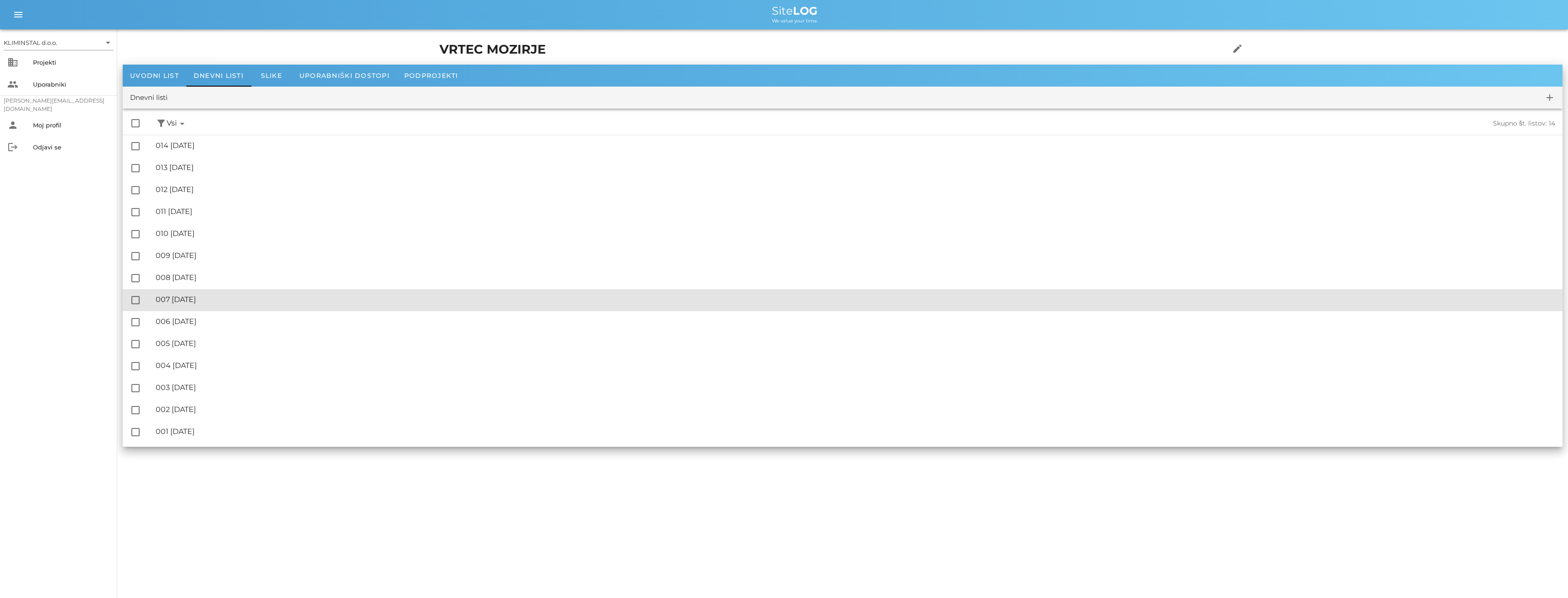
click at [211, 300] on div "🔏 007 [GEOGRAPHIC_DATA][DATE]" at bounding box center [856, 299] width 1400 height 9
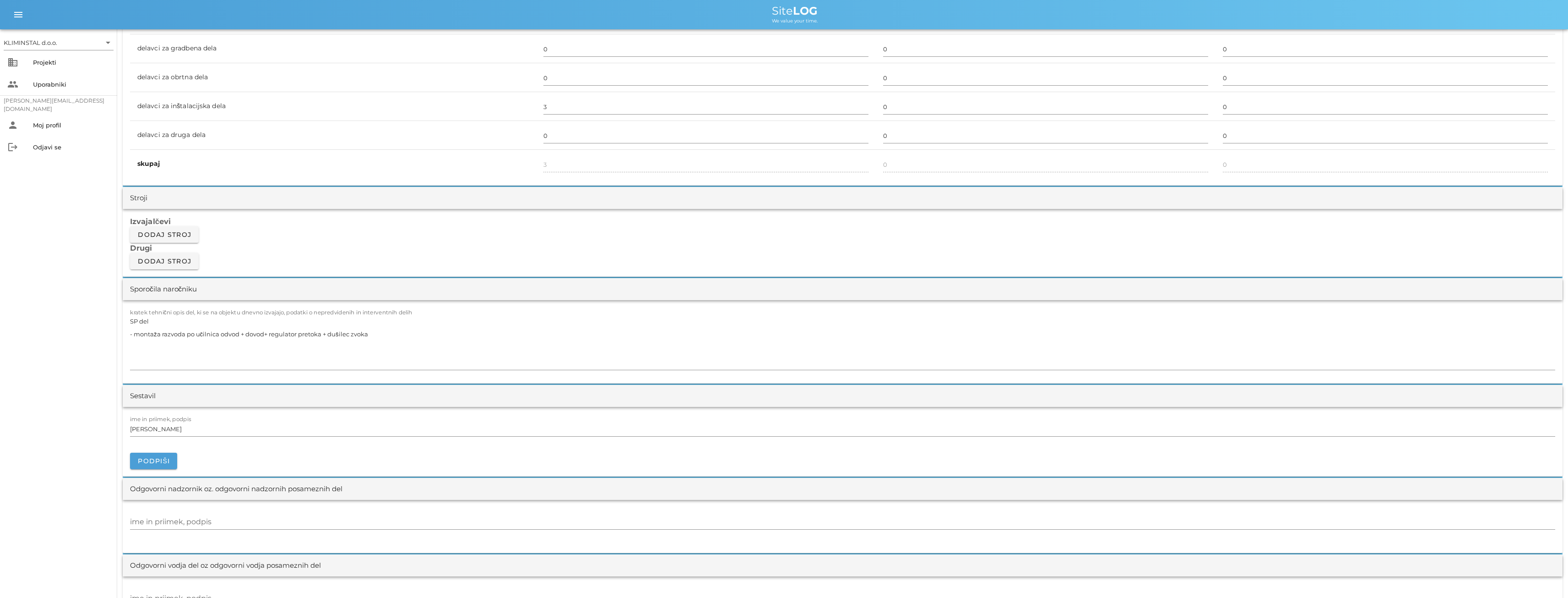
scroll to position [672, 0]
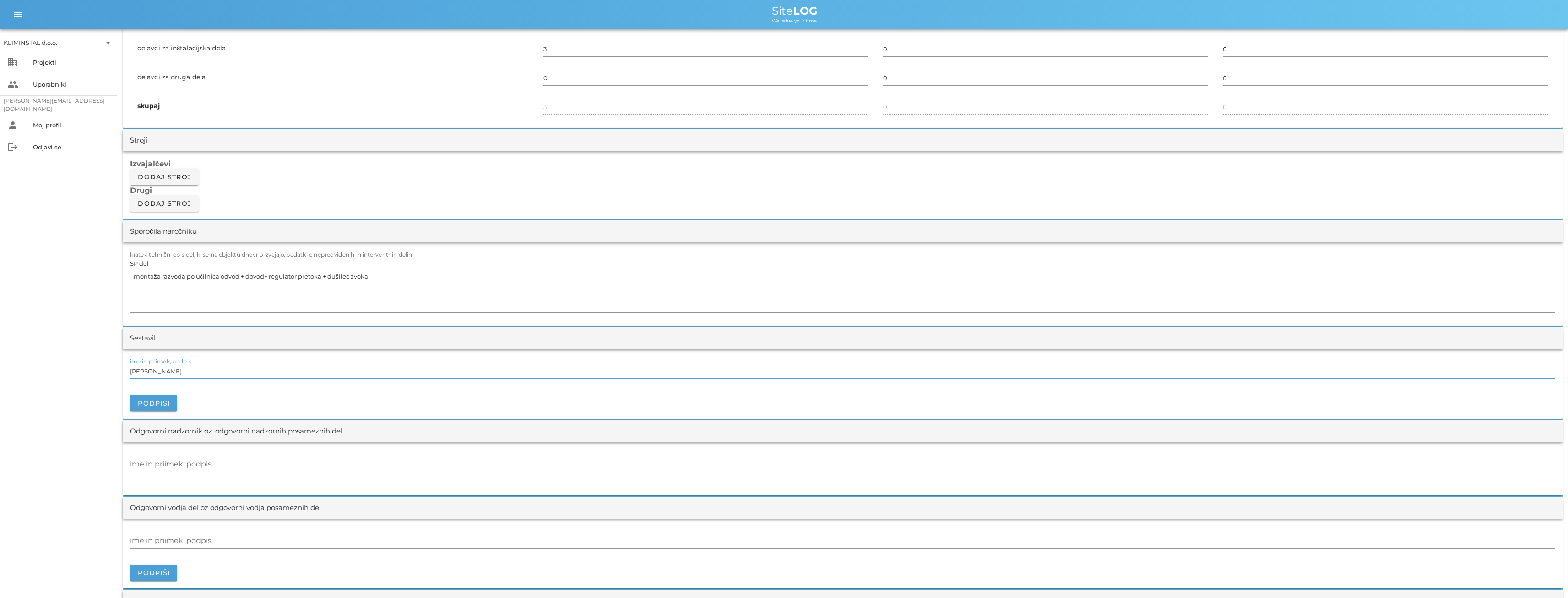
drag, startPoint x: 192, startPoint y: 372, endPoint x: 111, endPoint y: 370, distance: 81.0
click at [111, 370] on div "KLIMINSTAL d.o.o. arrow_drop_down business Projekti people Uporabniki [PERSON_N…" at bounding box center [784, 382] width 1568 height 2108
paste input "[PERSON_NAME]"
type input "[PERSON_NAME]"
click at [202, 541] on input "ime in priimek, podpis" at bounding box center [842, 541] width 1425 height 14
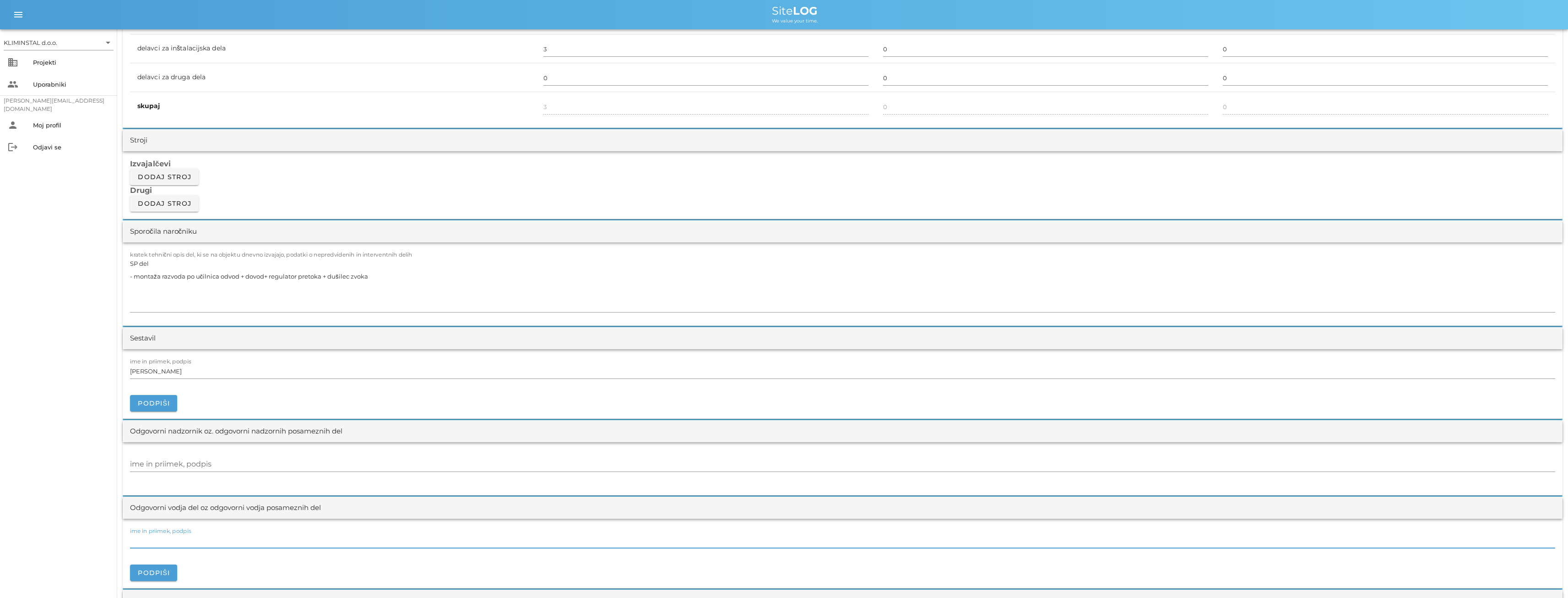
paste input "[PERSON_NAME]"
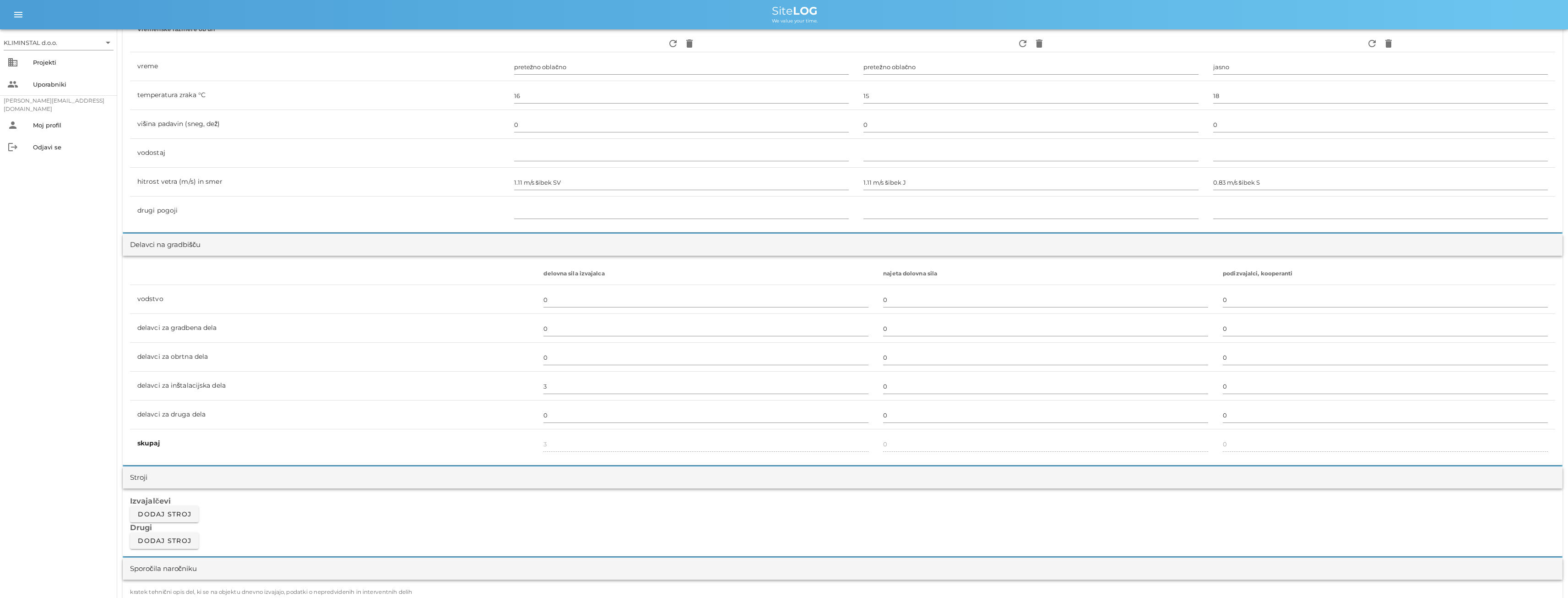
scroll to position [0, 0]
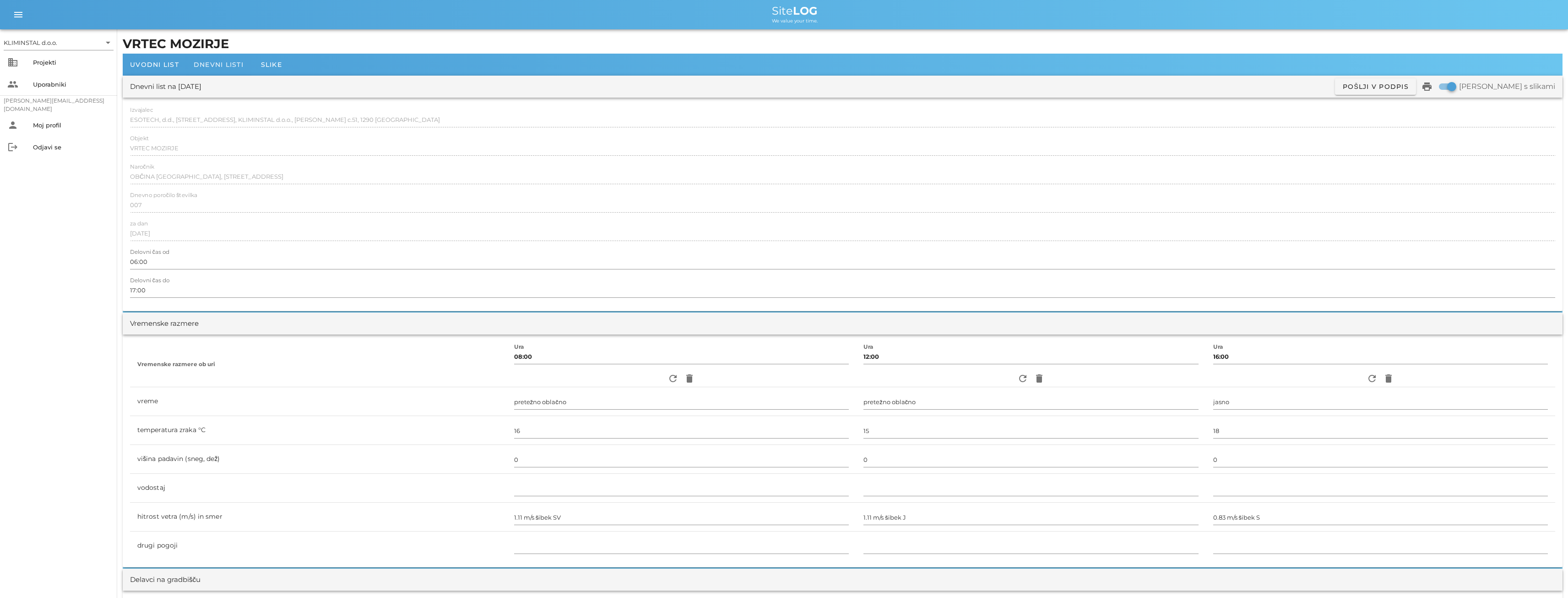
type input "[PERSON_NAME]"
click at [209, 61] on span "Dnevni listi" at bounding box center [219, 64] width 50 height 8
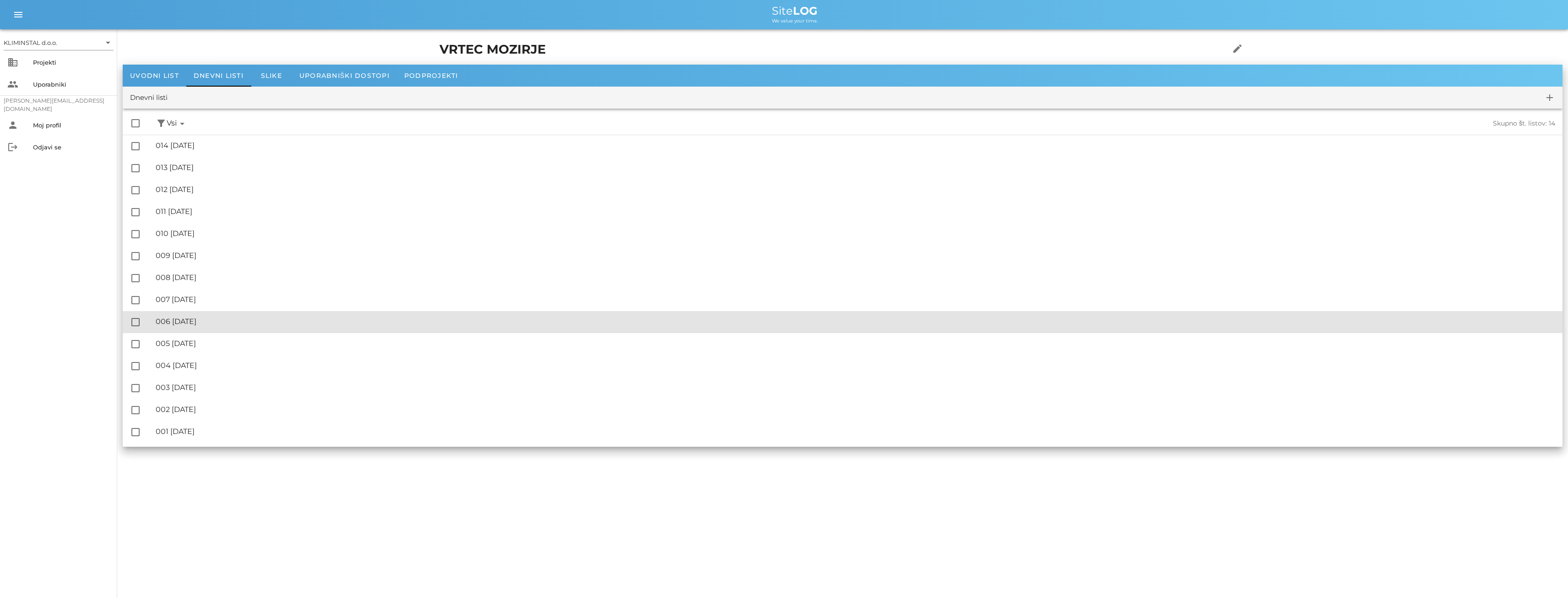
click at [192, 325] on div "🔏 006 [DATE]" at bounding box center [856, 322] width 1400 height 9
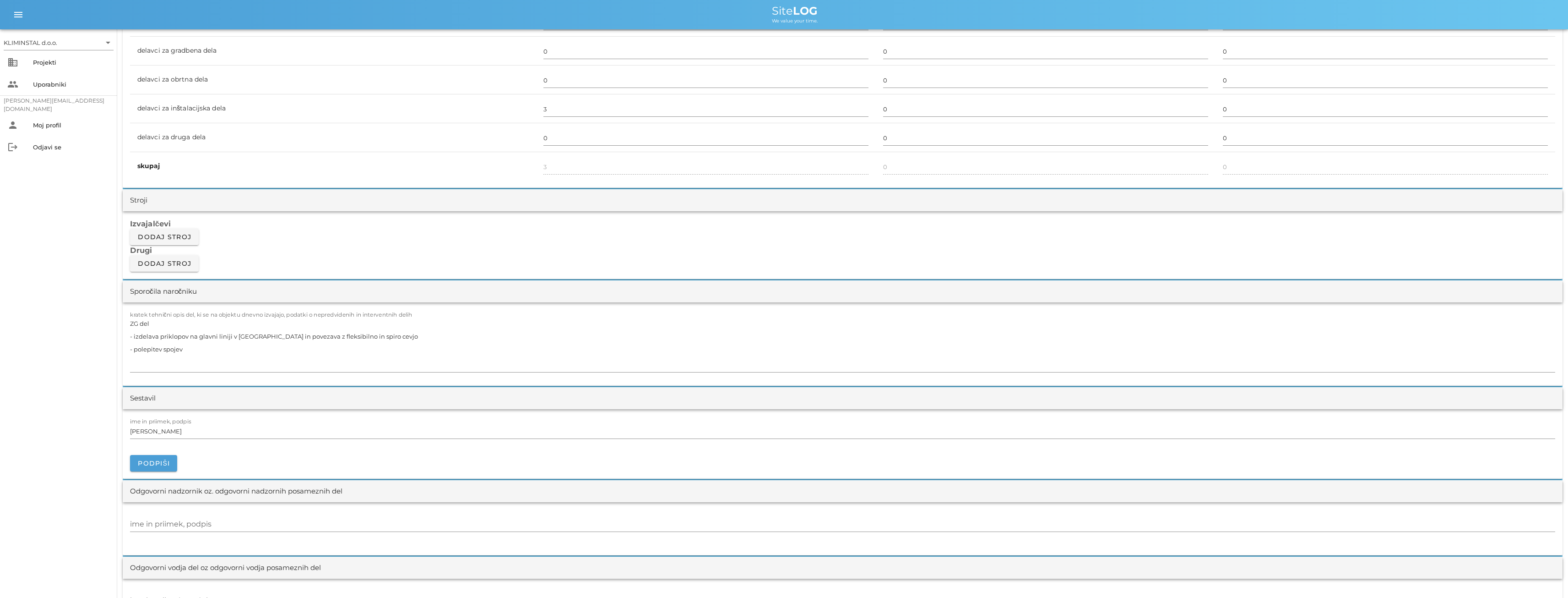
scroll to position [672, 0]
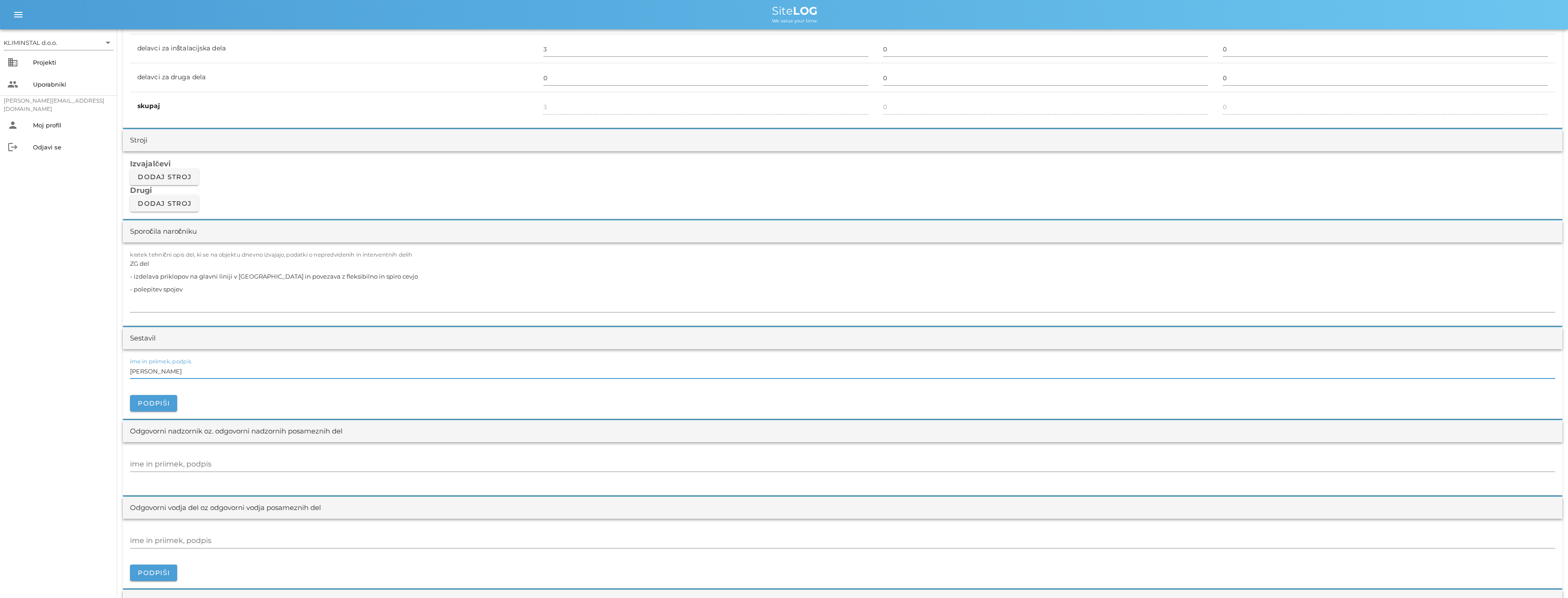
drag, startPoint x: 189, startPoint y: 372, endPoint x: 146, endPoint y: 376, distance: 43.2
click at [112, 371] on div "KLIMINSTAL d.o.o. arrow_drop_down business Projekti people Uporabniki [PERSON_N…" at bounding box center [784, 382] width 1568 height 2108
paste input "[PERSON_NAME]"
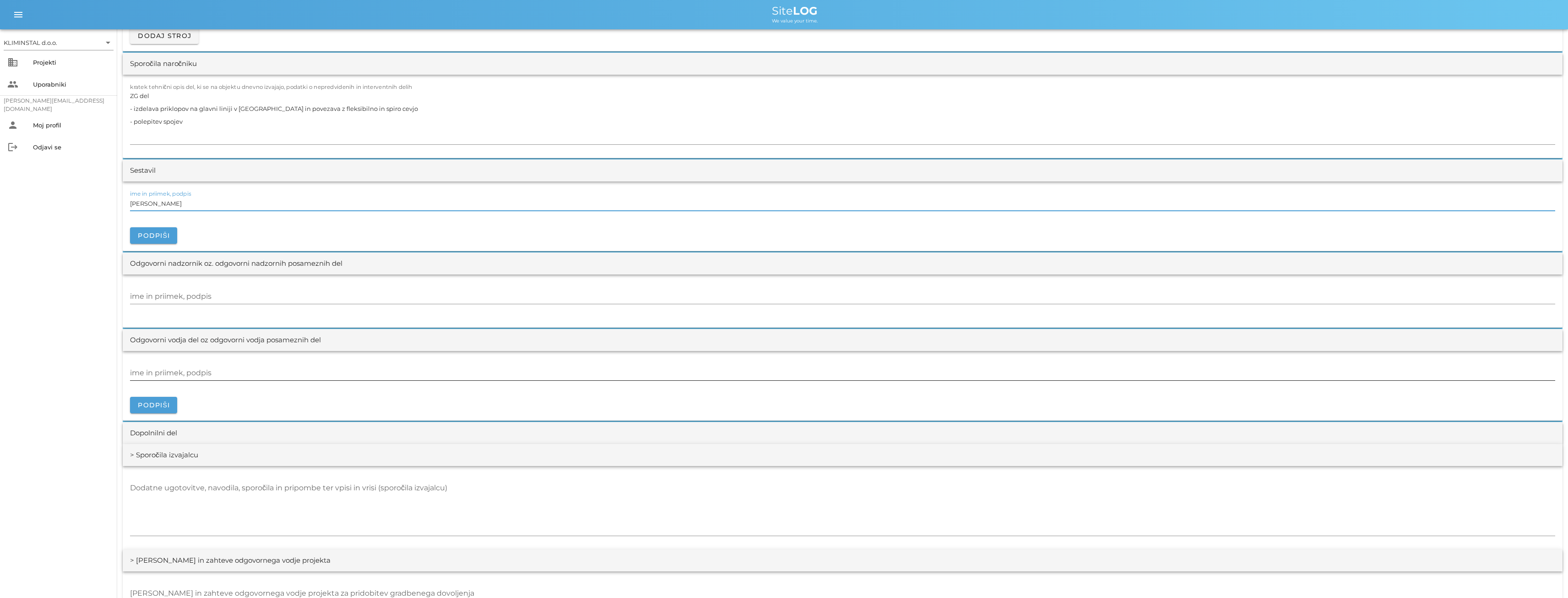
type input "[PERSON_NAME]"
click at [173, 375] on input "ime in priimek, podpis" at bounding box center [842, 373] width 1425 height 14
paste input "[PERSON_NAME]"
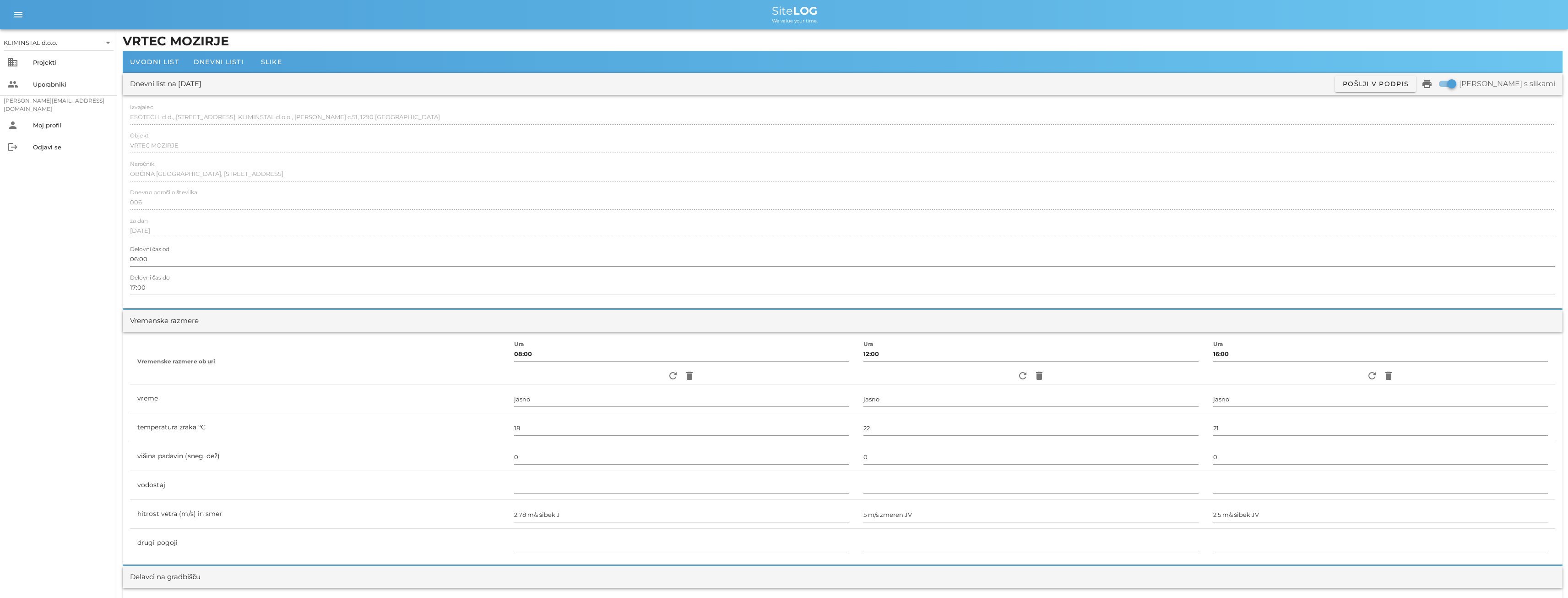
scroll to position [0, 0]
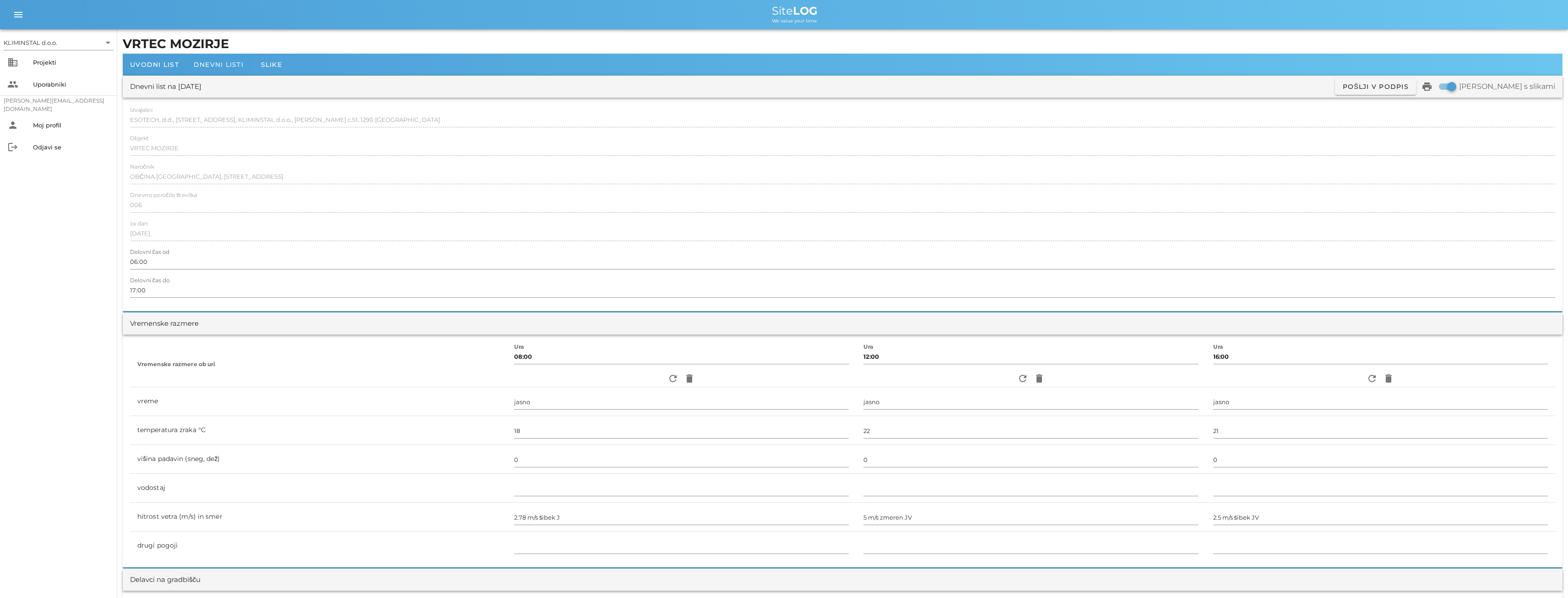
type input "[PERSON_NAME]"
click at [222, 61] on span "Dnevni listi" at bounding box center [219, 64] width 50 height 8
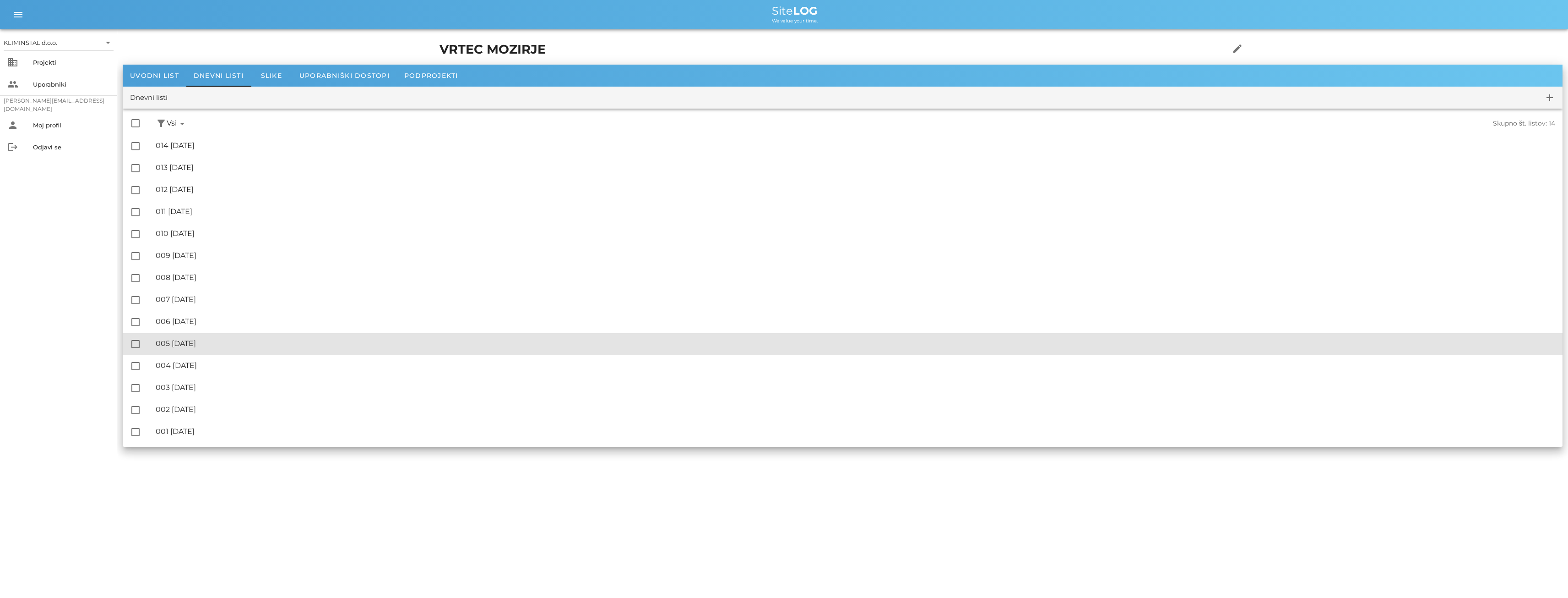
click at [185, 347] on div "🔏 005 [DATE]" at bounding box center [856, 343] width 1400 height 9
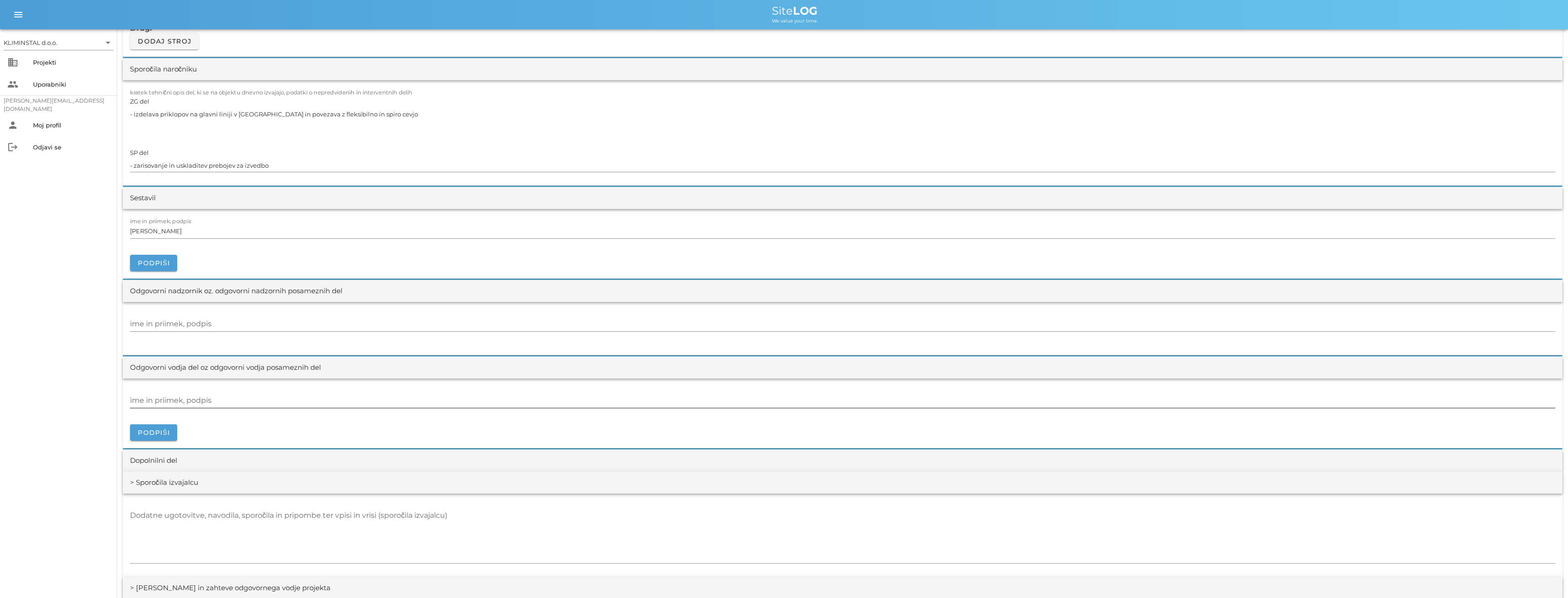
scroll to position [839, 0]
click at [150, 394] on input "ime in priimek, podpis" at bounding box center [842, 394] width 1425 height 14
paste input "[PERSON_NAME]"
type input "[PERSON_NAME]"
drag, startPoint x: 177, startPoint y: 226, endPoint x: 145, endPoint y: 228, distance: 32.1
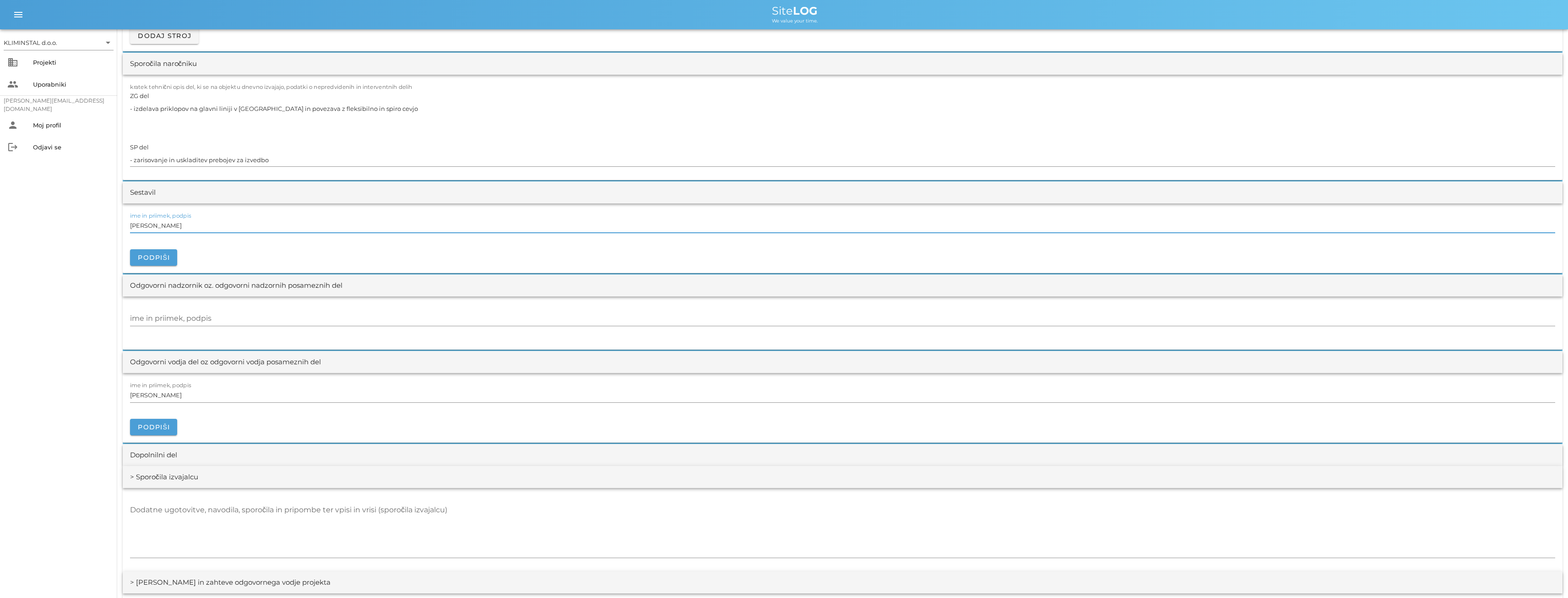
click at [109, 225] on div "KLIMINSTAL d.o.o. arrow_drop_down business Projekti people Uporabniki [PERSON_N…" at bounding box center [784, 226] width 1568 height 2130
paste input "[PERSON_NAME]"
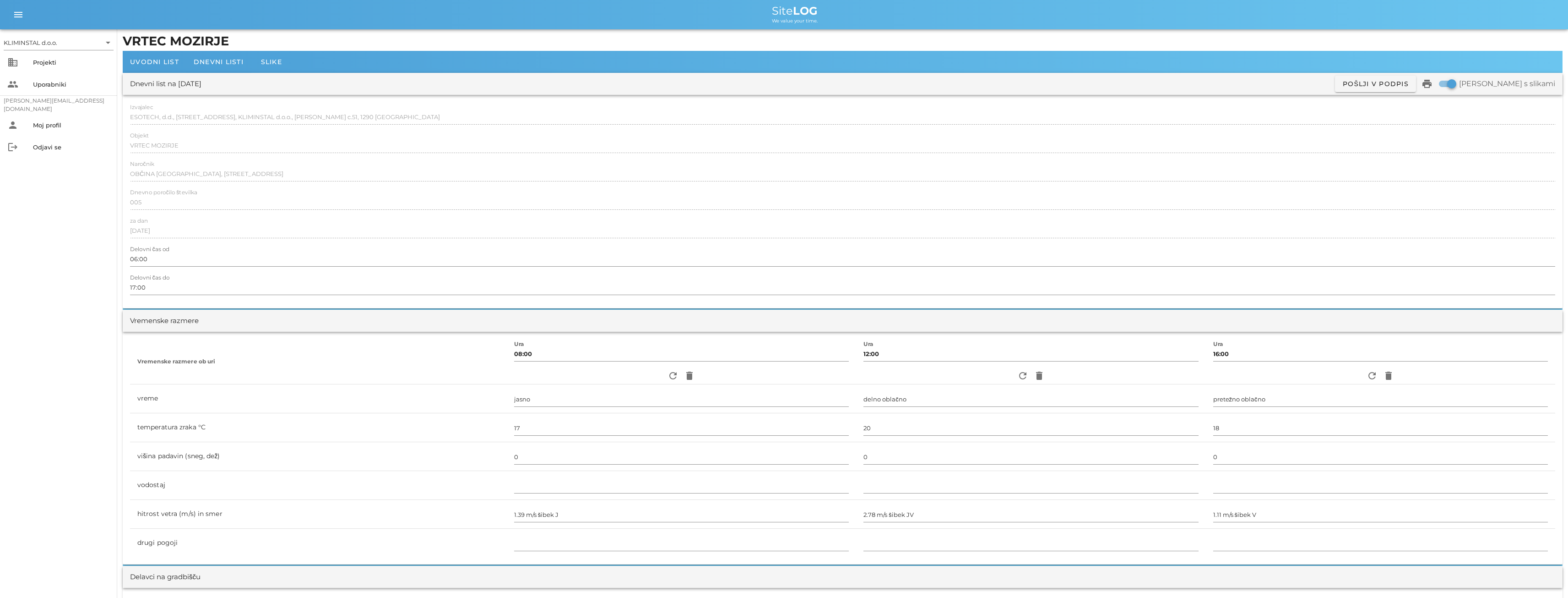
scroll to position [0, 0]
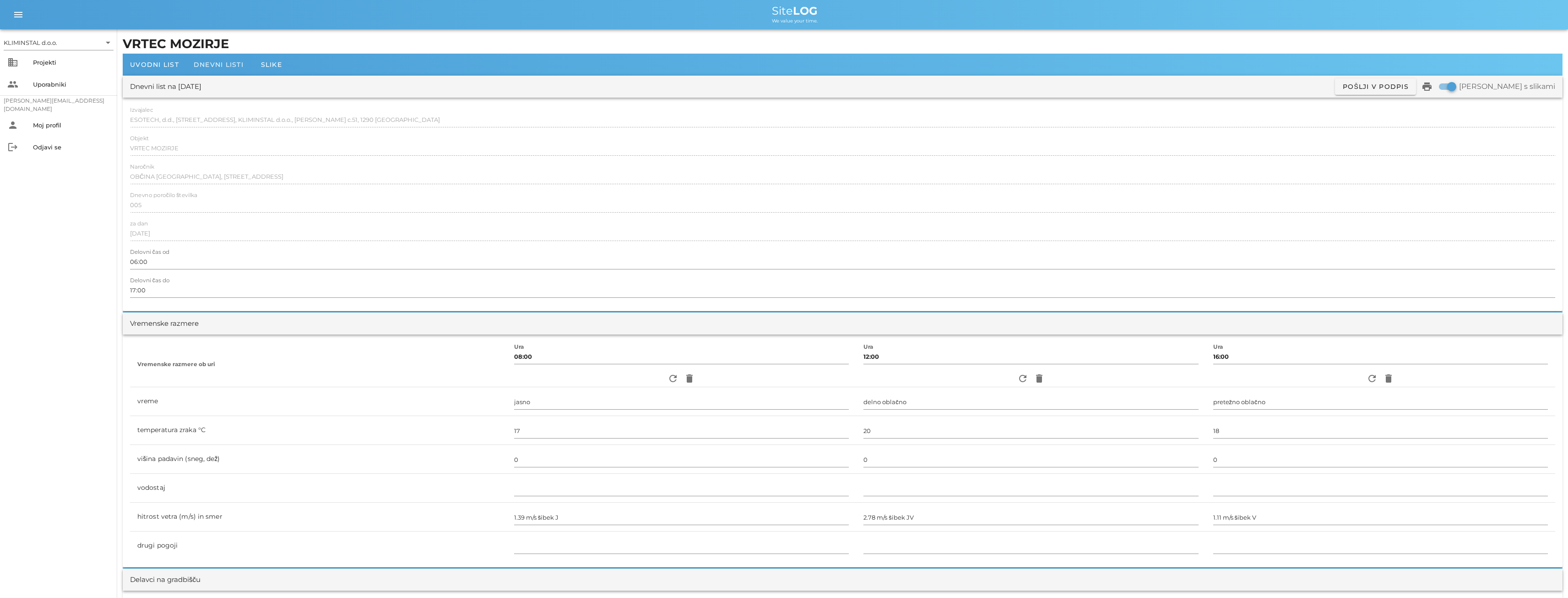
type input "[PERSON_NAME]"
click at [220, 67] on span "Dnevni listi" at bounding box center [219, 64] width 50 height 8
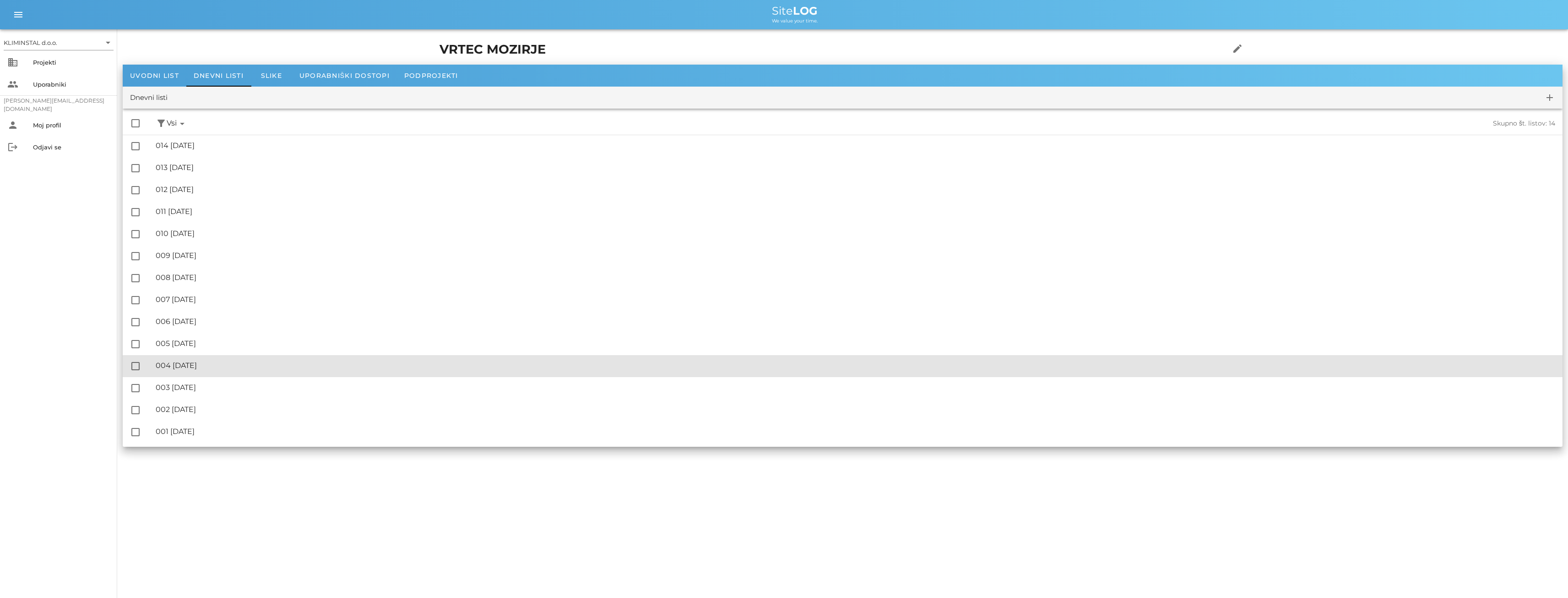
click at [215, 364] on div "🔏 004 [DATE]" at bounding box center [856, 366] width 1400 height 9
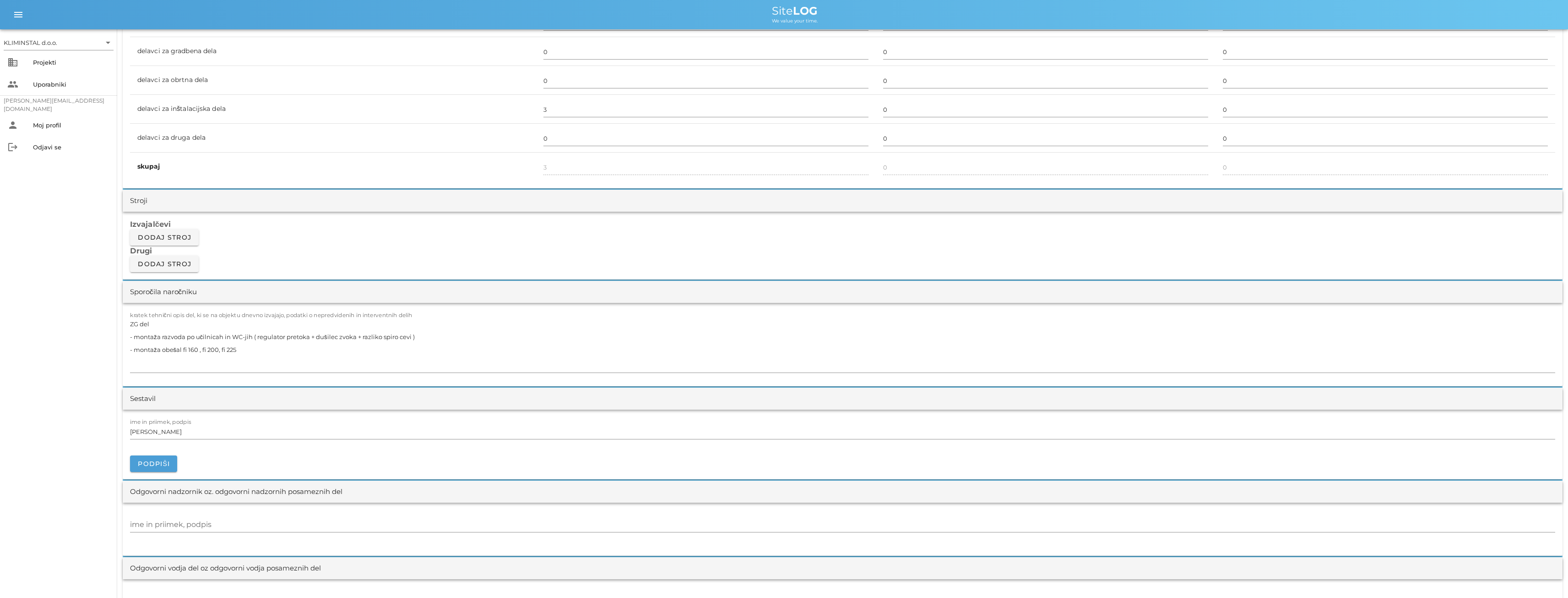
scroll to position [672, 0]
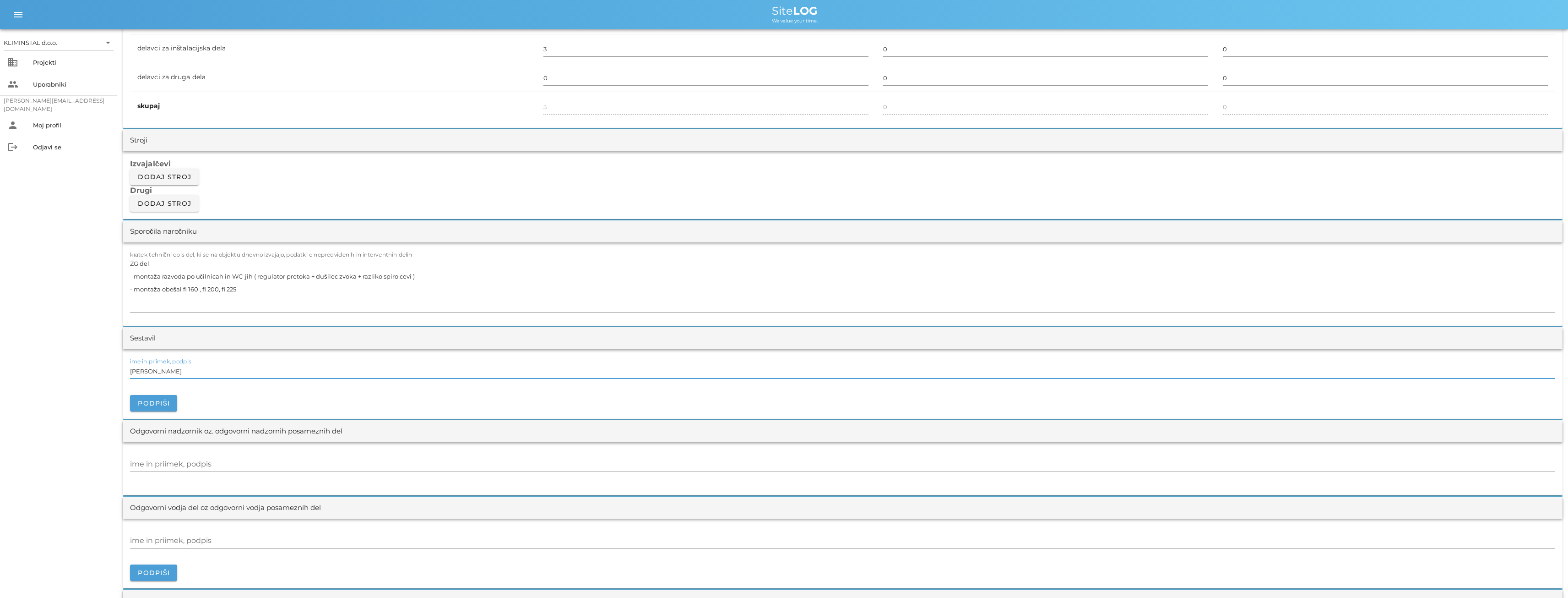
drag, startPoint x: 198, startPoint y: 373, endPoint x: 156, endPoint y: 371, distance: 42.0
click at [117, 368] on div "[DATE] Close VRTEC MOZIRJE Uvodni list Dnevni listi Slike Dnevni list na [DATE]…" at bounding box center [842, 404] width 1451 height 2095
paste input "[PERSON_NAME]"
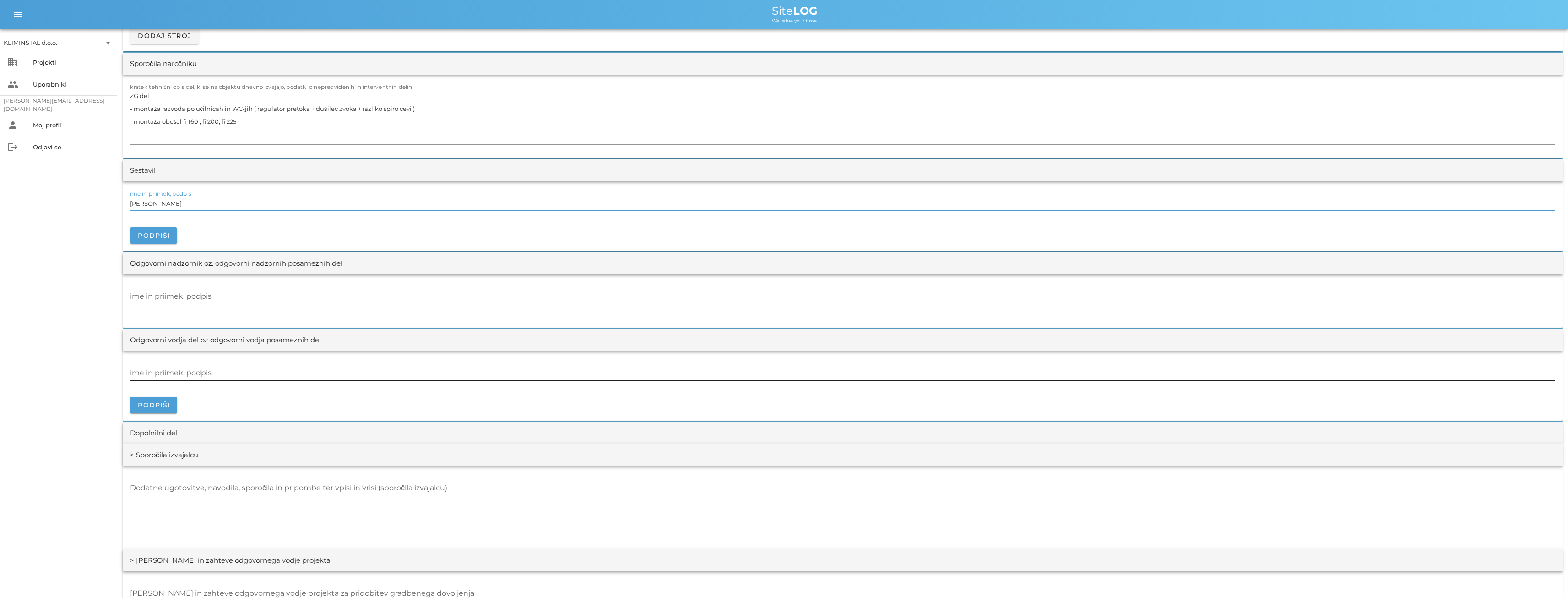
type input "[PERSON_NAME]"
click at [209, 374] on input "ime in priimek, podpis" at bounding box center [842, 373] width 1425 height 14
paste input "[PERSON_NAME]"
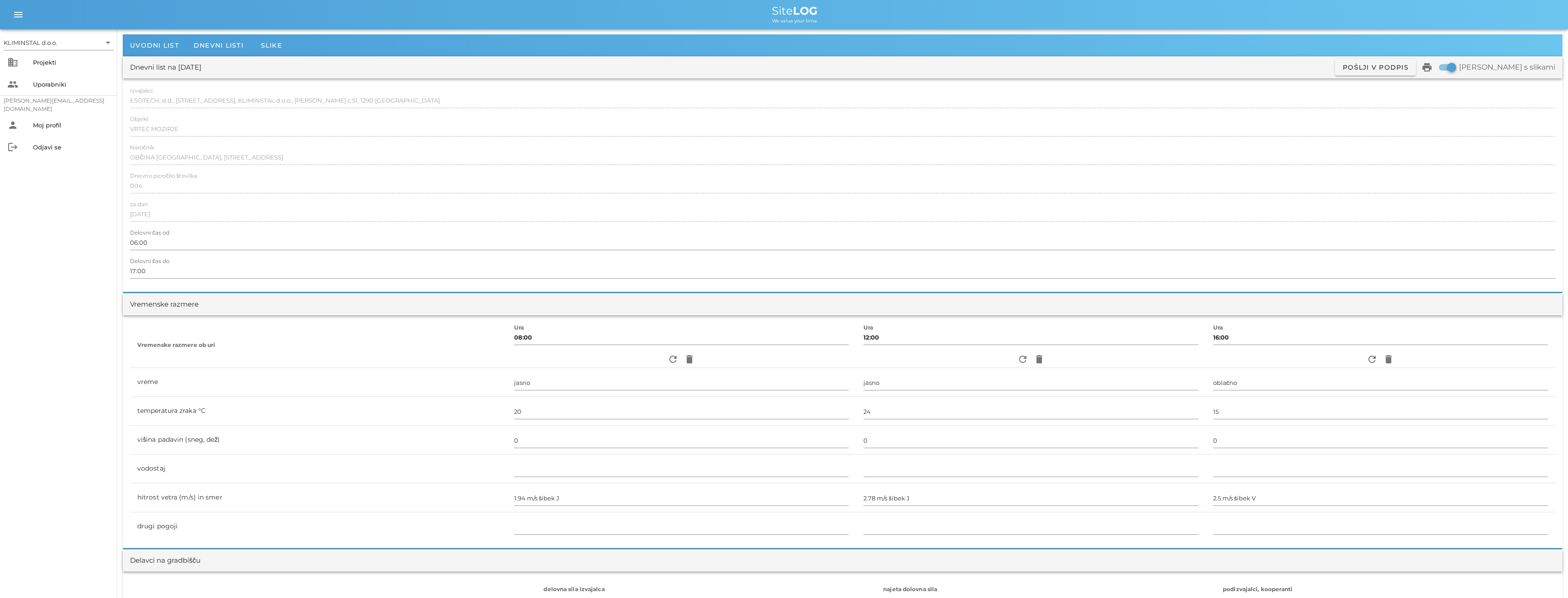
scroll to position [0, 0]
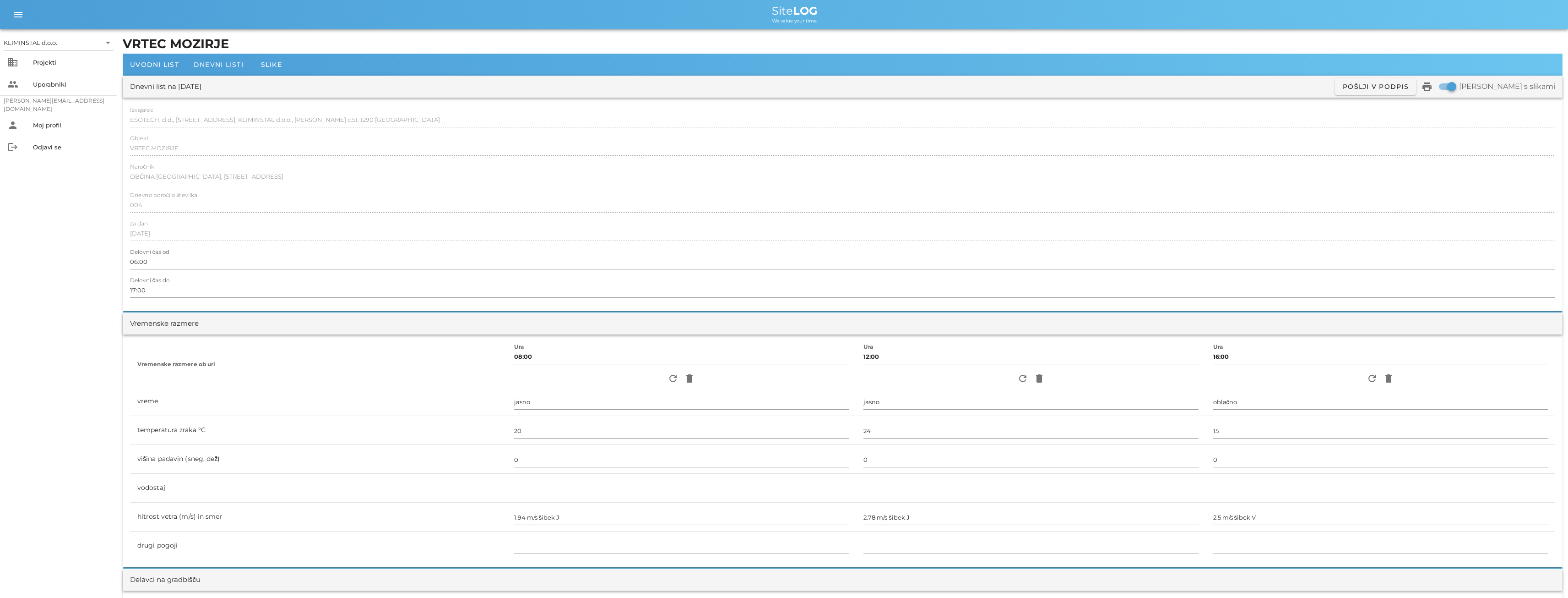
type input "[PERSON_NAME]"
click at [234, 65] on span "Dnevni listi" at bounding box center [219, 64] width 50 height 8
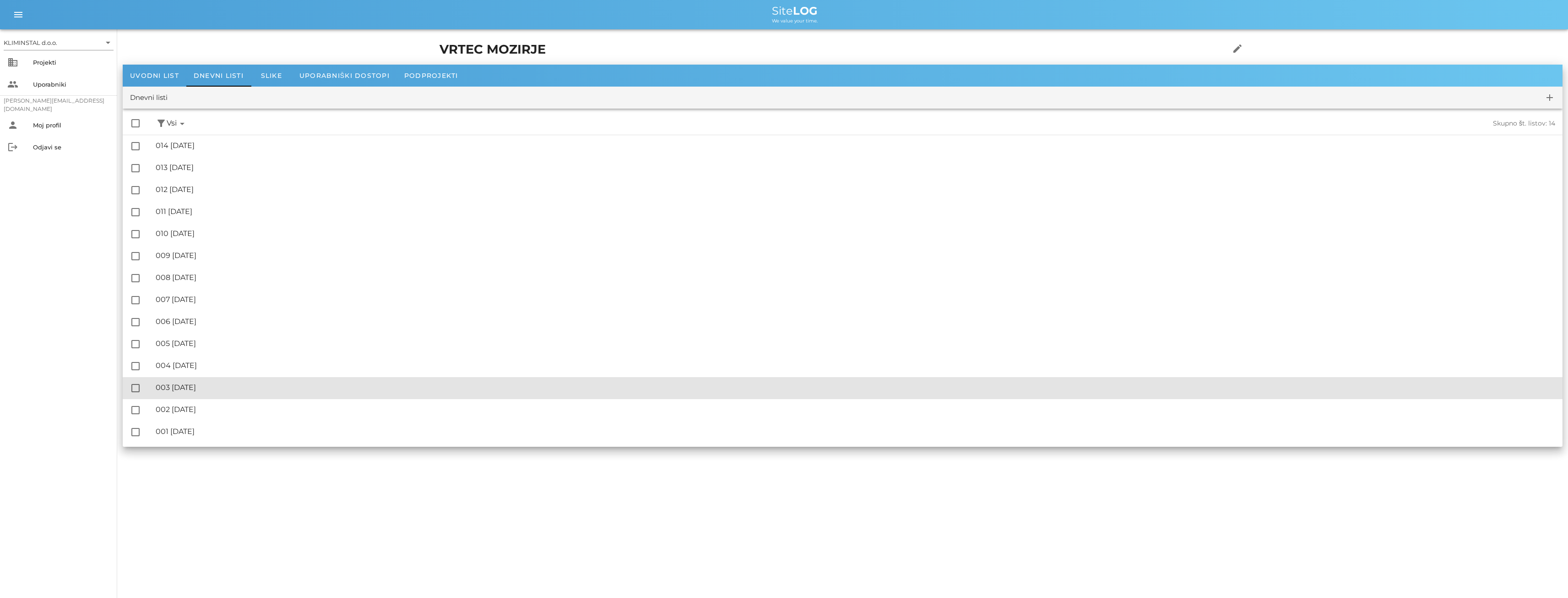
click at [220, 390] on div "🔏 003 [DATE]" at bounding box center [856, 387] width 1400 height 9
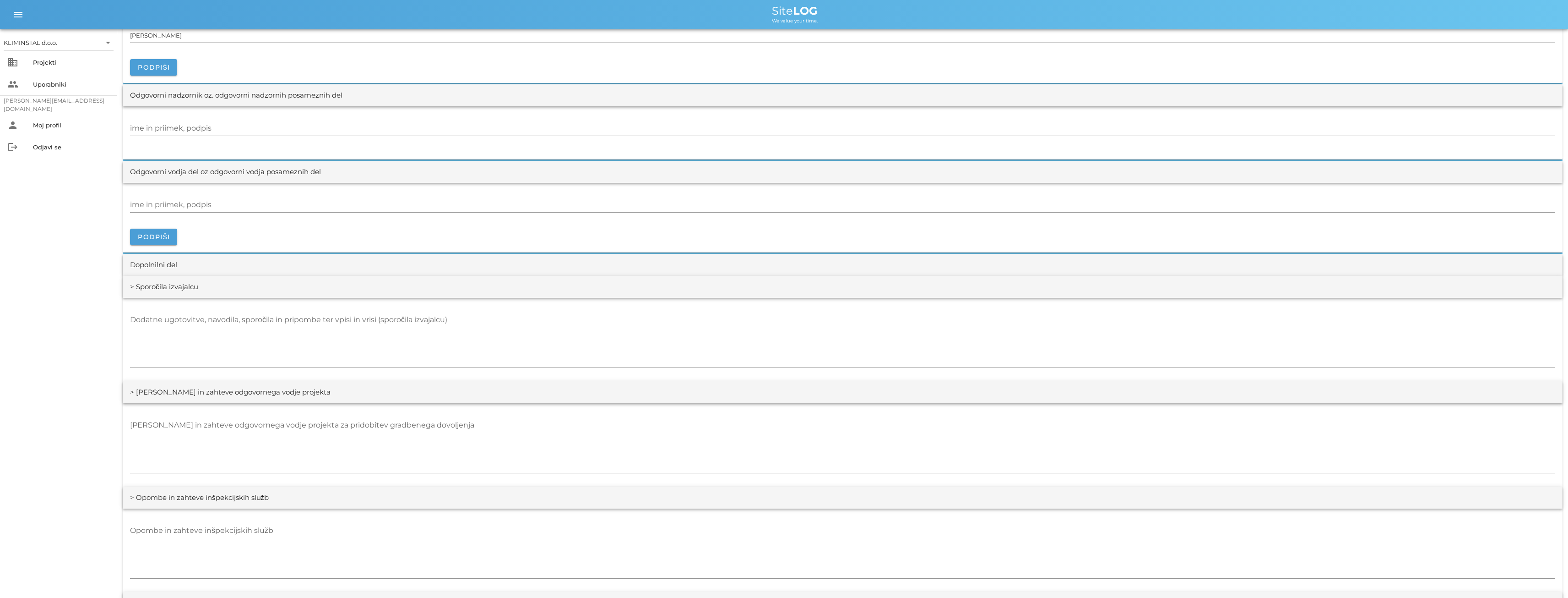
scroll to position [839, 0]
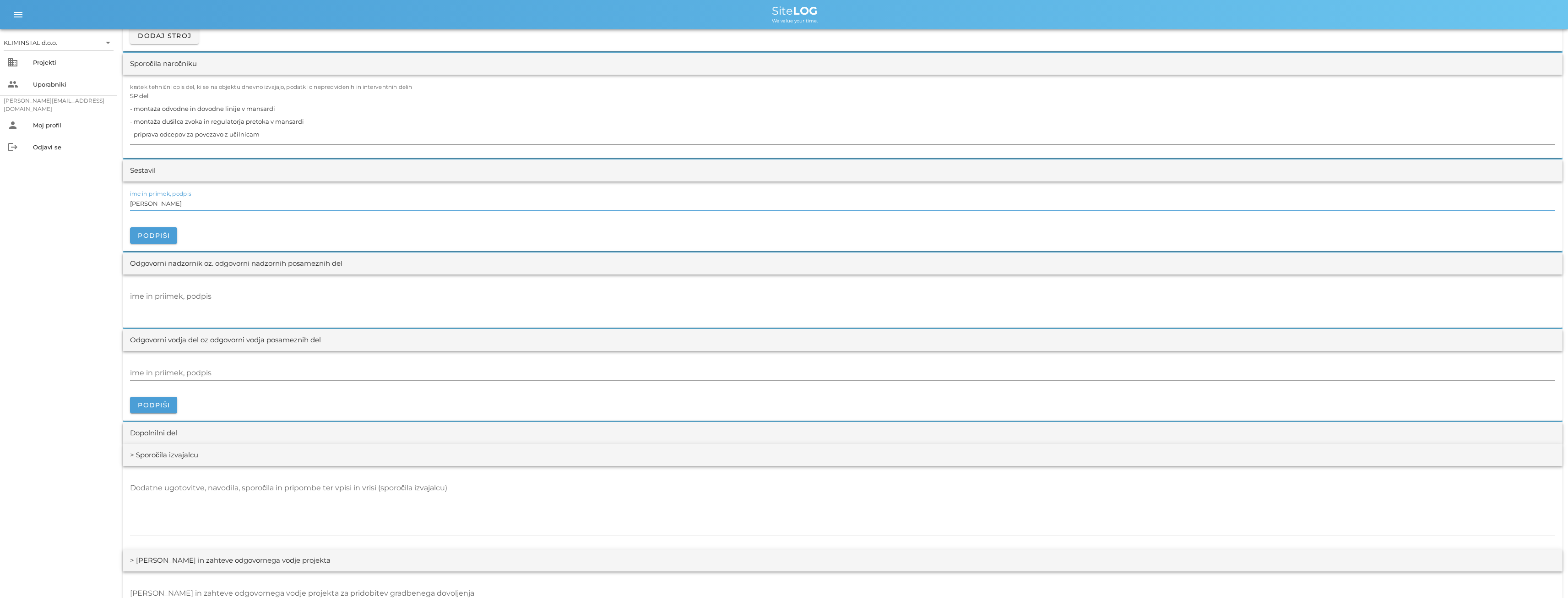
drag, startPoint x: 187, startPoint y: 203, endPoint x: 142, endPoint y: 208, distance: 45.3
click at [111, 203] on div "KLIMINSTAL d.o.o. arrow_drop_down business Projekti people Uporabniki [PERSON_N…" at bounding box center [784, 214] width 1568 height 2108
paste input "[PERSON_NAME]"
type input "[PERSON_NAME]"
click at [207, 370] on input "ime in priimek, podpis" at bounding box center [842, 373] width 1425 height 14
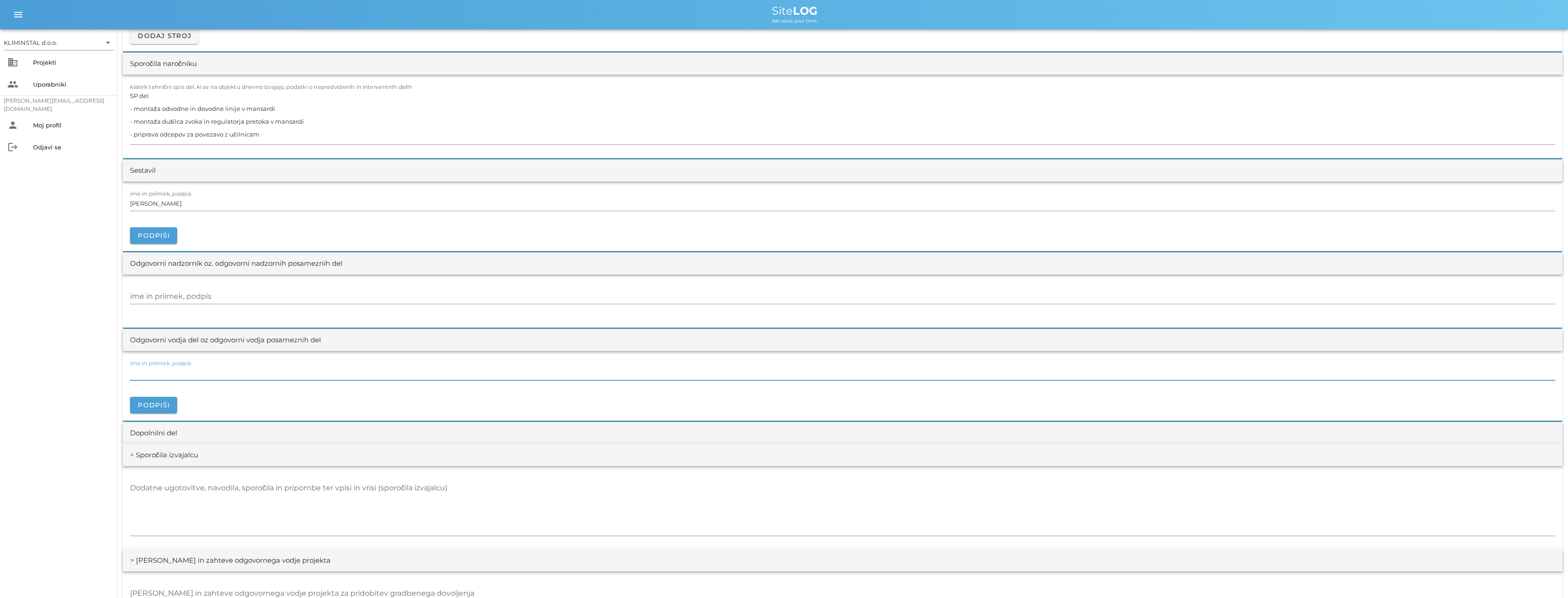
paste input "[PERSON_NAME]"
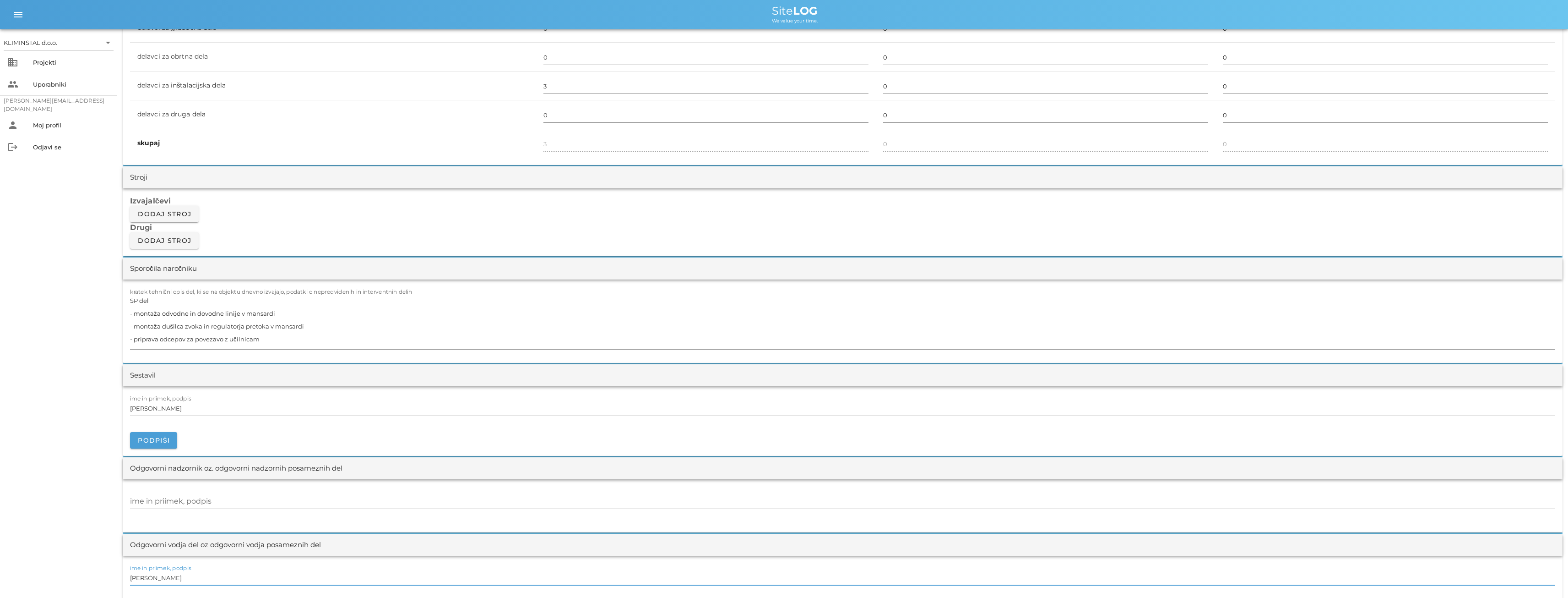
scroll to position [0, 0]
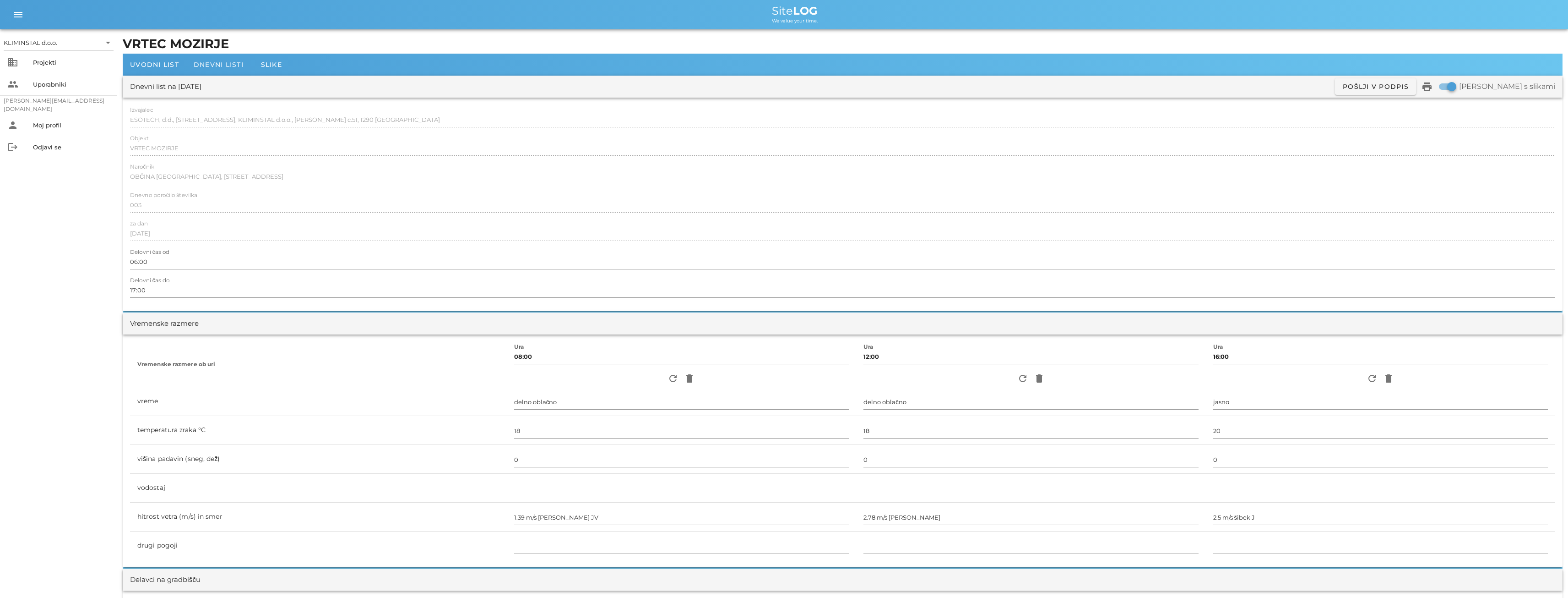
type input "[PERSON_NAME]"
click at [218, 67] on span "Dnevni listi" at bounding box center [219, 64] width 50 height 8
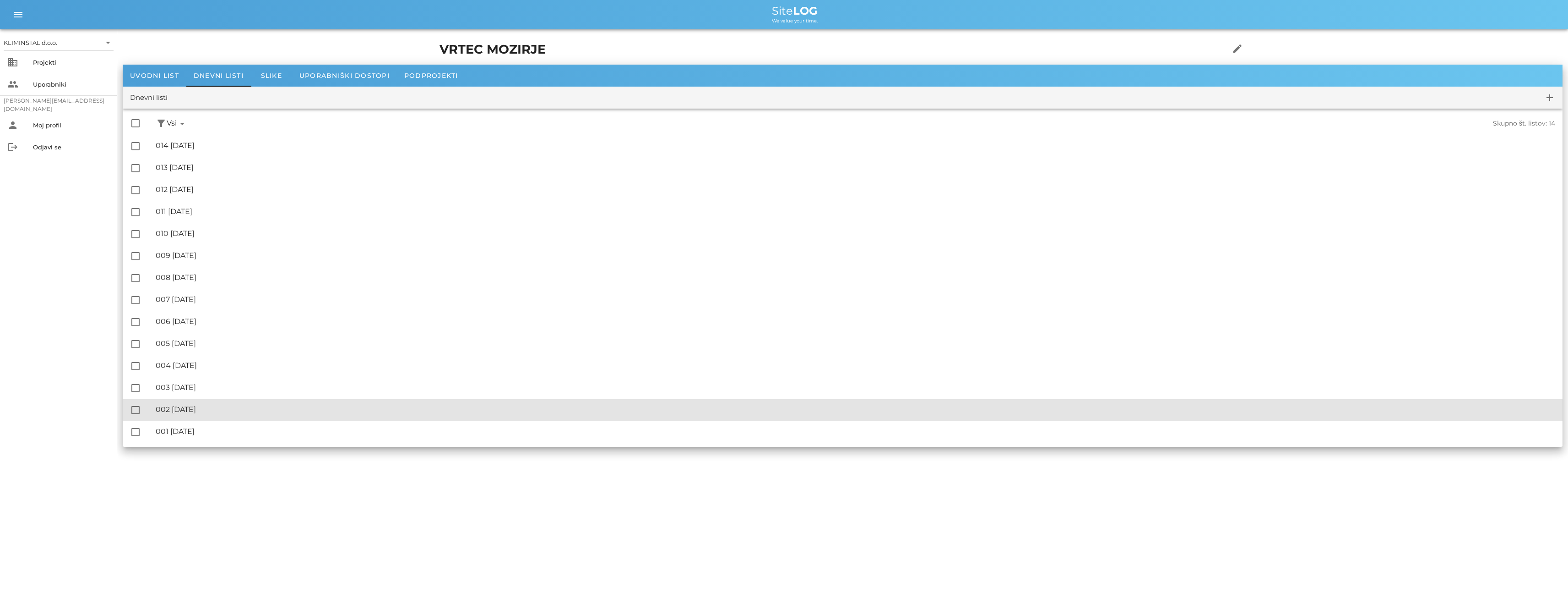
click at [218, 407] on div "🔏 002 [DATE]" at bounding box center [856, 410] width 1400 height 9
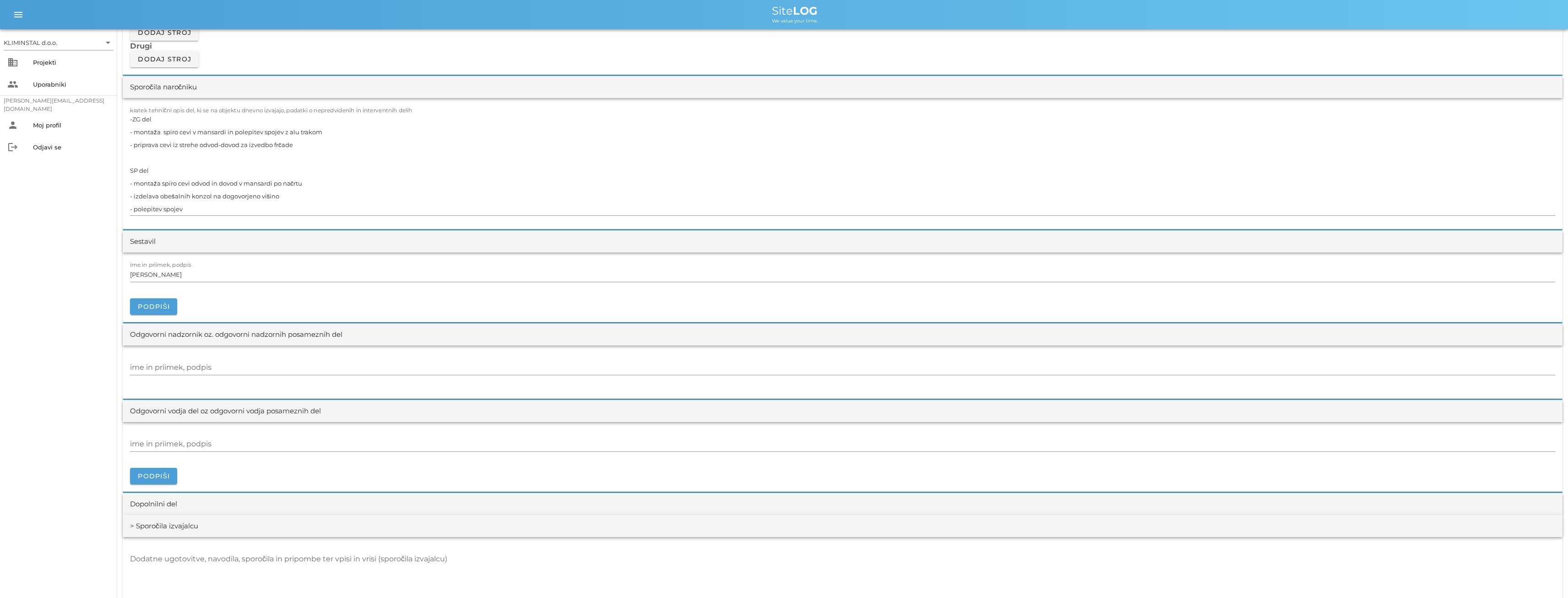
scroll to position [839, 0]
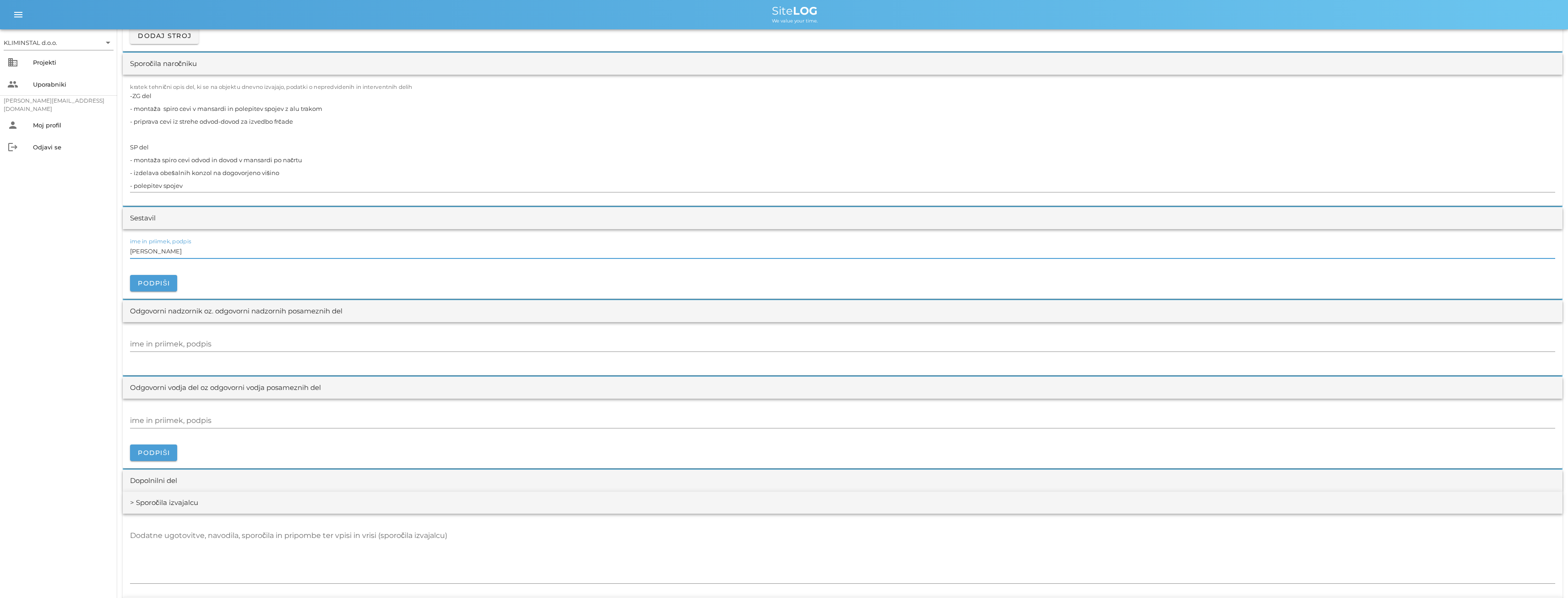
drag, startPoint x: 185, startPoint y: 250, endPoint x: 108, endPoint y: 254, distance: 77.1
click at [108, 254] on div "KLIMINSTAL d.o.o. arrow_drop_down business Projekti people Uporabniki [PERSON_N…" at bounding box center [784, 263] width 1568 height 2205
paste input "[PERSON_NAME]"
type input "[PERSON_NAME]"
click at [182, 421] on input "ime in priimek, podpis" at bounding box center [842, 420] width 1425 height 14
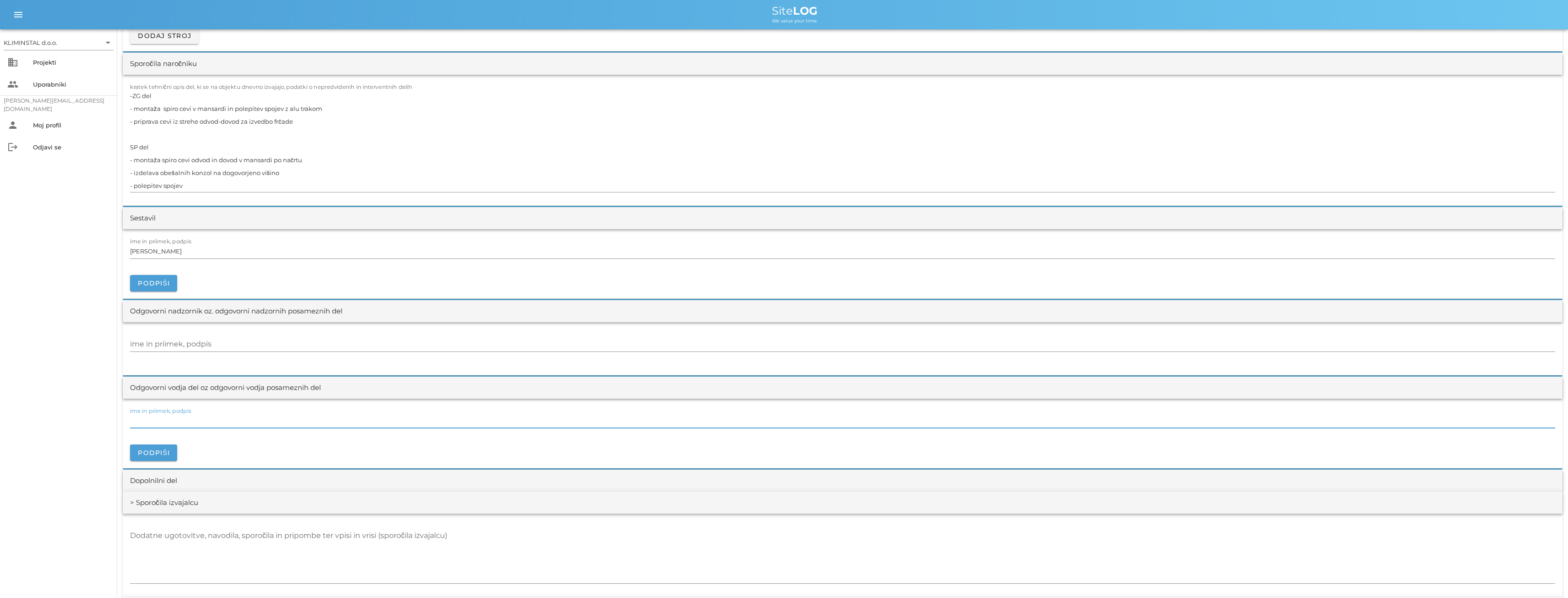
paste input "[PERSON_NAME]"
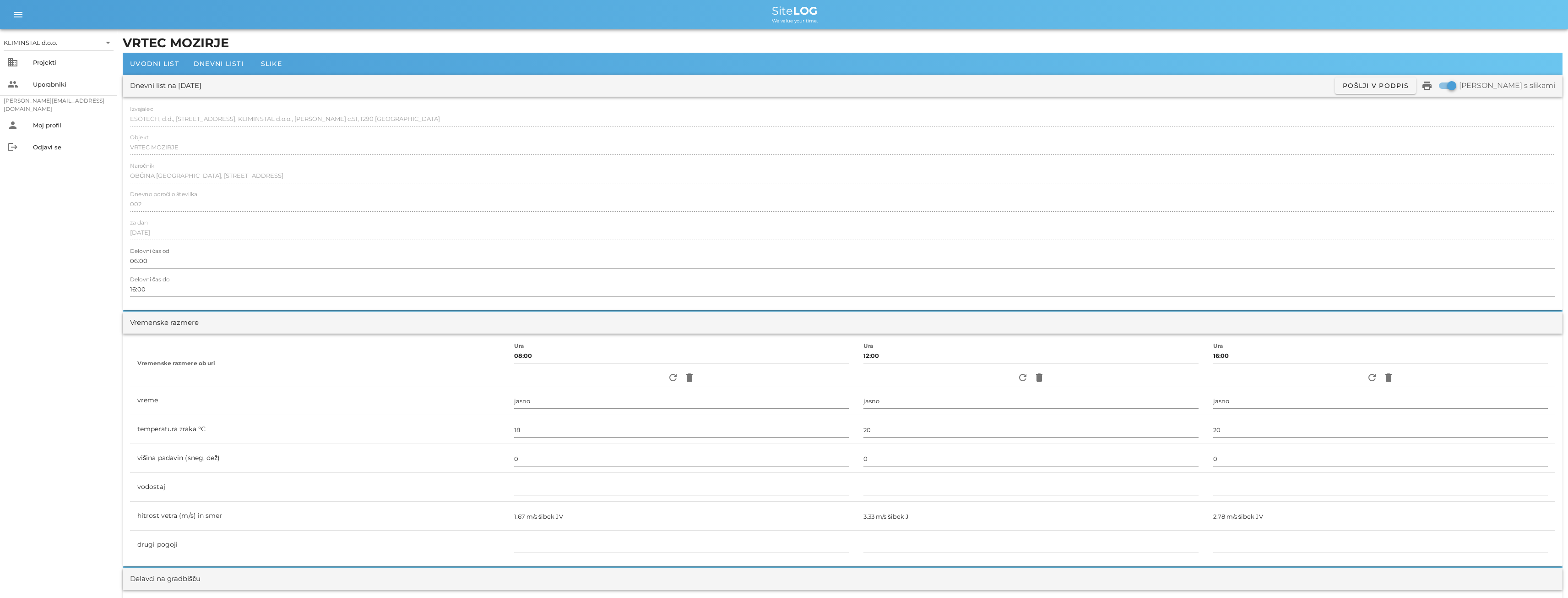
scroll to position [0, 0]
type input "[PERSON_NAME]"
click at [214, 67] on span "Dnevni listi" at bounding box center [219, 64] width 50 height 8
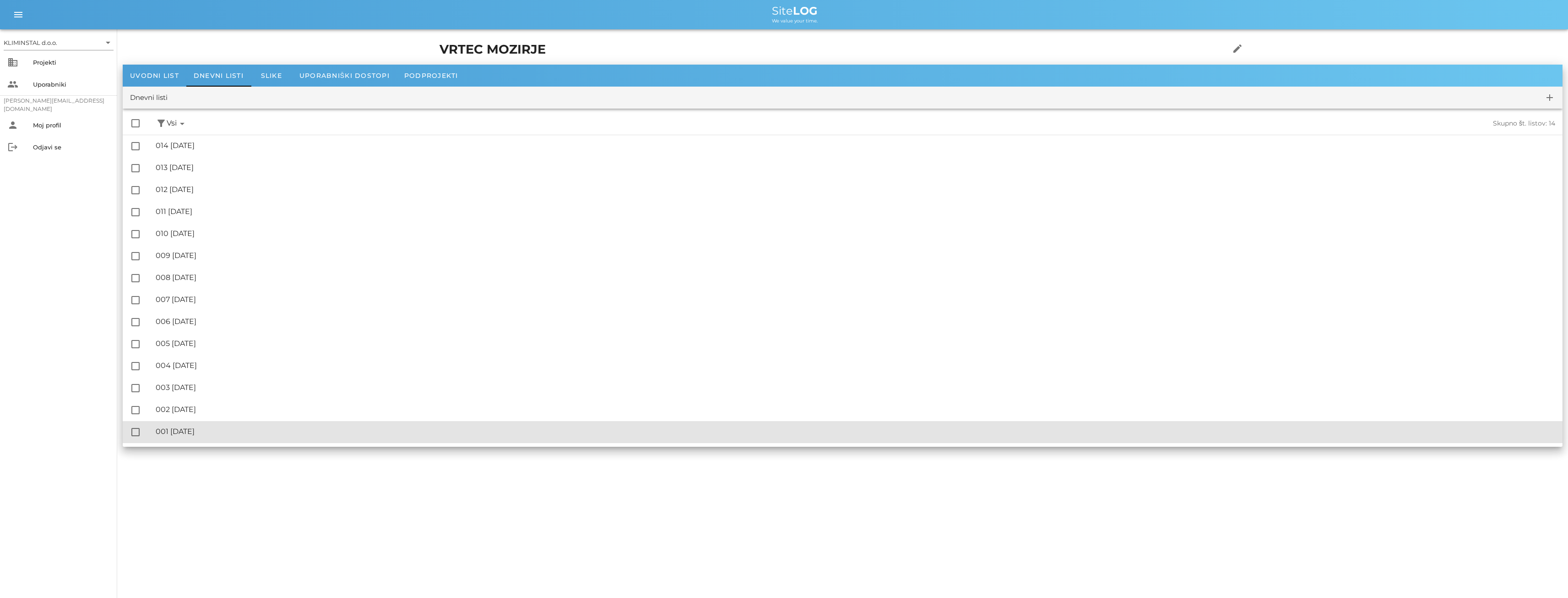
click at [214, 427] on div "🔏 001 [DATE]" at bounding box center [856, 431] width 1400 height 9
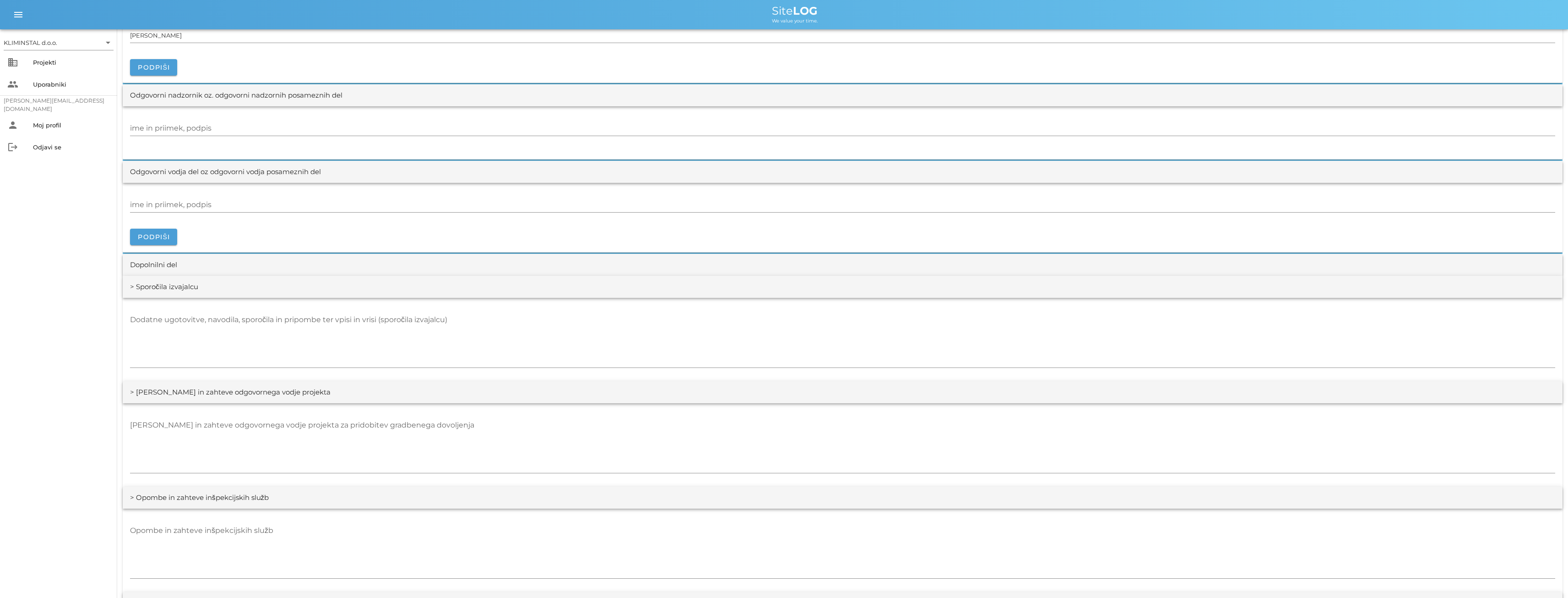
scroll to position [839, 0]
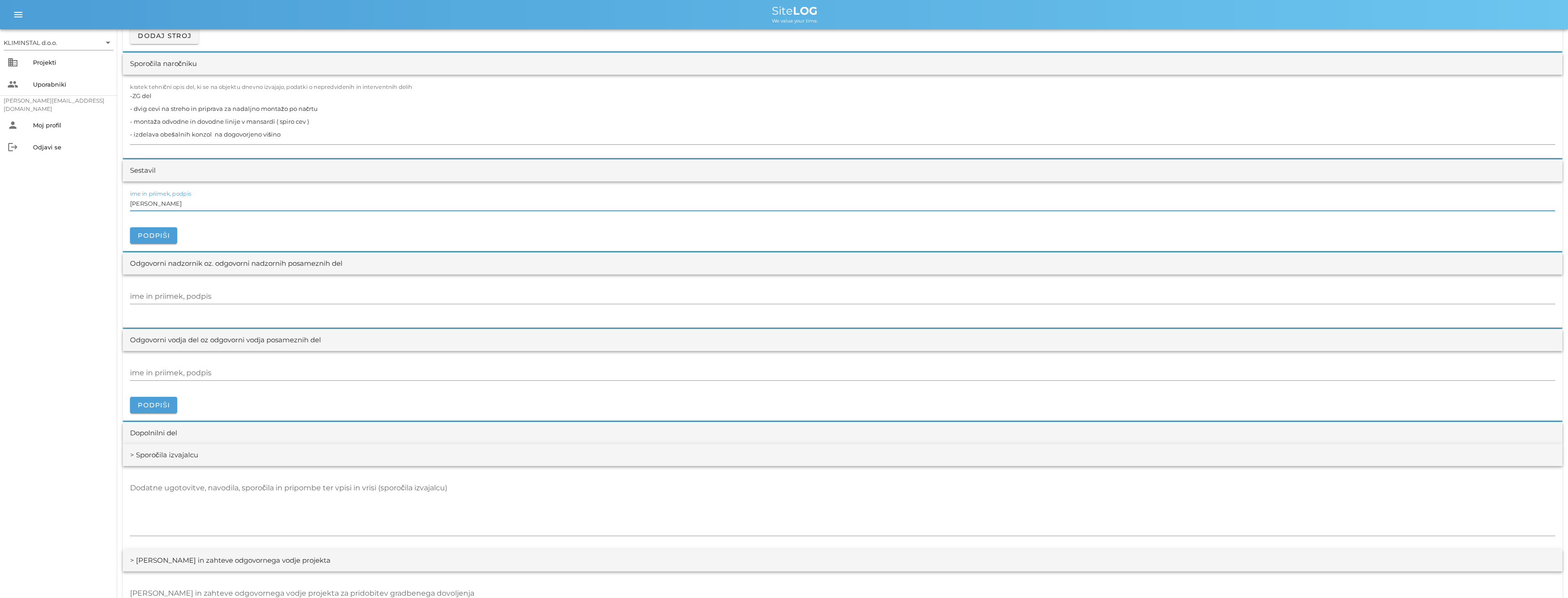
drag, startPoint x: 186, startPoint y: 206, endPoint x: 125, endPoint y: 205, distance: 61.0
click at [86, 195] on div "KLIMINSTAL d.o.o. arrow_drop_down business Projekti people Uporabniki [PERSON_N…" at bounding box center [784, 247] width 1568 height 2174
paste input "[PERSON_NAME]"
type input "[PERSON_NAME]"
click at [188, 372] on input "ime in priimek, podpis" at bounding box center [842, 373] width 1425 height 14
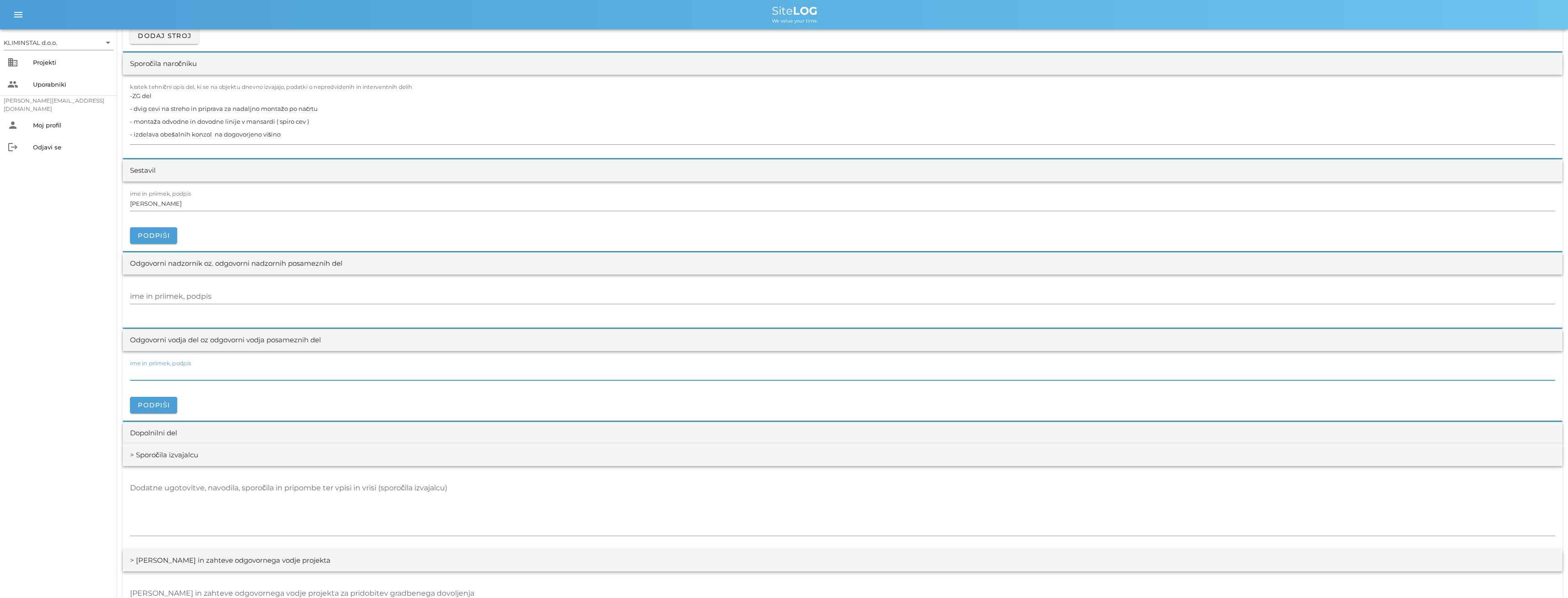
paste input "[PERSON_NAME]"
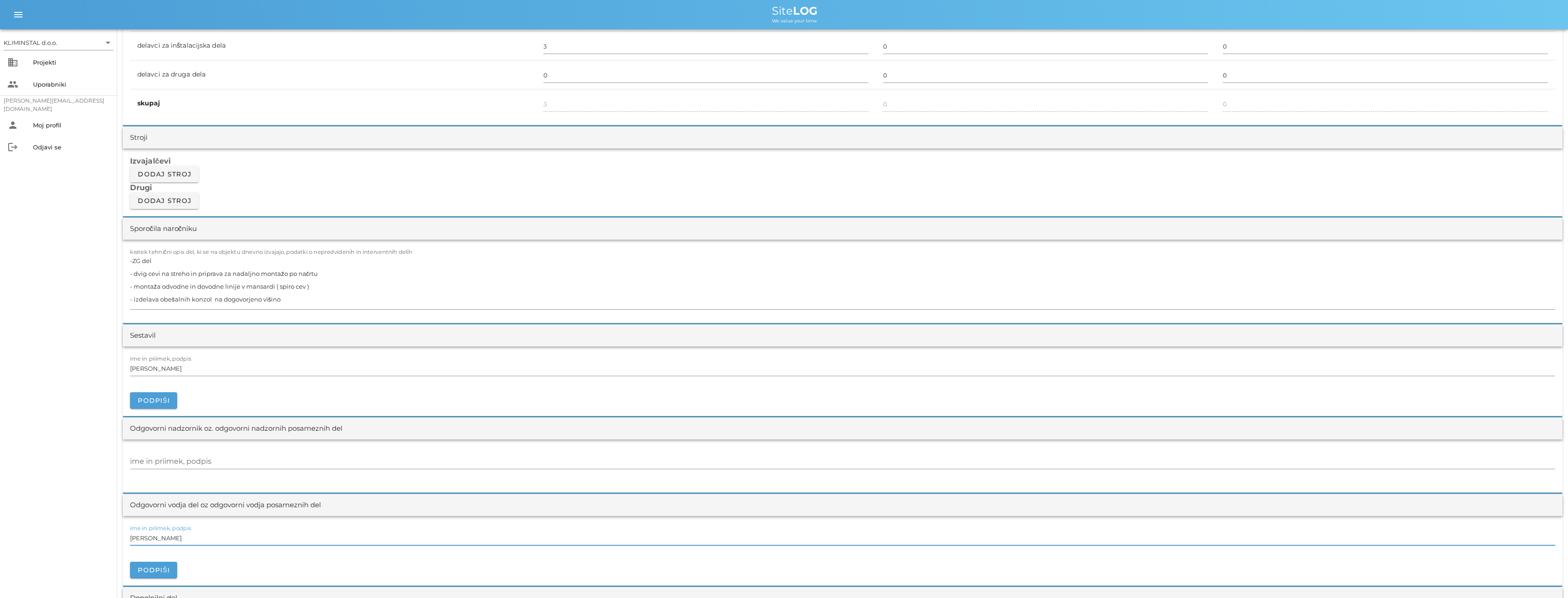
scroll to position [0, 0]
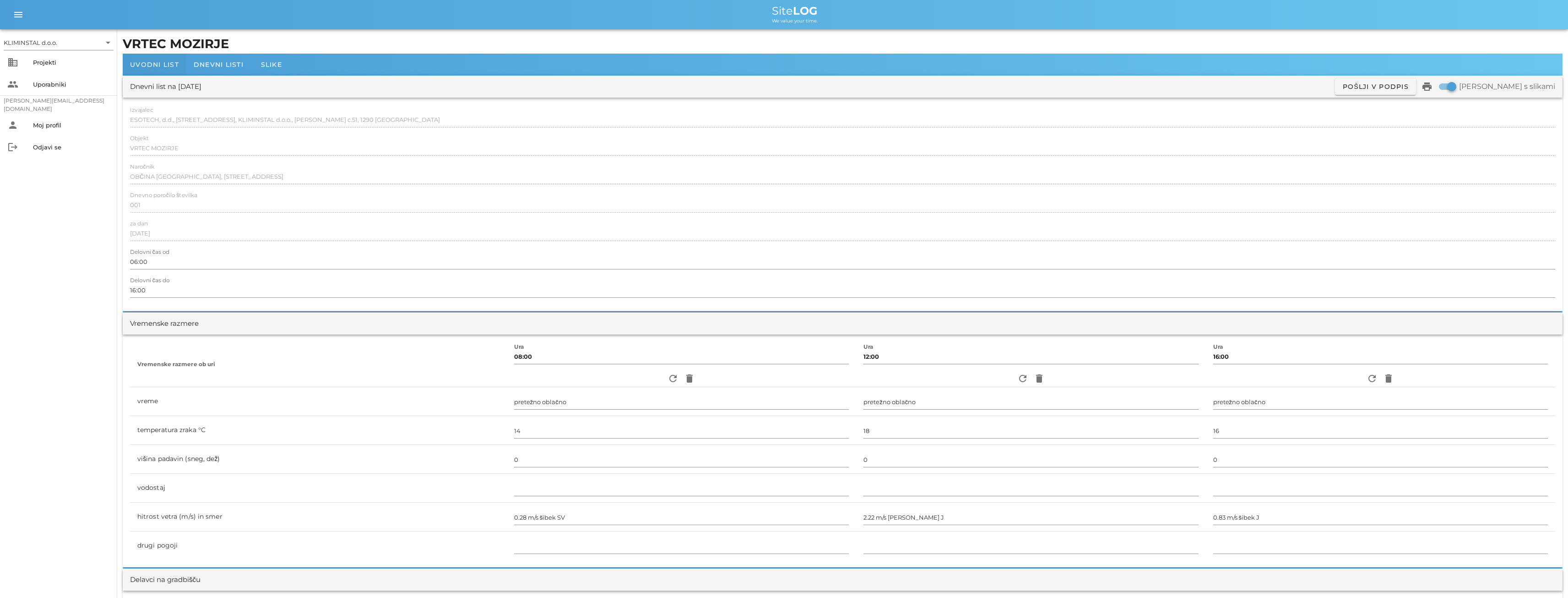
type input "[PERSON_NAME]"
click at [163, 61] on span "Uvodni list" at bounding box center [154, 64] width 49 height 8
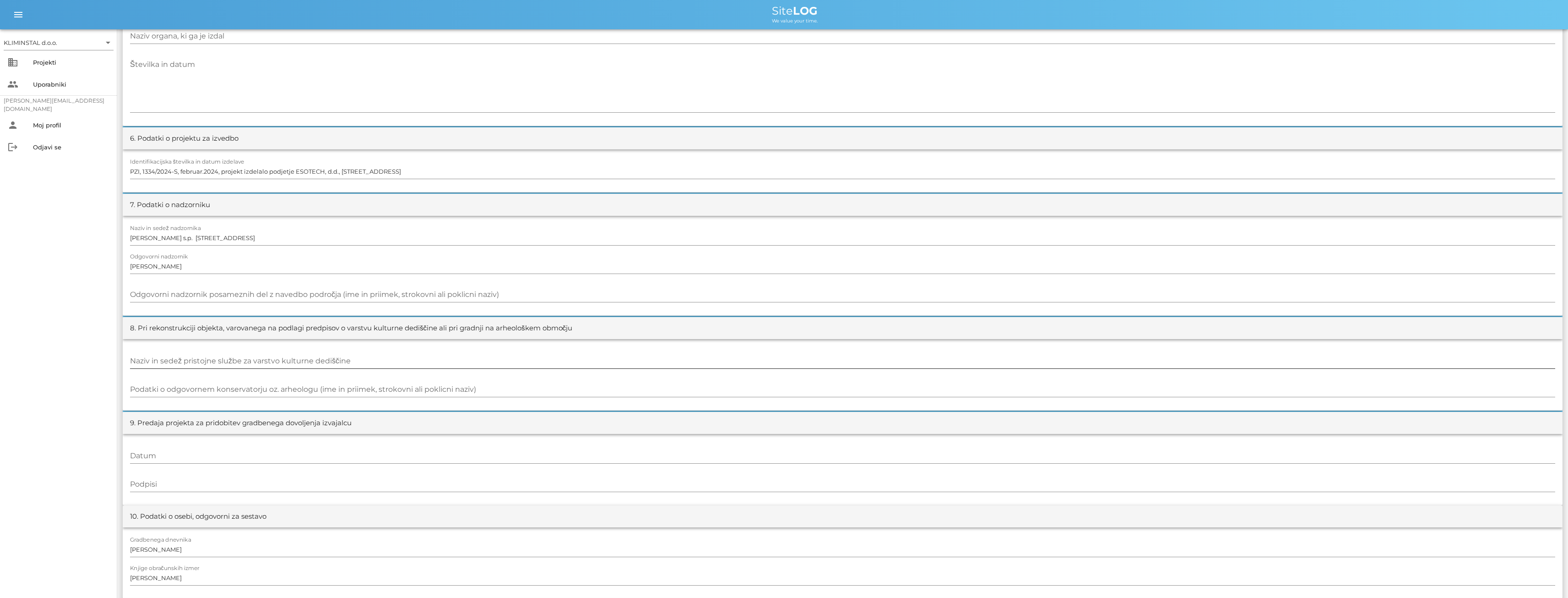
scroll to position [672, 0]
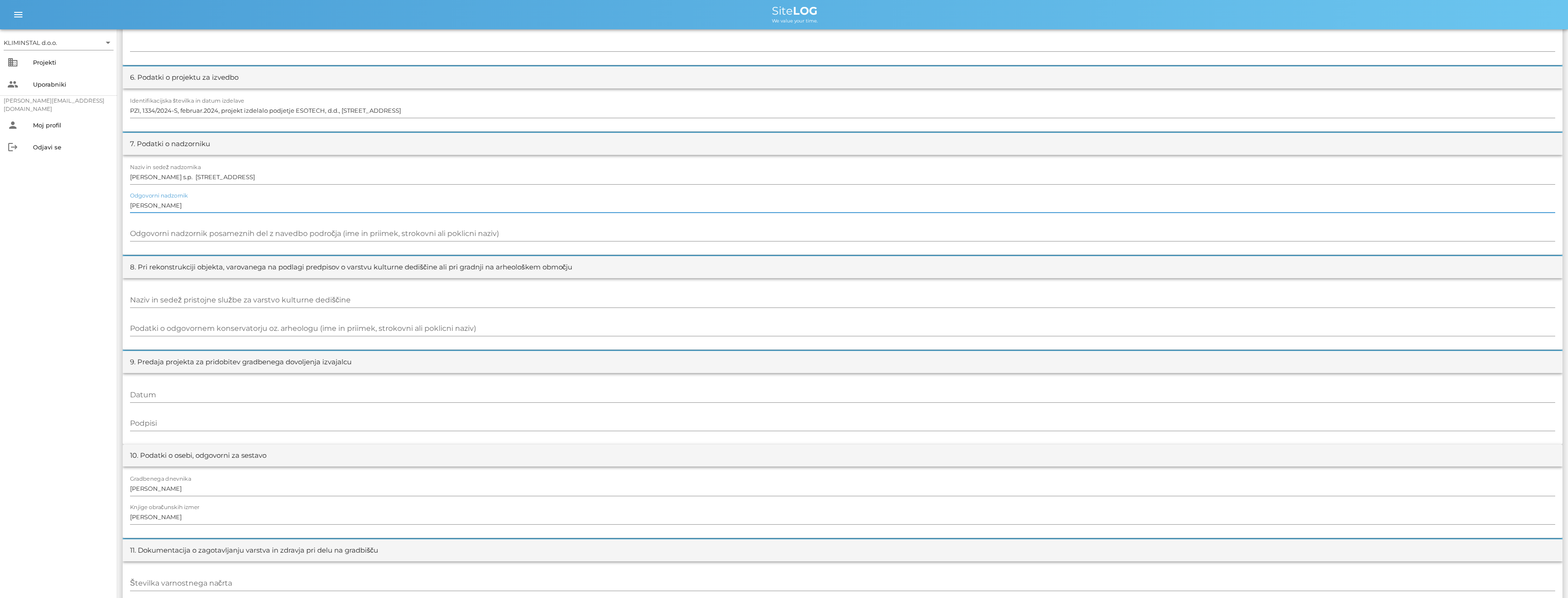
drag, startPoint x: 172, startPoint y: 208, endPoint x: 110, endPoint y: 204, distance: 62.1
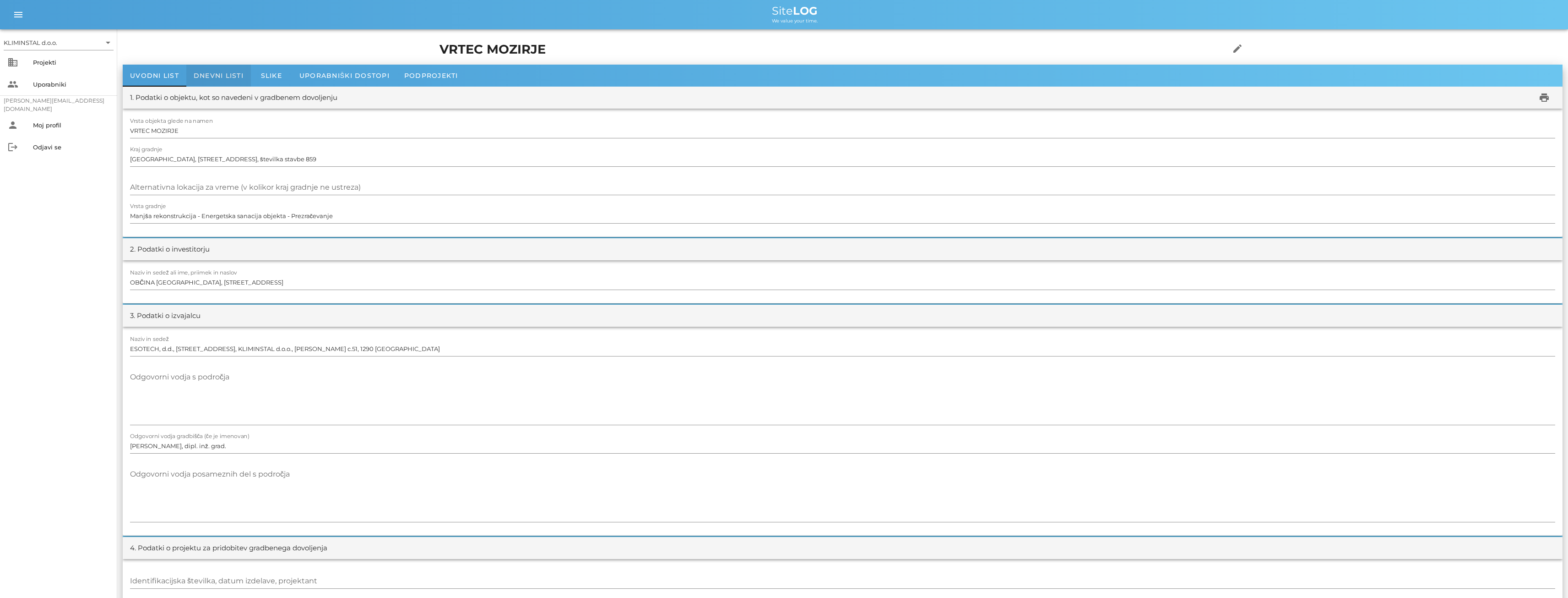
click at [227, 74] on span "Dnevni listi" at bounding box center [219, 75] width 50 height 8
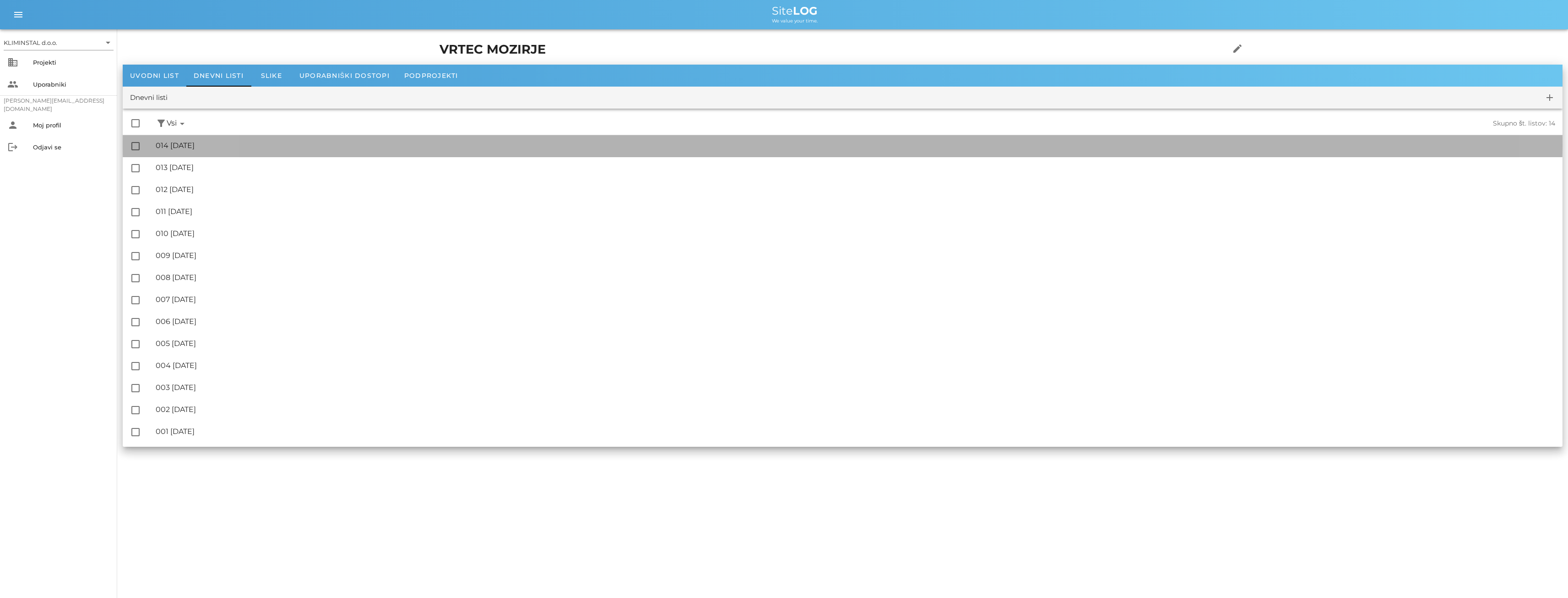
click at [181, 148] on div "🔏 014 [DATE]" at bounding box center [856, 145] width 1400 height 9
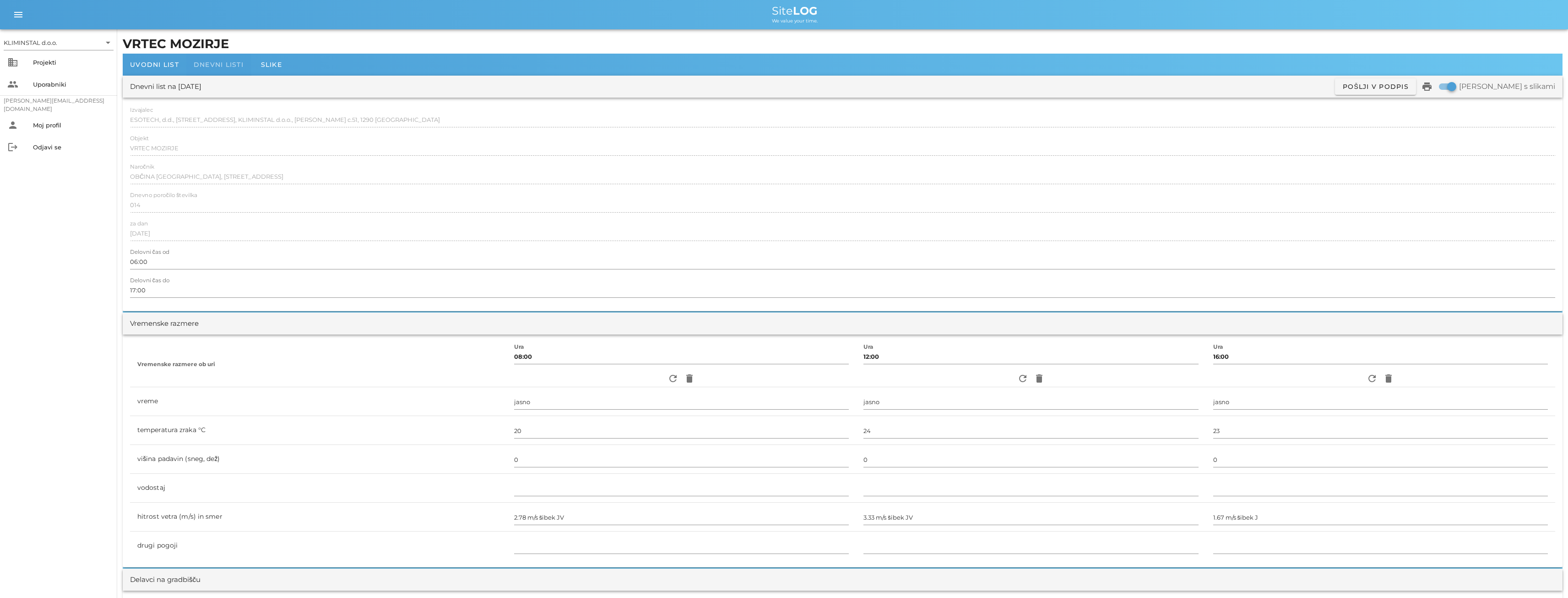
click at [230, 65] on span "Dnevni listi" at bounding box center [219, 64] width 50 height 8
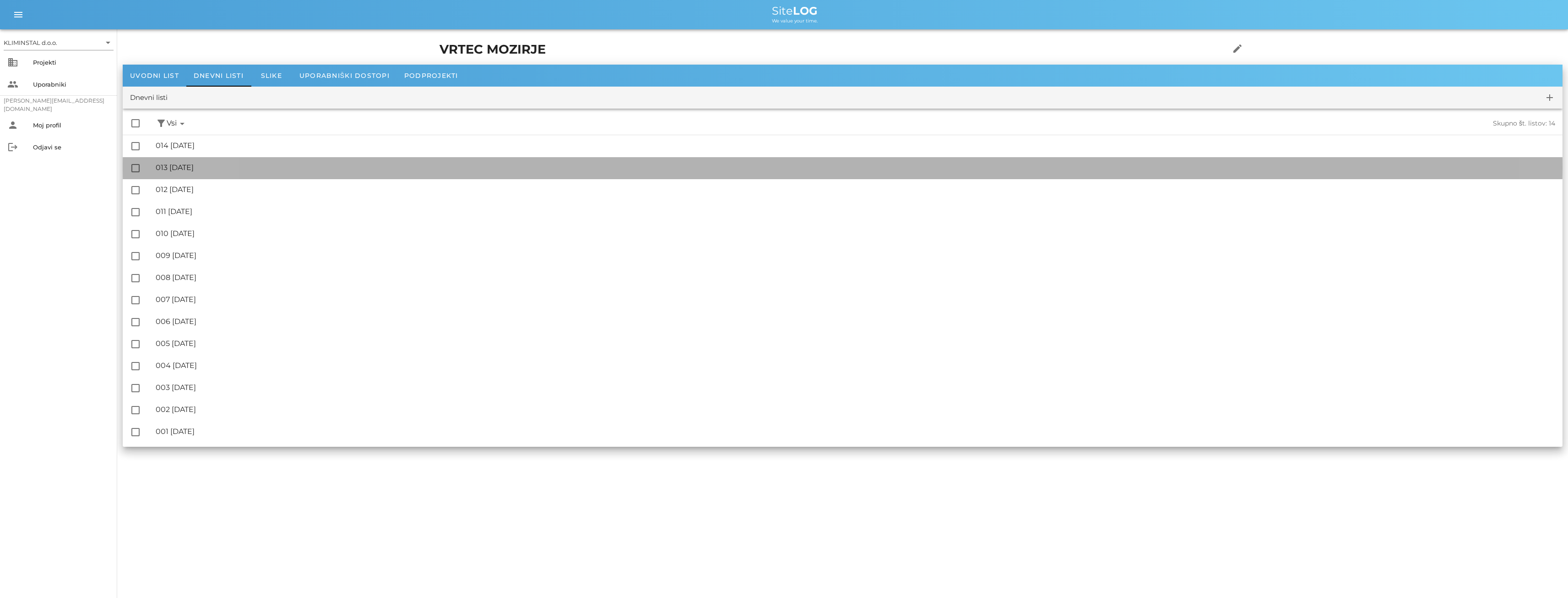
click at [208, 167] on div "🔏 013 [DATE]" at bounding box center [856, 168] width 1400 height 9
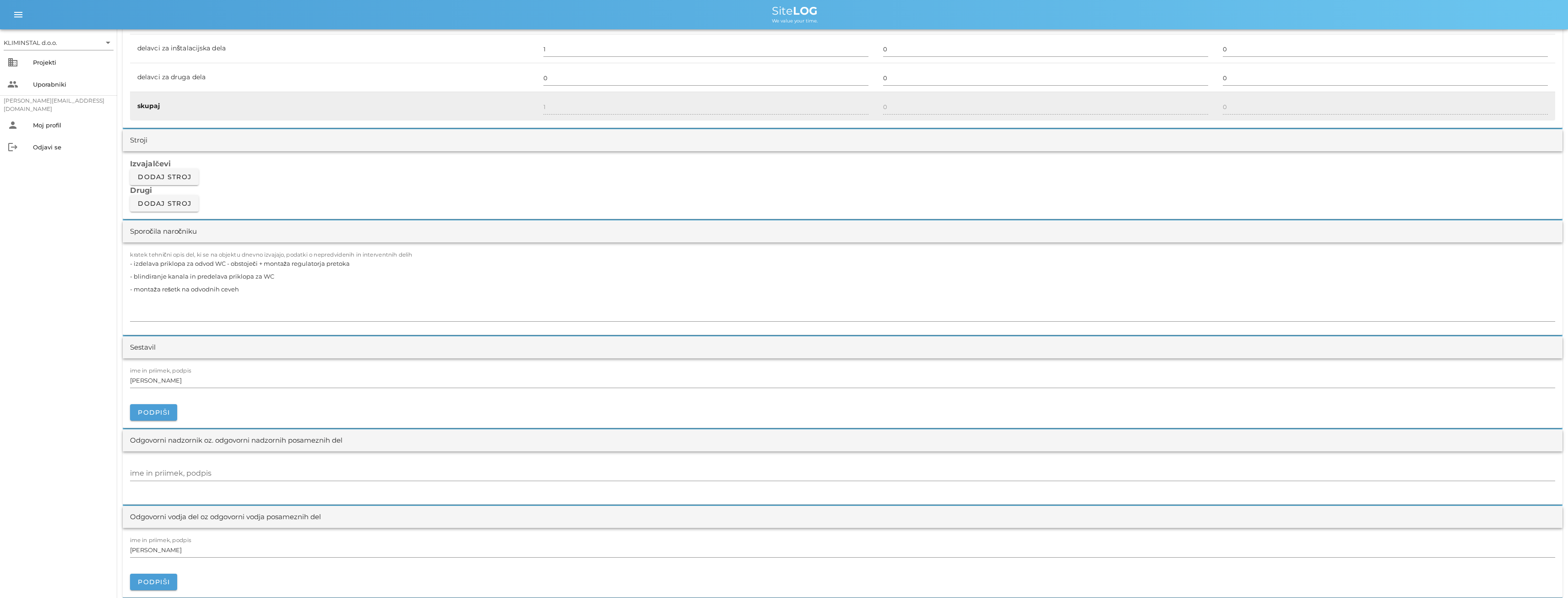
scroll to position [839, 0]
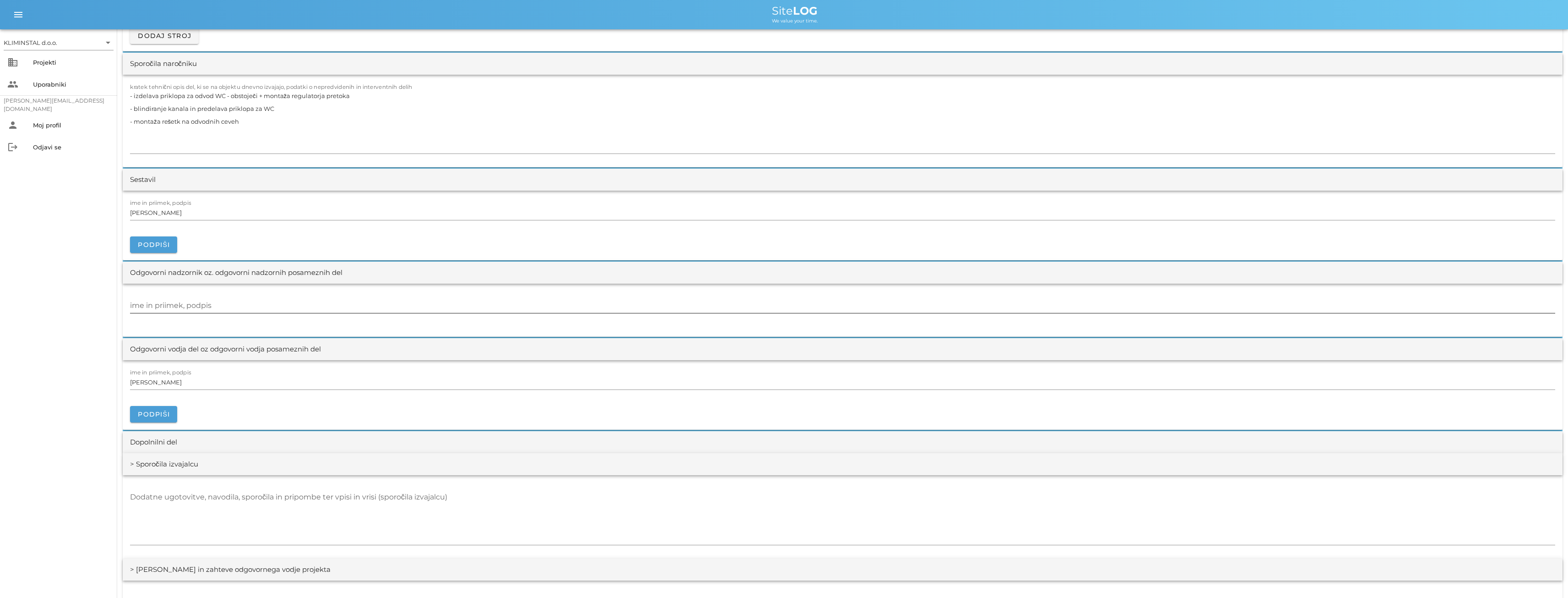
click at [166, 304] on input "ime in priimek, podpis" at bounding box center [842, 306] width 1425 height 14
paste input "[PERSON_NAME]"
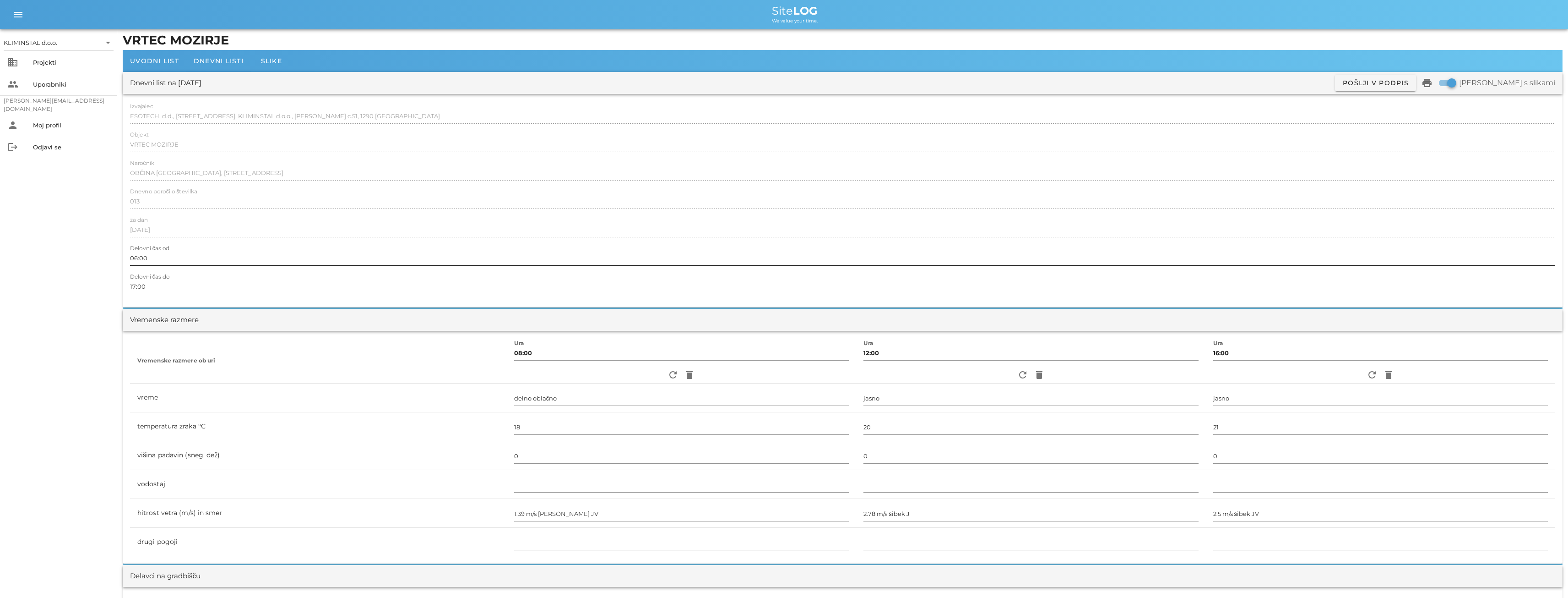
scroll to position [0, 0]
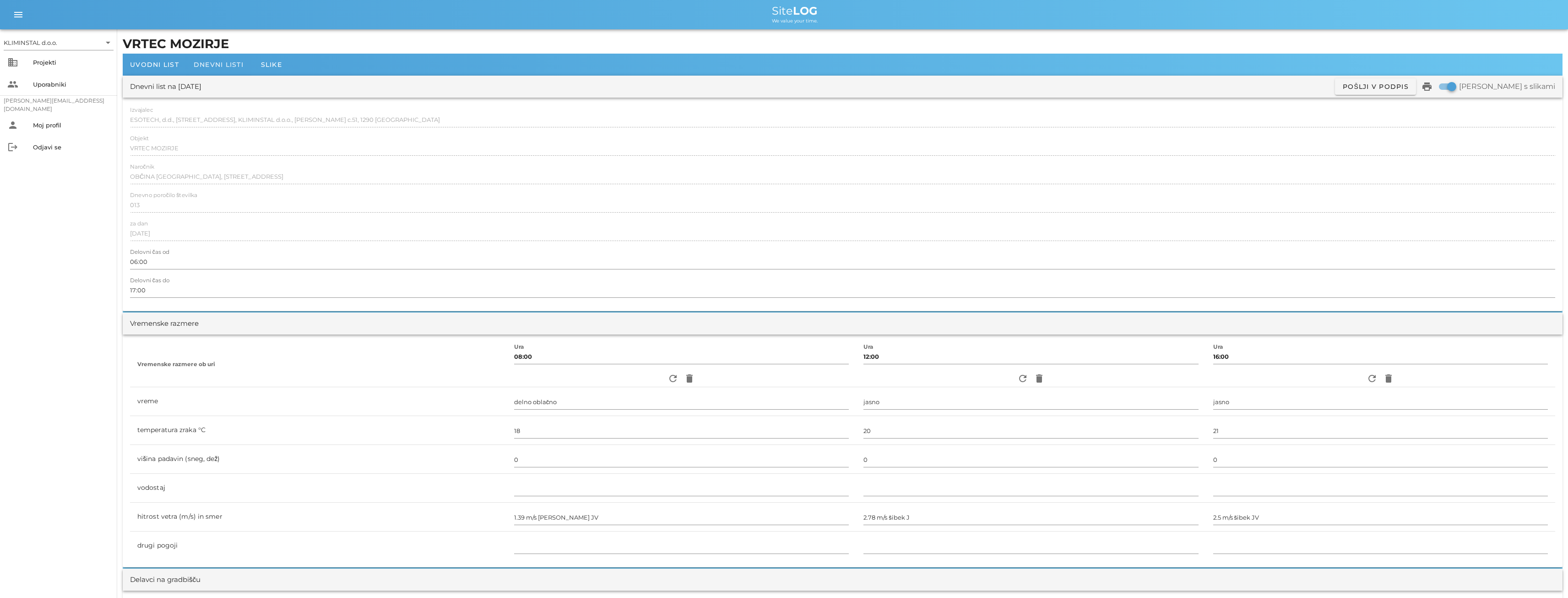
type input "[PERSON_NAME]"
click at [211, 65] on span "Dnevni listi" at bounding box center [219, 64] width 50 height 8
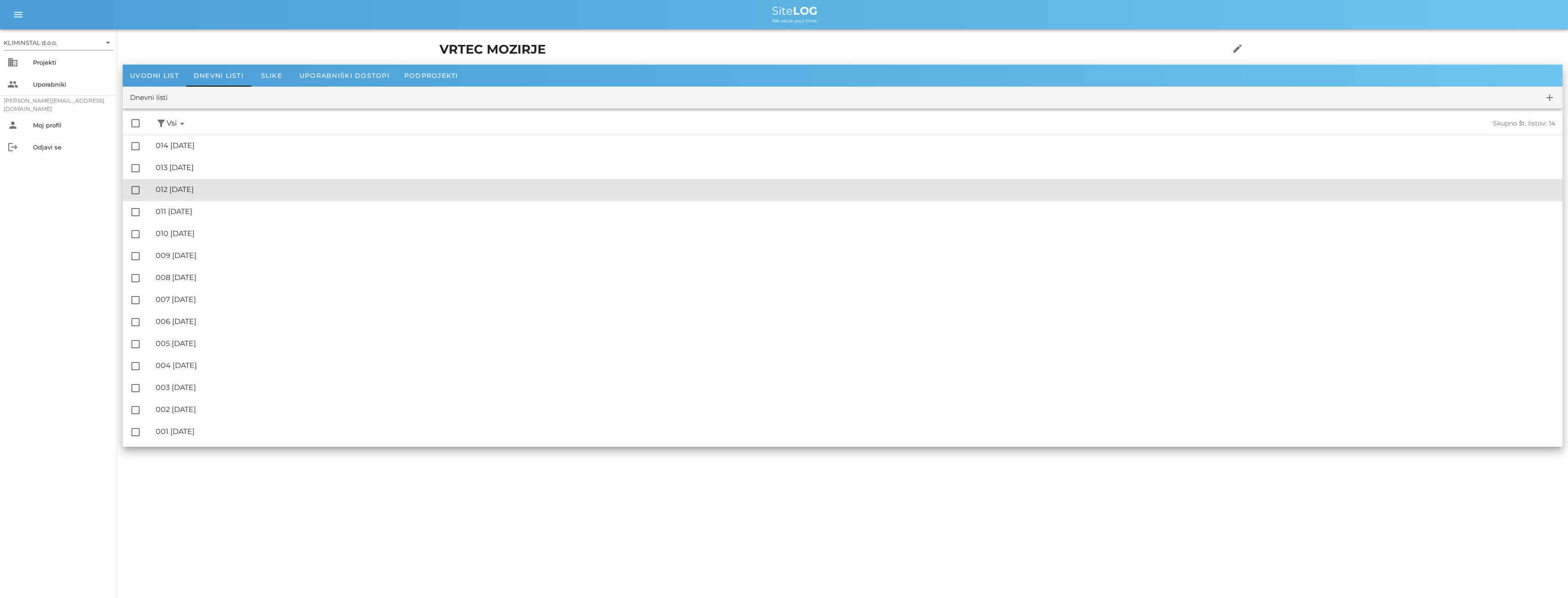
click at [220, 191] on div "🔏 012 [DATE]" at bounding box center [856, 189] width 1400 height 9
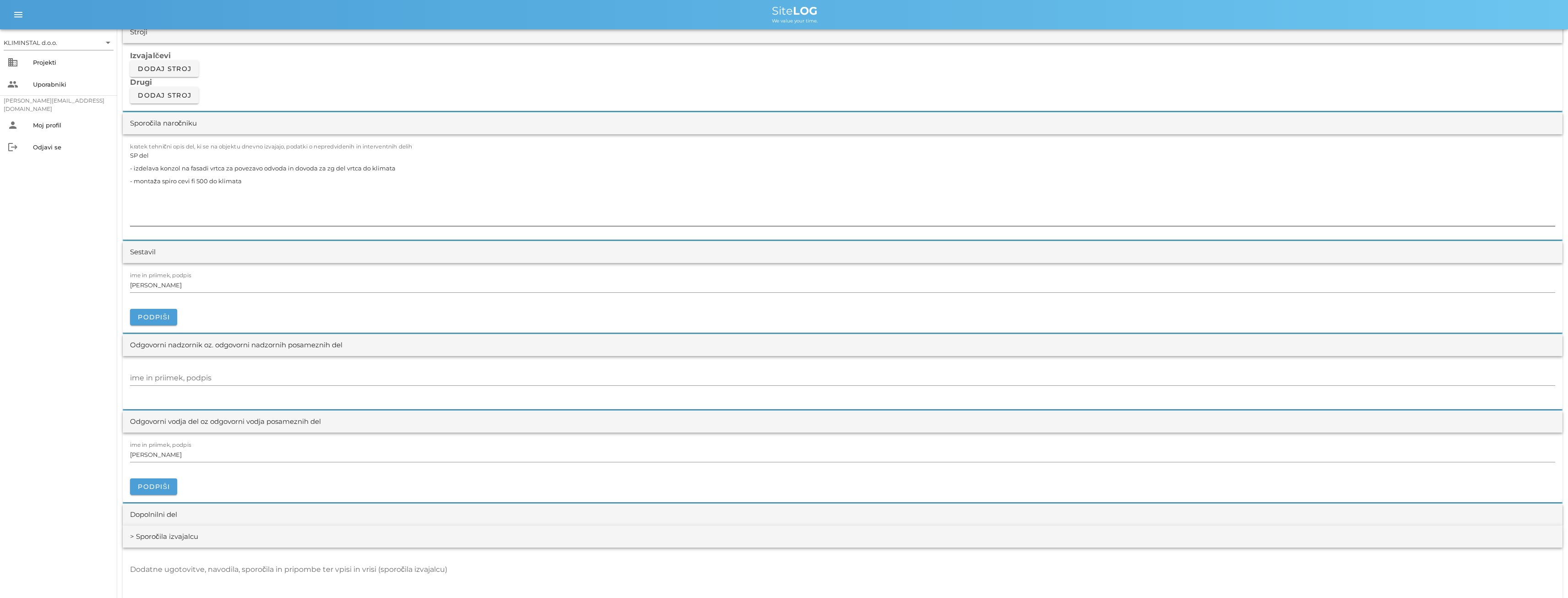
scroll to position [839, 0]
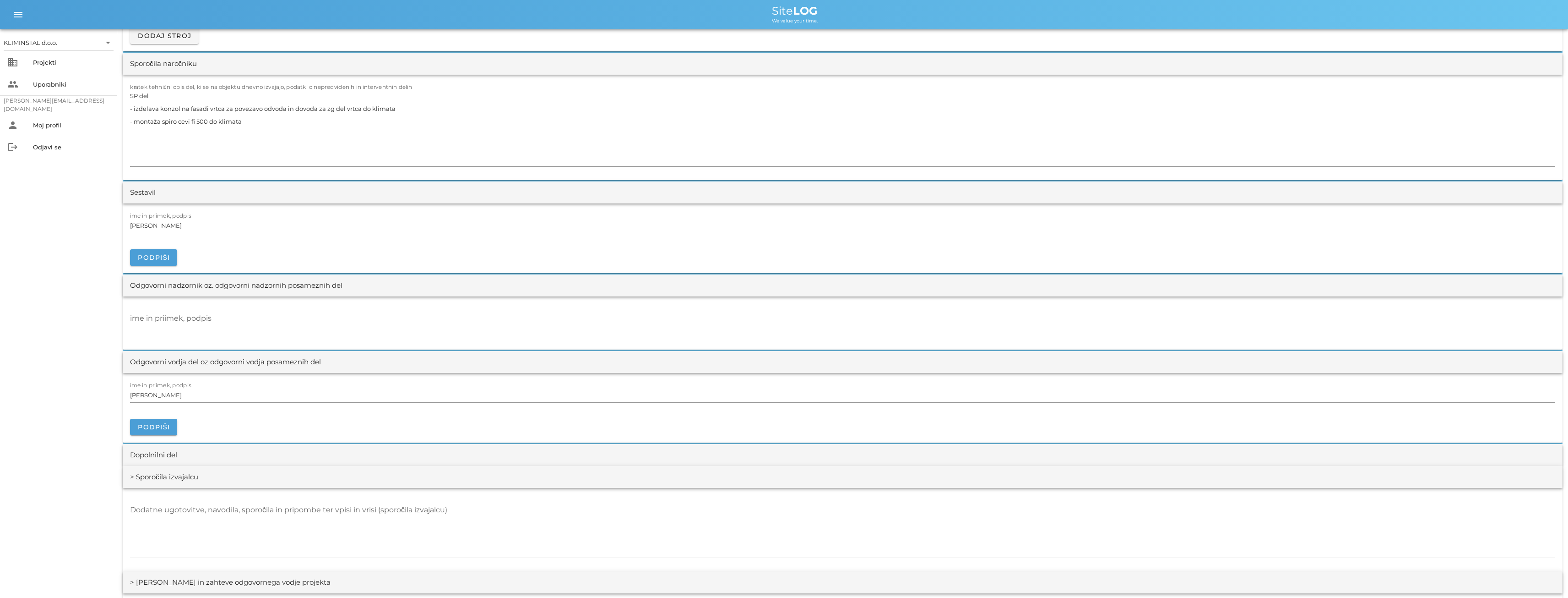
click at [170, 315] on div "ime in priimek, podpis" at bounding box center [842, 318] width 1425 height 14
paste input "[PERSON_NAME]"
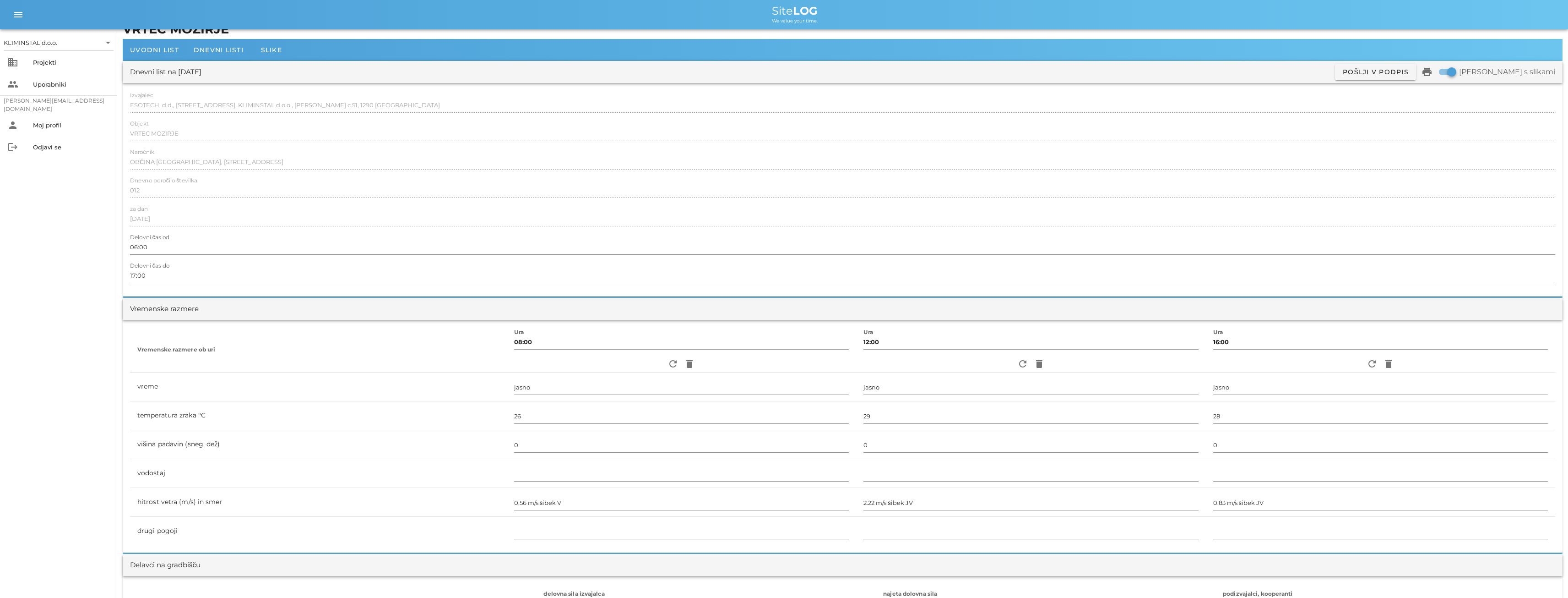
scroll to position [0, 0]
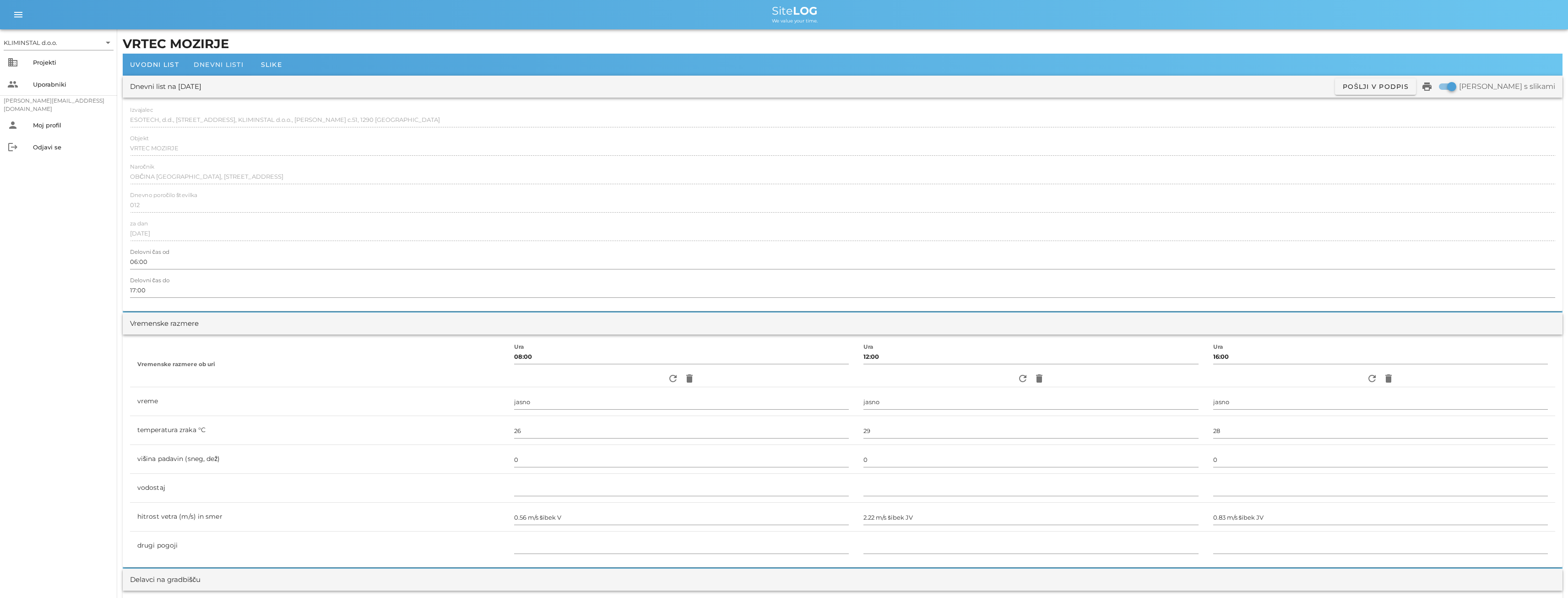
type input "[PERSON_NAME]"
click at [220, 64] on span "Dnevni listi" at bounding box center [219, 64] width 50 height 8
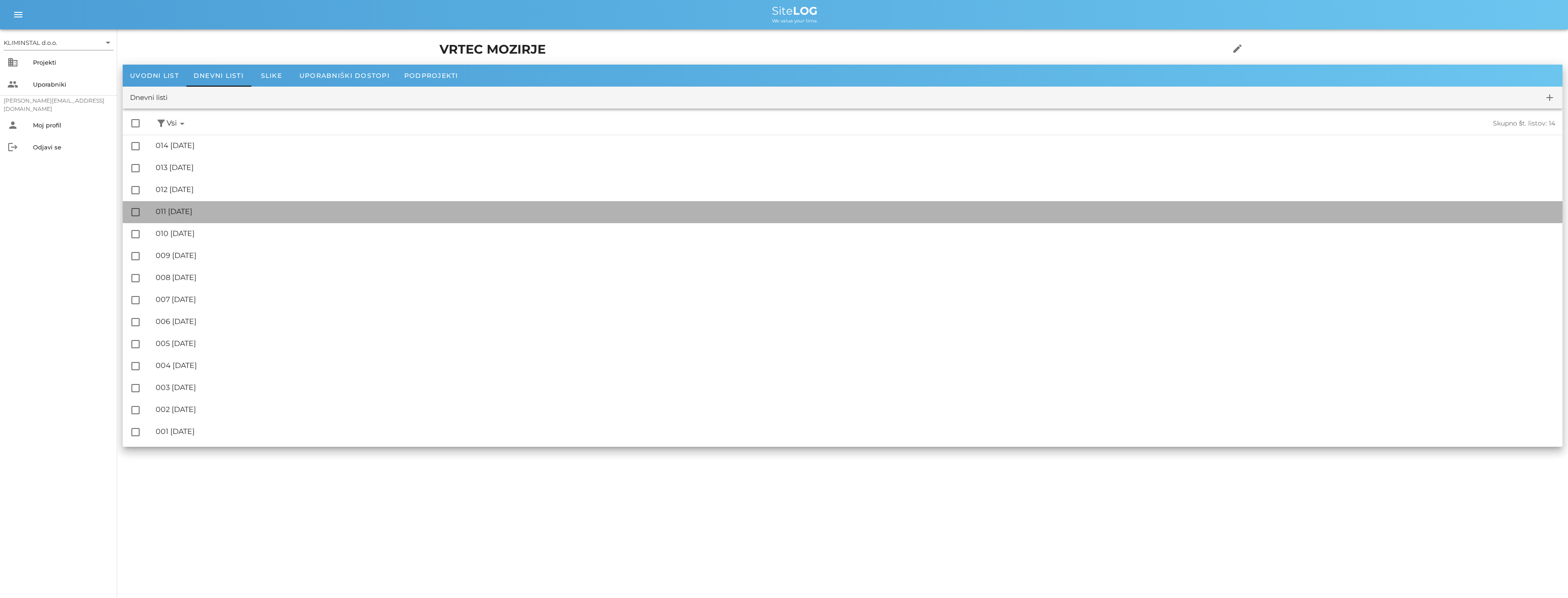
click at [205, 212] on div "🔏 011 [DATE]" at bounding box center [856, 212] width 1400 height 9
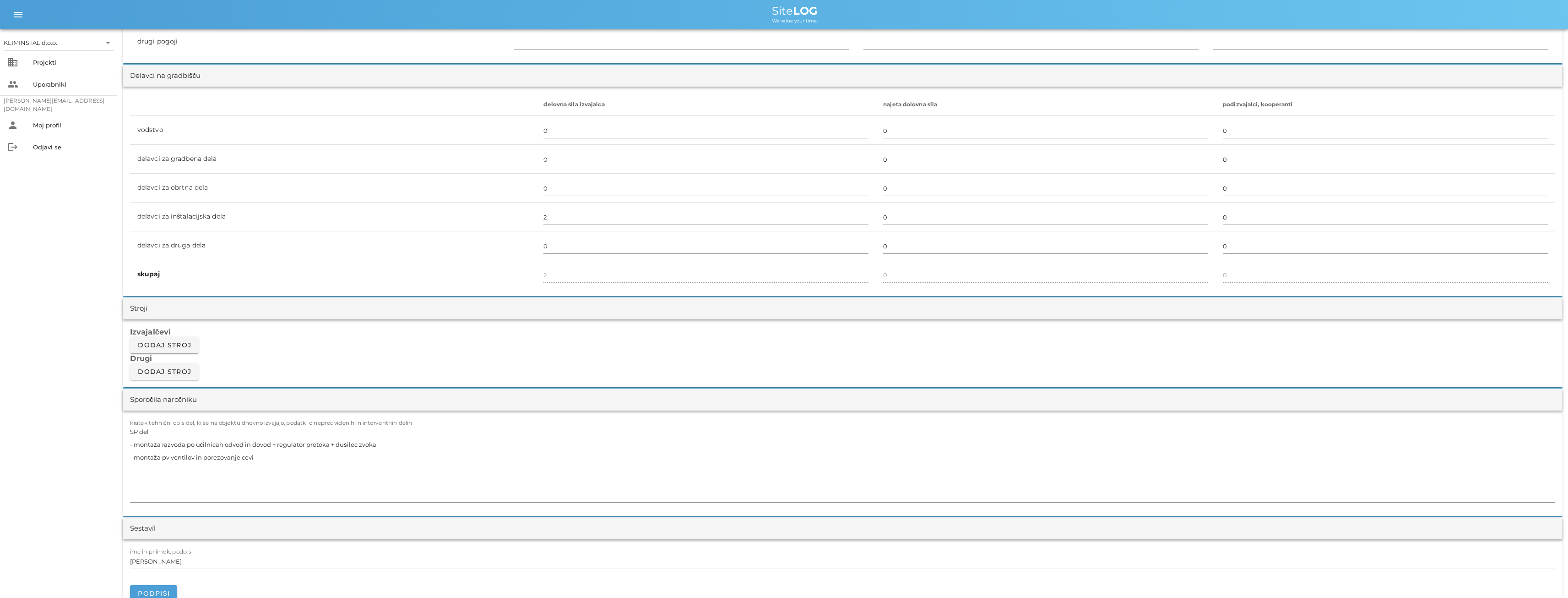
scroll to position [672, 0]
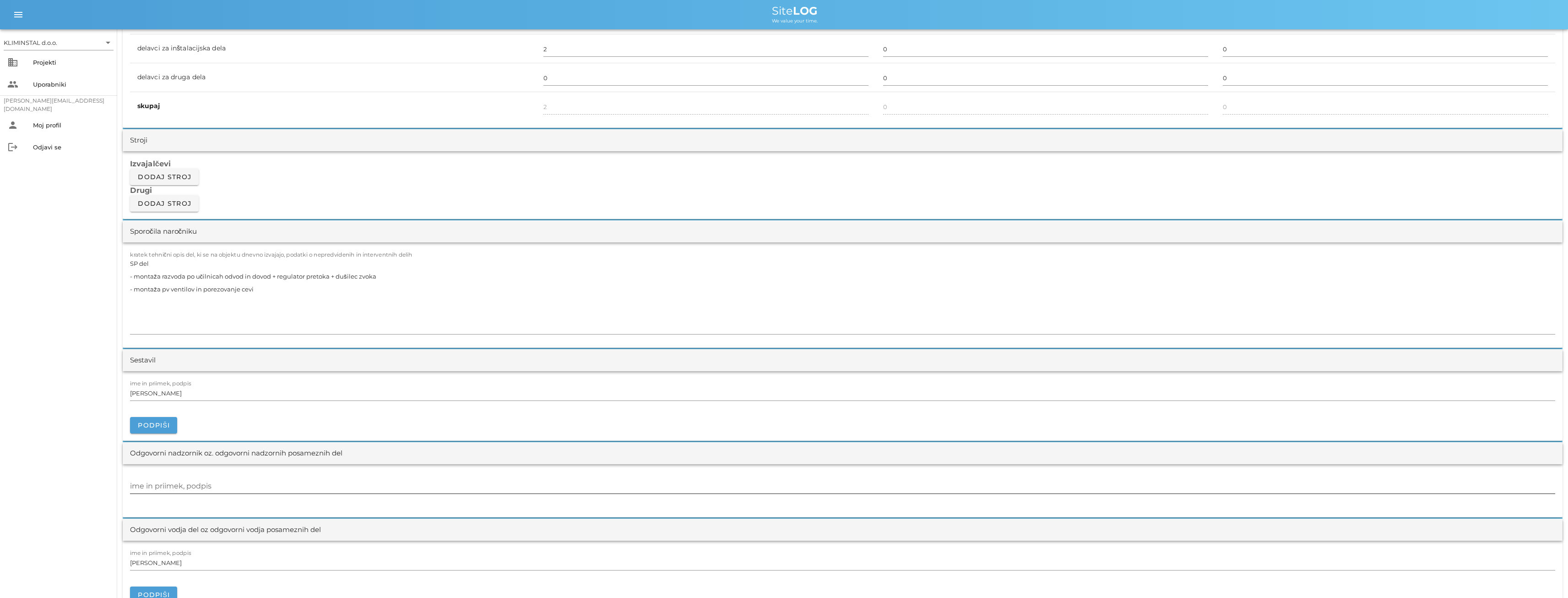
click at [162, 487] on input "ime in priimek, podpis" at bounding box center [842, 486] width 1425 height 14
paste input "[PERSON_NAME]"
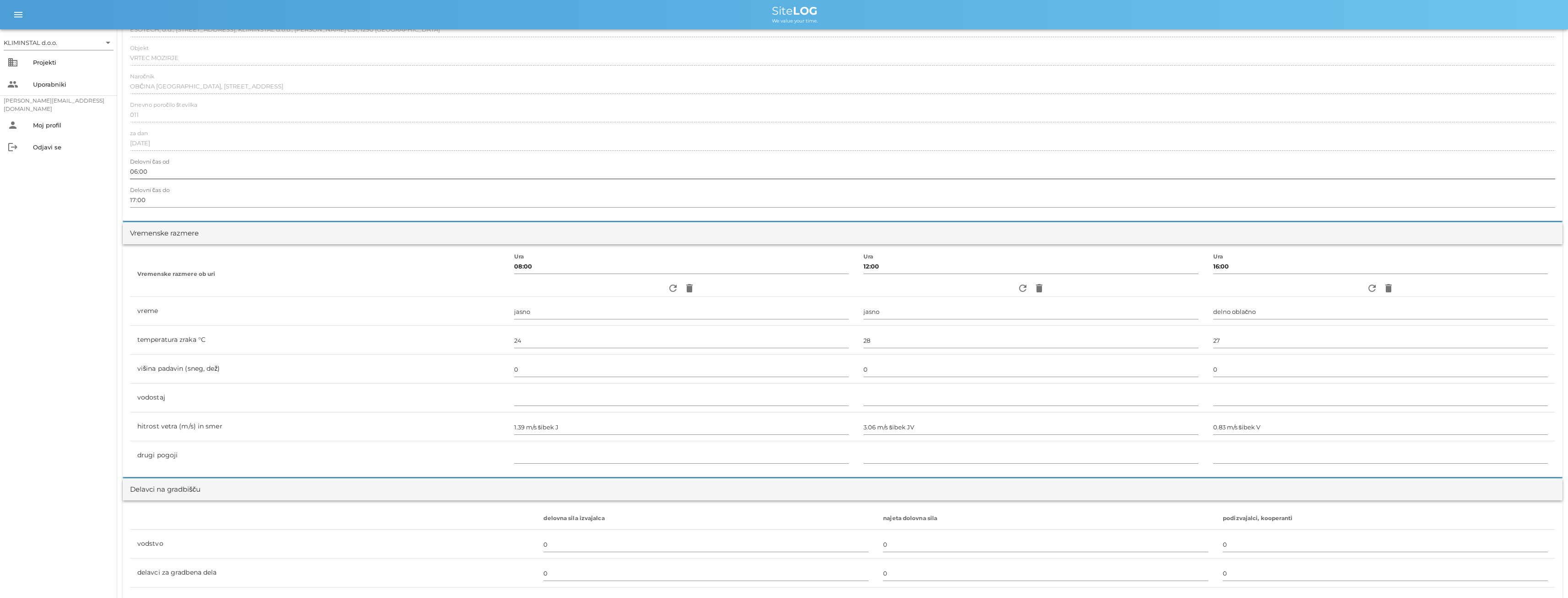
scroll to position [0, 0]
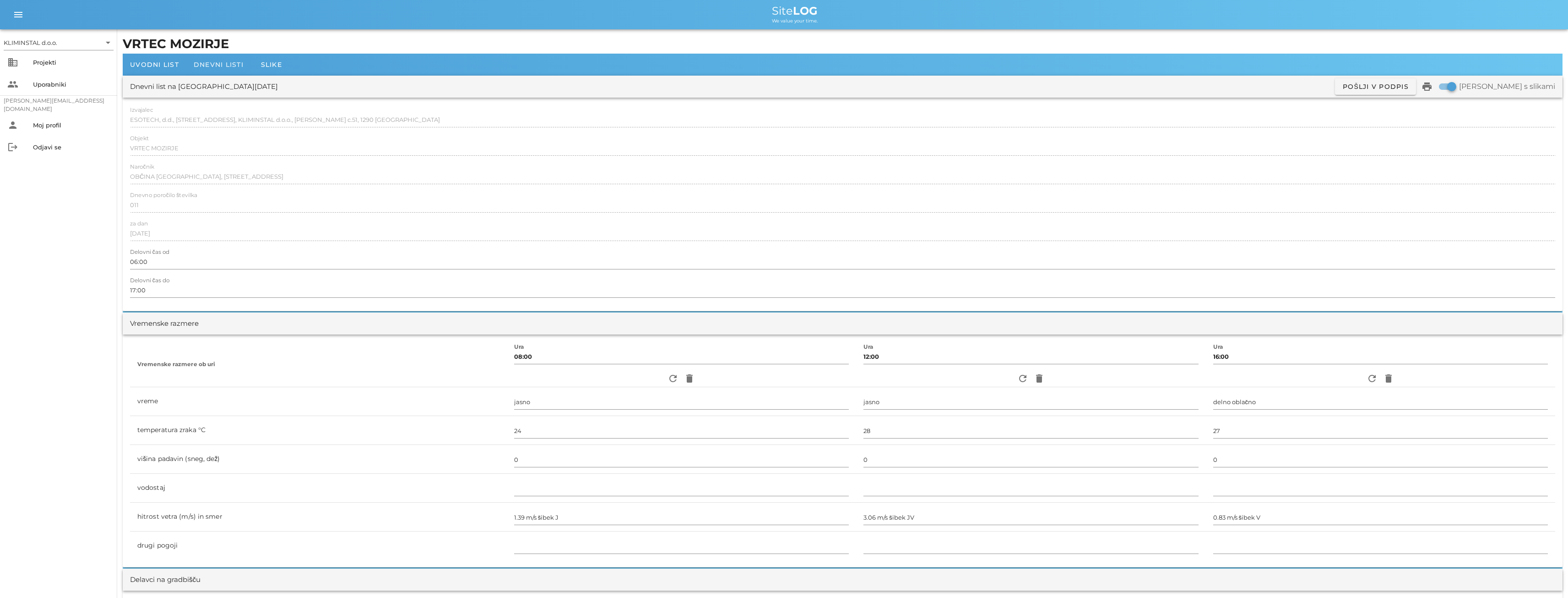
type input "[PERSON_NAME]"
click at [216, 65] on span "Dnevni listi" at bounding box center [219, 64] width 50 height 8
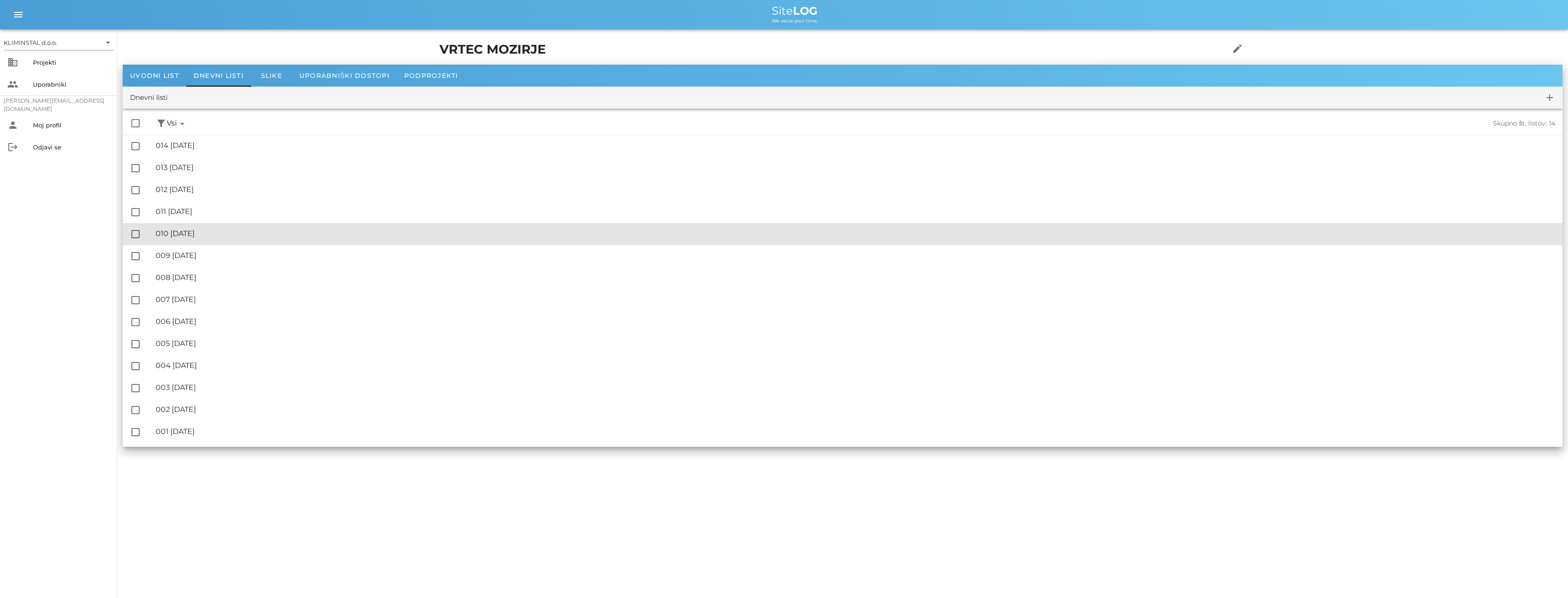
click at [208, 235] on div "🔏 010 [DATE]" at bounding box center [856, 233] width 1400 height 9
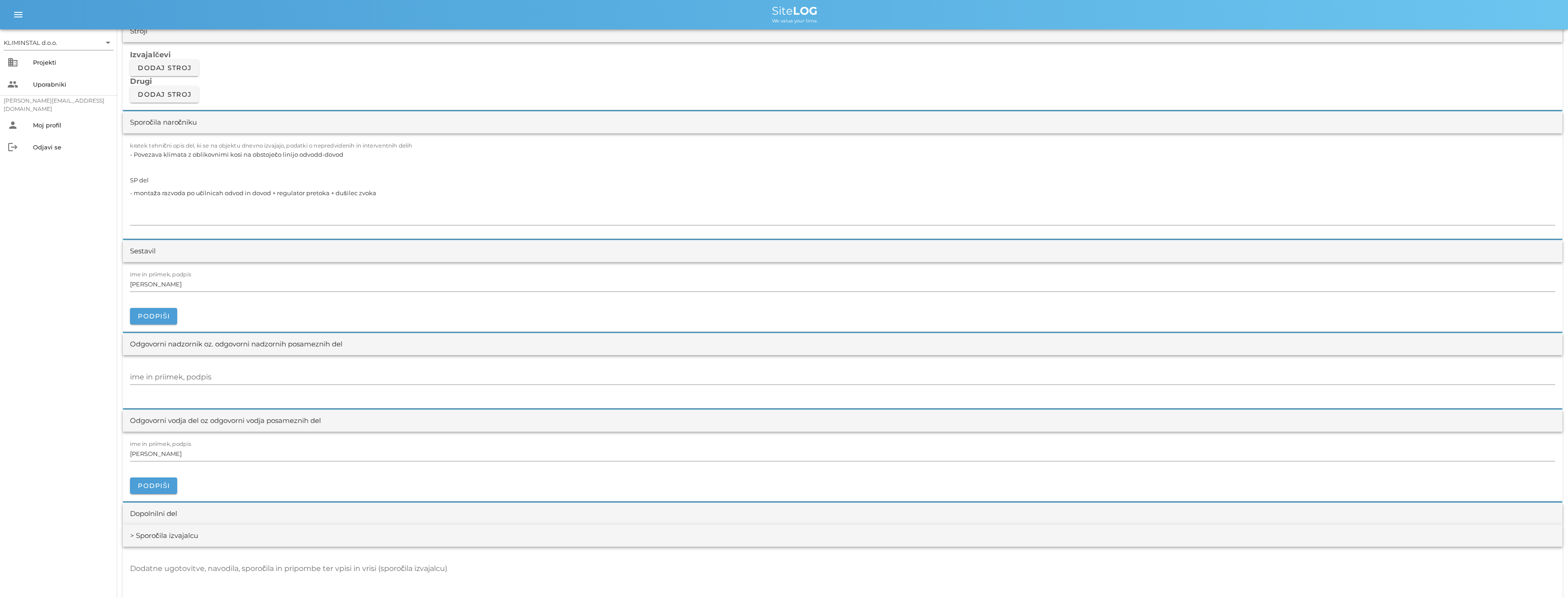
scroll to position [839, 0]
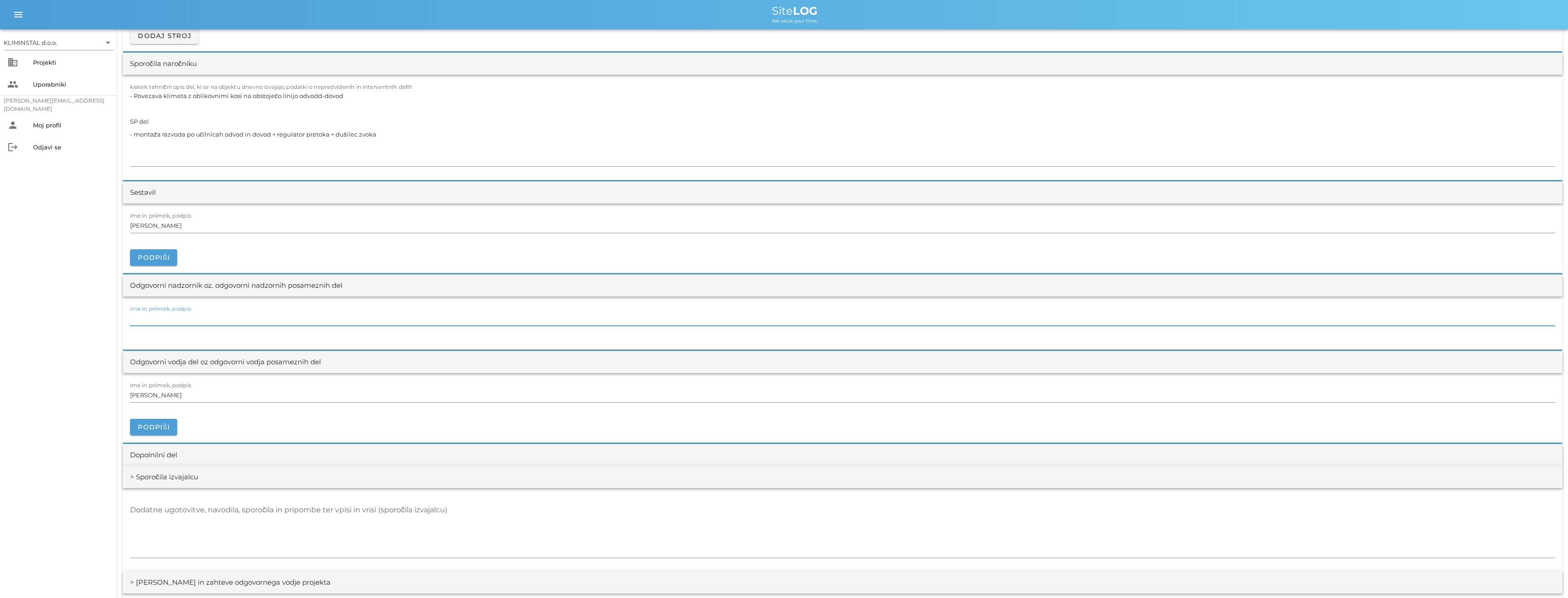
click at [176, 320] on input "ime in priimek, podpis" at bounding box center [842, 318] width 1425 height 14
paste input "[PERSON_NAME]"
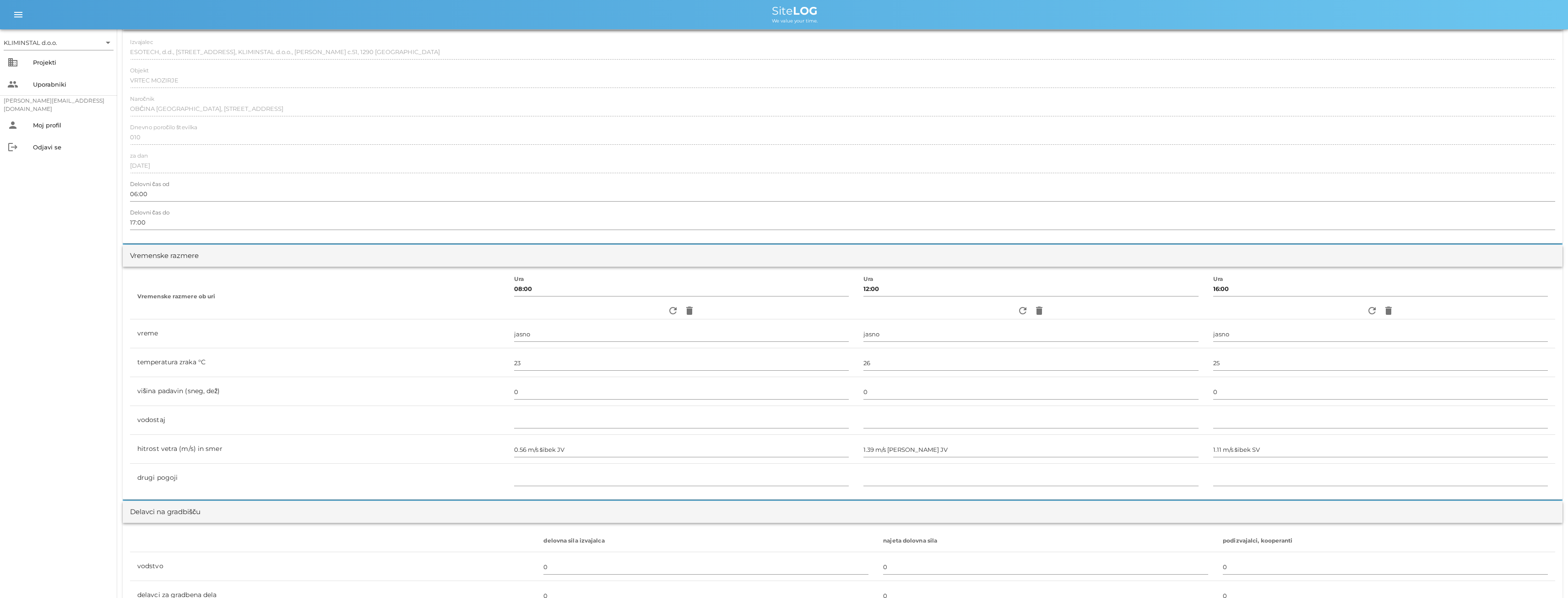
scroll to position [0, 0]
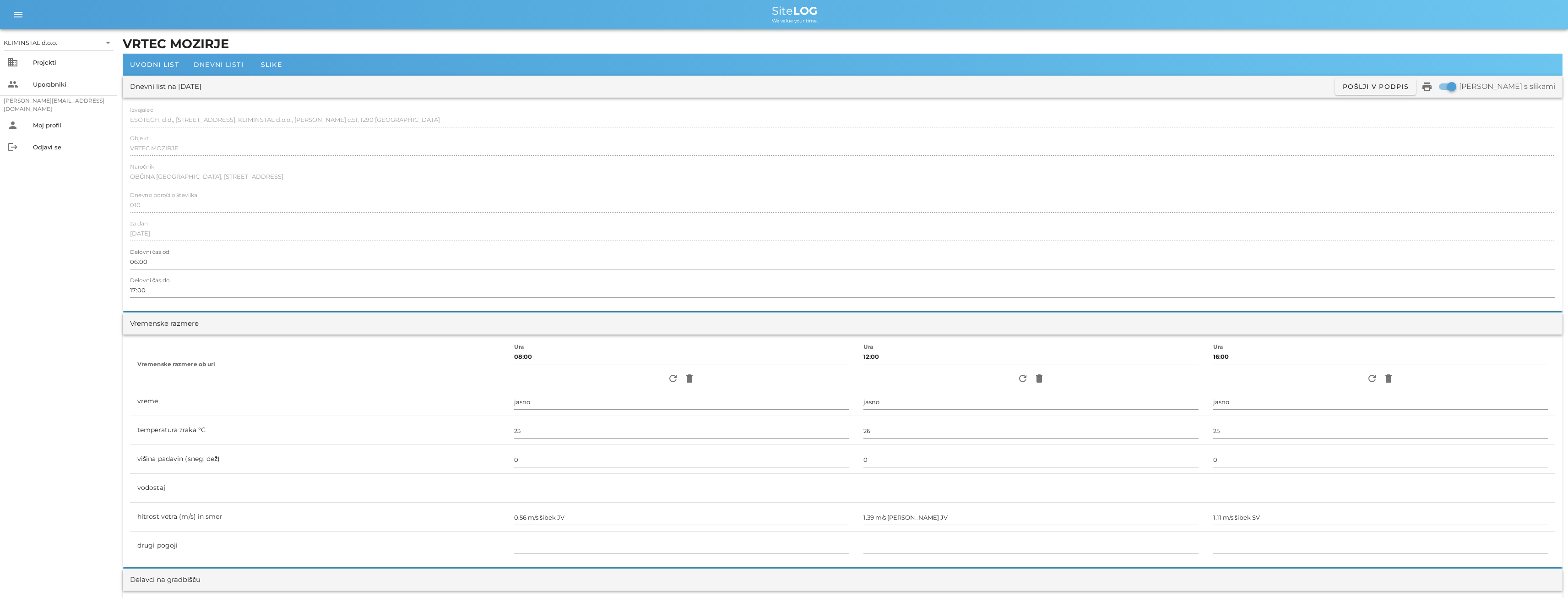
type input "[PERSON_NAME]"
click at [214, 64] on span "Dnevni listi" at bounding box center [219, 64] width 50 height 8
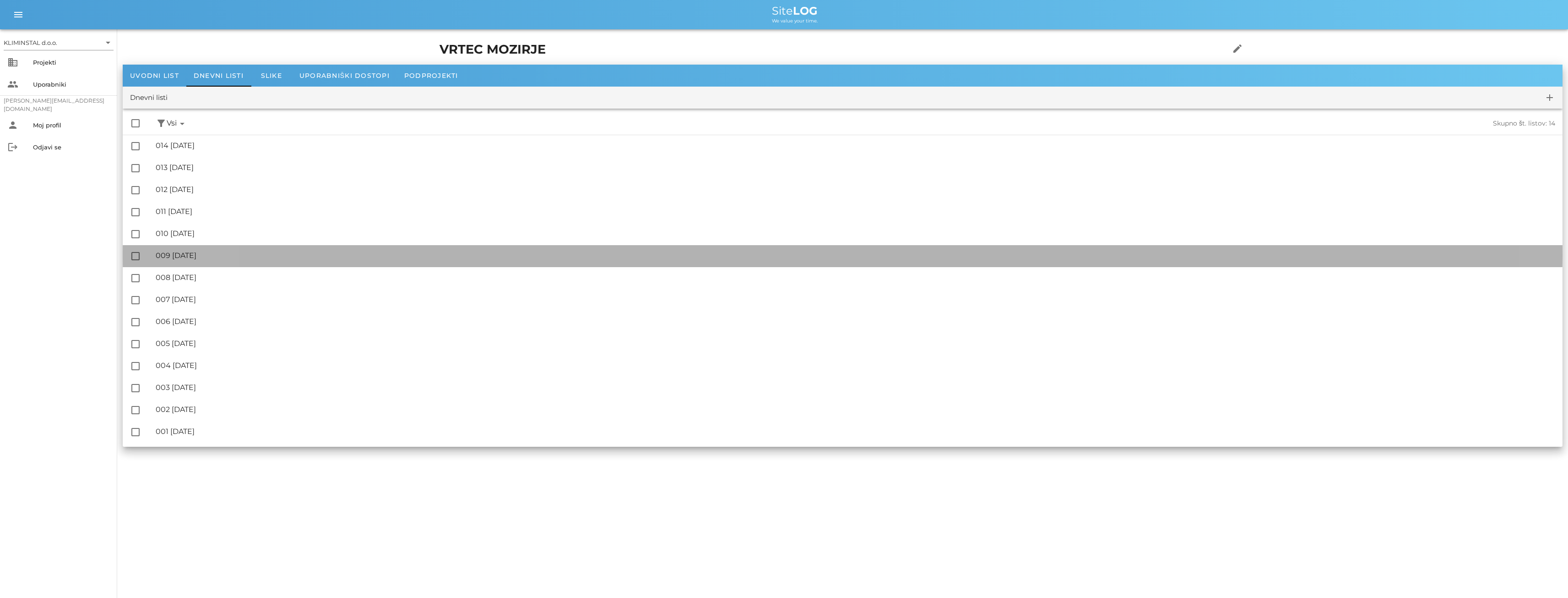
click at [233, 256] on div "🔏 009 [DATE]" at bounding box center [856, 256] width 1400 height 9
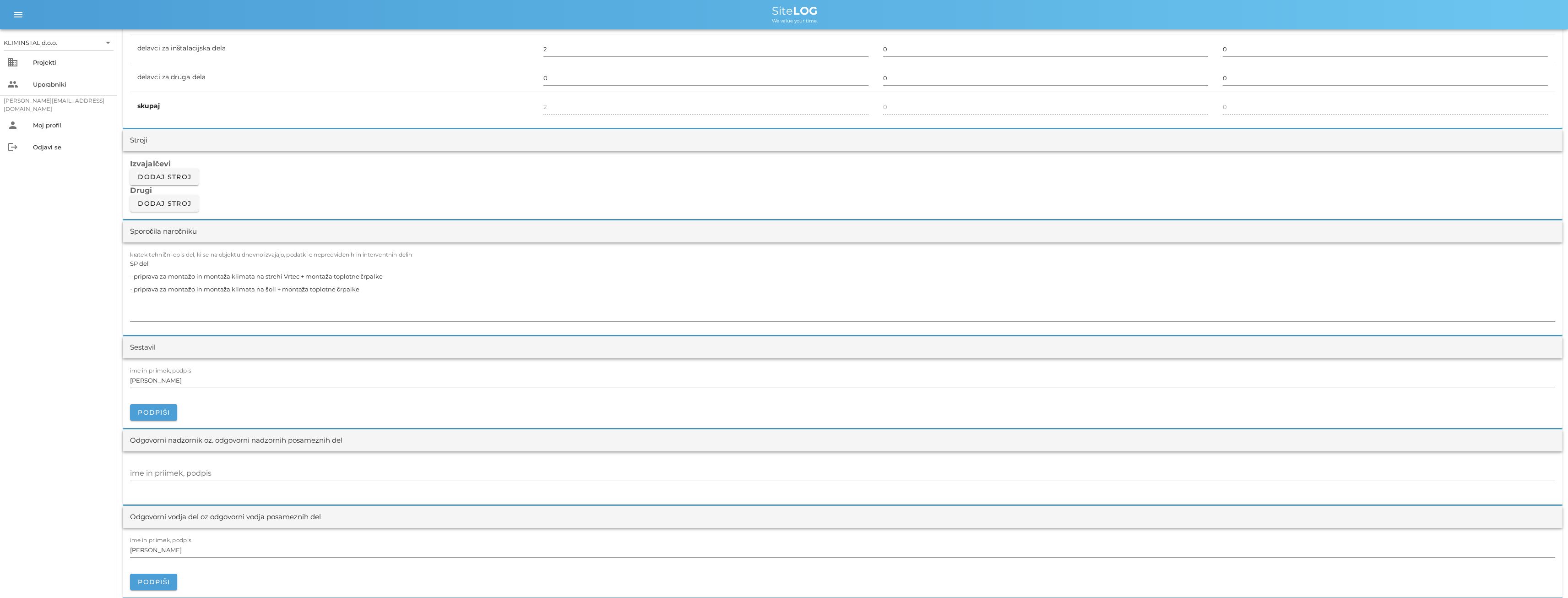
scroll to position [839, 0]
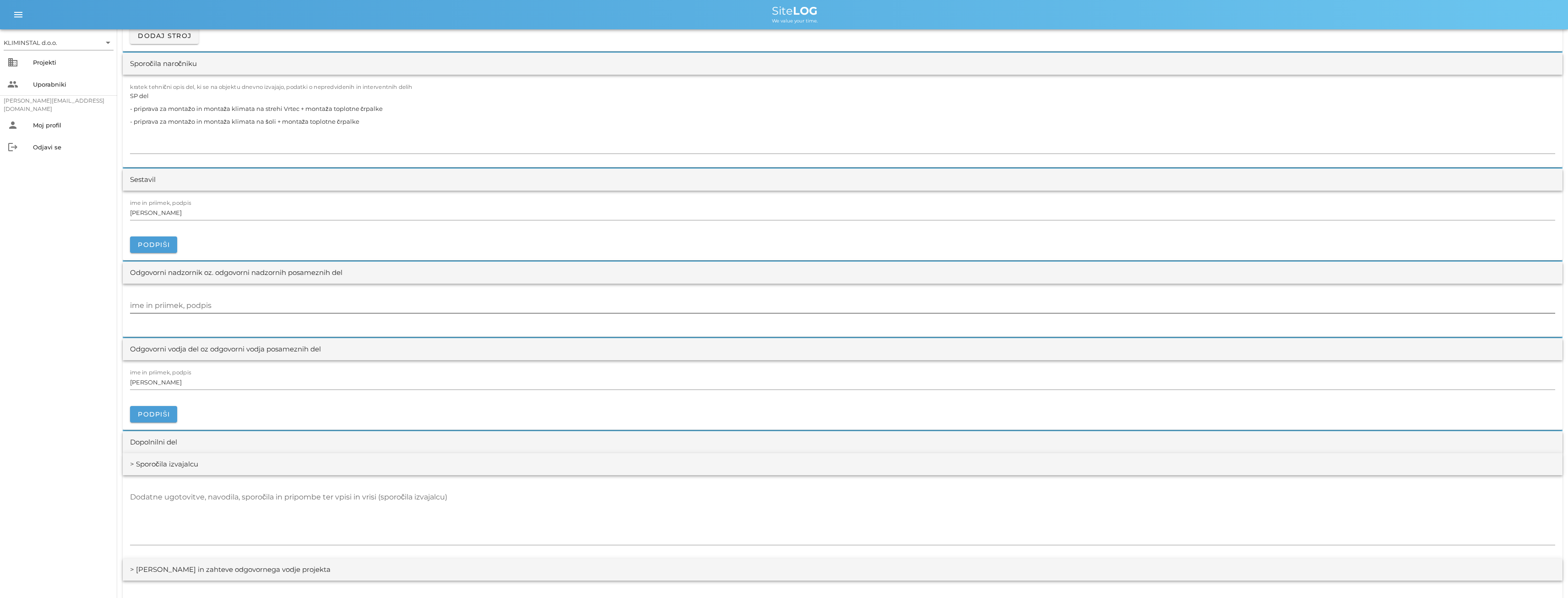
click at [177, 307] on input "ime in priimek, podpis" at bounding box center [842, 306] width 1425 height 14
paste input "[PERSON_NAME]"
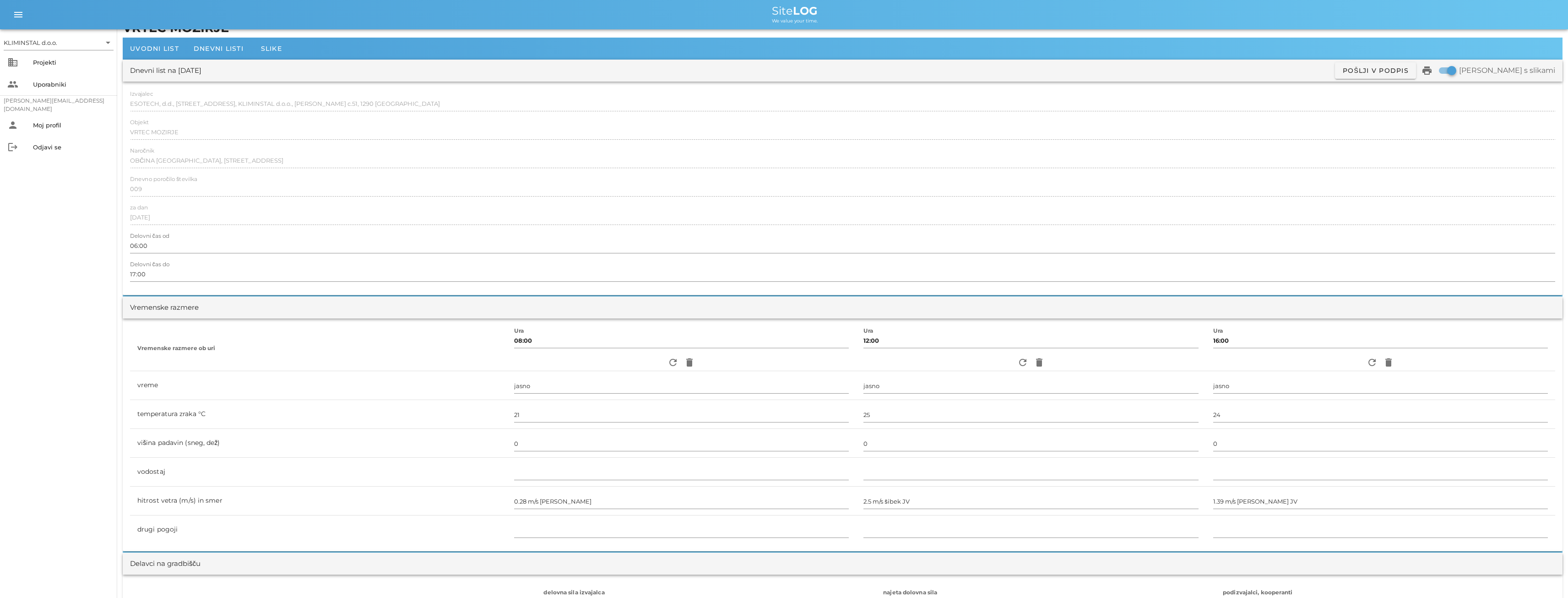
scroll to position [0, 0]
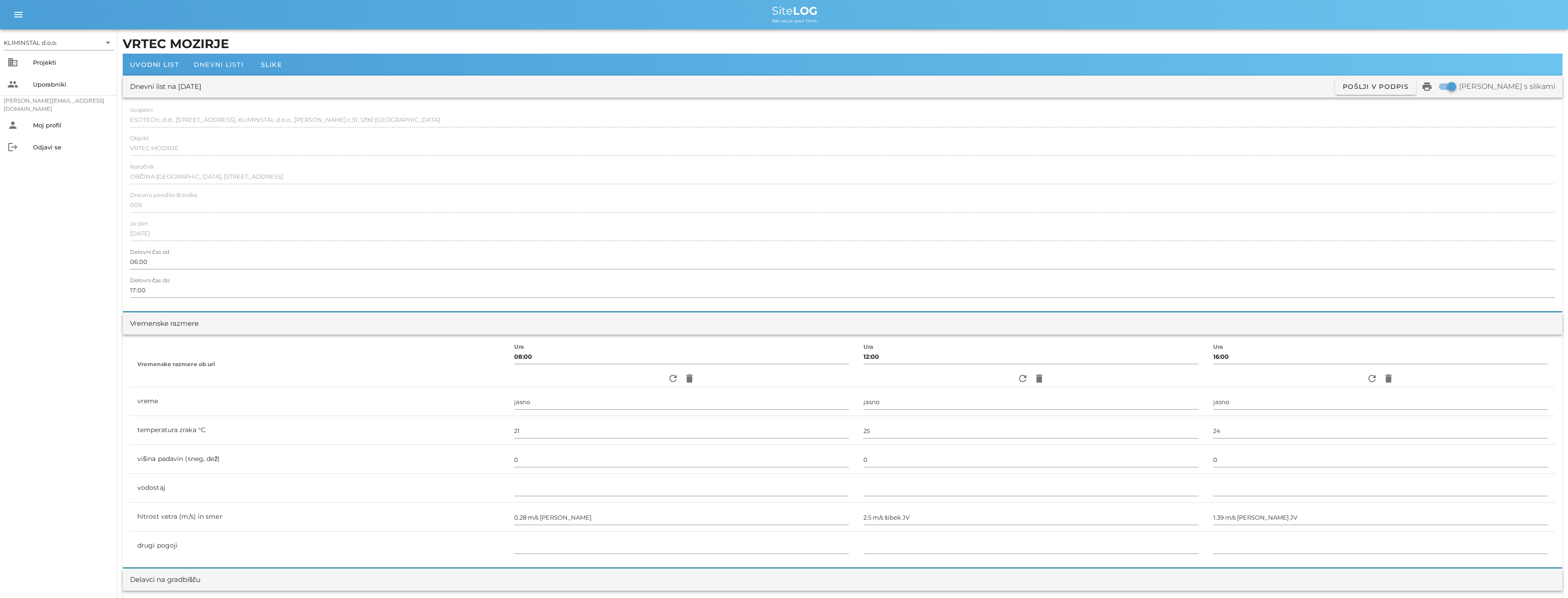
type input "[PERSON_NAME]"
click at [217, 65] on span "Dnevni listi" at bounding box center [219, 64] width 50 height 8
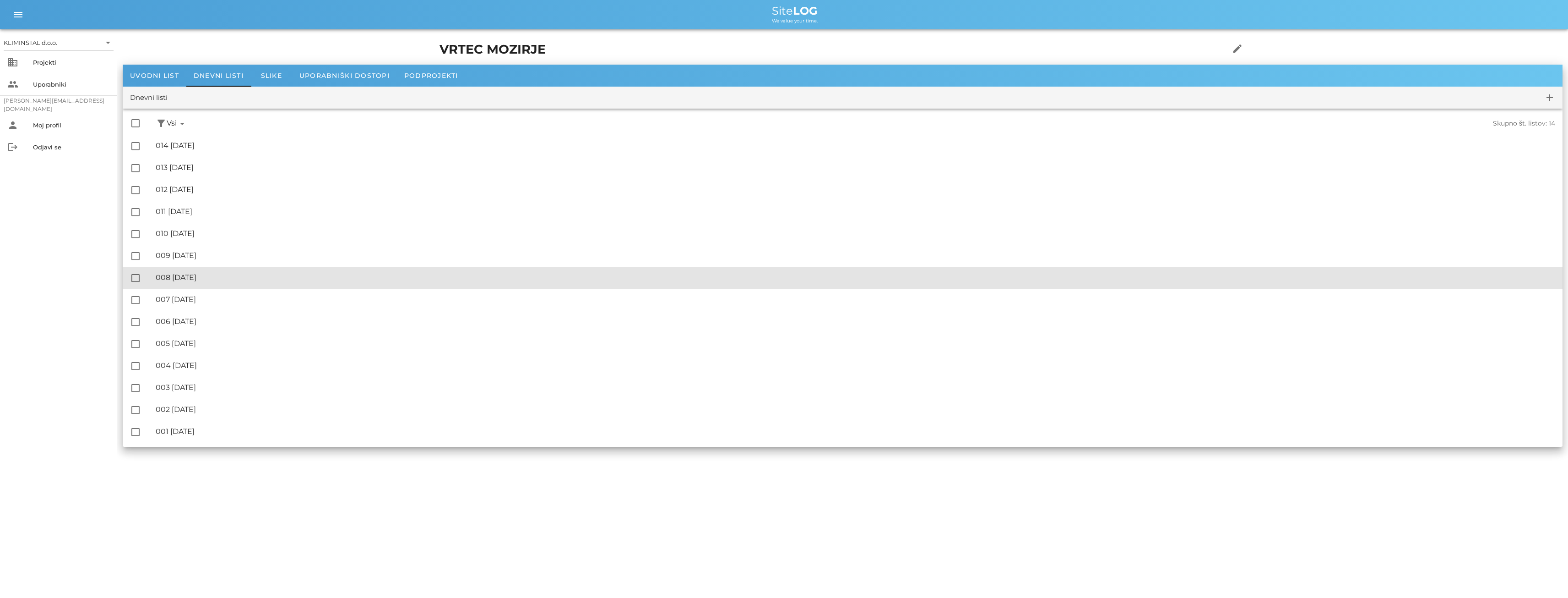
click at [219, 276] on div "🔏 008 [DATE]" at bounding box center [856, 277] width 1400 height 9
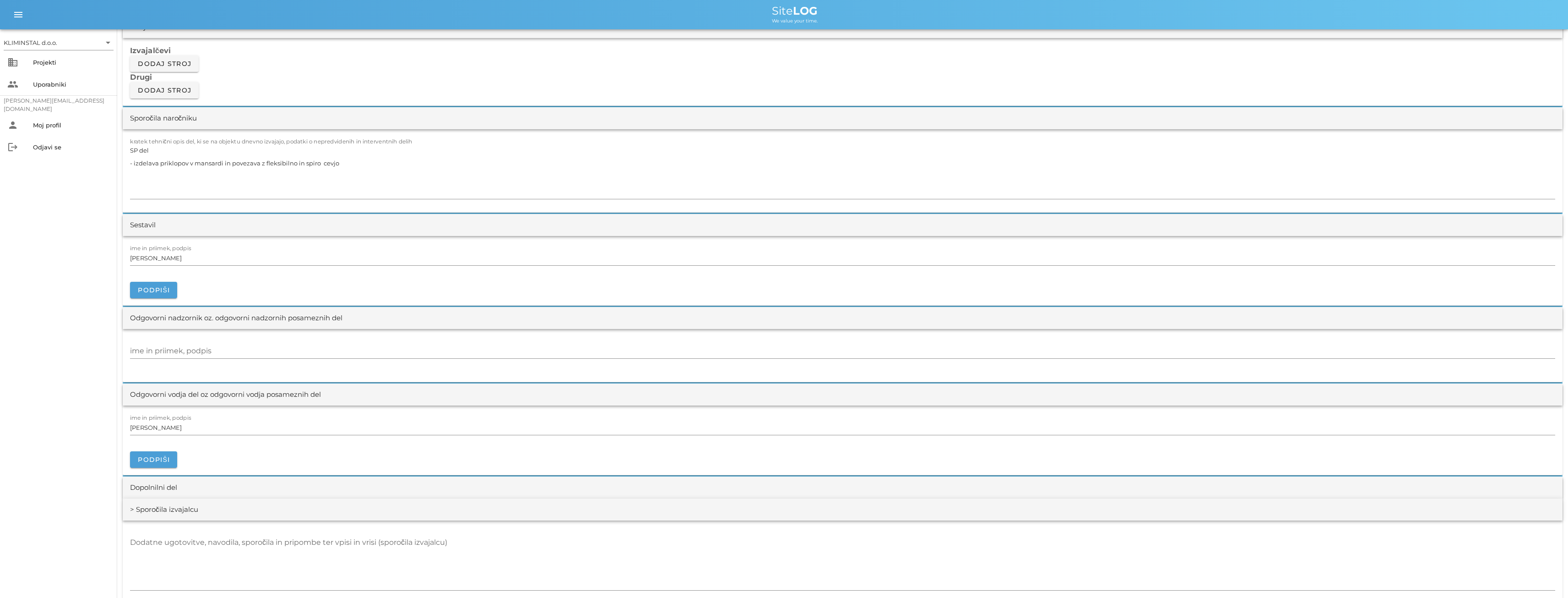
scroll to position [839, 0]
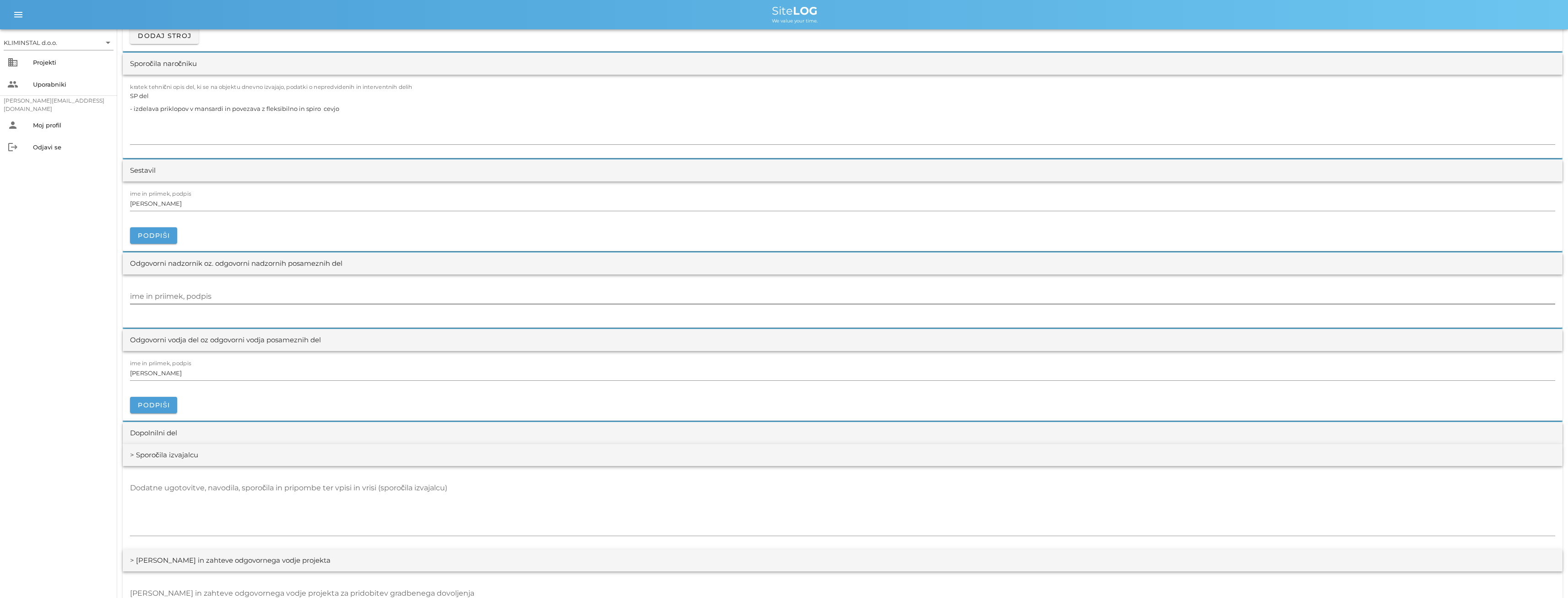
click at [168, 295] on input "ime in priimek, podpis" at bounding box center [842, 296] width 1425 height 14
paste input "[PERSON_NAME]"
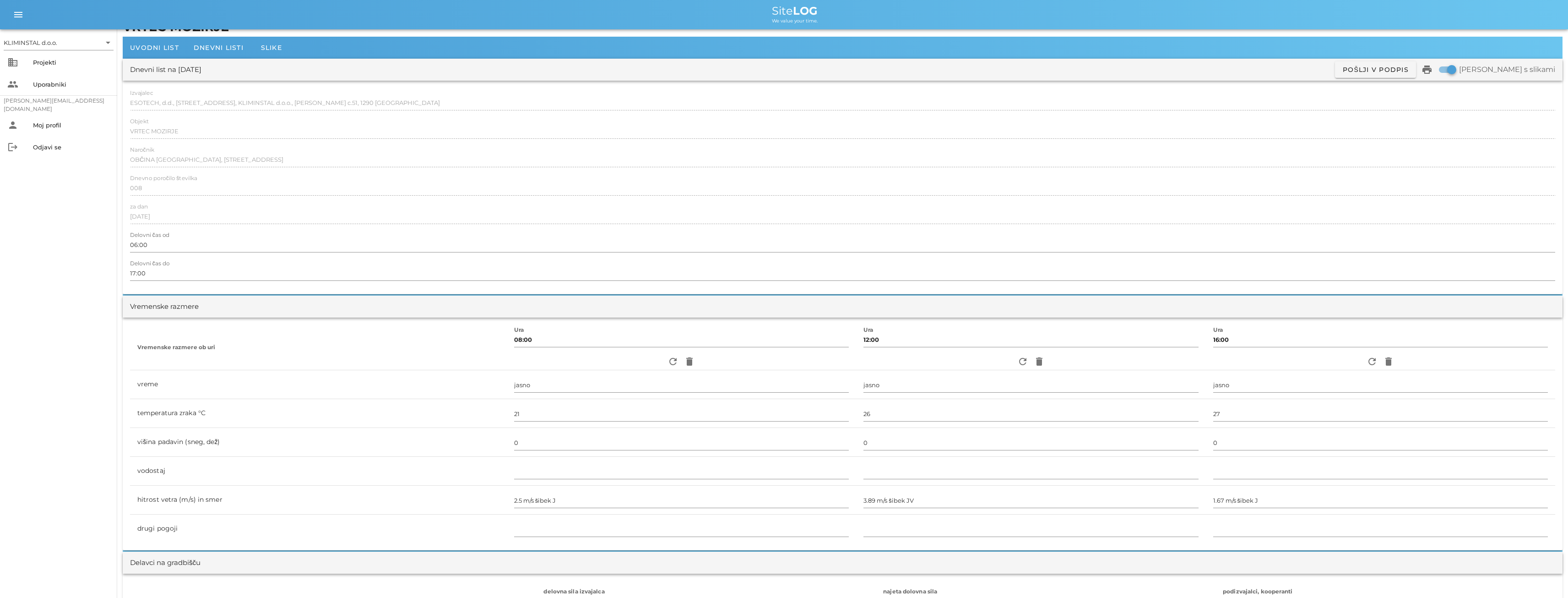
scroll to position [0, 0]
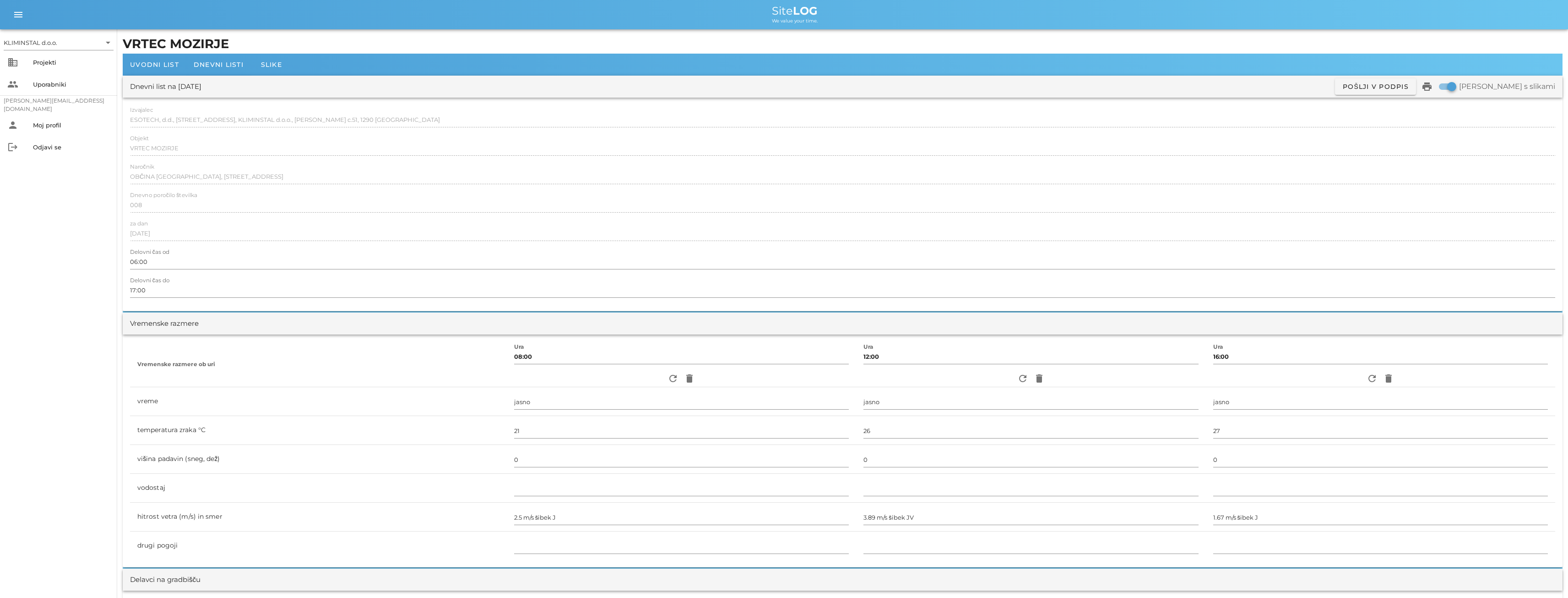
type input "[PERSON_NAME]"
click at [224, 72] on div "Dnevni listi" at bounding box center [219, 65] width 65 height 22
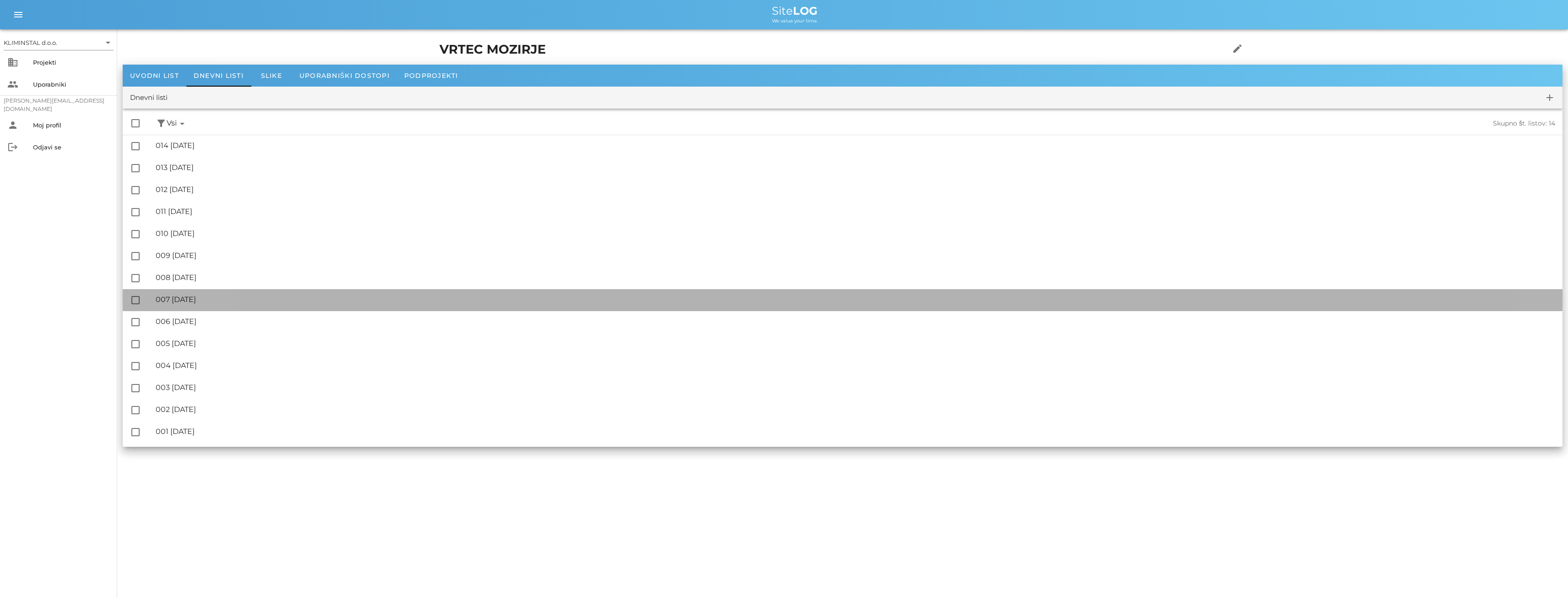
click at [223, 299] on div "🔏 007 [GEOGRAPHIC_DATA][DATE]" at bounding box center [856, 299] width 1400 height 9
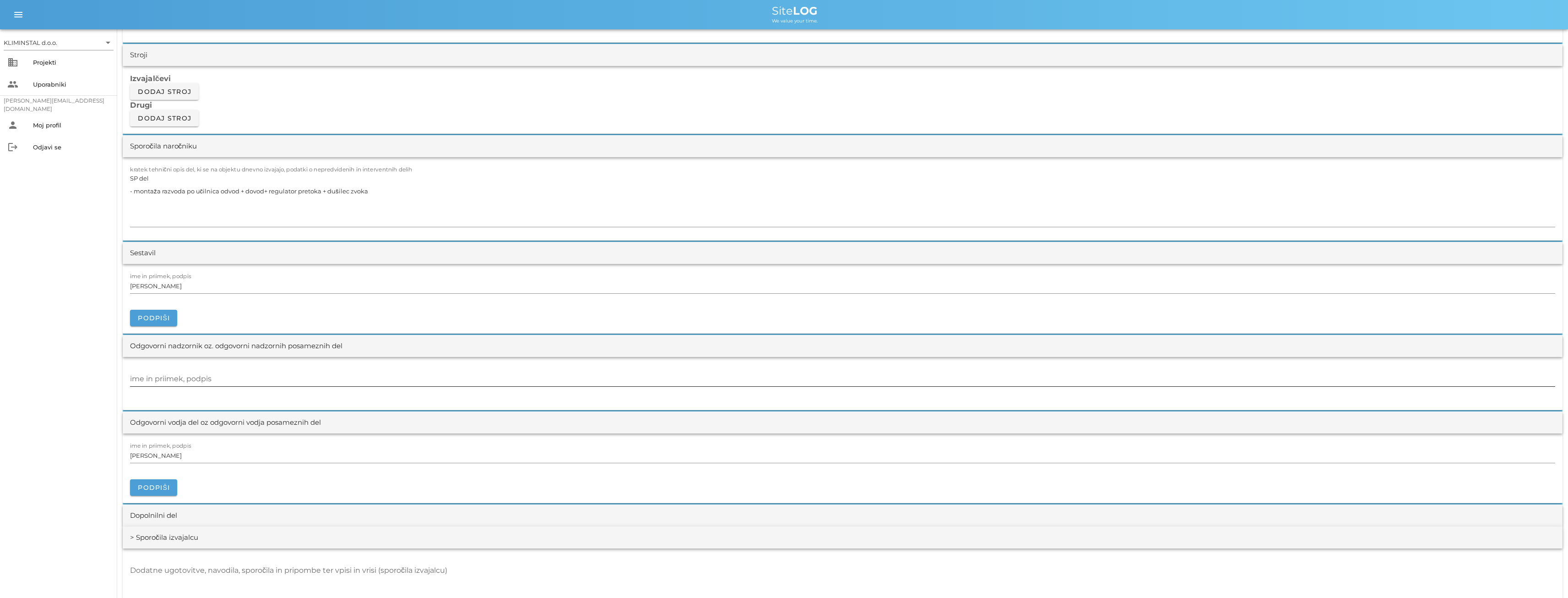
scroll to position [839, 0]
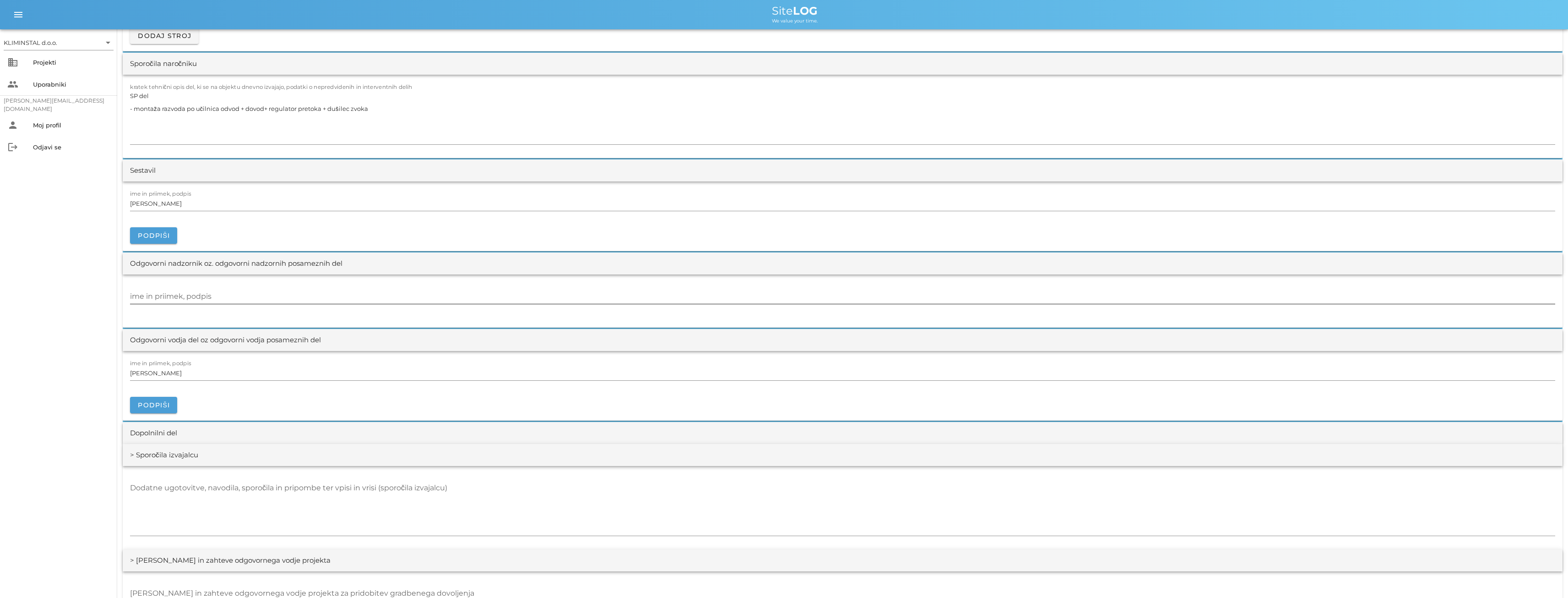
click at [180, 296] on input "ime in priimek, podpis" at bounding box center [842, 296] width 1425 height 14
paste input "[PERSON_NAME]"
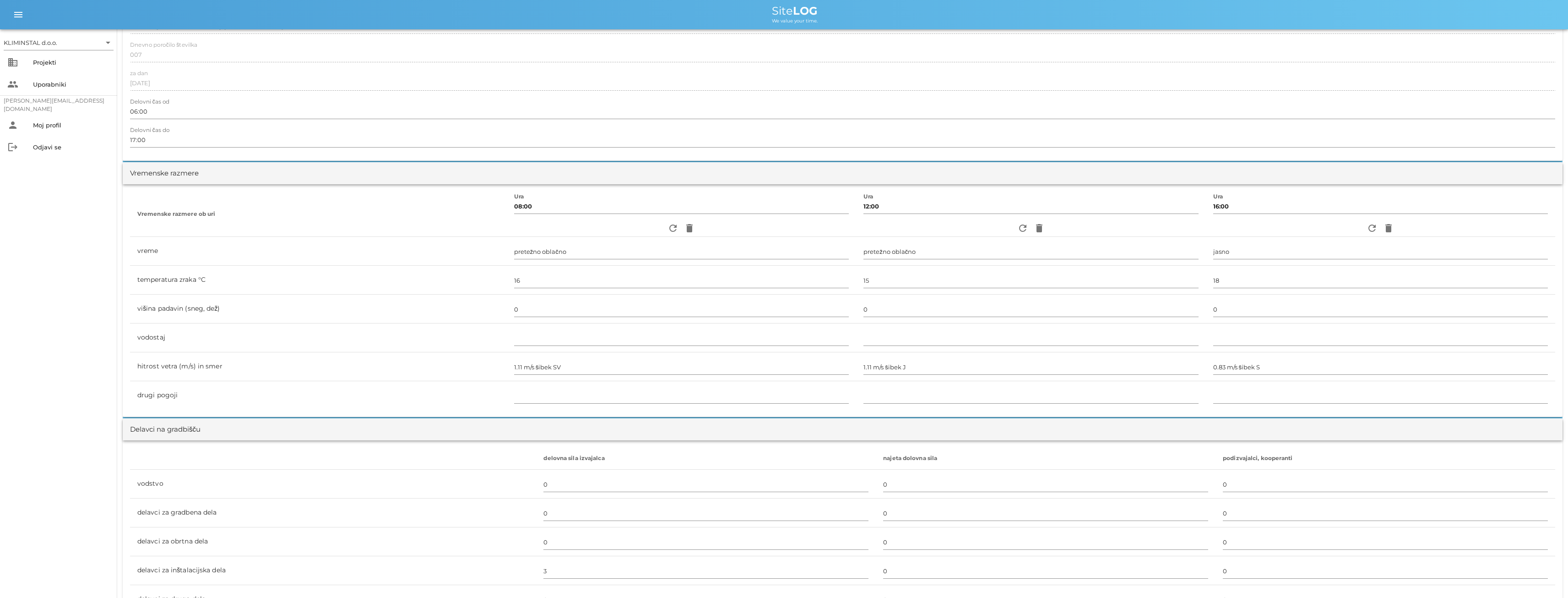
scroll to position [0, 0]
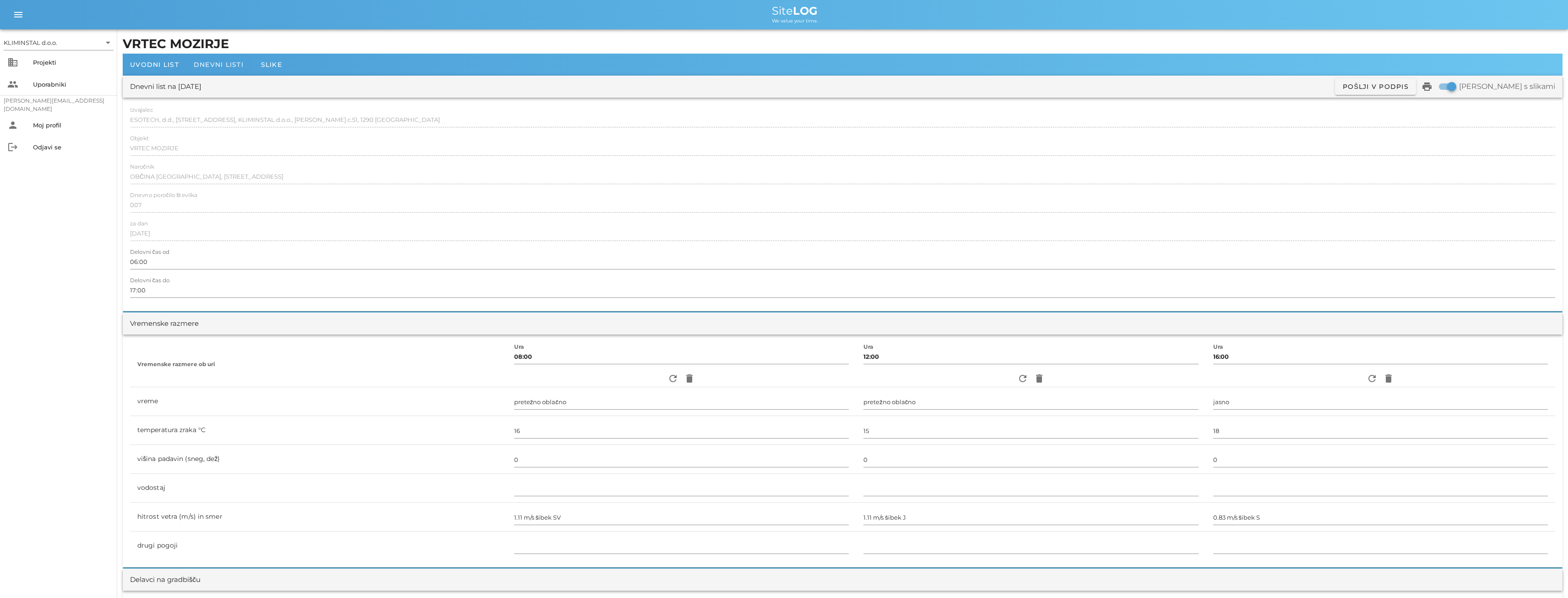
type input "[PERSON_NAME]"
drag, startPoint x: 211, startPoint y: 64, endPoint x: 214, endPoint y: 68, distance: 5.0
click at [211, 65] on span "Dnevni listi" at bounding box center [219, 64] width 50 height 8
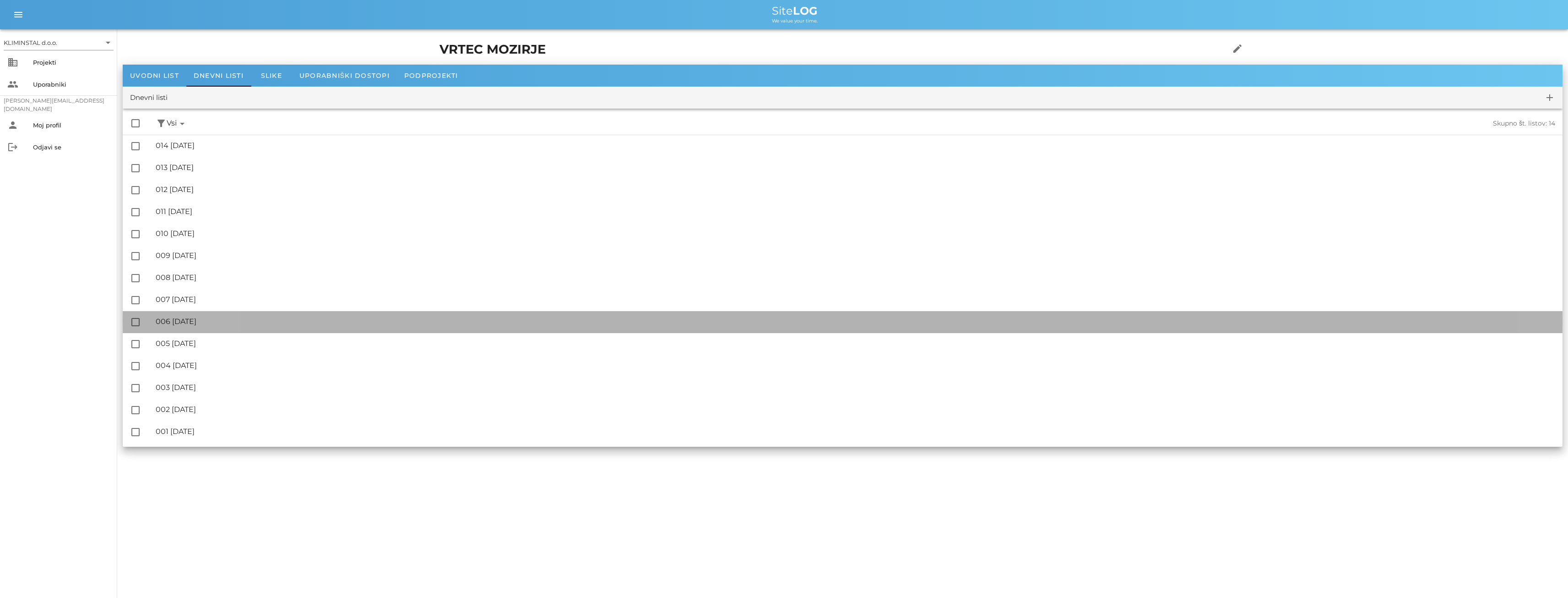
click at [202, 321] on div "🔏 006 [DATE]" at bounding box center [856, 322] width 1400 height 9
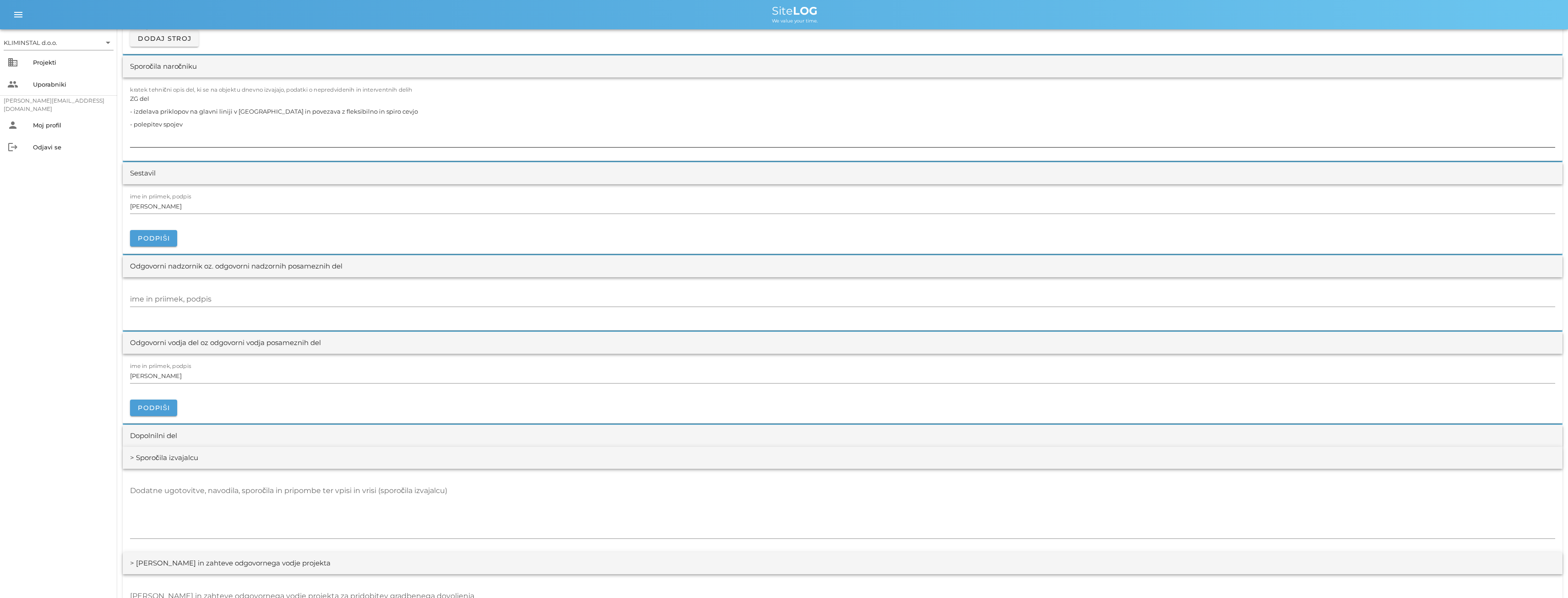
scroll to position [839, 0]
click at [155, 298] on input "ime in priimek, podpis" at bounding box center [842, 296] width 1425 height 14
paste input "[PERSON_NAME]"
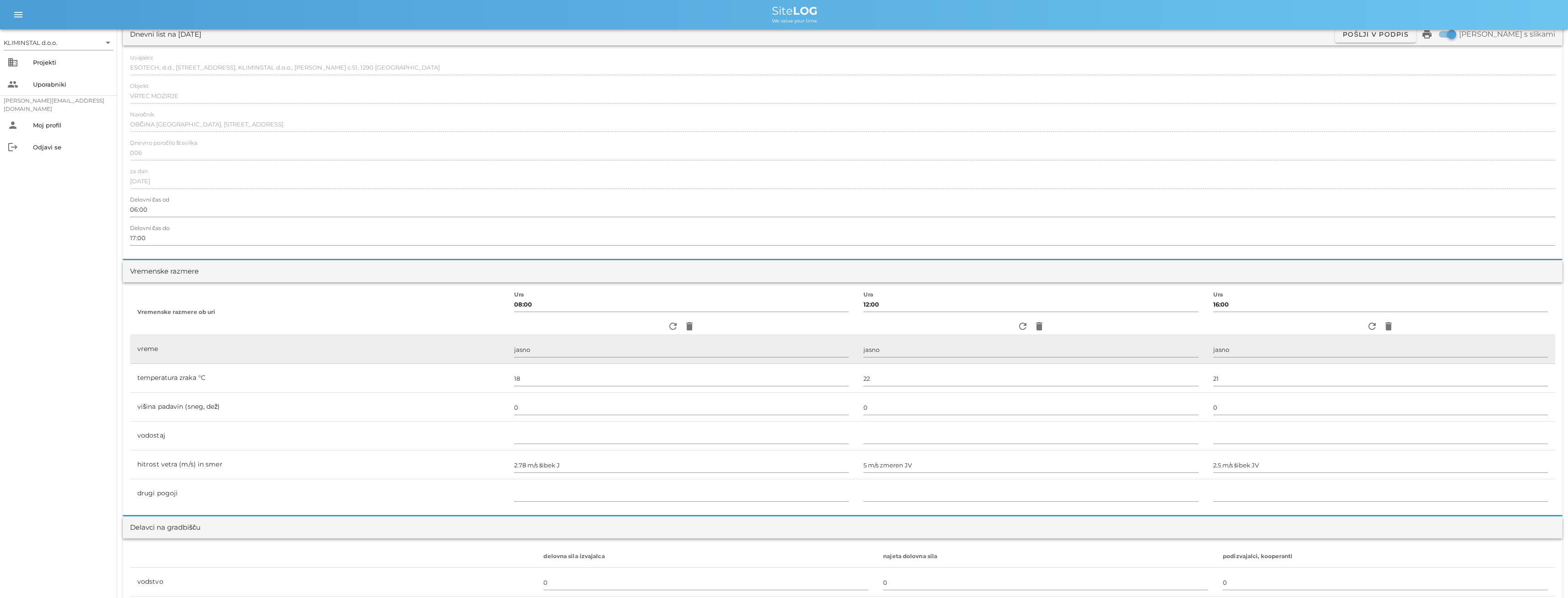
scroll to position [0, 0]
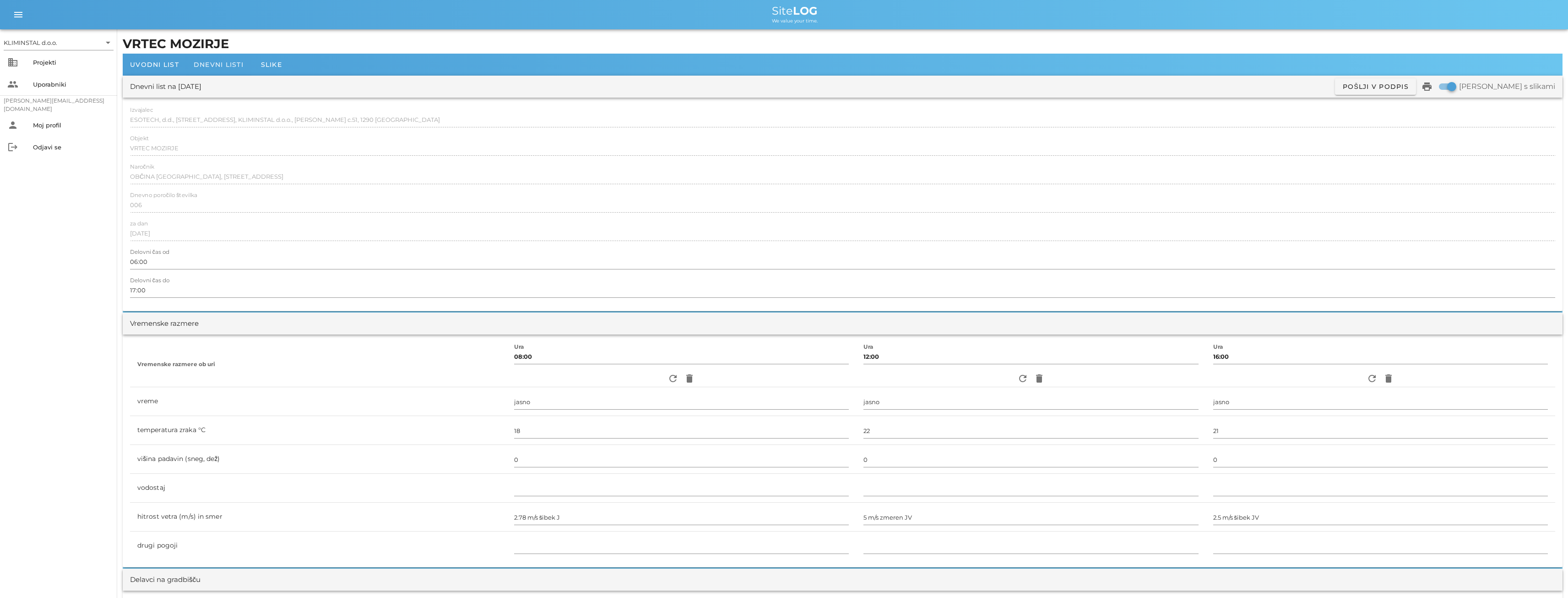
type input "[PERSON_NAME]"
click at [201, 56] on div "Dnevni listi" at bounding box center [219, 65] width 65 height 22
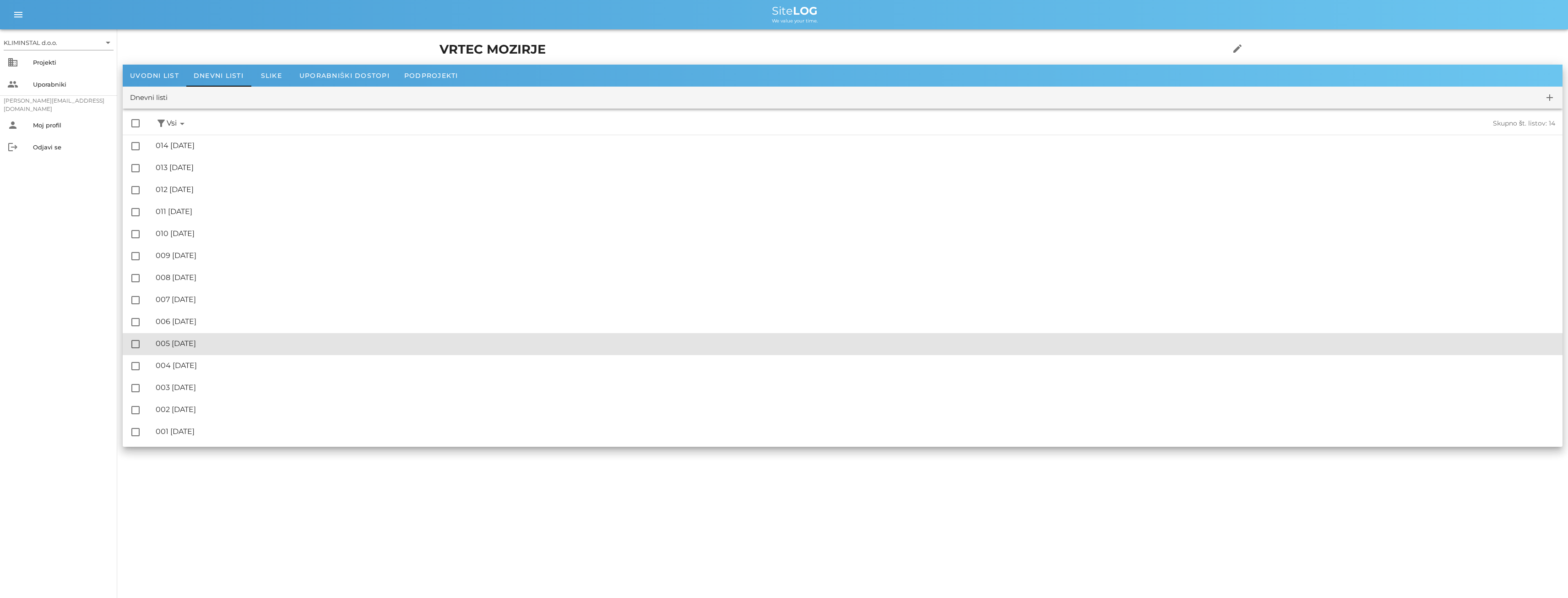
click at [217, 342] on div "🔏 005 [DATE]" at bounding box center [856, 343] width 1400 height 9
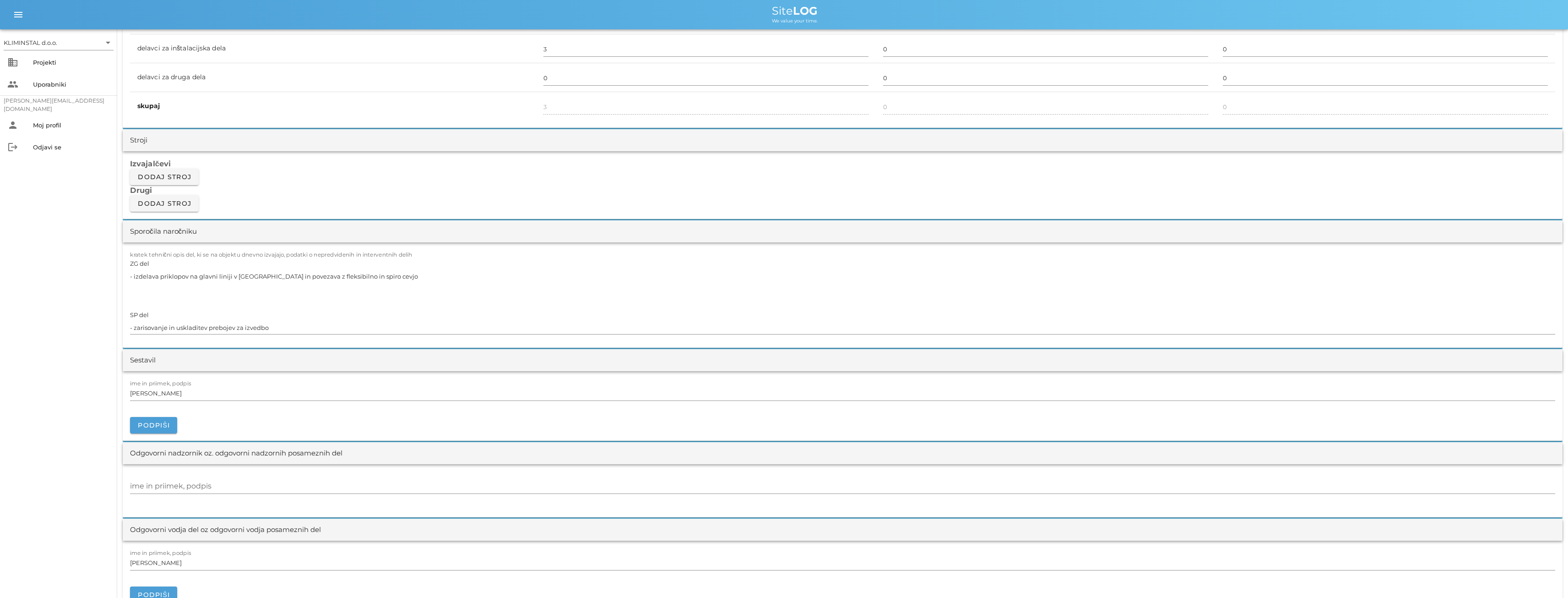
scroll to position [839, 0]
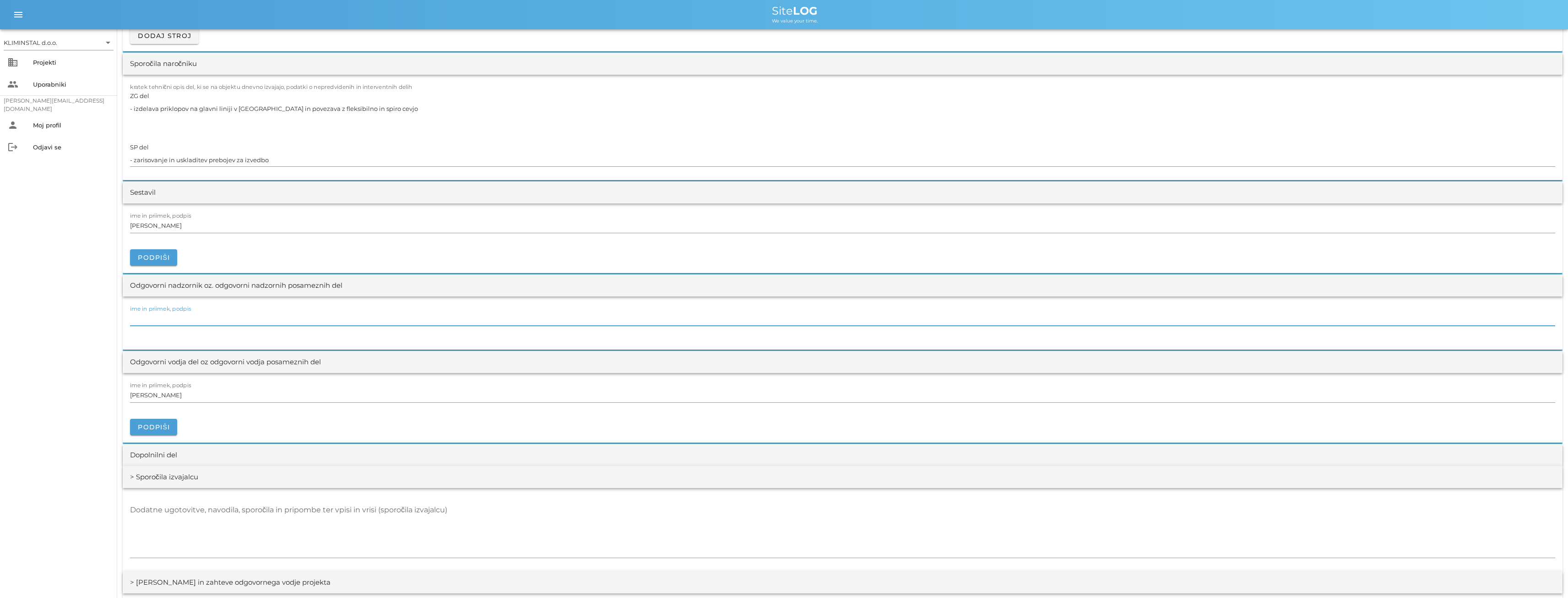
click at [182, 317] on input "ime in priimek, podpis" at bounding box center [842, 318] width 1425 height 14
paste input "[PERSON_NAME]"
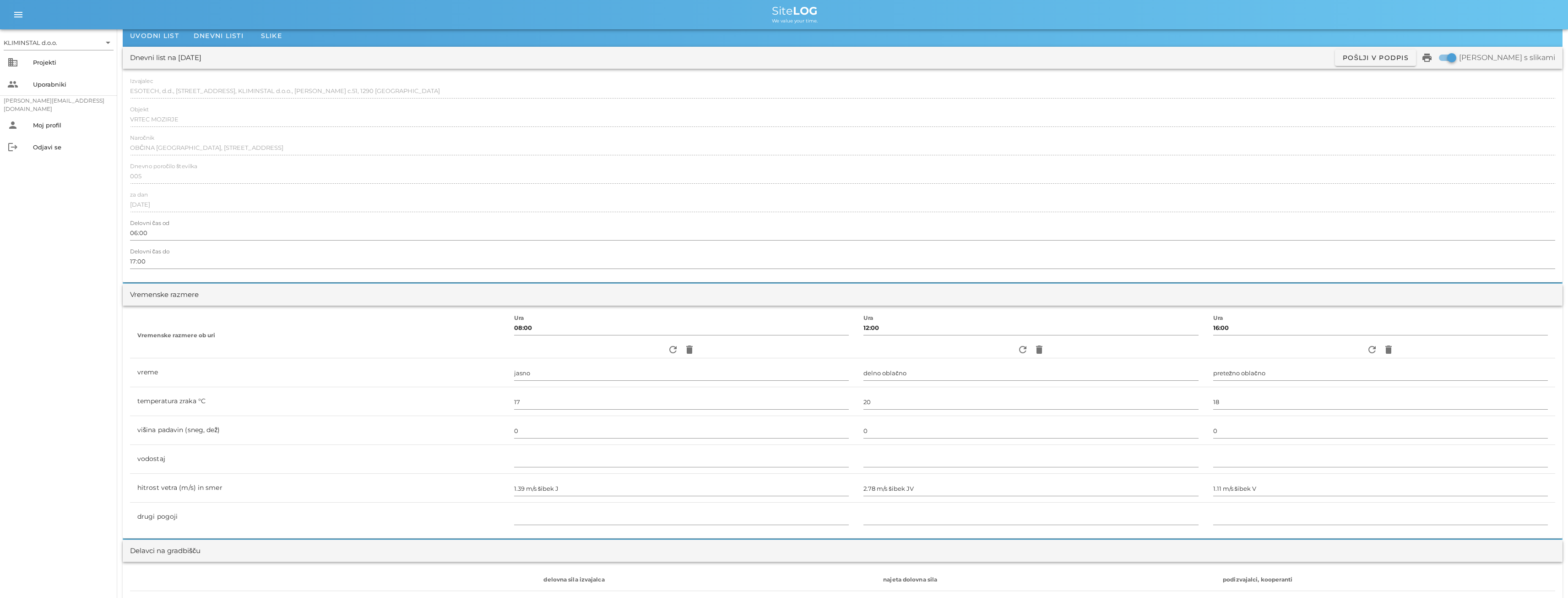
scroll to position [0, 0]
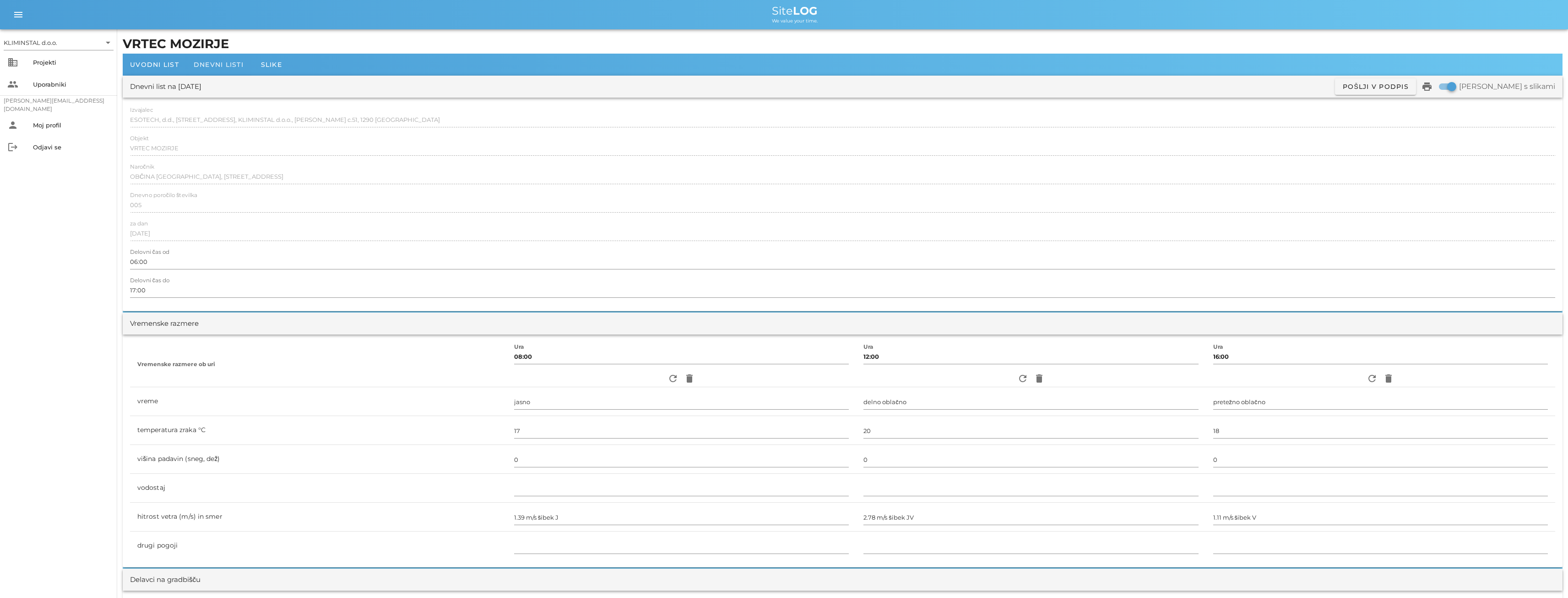
type input "[PERSON_NAME]"
click at [211, 65] on span "Dnevni listi" at bounding box center [219, 64] width 50 height 8
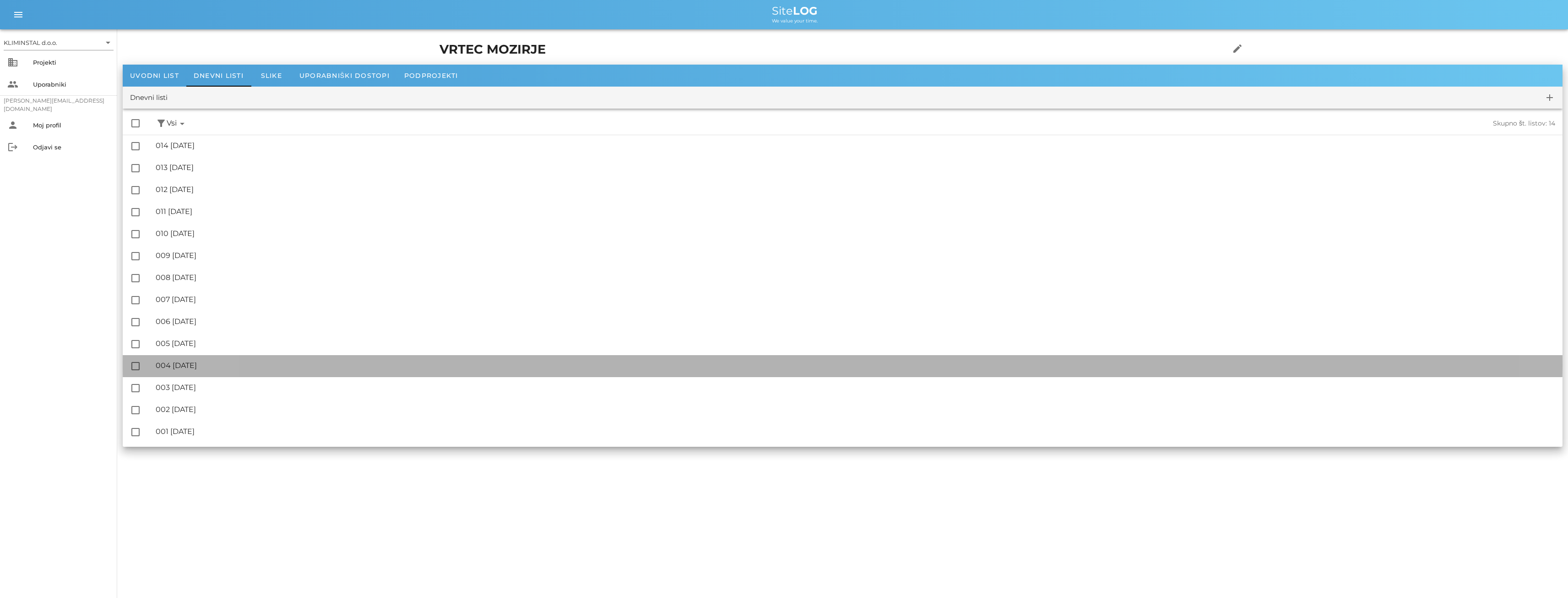
click at [203, 367] on div "🔏 004 [DATE]" at bounding box center [856, 366] width 1400 height 9
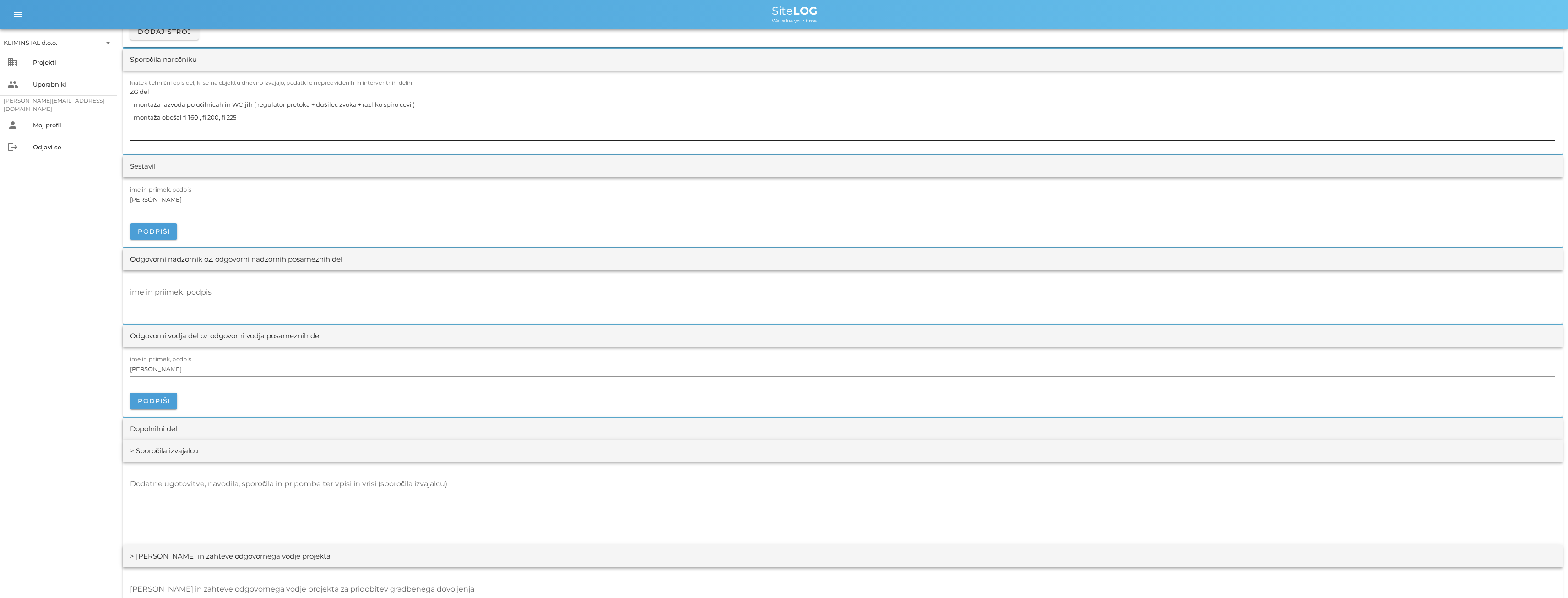
scroll to position [1008, 0]
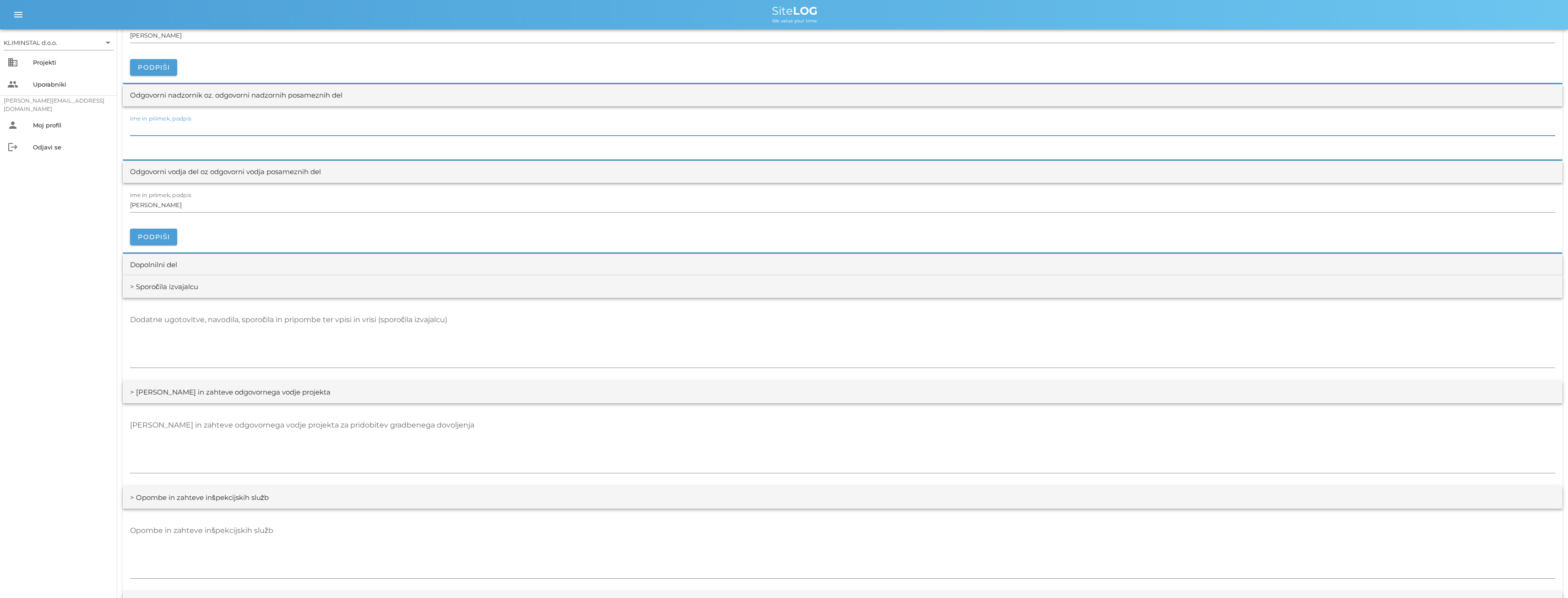
click at [143, 131] on input "ime in priimek, podpis" at bounding box center [842, 128] width 1425 height 14
paste input "[PERSON_NAME]"
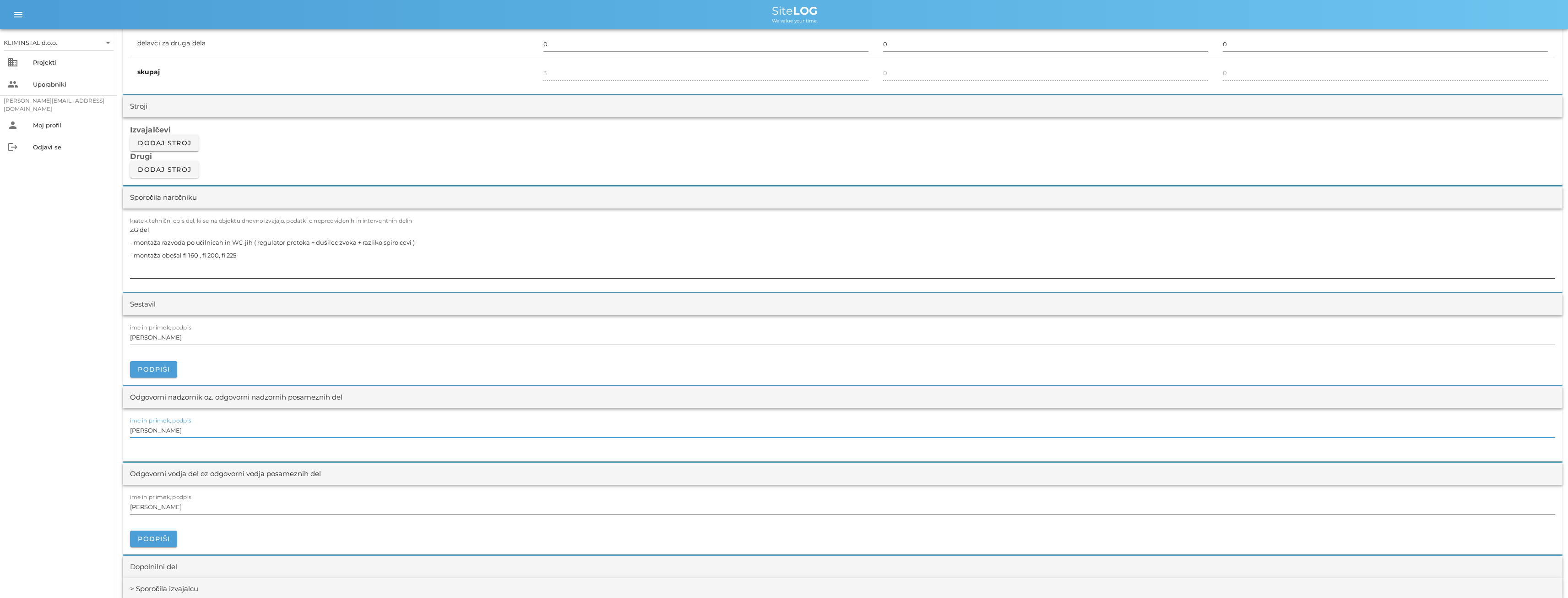
scroll to position [0, 0]
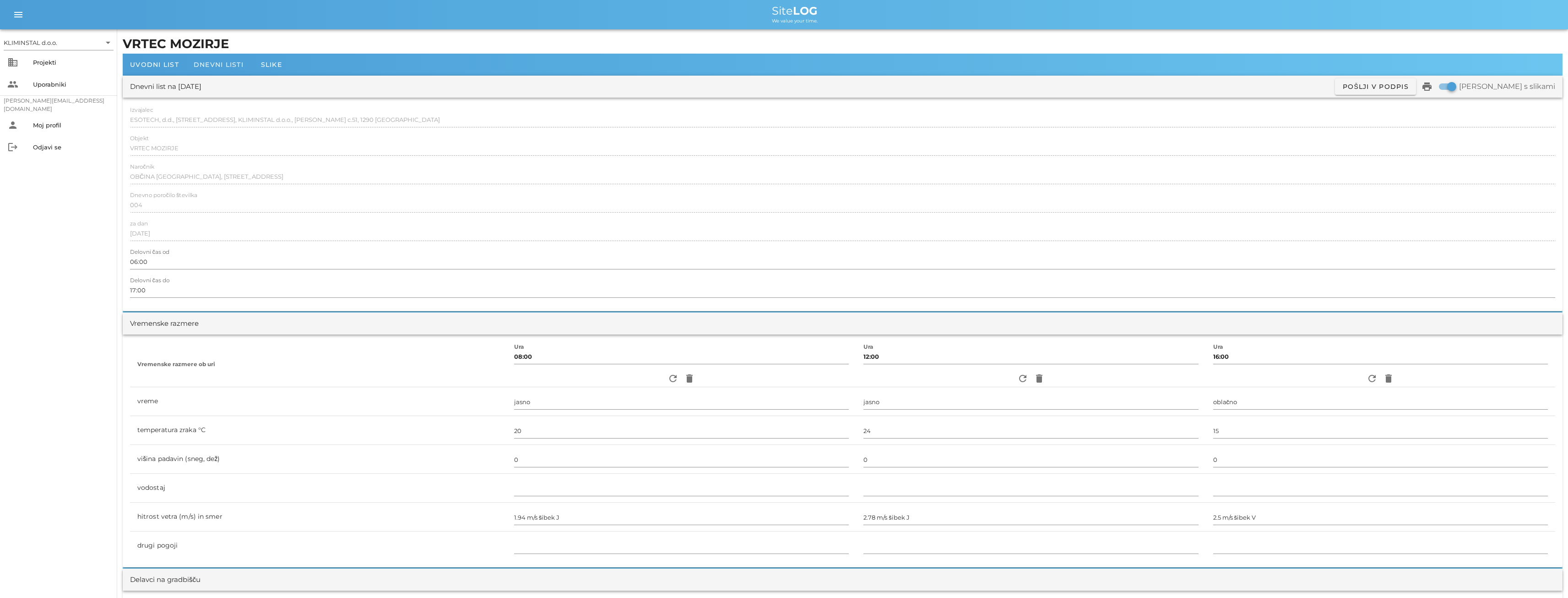
type input "[PERSON_NAME]"
click at [221, 70] on div "Dnevni listi" at bounding box center [219, 65] width 65 height 22
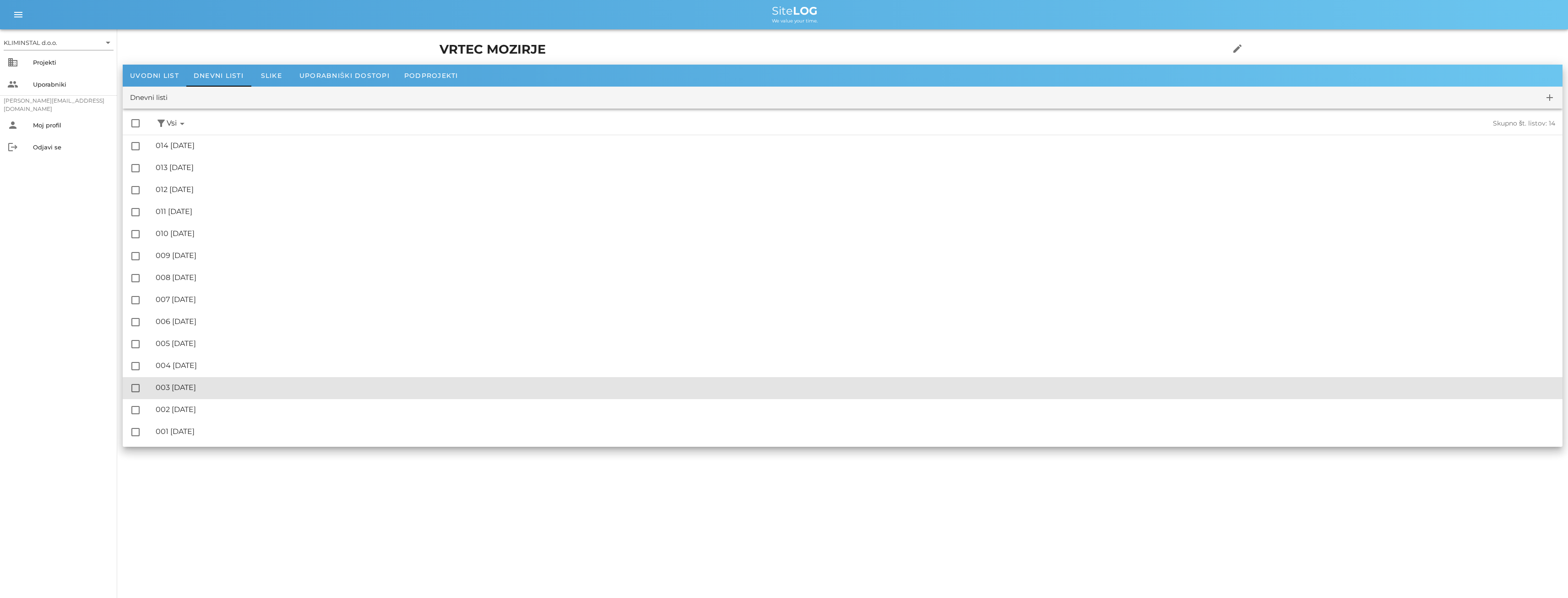
click at [214, 386] on div "🔏 003 [DATE]" at bounding box center [856, 387] width 1400 height 9
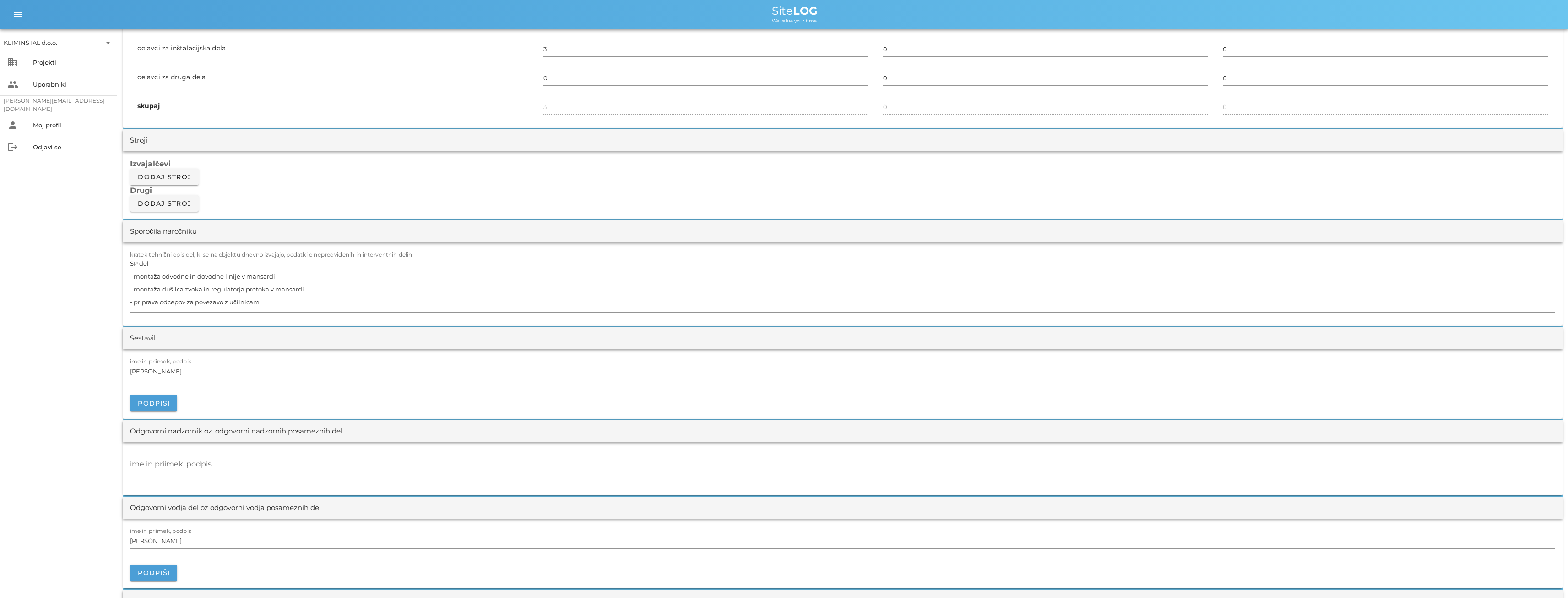
scroll to position [839, 0]
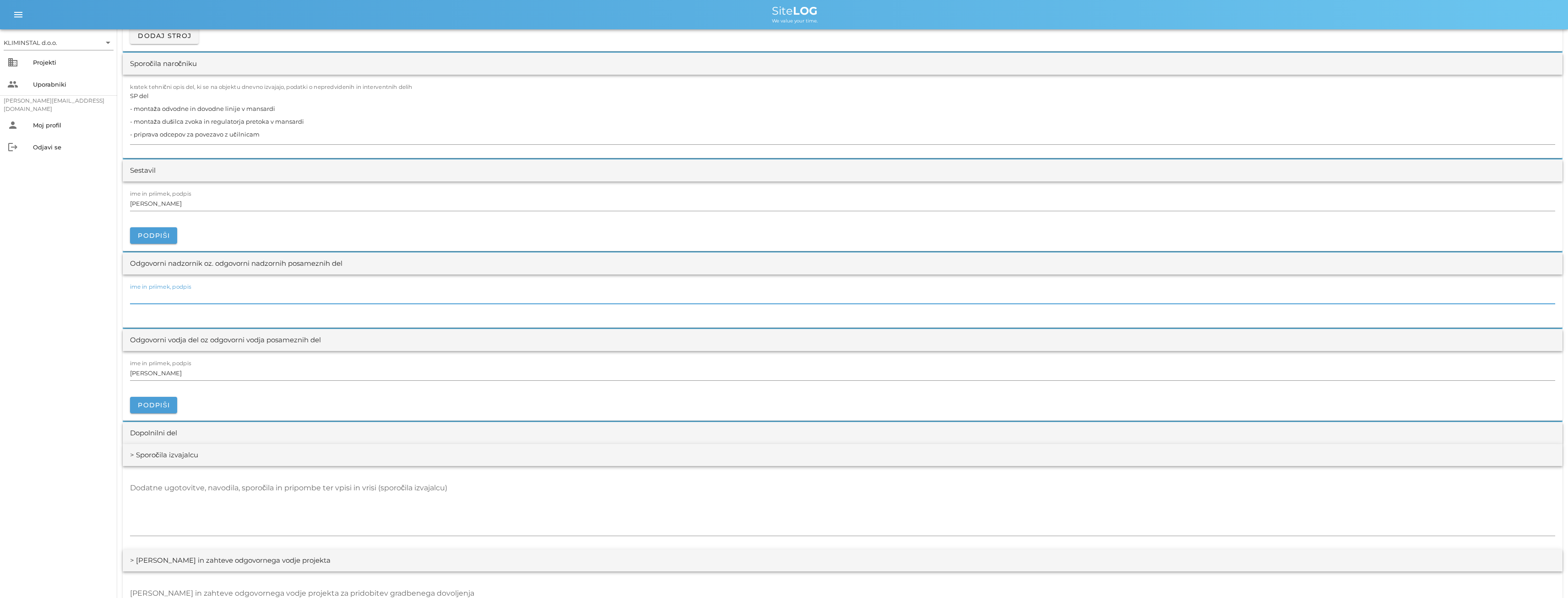
click at [180, 295] on input "ime in priimek, podpis" at bounding box center [842, 296] width 1425 height 14
paste input "[PERSON_NAME]"
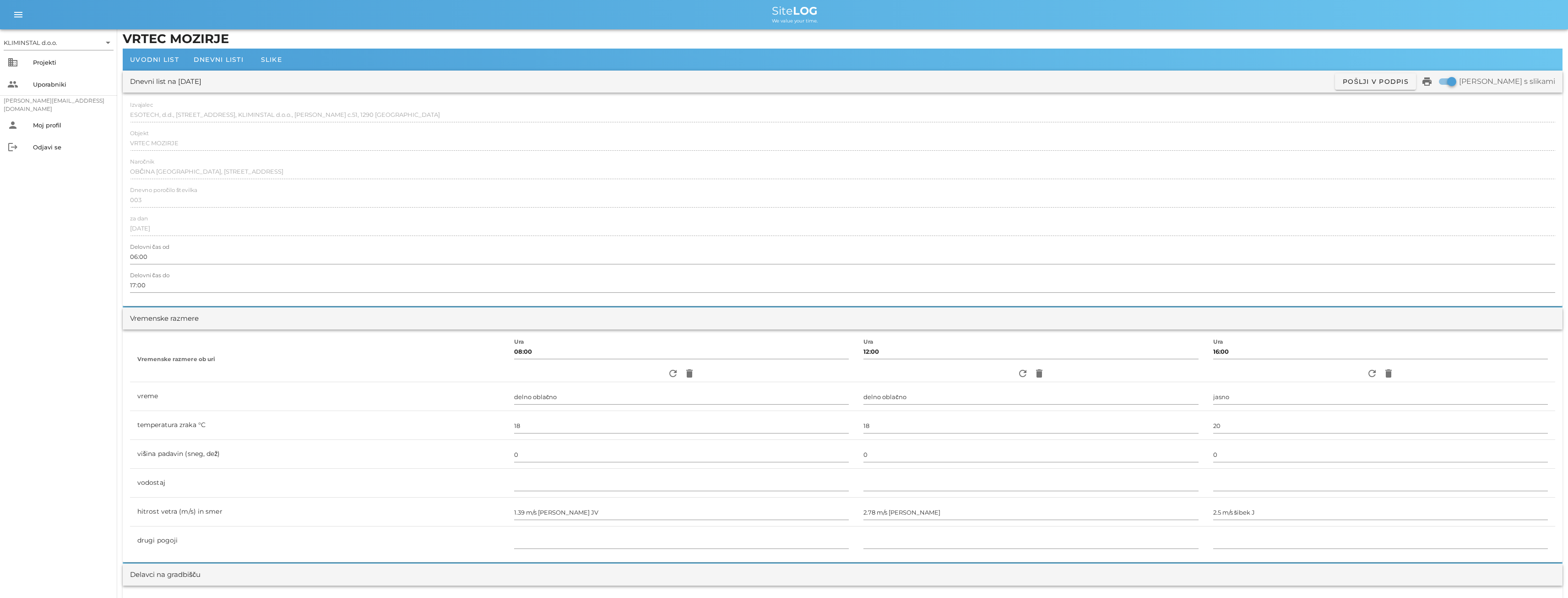
scroll to position [0, 0]
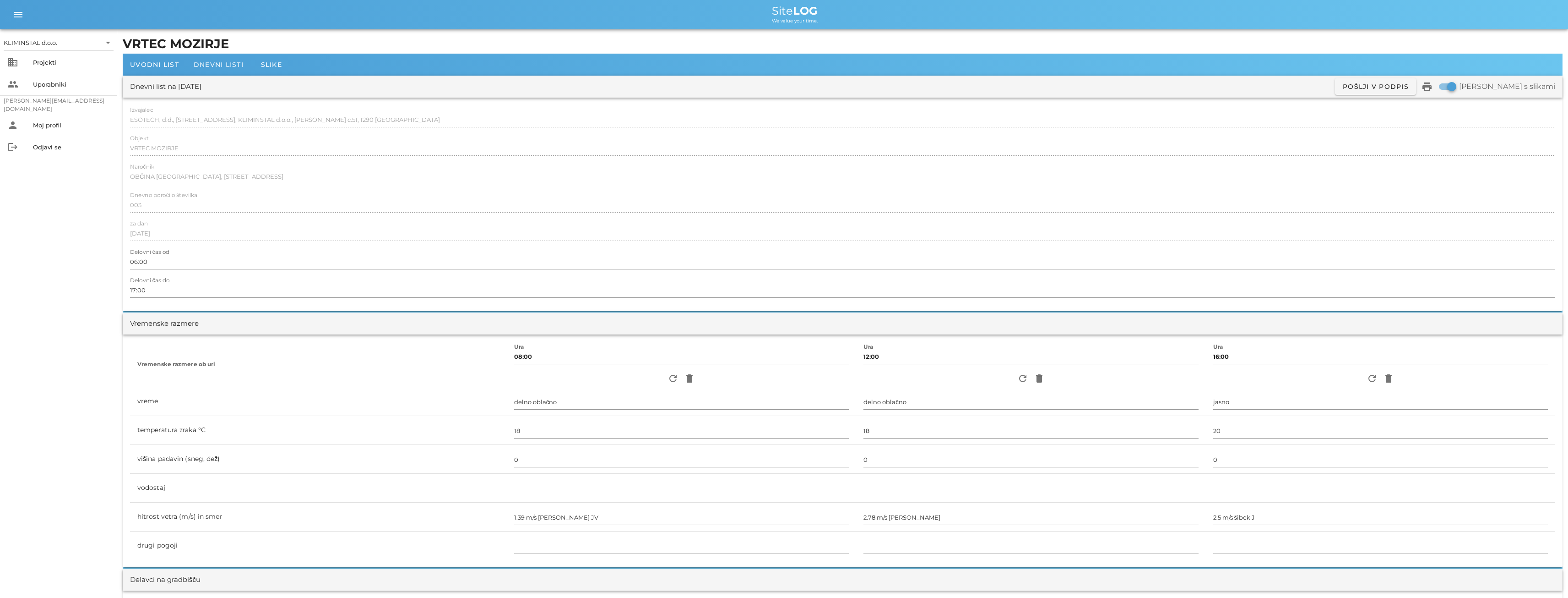
type input "[PERSON_NAME]"
click at [211, 65] on span "Dnevni listi" at bounding box center [219, 64] width 50 height 8
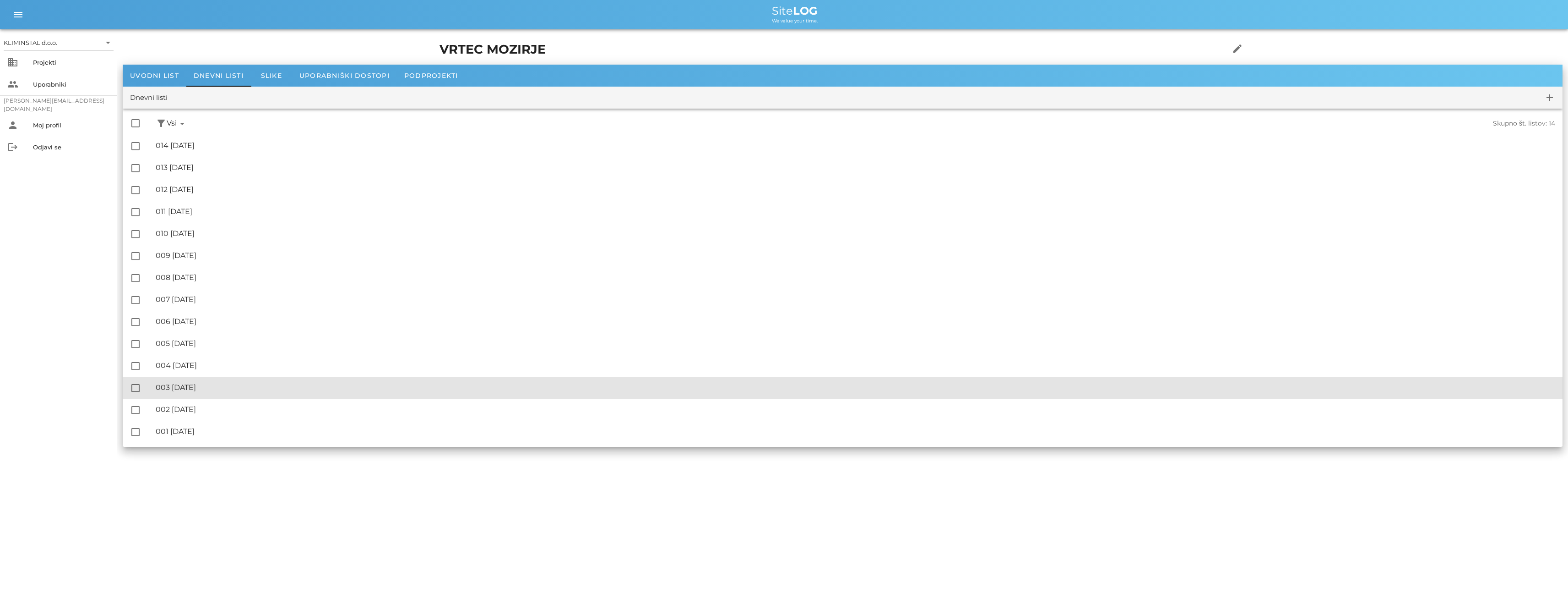
click at [192, 387] on div "🔏 003 [DATE]" at bounding box center [856, 387] width 1400 height 9
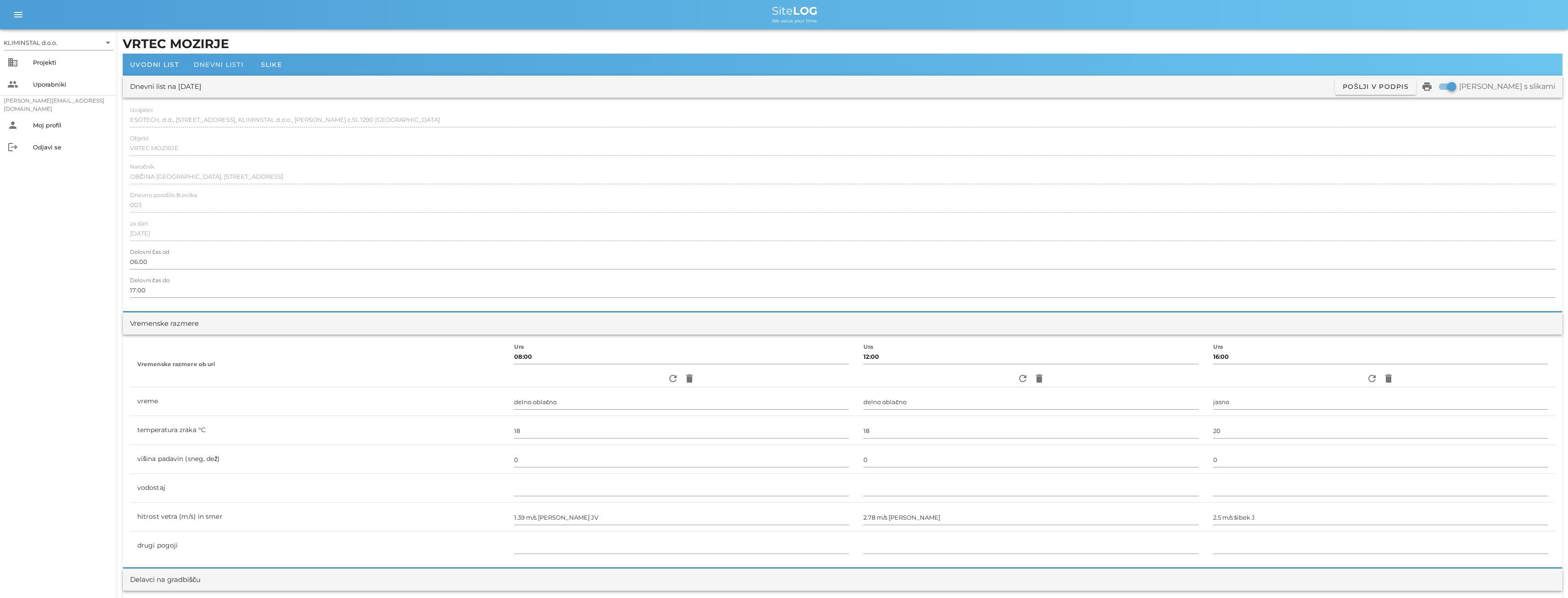
click at [227, 64] on span "Dnevni listi" at bounding box center [219, 64] width 50 height 8
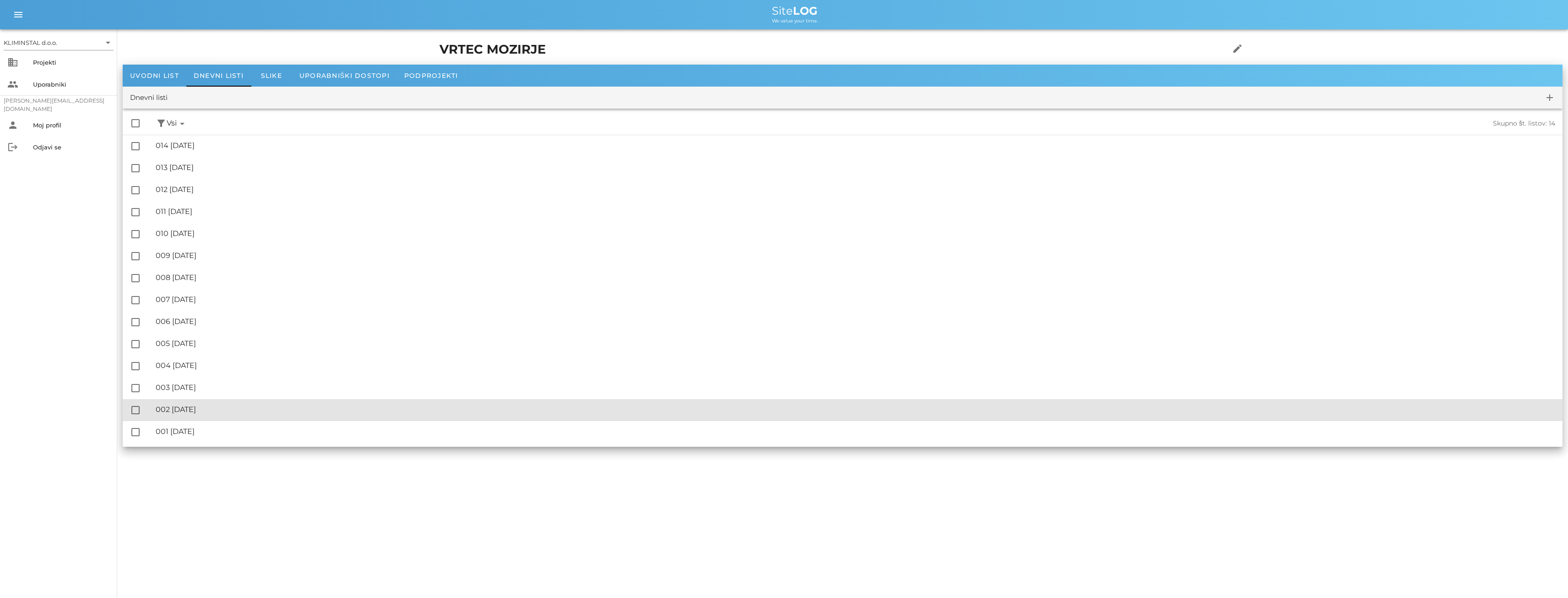
click at [210, 408] on div "🔏 002 [DATE]" at bounding box center [856, 410] width 1400 height 9
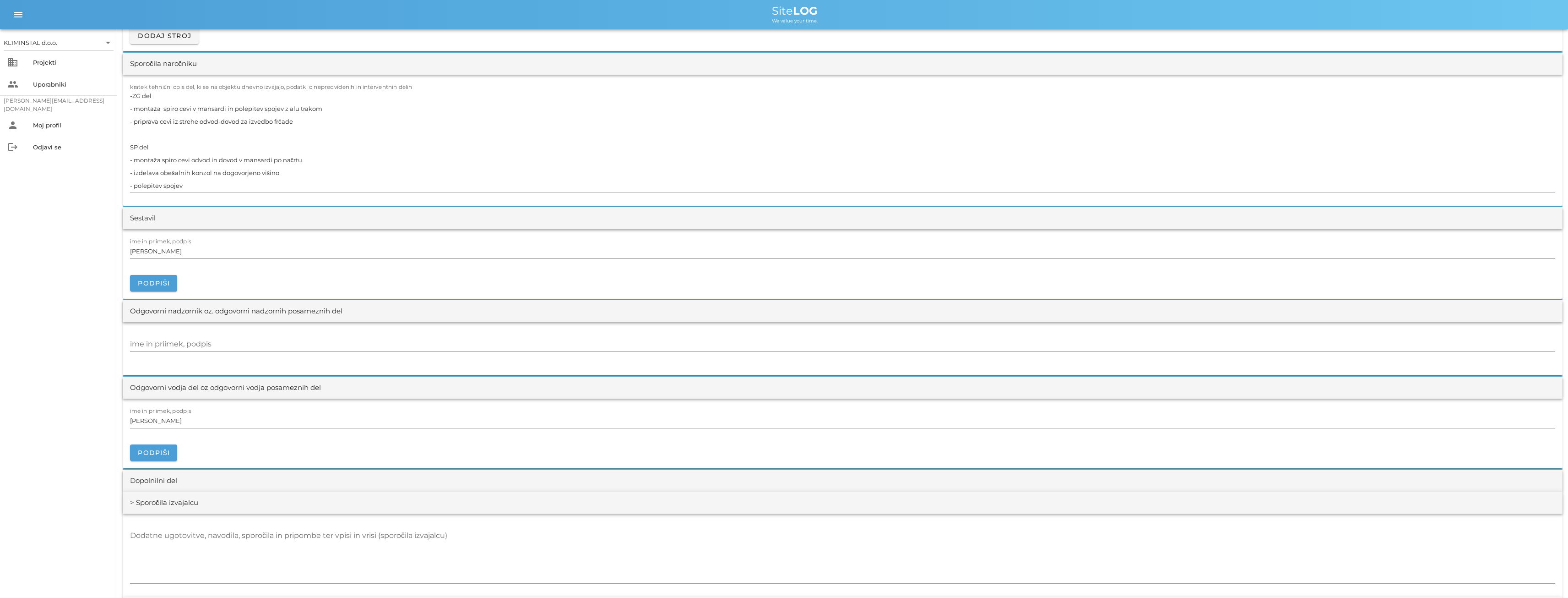
scroll to position [1008, 0]
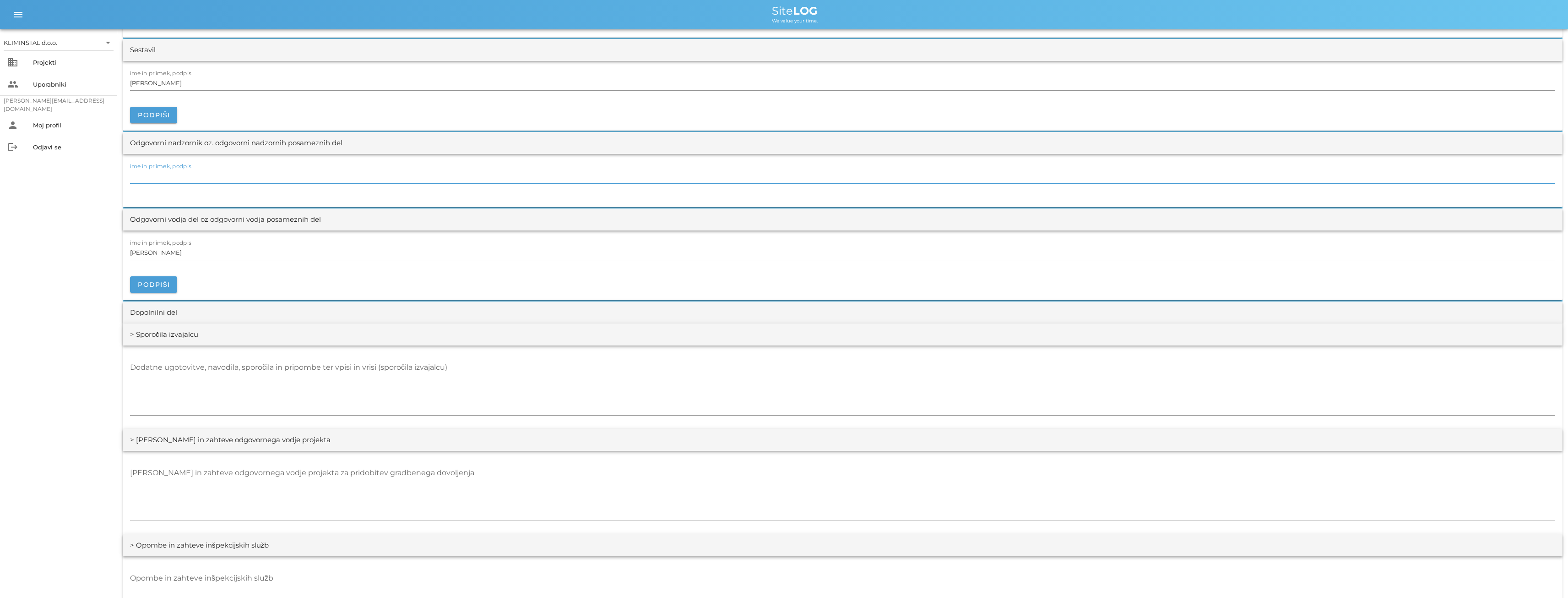
click at [151, 176] on input "ime in priimek, podpis" at bounding box center [842, 176] width 1425 height 14
paste input "[PERSON_NAME]"
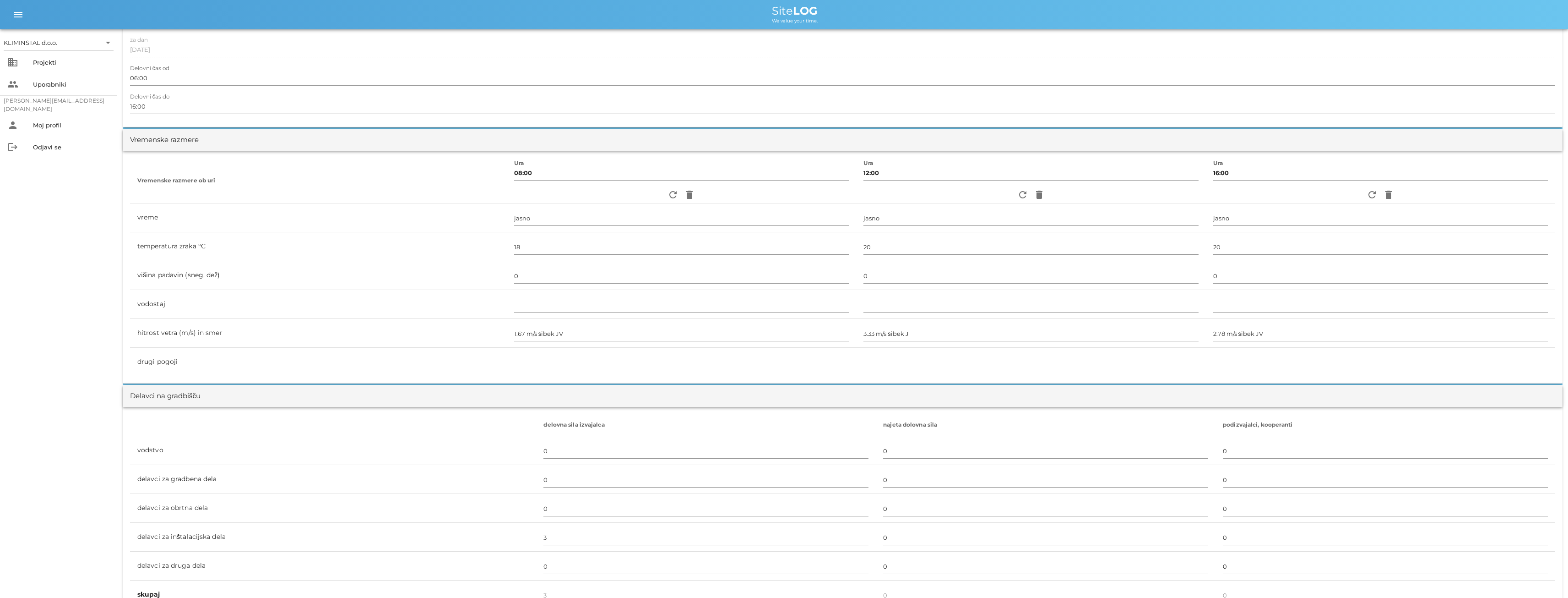
scroll to position [0, 0]
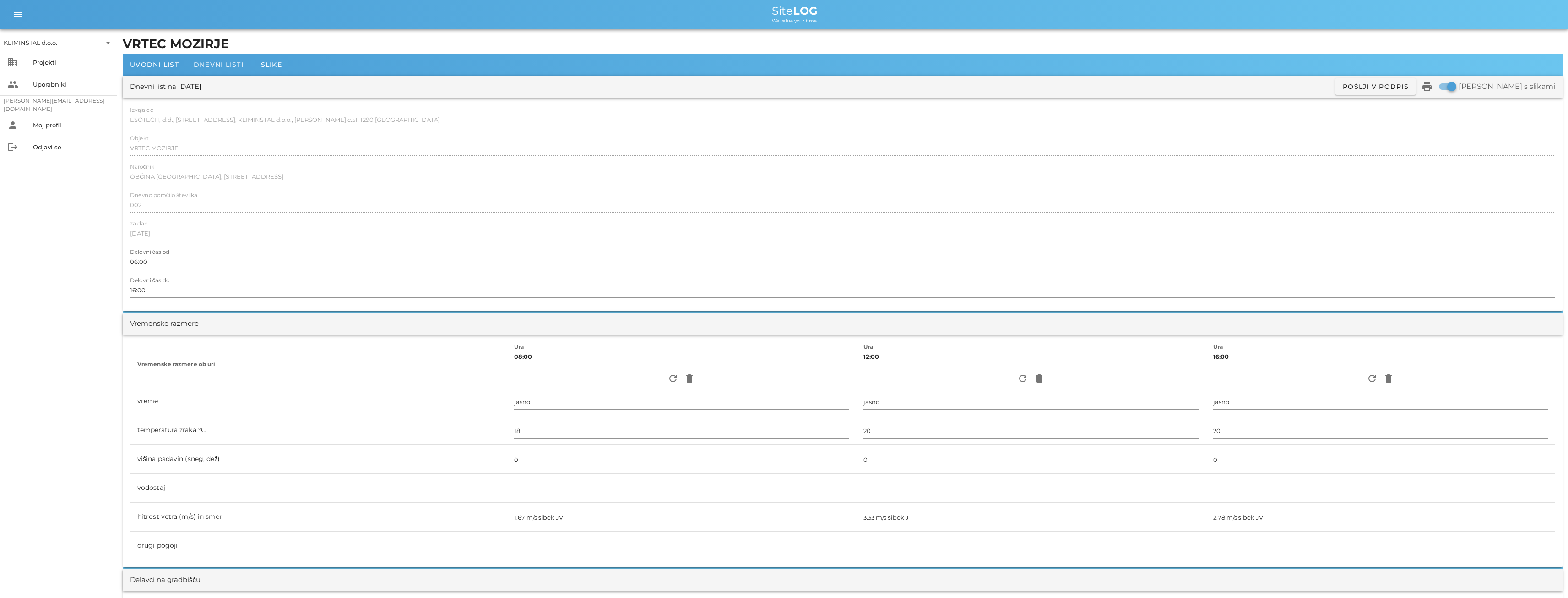
type input "[PERSON_NAME]"
click at [214, 67] on span "Dnevni listi" at bounding box center [219, 64] width 50 height 8
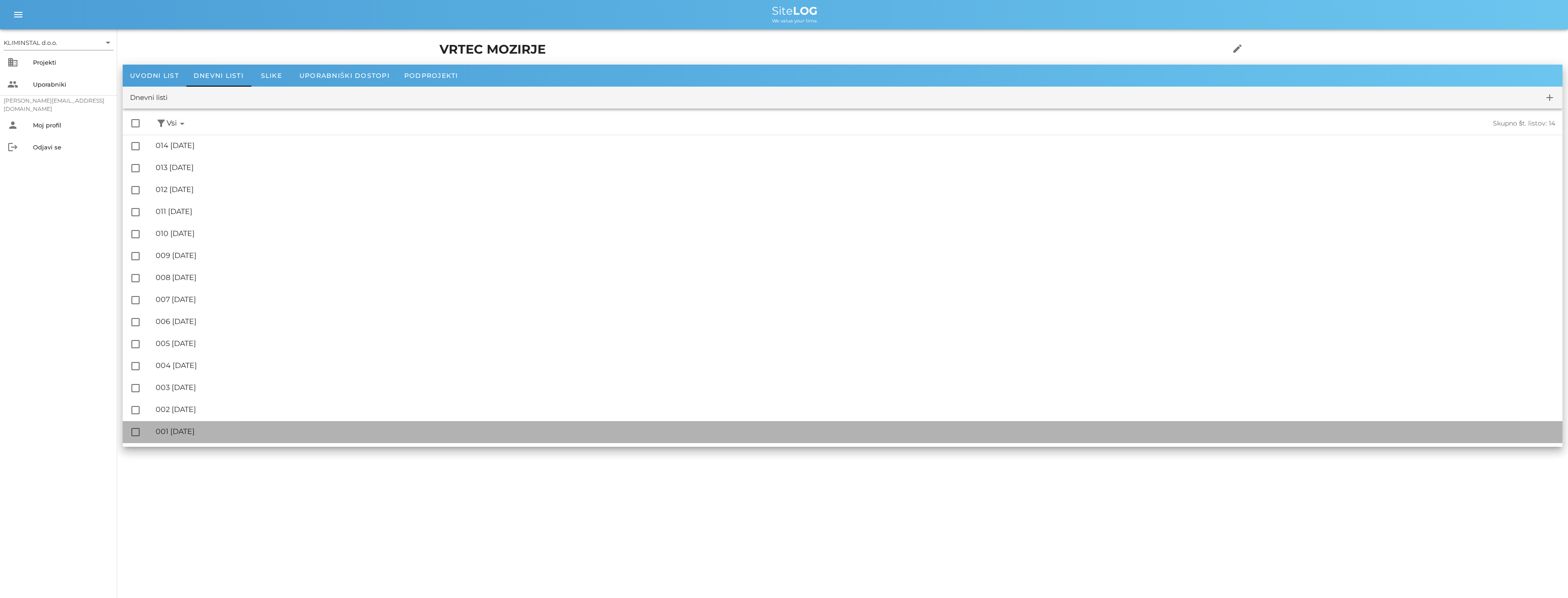
click at [180, 427] on div "🔏 001 [DATE]" at bounding box center [856, 431] width 1400 height 9
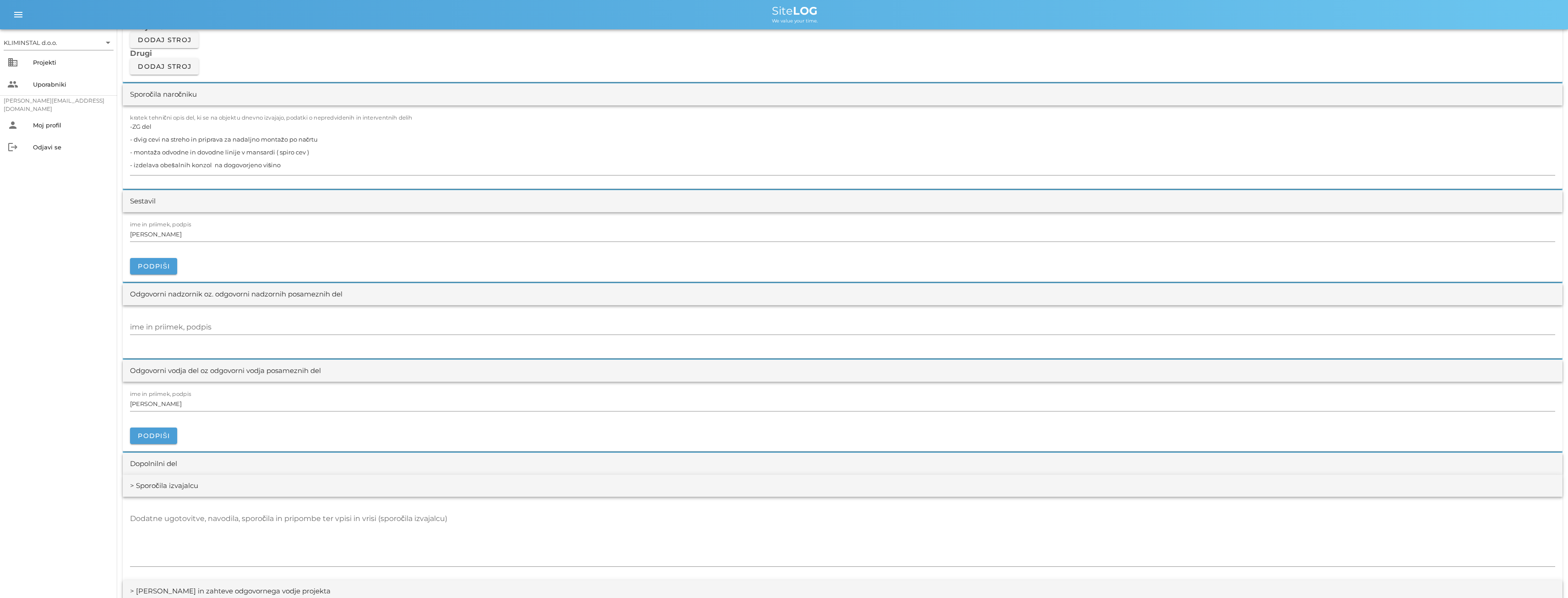
scroll to position [839, 0]
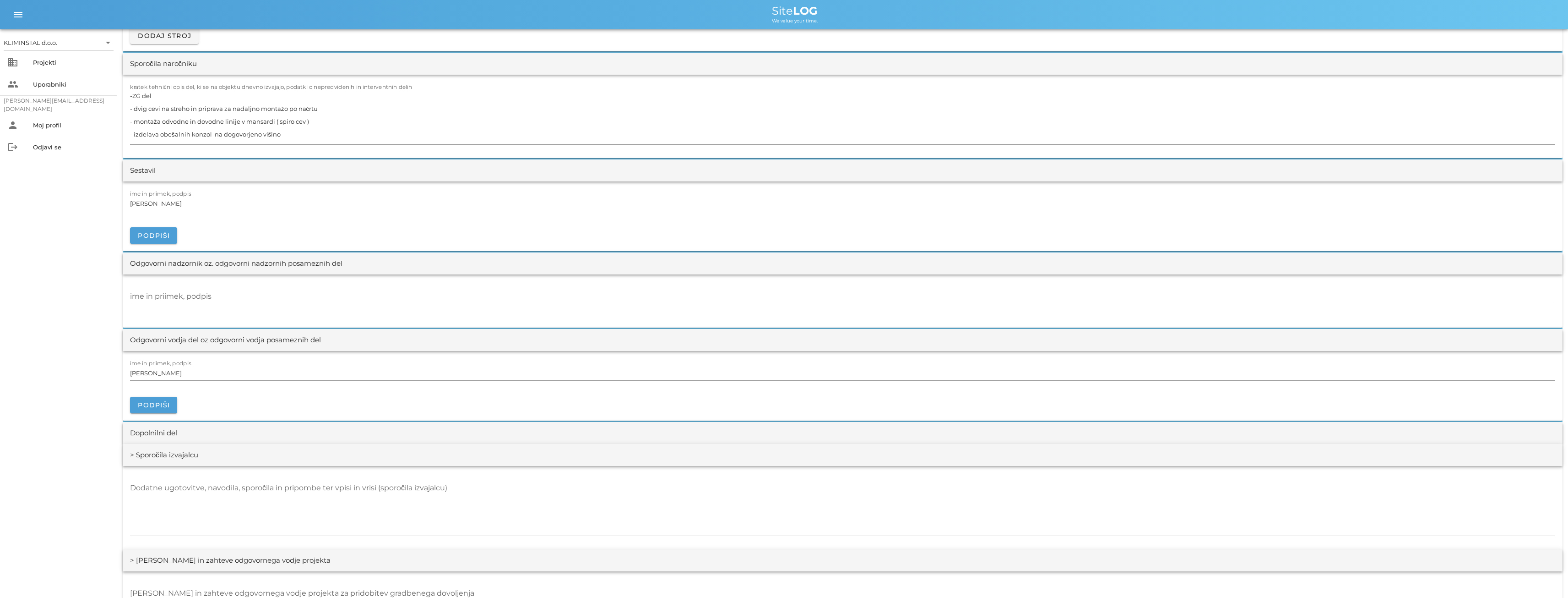
click at [168, 296] on input "ime in priimek, podpis" at bounding box center [842, 296] width 1425 height 14
paste input "[PERSON_NAME]"
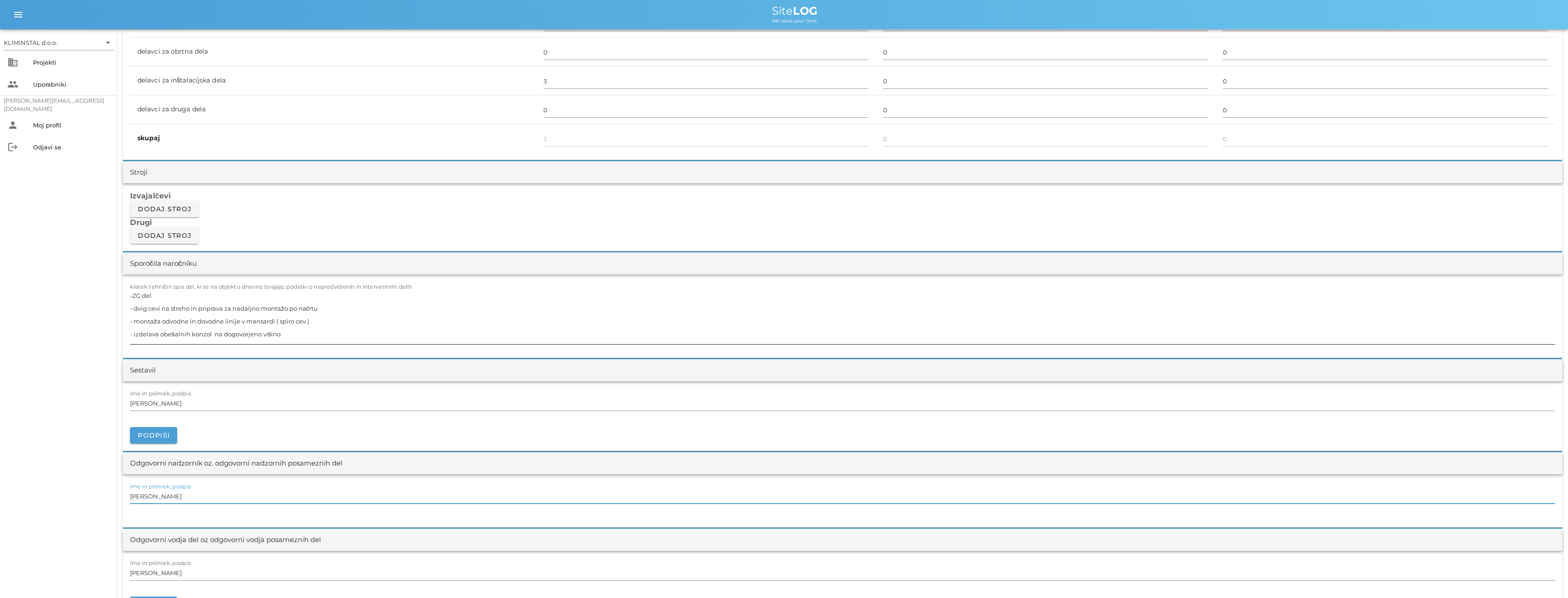
scroll to position [0, 0]
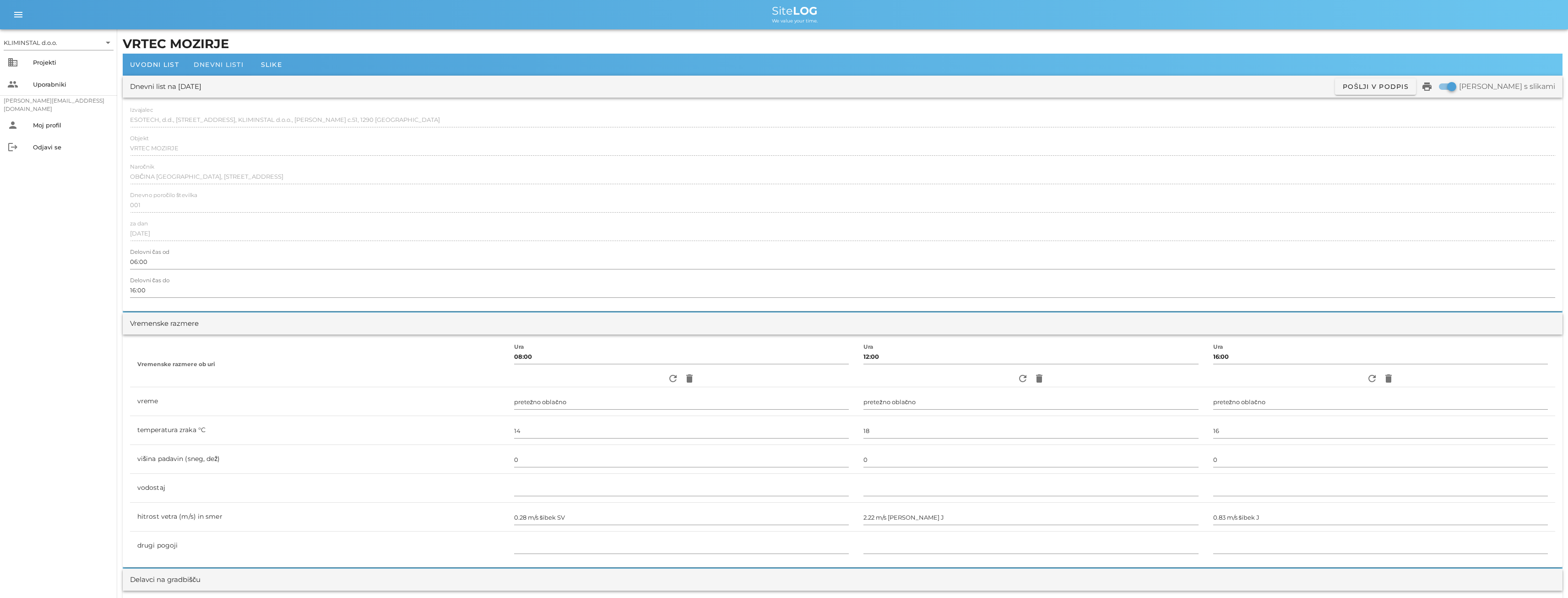
type input "[PERSON_NAME]"
drag, startPoint x: 211, startPoint y: 66, endPoint x: 325, endPoint y: 195, distance: 172.2
click at [212, 66] on span "Dnevni listi" at bounding box center [219, 64] width 50 height 8
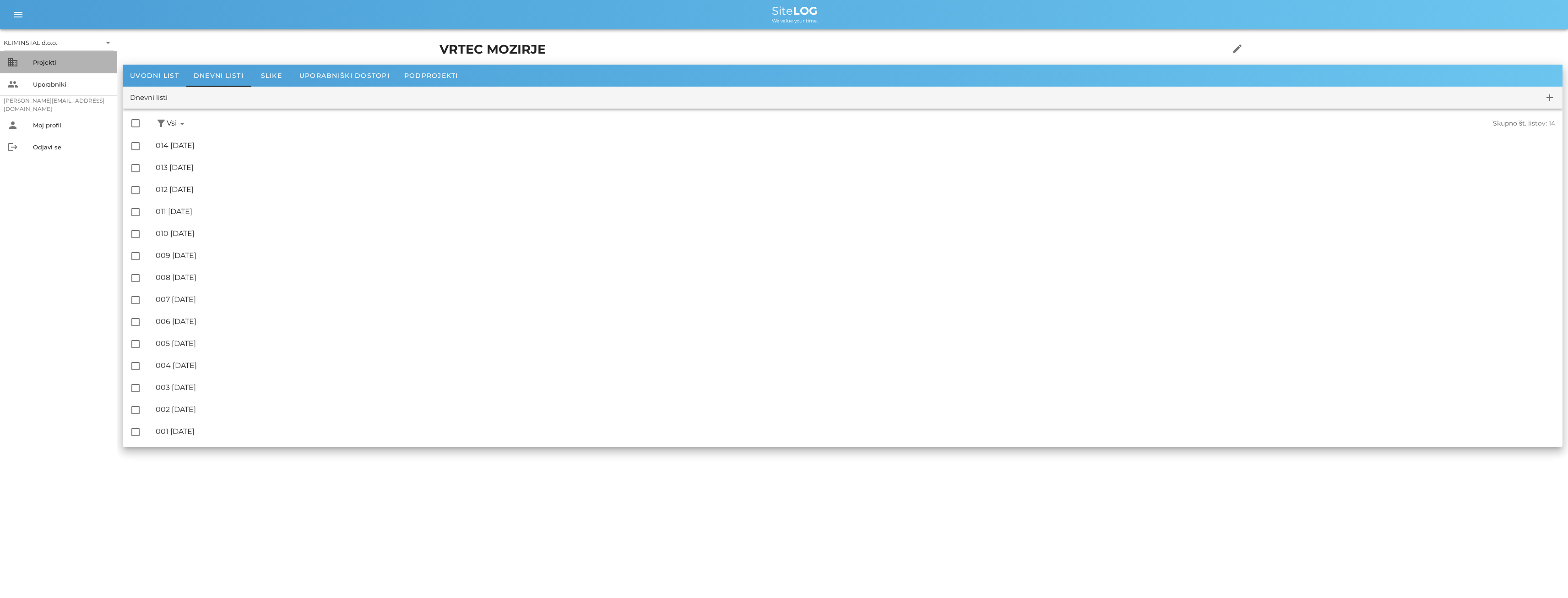
click at [39, 64] on div "Projekti" at bounding box center [72, 62] width 77 height 7
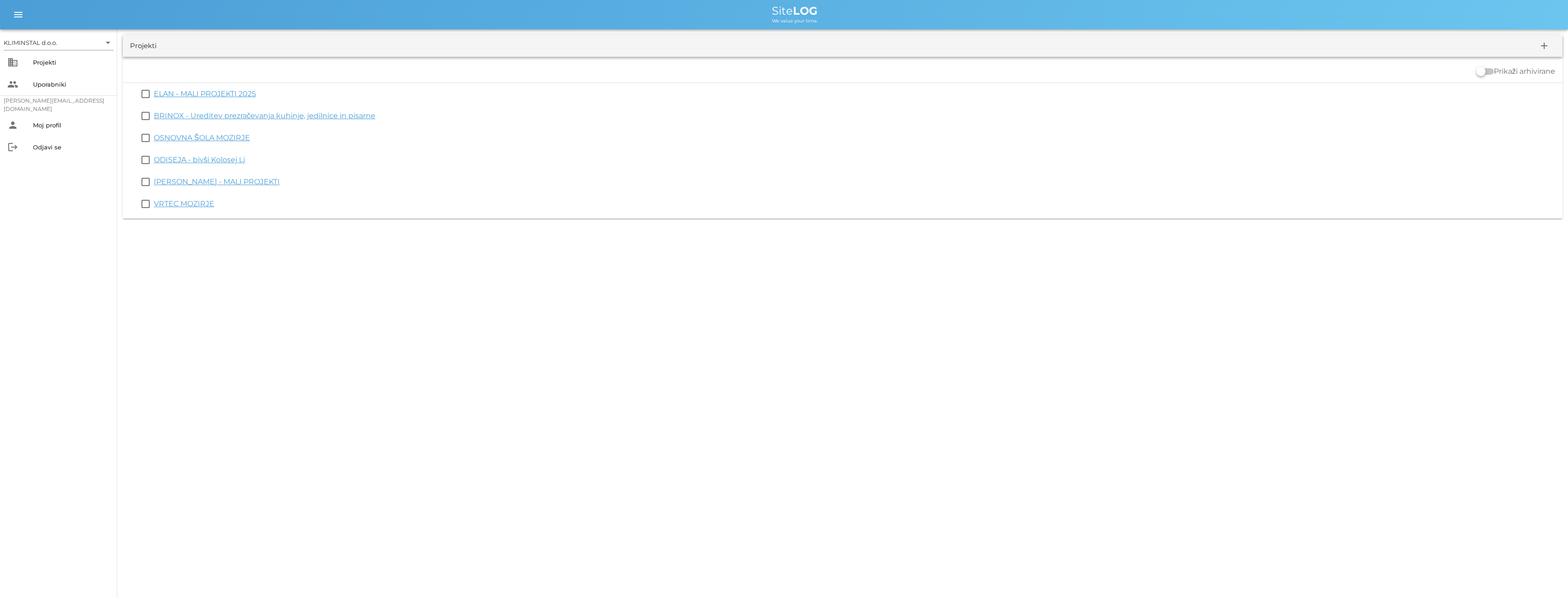
drag, startPoint x: 283, startPoint y: 302, endPoint x: 288, endPoint y: 294, distance: 9.4
click at [284, 300] on div "KLIMINSTAL d.o.o. arrow_drop_down business Projekti people Uporabniki [PERSON_N…" at bounding box center [784, 299] width 1568 height 598
